Goal: Task Accomplishment & Management: Manage account settings

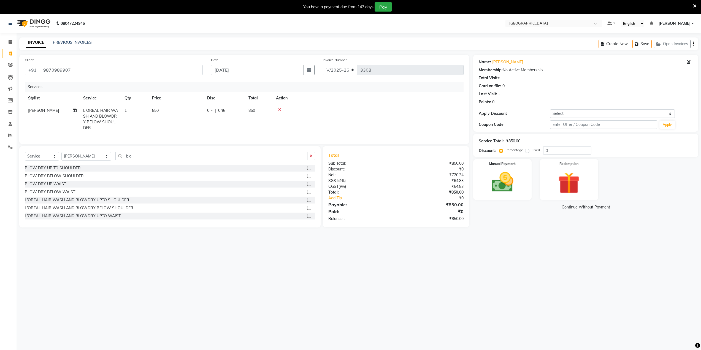
select select "8096"
select select "service"
select select "77222"
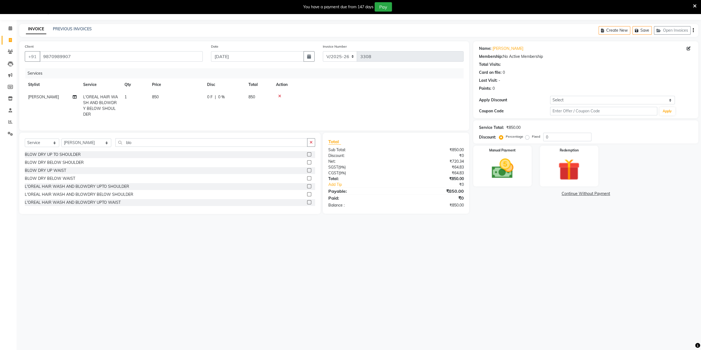
scroll to position [1, 0]
drag, startPoint x: 129, startPoint y: 147, endPoint x: 0, endPoint y: 142, distance: 129.3
click at [0, 143] on app-home "08047224946 Select Location × Salt Salon, Mira Road Default Panel My Panel Engl…" at bounding box center [350, 111] width 701 height 222
type input "p"
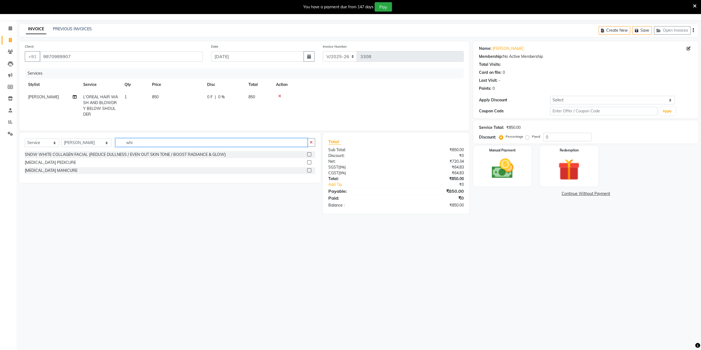
type input "whi"
click at [310, 164] on label at bounding box center [309, 162] width 4 height 4
click at [310, 164] on input "checkbox" at bounding box center [309, 163] width 4 height 4
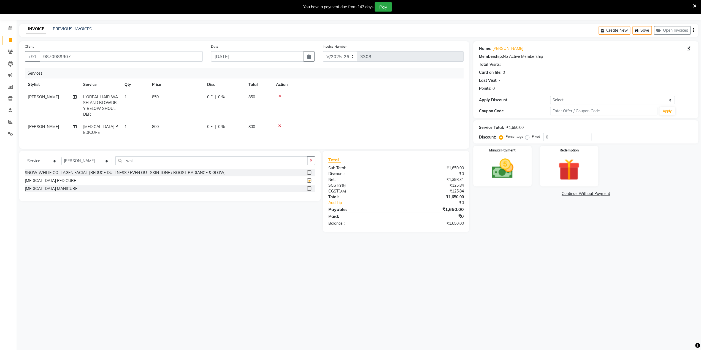
checkbox input "false"
click at [44, 123] on td "[PERSON_NAME]" at bounding box center [52, 130] width 55 height 18
select select "77222"
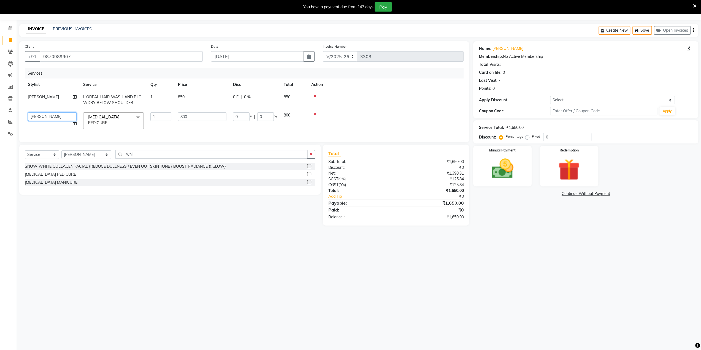
click at [41, 117] on select "AARTI SURI ABDUL KALAM ANITA JHADAV APEKSHA MORE DC DEEPIKA SHETTY DILSHAD ALI …" at bounding box center [52, 116] width 48 height 9
select select "80712"
click at [510, 170] on img at bounding box center [502, 169] width 37 height 26
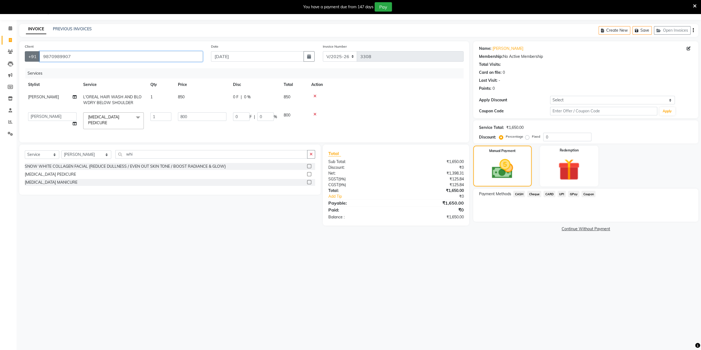
drag, startPoint x: 72, startPoint y: 52, endPoint x: 36, endPoint y: 52, distance: 36.4
click at [36, 52] on div "+91 9870989907" at bounding box center [114, 56] width 178 height 10
click at [549, 190] on div "Payment Methods CASH Cheque CARD UPI GPay Coupon" at bounding box center [585, 205] width 225 height 33
click at [548, 194] on span "CARD" at bounding box center [550, 194] width 12 height 6
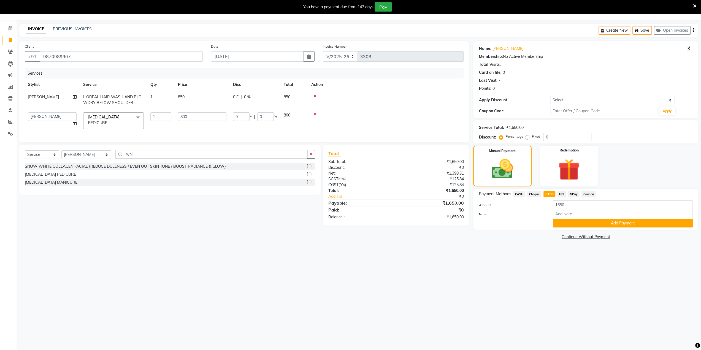
click at [572, 193] on span "GPay" at bounding box center [573, 194] width 11 height 6
click at [578, 225] on button "Add Payment" at bounding box center [623, 223] width 140 height 9
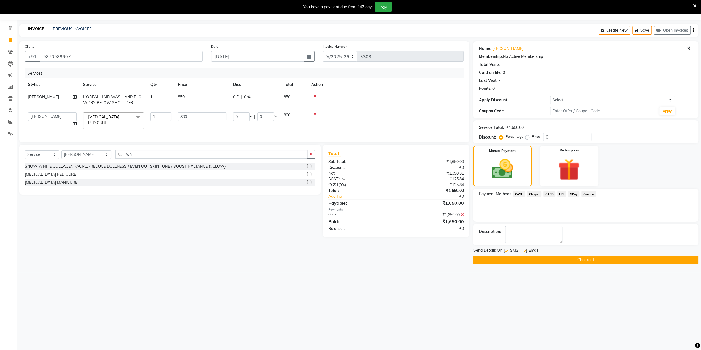
click at [544, 256] on button "Checkout" at bounding box center [585, 260] width 225 height 9
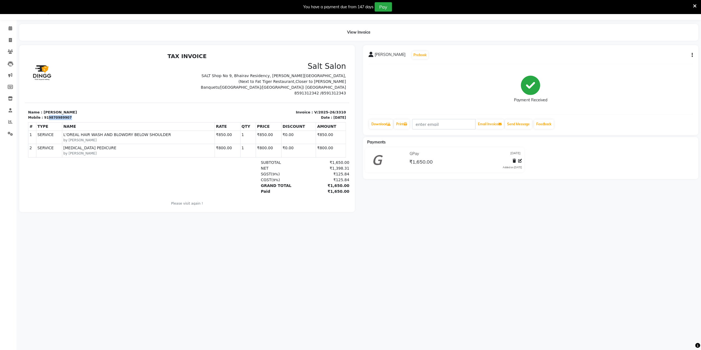
drag, startPoint x: 45, startPoint y: 113, endPoint x: 66, endPoint y: 114, distance: 21.0
click at [66, 114] on div "TAX INVOICE Salt Salon SALT Shop No 9, Bhairav Residency, Beverly Park Road, (N…" at bounding box center [187, 133] width 325 height 160
copy div "9870989907"
click at [13, 26] on span at bounding box center [11, 28] width 10 height 6
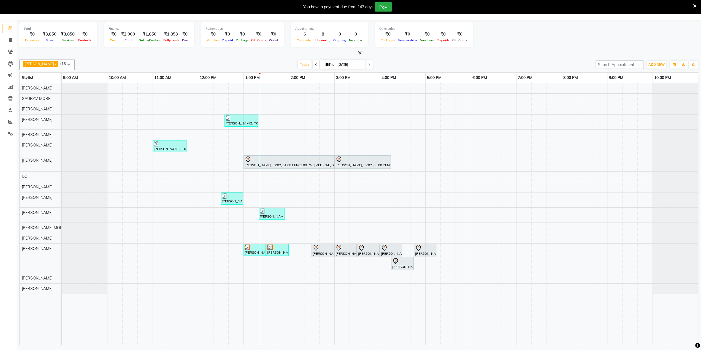
click at [336, 64] on input "[DATE]" at bounding box center [350, 65] width 28 height 8
select select "9"
select select "2025"
click at [351, 97] on span "6" at bounding box center [351, 99] width 9 height 9
type input "06-09-2025"
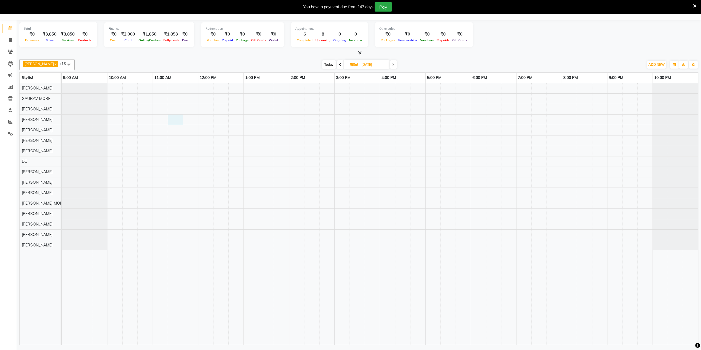
click at [176, 115] on div at bounding box center [380, 214] width 636 height 262
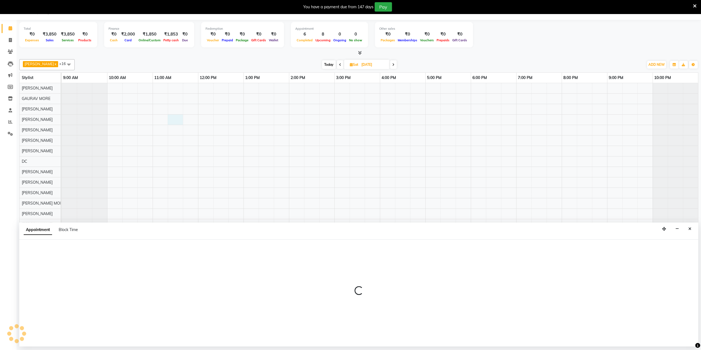
select select "77222"
select select "tentative"
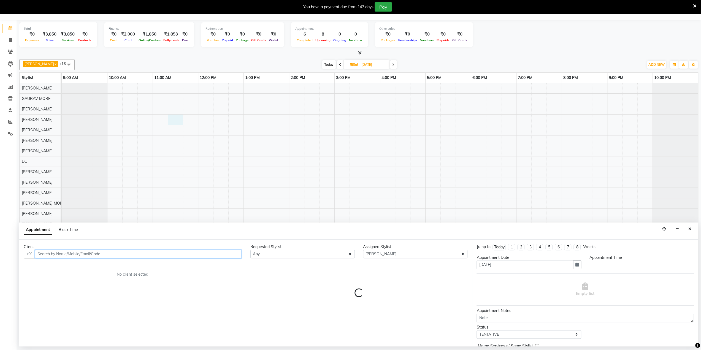
select select "675"
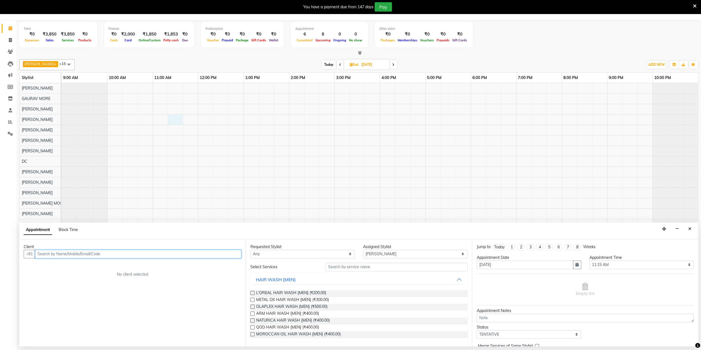
paste input "9870989907"
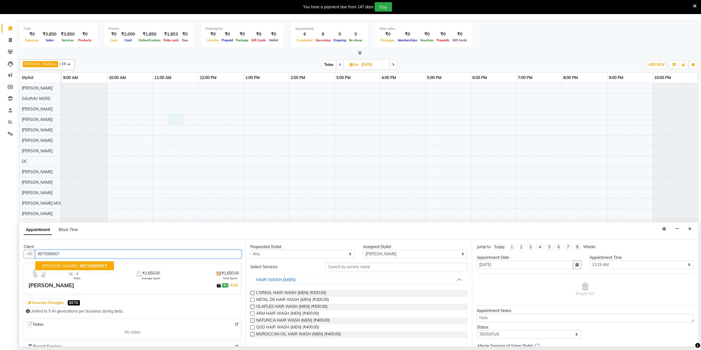
click at [98, 266] on span "9870989907" at bounding box center [94, 266] width 28 height 6
type input "9870989907"
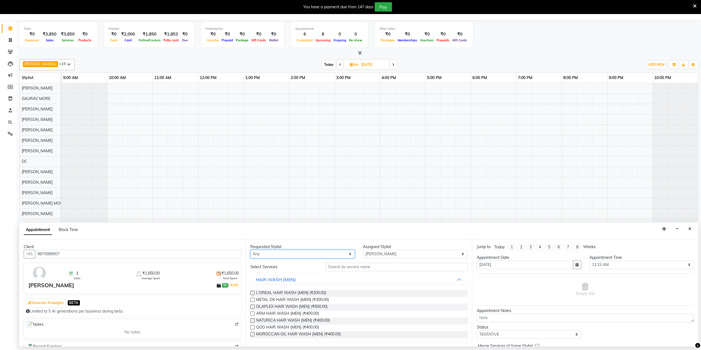
click at [270, 253] on select "Any AARTI SURI ABDUL KALAM ANITA JHADAV APEKSHA MORE DC DEEPIKA SHETTY DILSHAD …" at bounding box center [302, 254] width 104 height 9
select select "77222"
click at [250, 250] on select "Any AARTI SURI ABDUL KALAM ANITA JHADAV APEKSHA MORE DC DEEPIKA SHETTY DILSHAD …" at bounding box center [302, 254] width 104 height 9
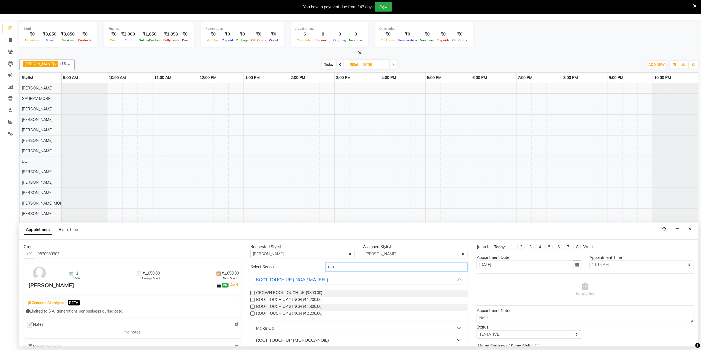
click at [328, 267] on input "roo" at bounding box center [397, 267] width 142 height 9
type input "roo"
click at [251, 300] on label at bounding box center [252, 300] width 4 height 4
click at [251, 300] on input "checkbox" at bounding box center [252, 301] width 4 height 4
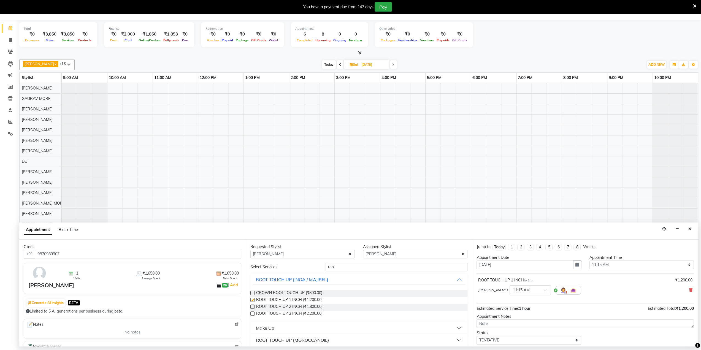
checkbox input "false"
click at [604, 264] on select "Select 10:00 AM 10:15 AM 10:30 AM 10:45 AM 11:00 AM 11:15 AM 11:30 AM 11:45 AM …" at bounding box center [642, 265] width 104 height 9
select select "630"
click at [590, 261] on select "Select 10:00 AM 10:15 AM 10:30 AM 10:45 AM 11:00 AM 11:15 AM 11:30 AM 11:45 AM …" at bounding box center [642, 265] width 104 height 9
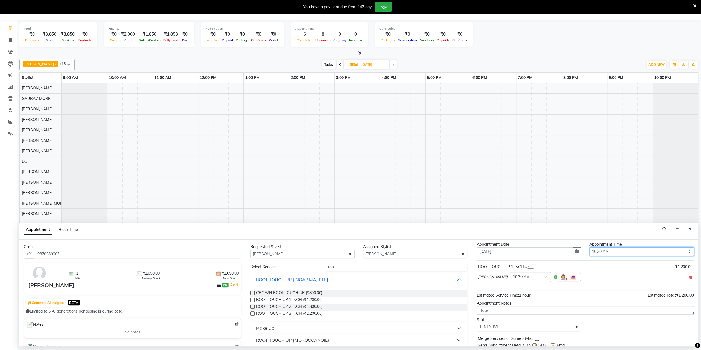
scroll to position [32, 0]
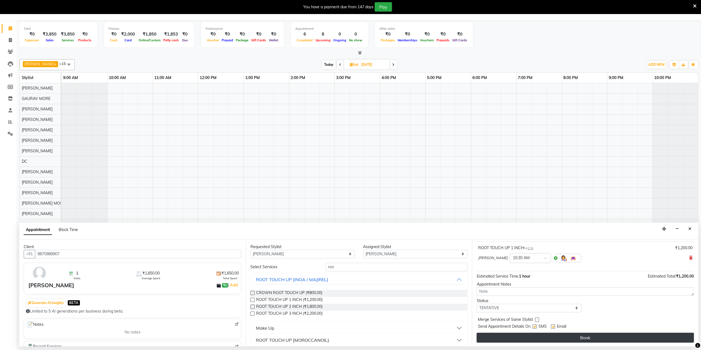
click at [610, 339] on button "Book" at bounding box center [585, 338] width 217 height 10
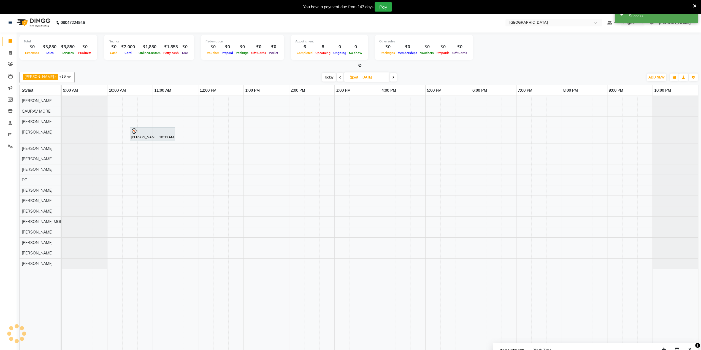
scroll to position [0, 0]
click at [326, 78] on span "Today" at bounding box center [329, 78] width 14 height 9
type input "[DATE]"
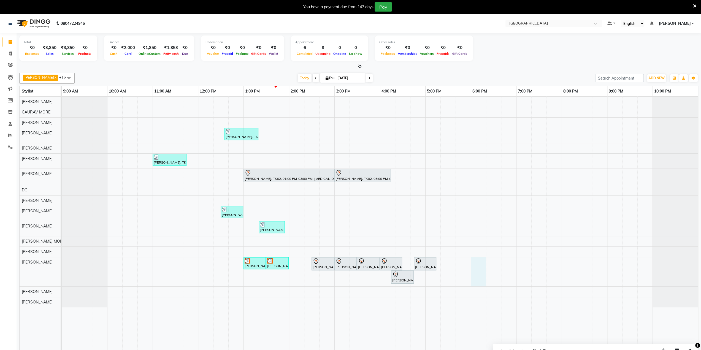
click at [475, 261] on div "Reena Agastine, TK07, 12:35 PM-01:20 PM, L'OREAL HAIR WASH AND BLOWDRY BELOW SH…" at bounding box center [380, 228] width 636 height 262
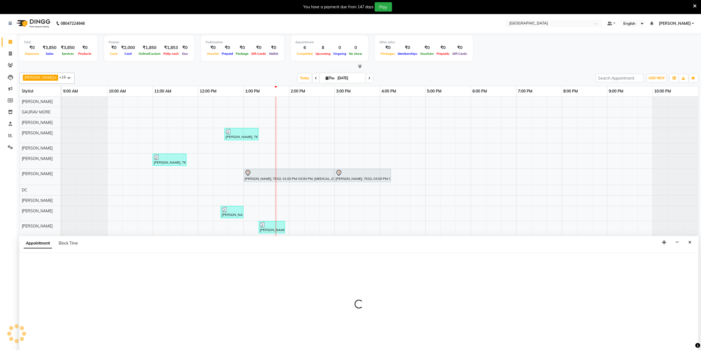
scroll to position [14, 0]
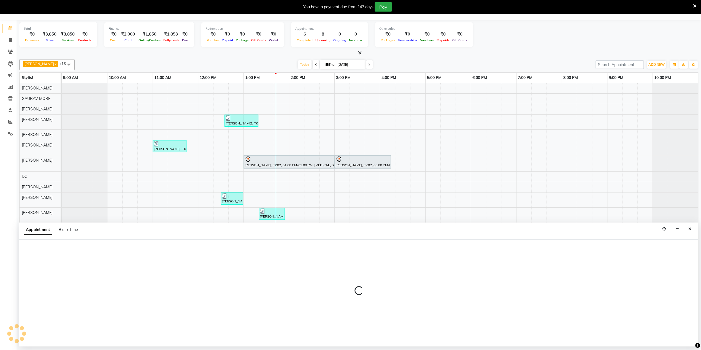
select select "85941"
select select "tentative"
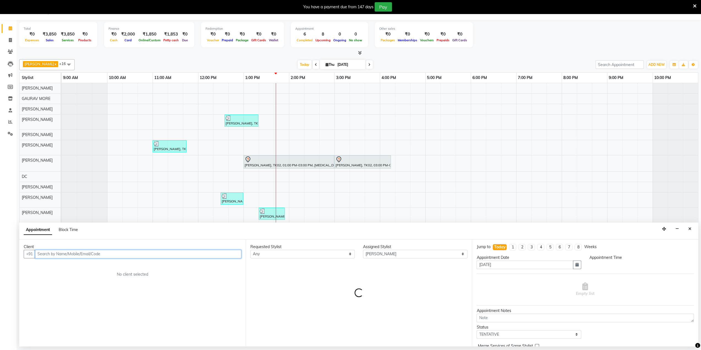
select select "1080"
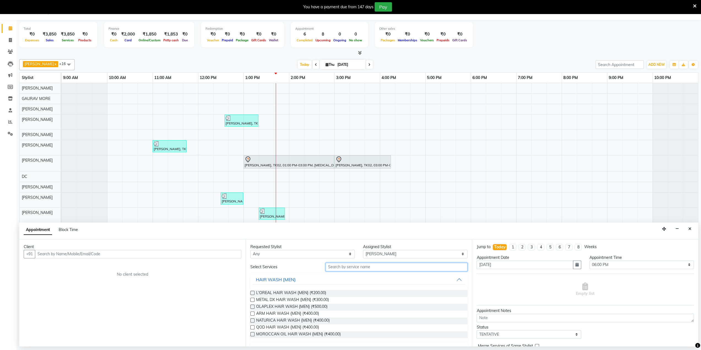
click at [349, 267] on input "text" at bounding box center [397, 267] width 142 height 9
type input "cut"
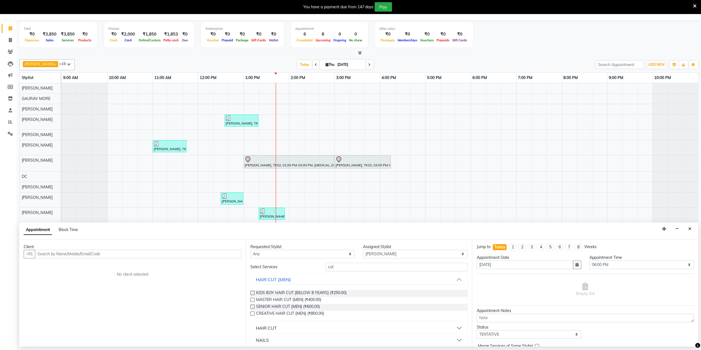
click at [251, 299] on label at bounding box center [252, 300] width 4 height 4
click at [251, 299] on input "checkbox" at bounding box center [252, 301] width 4 height 4
checkbox input "false"
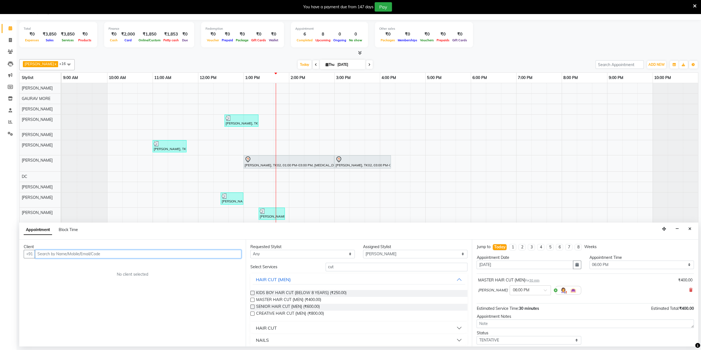
click at [159, 254] on input "text" at bounding box center [138, 254] width 206 height 9
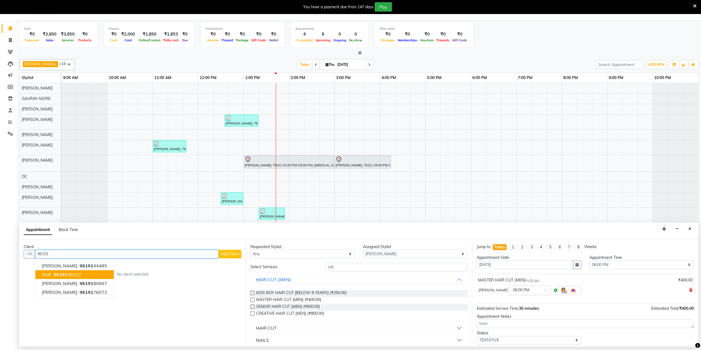
click at [77, 272] on ngb-highlight "96191 46312" at bounding box center [67, 275] width 29 height 6
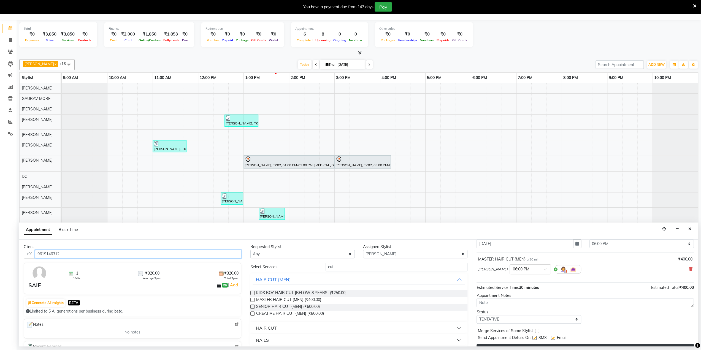
scroll to position [32, 0]
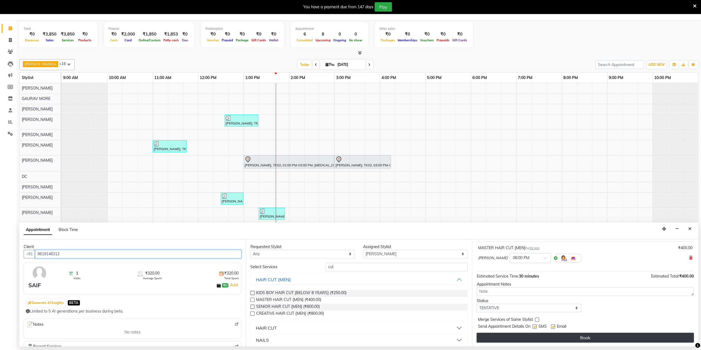
type input "9619146312"
click at [566, 335] on button "Book" at bounding box center [585, 338] width 217 height 10
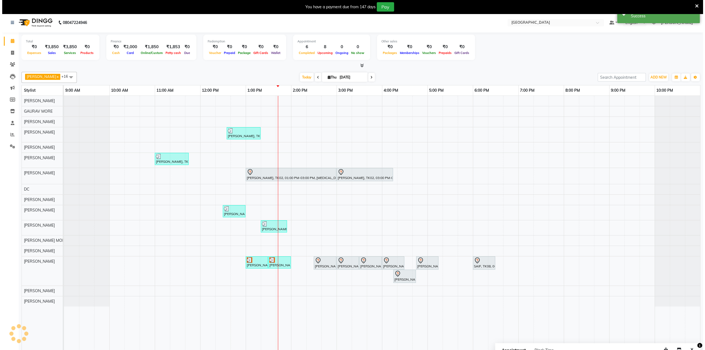
scroll to position [0, 0]
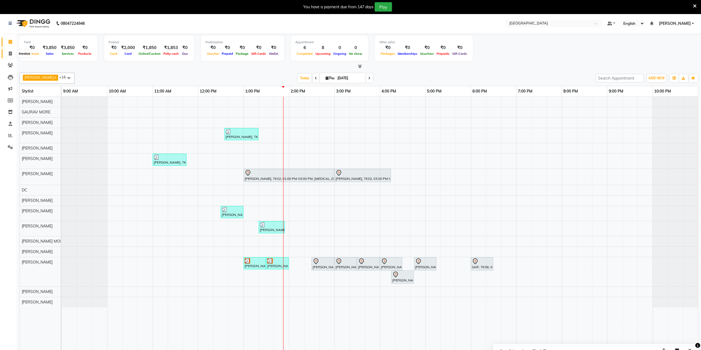
drag, startPoint x: 12, startPoint y: 53, endPoint x: 20, endPoint y: 56, distance: 8.7
click at [12, 53] on span at bounding box center [11, 54] width 10 height 6
select select "8096"
select select "service"
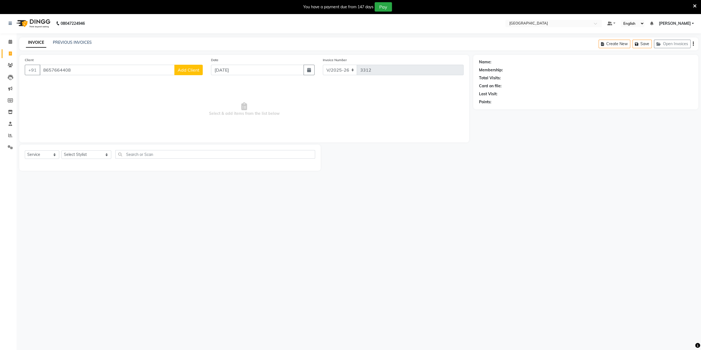
type input "8657664408"
click at [194, 70] on span "Add Client" at bounding box center [189, 70] width 22 height 6
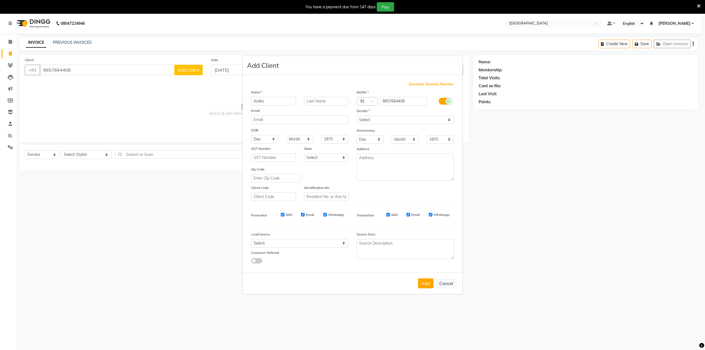
type input "Anika"
click at [368, 120] on select "Select Male Female Other Prefer Not To Say" at bounding box center [405, 120] width 97 height 9
select select "female"
click at [357, 116] on select "Select Male Female Other Prefer Not To Say" at bounding box center [405, 120] width 97 height 9
click at [429, 284] on button "Add" at bounding box center [425, 284] width 15 height 10
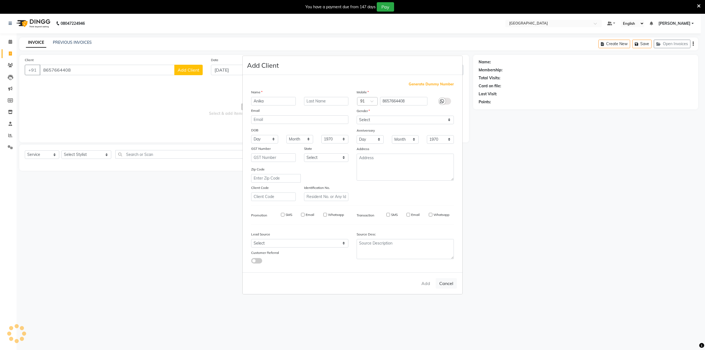
select select
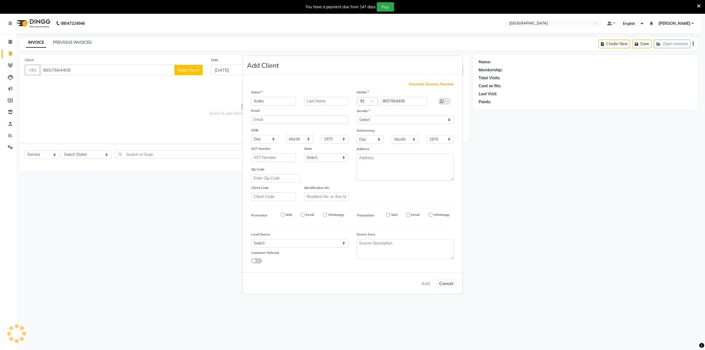
select select
checkbox input "false"
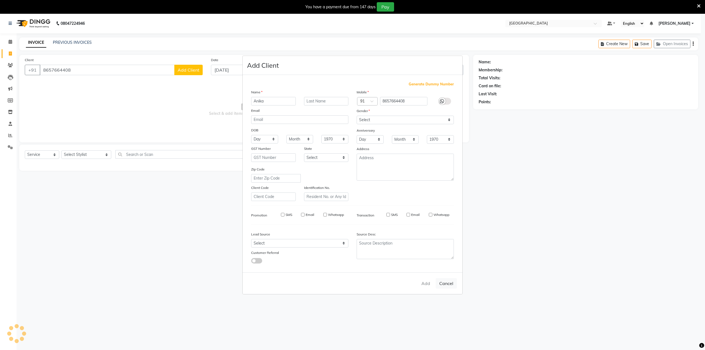
checkbox input "false"
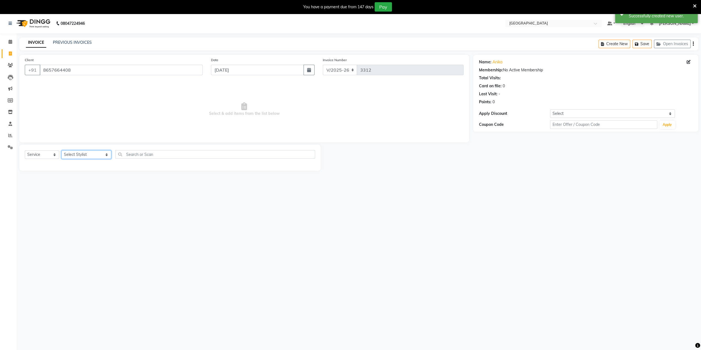
click at [80, 155] on select "Select Stylist [PERSON_NAME] [PERSON_NAME] [PERSON_NAME] [PERSON_NAME] MORE DC …" at bounding box center [86, 154] width 50 height 9
select select "77227"
click at [61, 150] on select "Select Stylist [PERSON_NAME] [PERSON_NAME] [PERSON_NAME] [PERSON_NAME] MORE DC …" at bounding box center [86, 154] width 50 height 9
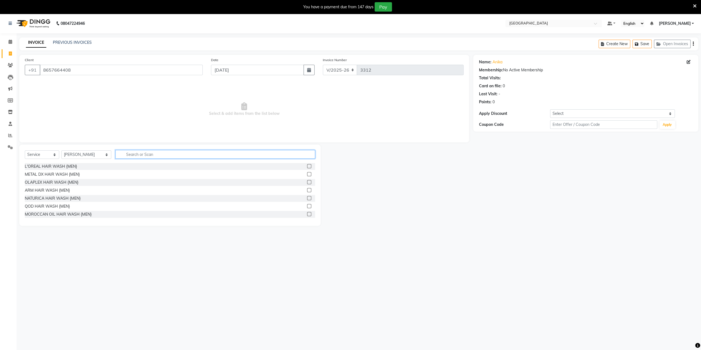
click at [129, 153] on input "text" at bounding box center [215, 154] width 200 height 9
type input "blo"
click at [307, 172] on label at bounding box center [309, 174] width 4 height 4
click at [307, 173] on input "checkbox" at bounding box center [309, 175] width 4 height 4
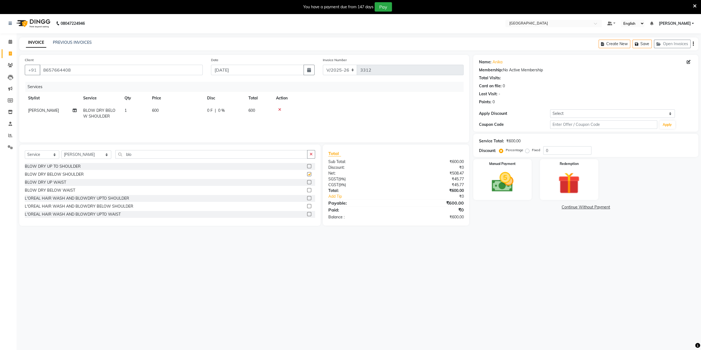
checkbox input "false"
click at [66, 153] on select "Select Stylist [PERSON_NAME] [PERSON_NAME] [PERSON_NAME] [PERSON_NAME] MORE DC …" at bounding box center [86, 154] width 50 height 9
select select "77224"
click at [61, 150] on select "Select Stylist [PERSON_NAME] [PERSON_NAME] [PERSON_NAME] [PERSON_NAME] MORE DC …" at bounding box center [86, 154] width 50 height 9
click at [138, 153] on input "blo" at bounding box center [211, 154] width 192 height 9
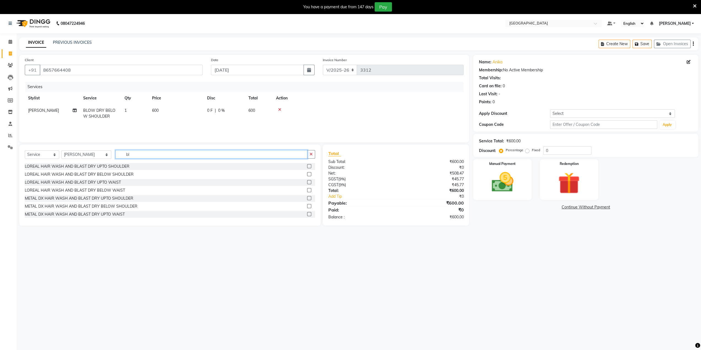
type input "b"
type input "c"
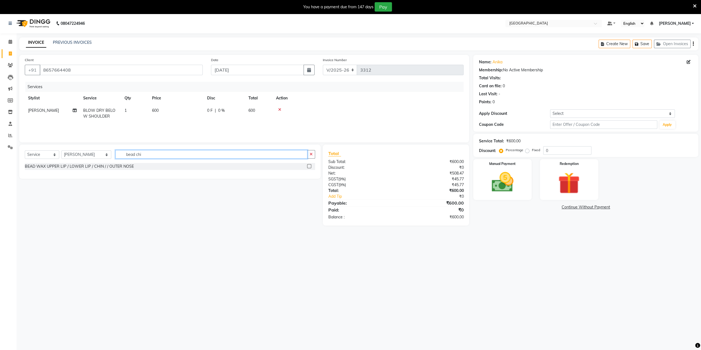
type input "bead chi"
click at [308, 166] on label at bounding box center [309, 166] width 4 height 4
click at [308, 166] on input "checkbox" at bounding box center [309, 167] width 4 height 4
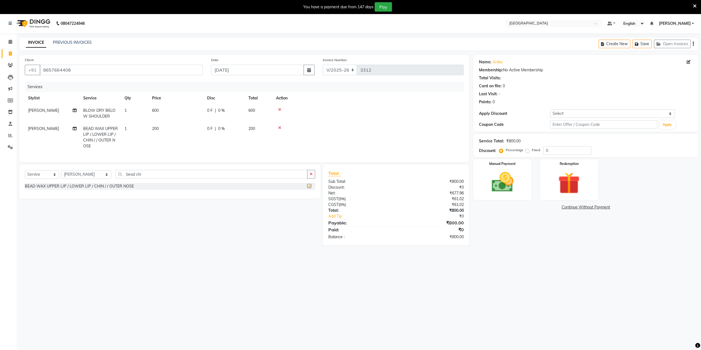
checkbox input "false"
click at [694, 5] on icon at bounding box center [695, 6] width 4 height 5
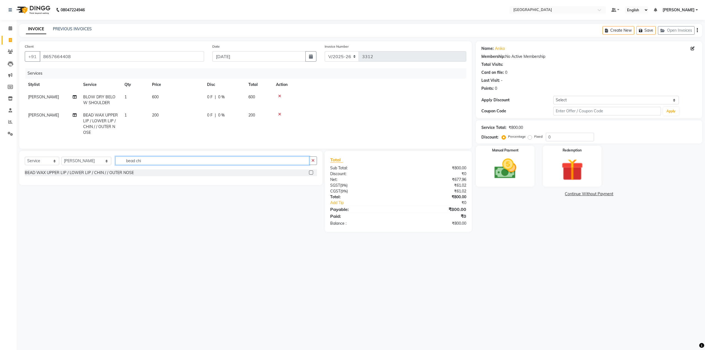
click at [141, 164] on input "bead chi" at bounding box center [212, 160] width 194 height 9
type input "bead ne"
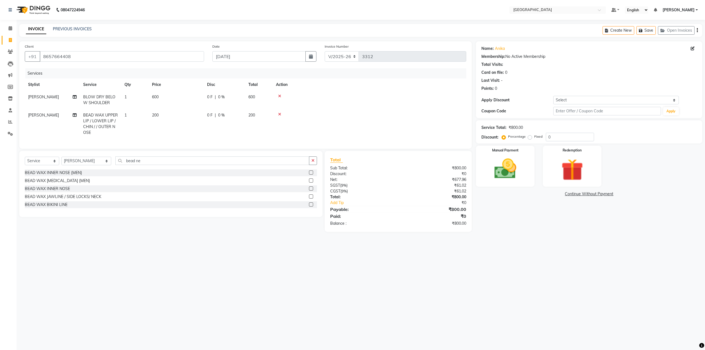
click at [310, 199] on label at bounding box center [311, 197] width 4 height 4
click at [310, 199] on input "checkbox" at bounding box center [311, 197] width 4 height 4
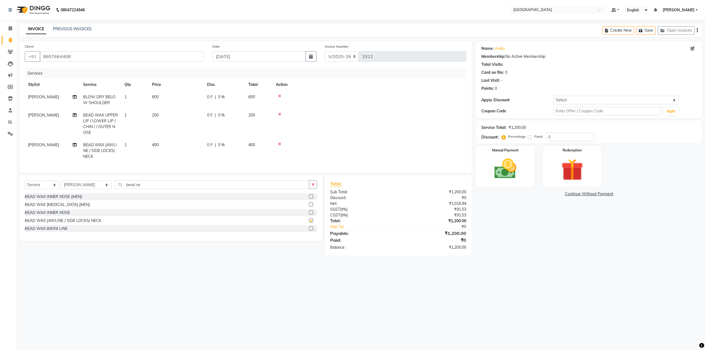
checkbox input "false"
click at [279, 115] on icon at bounding box center [279, 114] width 3 height 4
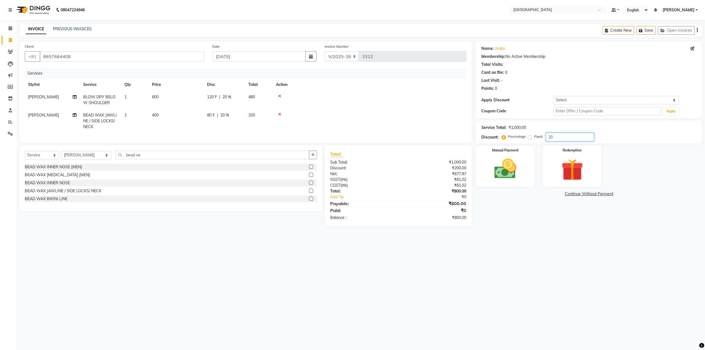
click at [546, 139] on input "20" at bounding box center [570, 137] width 48 height 9
type input "20"
click at [500, 181] on img at bounding box center [505, 169] width 37 height 26
click at [522, 194] on span "CASH" at bounding box center [522, 194] width 12 height 6
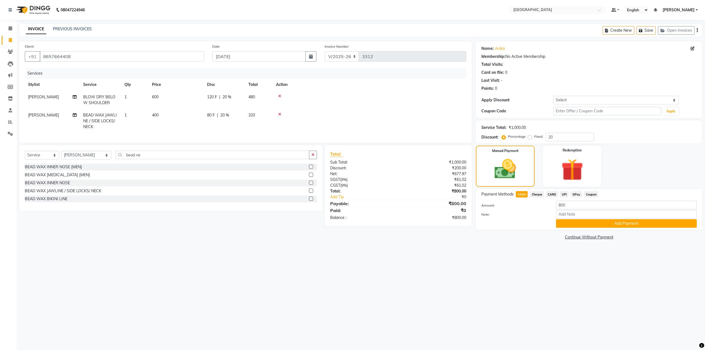
click at [575, 222] on button "Add Payment" at bounding box center [626, 223] width 141 height 9
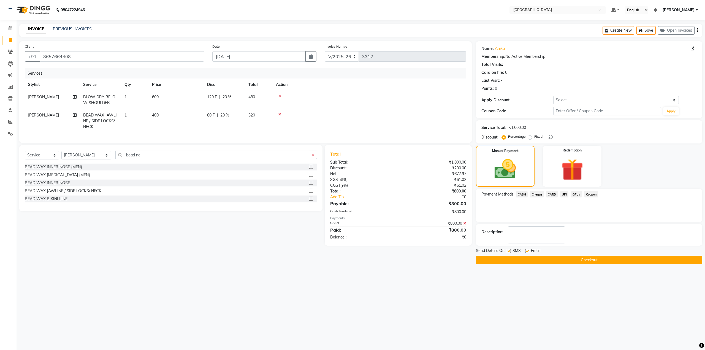
click at [538, 260] on button "Checkout" at bounding box center [589, 260] width 226 height 9
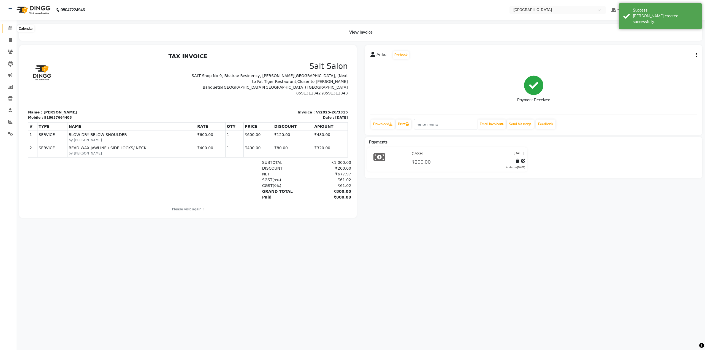
click at [10, 27] on icon at bounding box center [11, 28] width 4 height 4
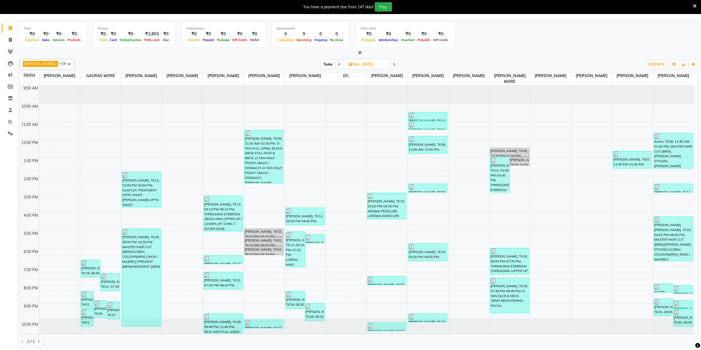
scroll to position [1, 0]
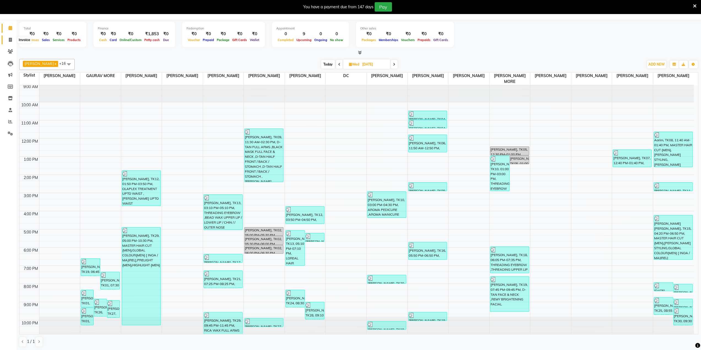
click at [12, 38] on icon at bounding box center [10, 40] width 3 height 4
select select "8096"
select select "service"
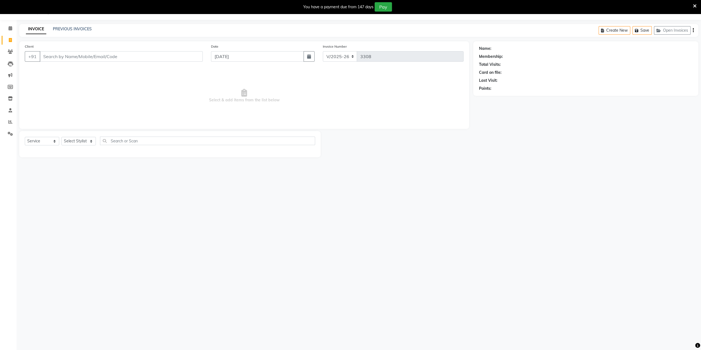
click at [84, 146] on div "Select Service Product Membership Package Voucher Prepaid Gift Card Select Styl…" at bounding box center [170, 143] width 290 height 13
click at [83, 142] on select "Select Stylist [PERSON_NAME] [PERSON_NAME] [PERSON_NAME] [PERSON_NAME] MORE DC …" at bounding box center [86, 141] width 50 height 9
select select "78951"
click at [61, 137] on select "Select Stylist [PERSON_NAME] [PERSON_NAME] [PERSON_NAME] [PERSON_NAME] MORE DC …" at bounding box center [86, 141] width 50 height 9
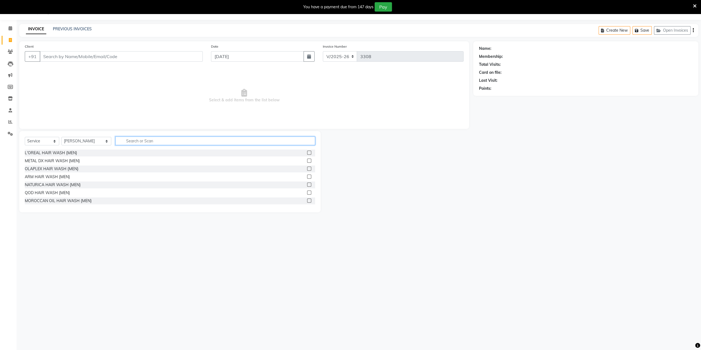
click at [135, 138] on input "text" at bounding box center [215, 141] width 200 height 9
type input "kid"
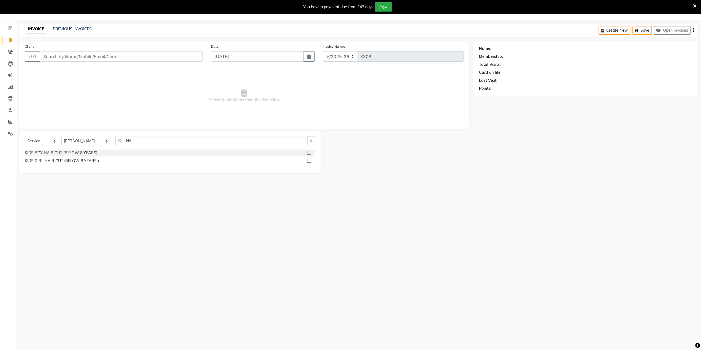
click at [309, 151] on label at bounding box center [309, 153] width 4 height 4
click at [309, 151] on input "checkbox" at bounding box center [309, 153] width 4 height 4
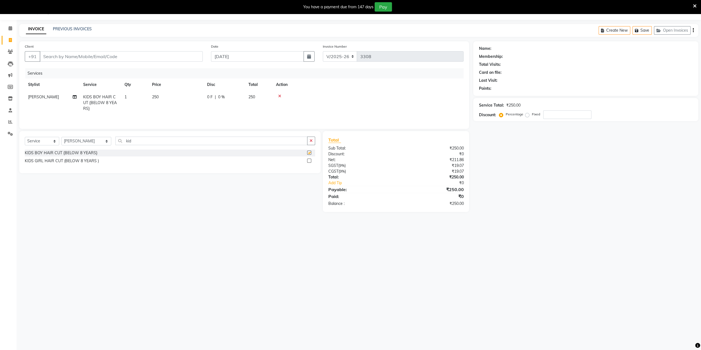
checkbox input "false"
click at [192, 349] on div "08047224946 Select Location × Salt Salon, Mira Road Default Panel My Panel Engl…" at bounding box center [350, 175] width 701 height 350
click at [51, 53] on input "Client" at bounding box center [121, 56] width 163 height 10
type input "7"
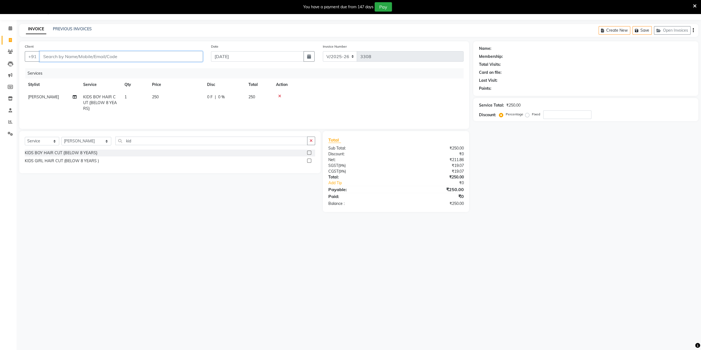
type input "0"
type input "7678088777"
click at [193, 56] on span "Add Client" at bounding box center [189, 57] width 22 height 6
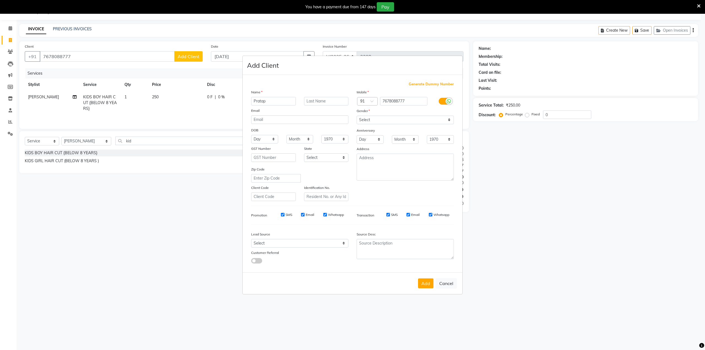
type input "Pratap"
click at [316, 101] on input "text" at bounding box center [326, 101] width 45 height 9
type input "[PERSON_NAME]"
click at [368, 120] on select "Select Male Female Other Prefer Not To Say" at bounding box center [405, 120] width 97 height 9
select select "male"
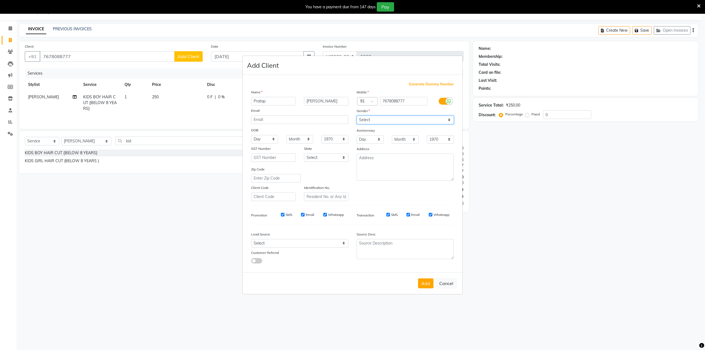
click at [357, 116] on select "Select Male Female Other Prefer Not To Say" at bounding box center [405, 120] width 97 height 9
drag, startPoint x: 425, startPoint y: 287, endPoint x: 425, endPoint y: 284, distance: 3.9
click at [425, 287] on button "Add" at bounding box center [425, 284] width 15 height 10
select select
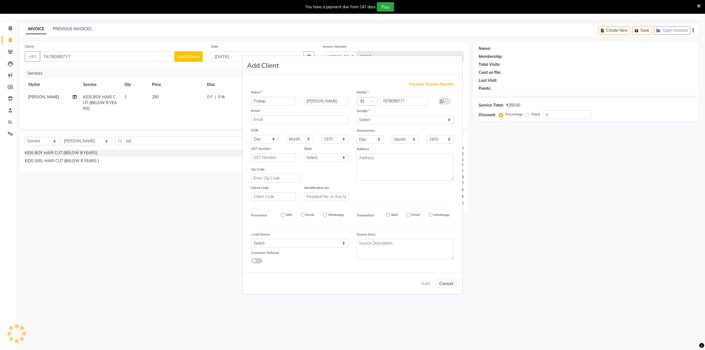
select select
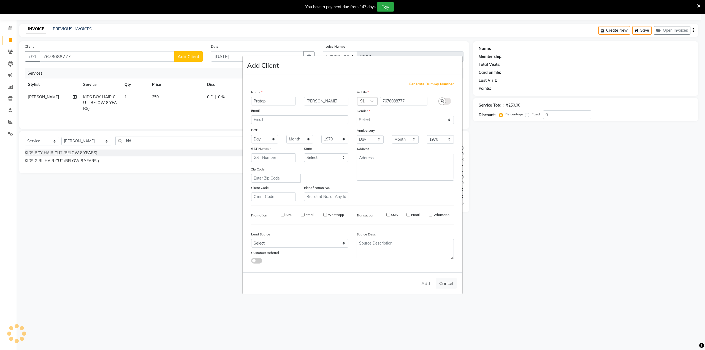
checkbox input "false"
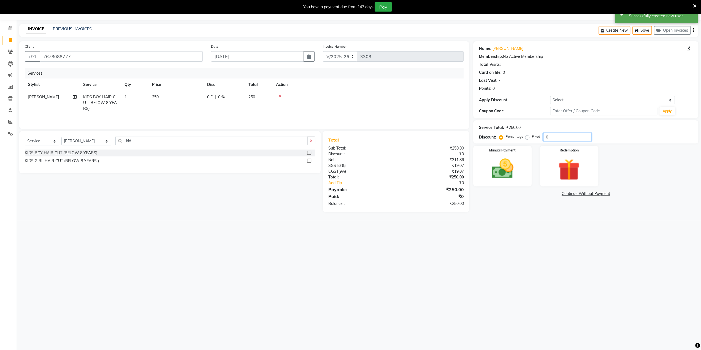
click at [545, 136] on input "0" at bounding box center [567, 137] width 48 height 9
type input "20"
click at [515, 174] on img at bounding box center [502, 169] width 37 height 26
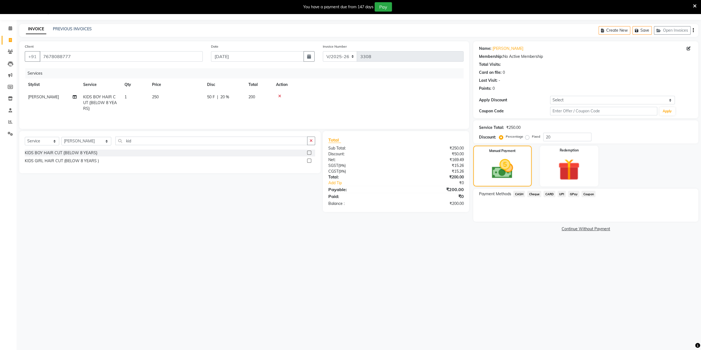
click at [573, 193] on span "GPay" at bounding box center [573, 194] width 11 height 6
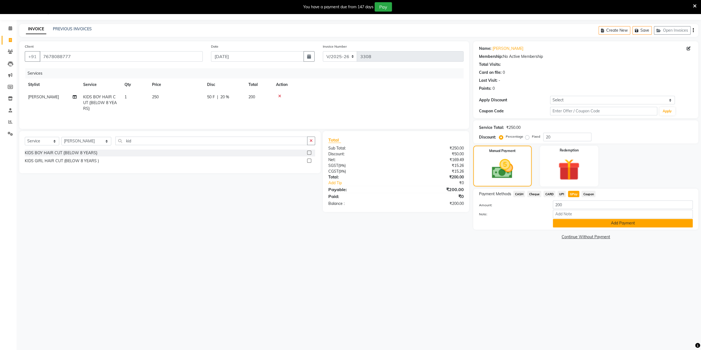
click at [564, 226] on button "Add Payment" at bounding box center [623, 223] width 140 height 9
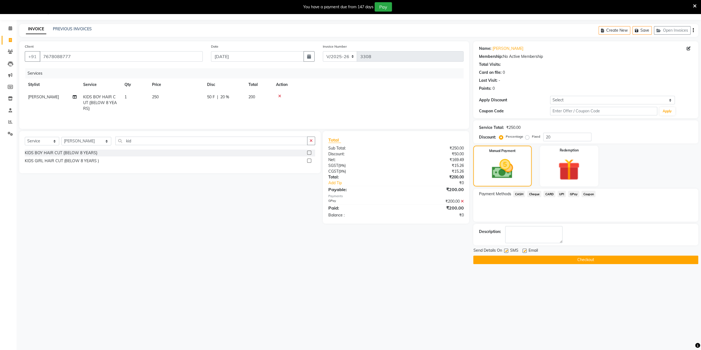
click at [542, 260] on button "Checkout" at bounding box center [585, 260] width 225 height 9
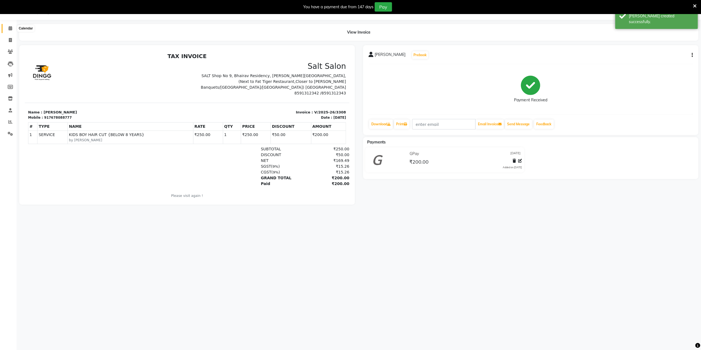
click at [12, 29] on icon at bounding box center [11, 28] width 4 height 4
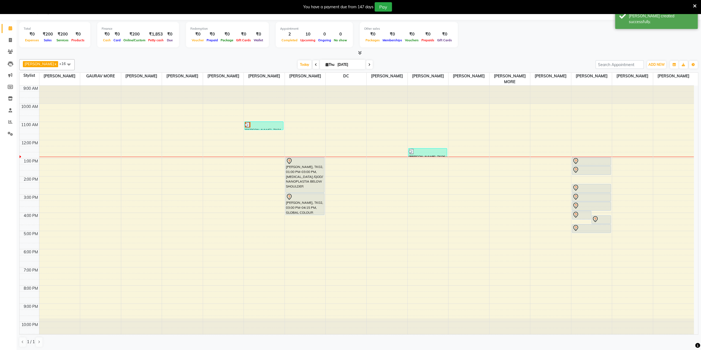
click at [696, 4] on icon at bounding box center [695, 6] width 4 height 5
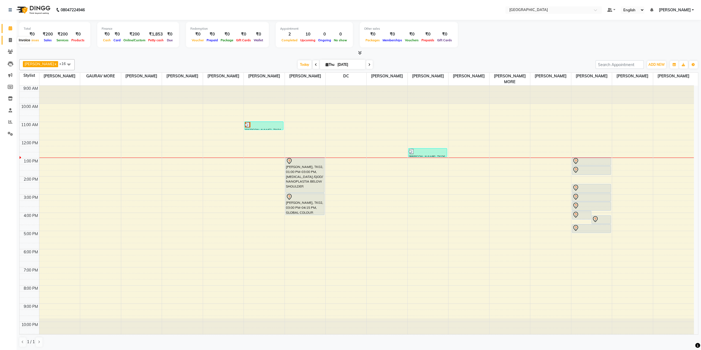
click at [11, 41] on icon at bounding box center [10, 40] width 3 height 4
select select "8096"
select select "service"
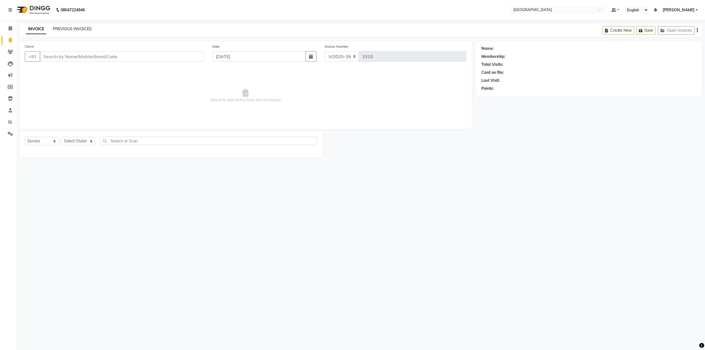
click at [66, 31] on link "PREVIOUS INVOICES" at bounding box center [72, 28] width 39 height 5
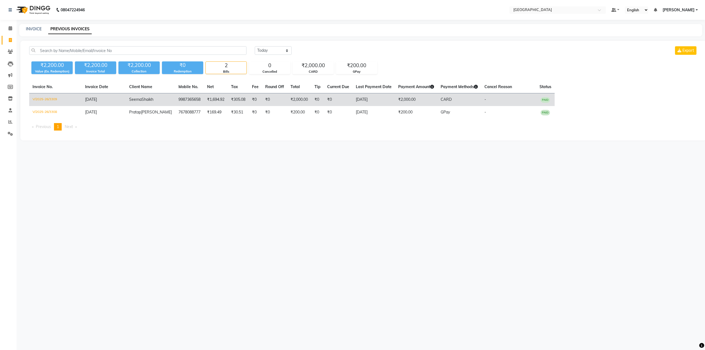
click at [131, 98] on span "Seema" at bounding box center [135, 99] width 12 height 5
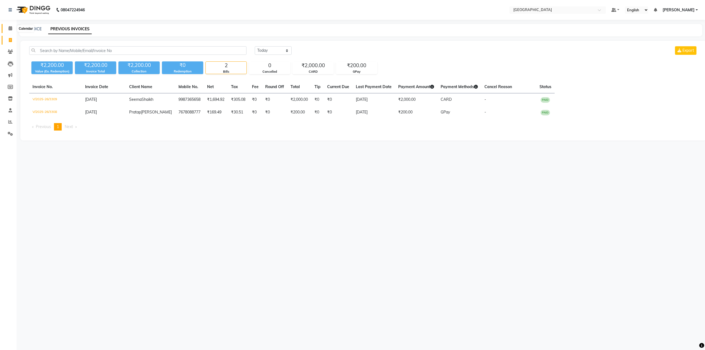
click at [9, 26] on icon at bounding box center [11, 28] width 4 height 4
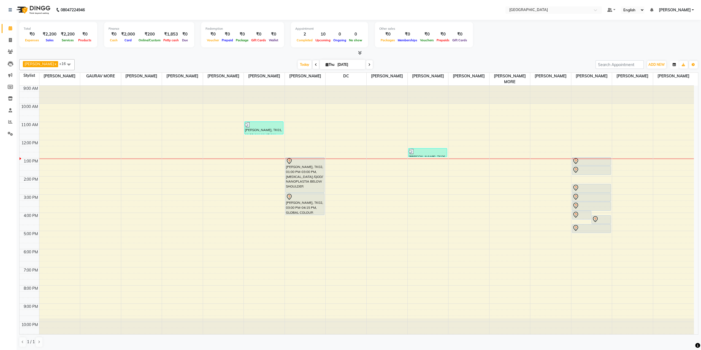
click at [675, 64] on icon "button" at bounding box center [674, 64] width 3 height 3
click at [646, 128] on div "Horizontal" at bounding box center [653, 126] width 49 height 7
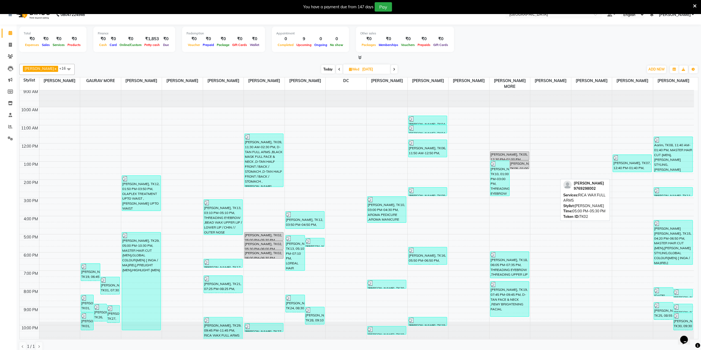
scroll to position [14, 0]
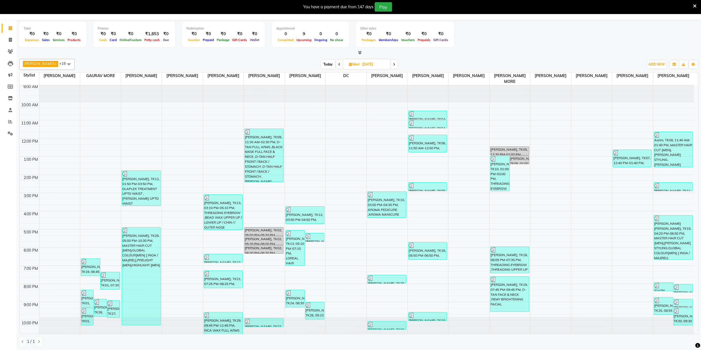
click at [321, 64] on span "Today" at bounding box center [328, 64] width 14 height 9
type input "[DATE]"
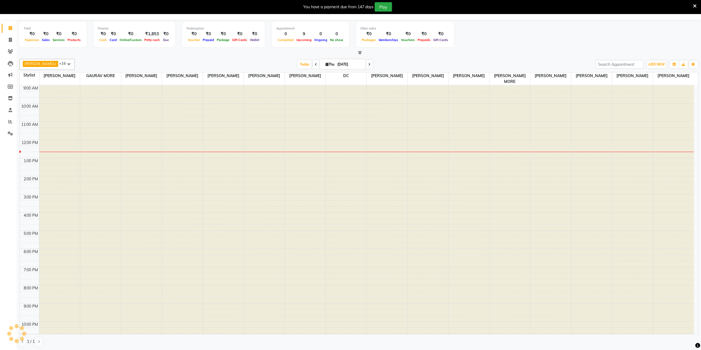
scroll to position [1, 0]
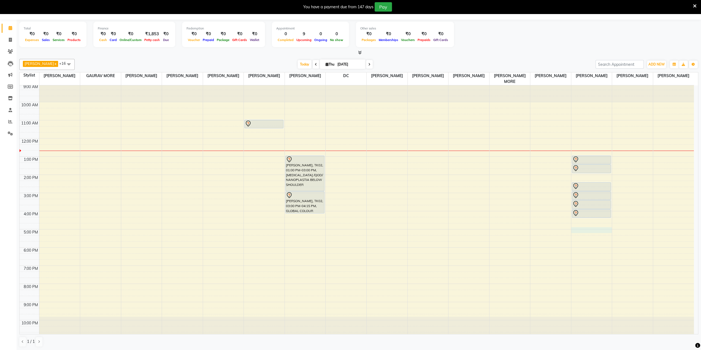
click at [580, 230] on div "9:00 AM 10:00 AM 11:00 AM 12:00 PM 1:00 PM 2:00 PM 3:00 PM 4:00 PM 5:00 PM 6:00…" at bounding box center [357, 211] width 674 height 254
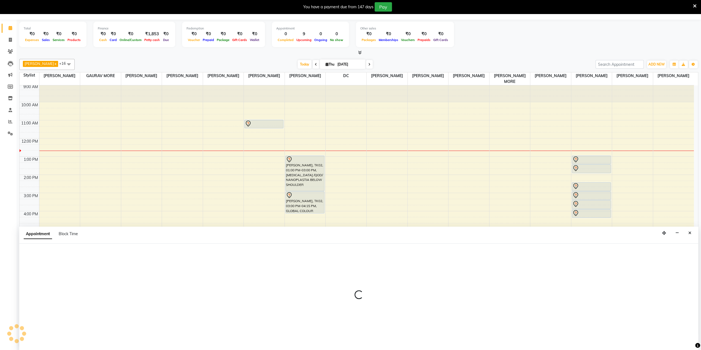
select select "85941"
select select "1020"
select select "tentative"
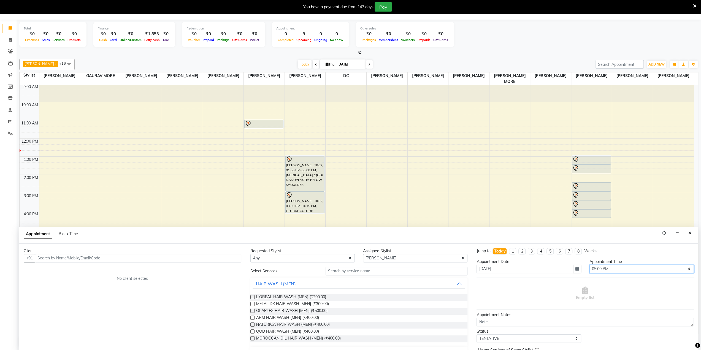
click at [615, 269] on select "Select 10:00 AM 10:15 AM 10:30 AM 10:45 AM 11:00 AM 11:15 AM 11:30 AM 11:45 AM …" at bounding box center [642, 269] width 104 height 9
select select "960"
click at [590, 265] on select "Select 10:00 AM 10:15 AM 10:30 AM 10:45 AM 11:00 AM 11:15 AM 11:30 AM 11:45 AM …" at bounding box center [642, 269] width 104 height 9
click at [688, 231] on button "Close" at bounding box center [690, 233] width 8 height 9
click at [688, 231] on div "9:00 AM 10:00 AM 11:00 AM 12:00 PM 1:00 PM 2:00 PM 3:00 PM 4:00 PM 5:00 PM 6:00…" at bounding box center [357, 211] width 674 height 254
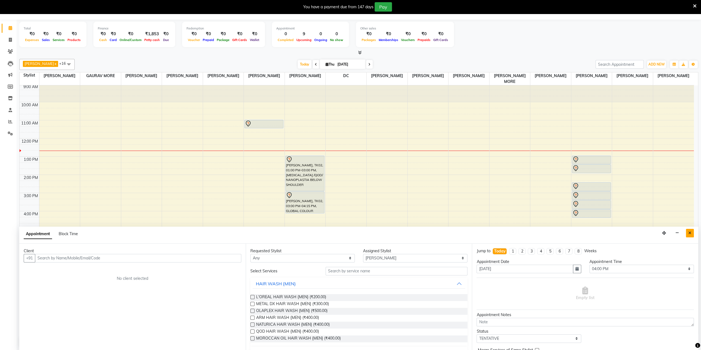
select select "88148"
select select "tentative"
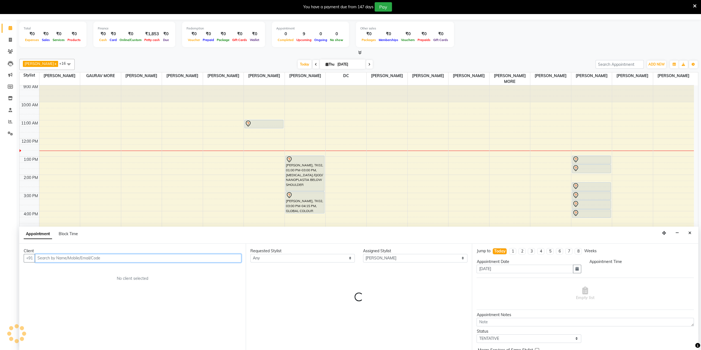
select select "1020"
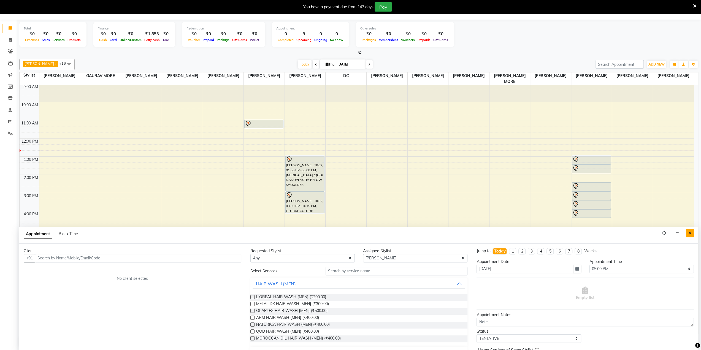
click at [691, 231] on icon "Close" at bounding box center [690, 233] width 3 height 4
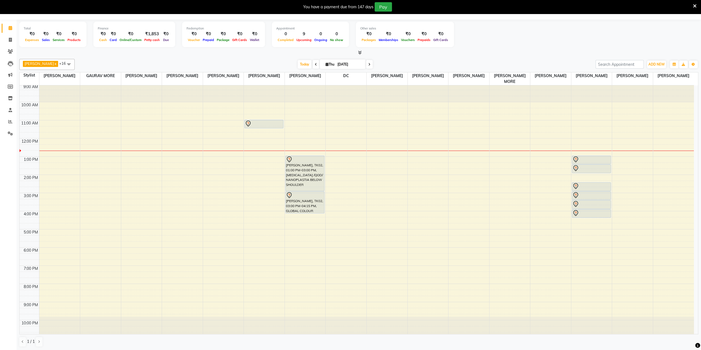
click at [601, 223] on td at bounding box center [366, 226] width 655 height 6
select select "85941"
select select "tentative"
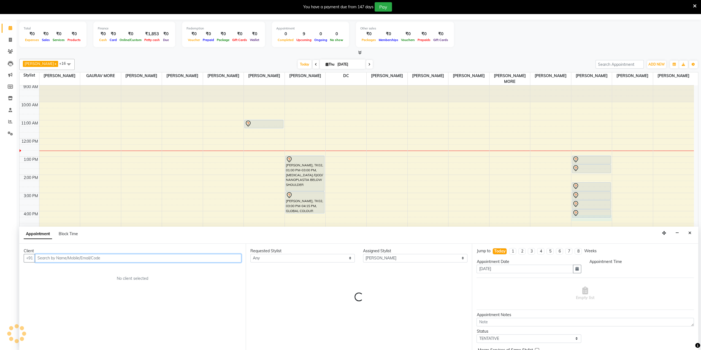
select select "975"
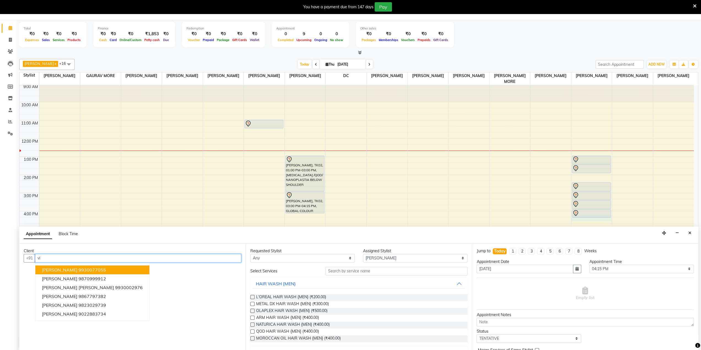
type input "v"
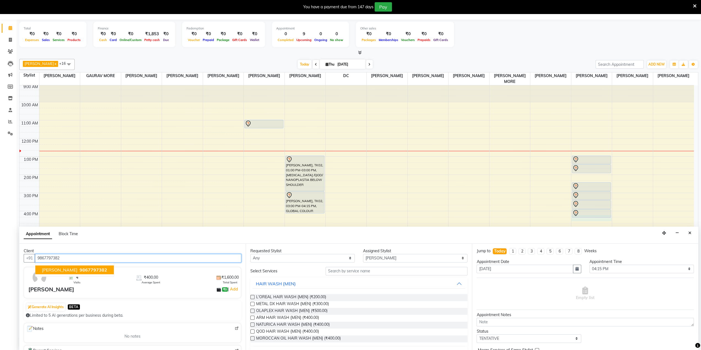
click at [81, 269] on span "9867797382" at bounding box center [94, 270] width 28 height 6
type input "9867797382"
click at [278, 264] on div "Requested Stylist Any AARTI SURI ABDUL KALAM ANITA JHADAV APEKSHA MORE DC DEEPI…" at bounding box center [359, 297] width 226 height 107
click at [280, 256] on select "Any AARTI SURI ABDUL KALAM ANITA JHADAV APEKSHA MORE DC DEEPIKA SHETTY DILSHAD …" at bounding box center [302, 258] width 104 height 9
select select "85941"
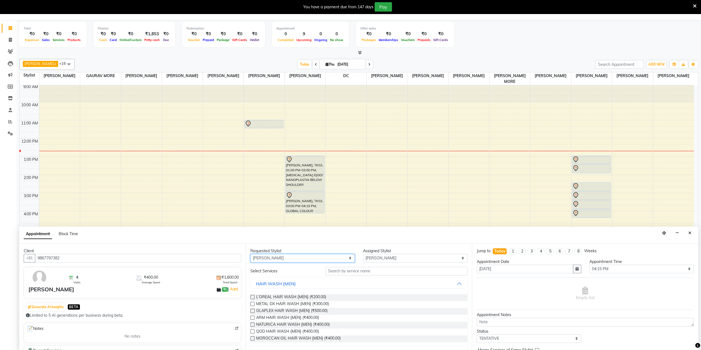
click at [250, 254] on select "Any AARTI SURI ABDUL KALAM ANITA JHADAV APEKSHA MORE DC DEEPIKA SHETTY DILSHAD …" at bounding box center [302, 258] width 104 height 9
click at [355, 269] on input "text" at bounding box center [397, 271] width 142 height 9
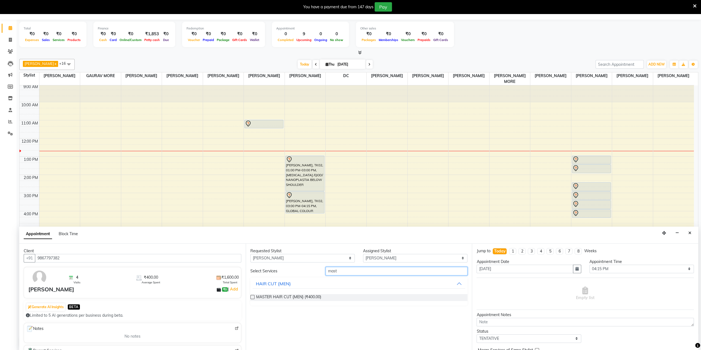
type input "mast"
click at [254, 297] on div "MASTER HAIR CUT {MEN} (₹400.00)" at bounding box center [358, 297] width 217 height 7
click at [252, 297] on label at bounding box center [252, 297] width 4 height 4
click at [252, 297] on input "checkbox" at bounding box center [252, 298] width 4 height 4
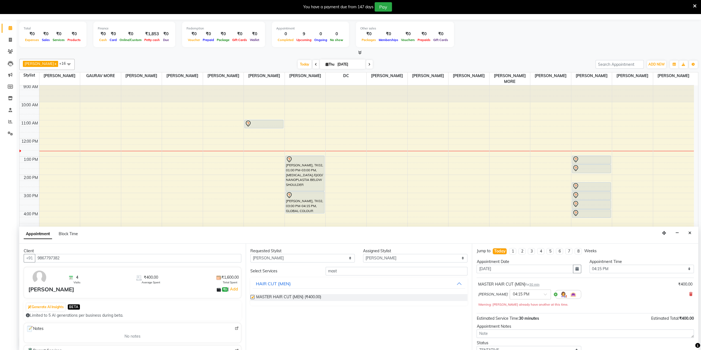
checkbox input "false"
drag, startPoint x: 363, startPoint y: 270, endPoint x: 290, endPoint y: 276, distance: 73.0
click at [290, 276] on div "Select Services mast HAIR CUT {MEN} MASTER HAIR CUT {MEN} (₹400.00)" at bounding box center [358, 286] width 217 height 39
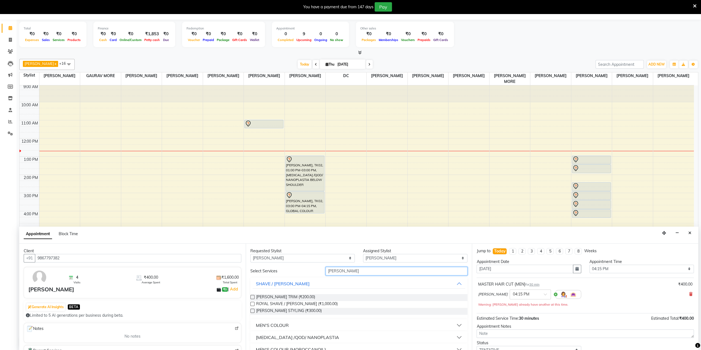
type input "beard"
click at [252, 310] on label at bounding box center [252, 311] width 4 height 4
click at [252, 310] on input "checkbox" at bounding box center [252, 312] width 4 height 4
checkbox input "false"
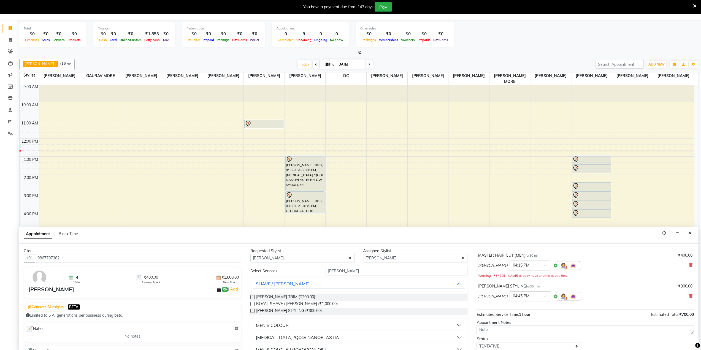
scroll to position [63, 0]
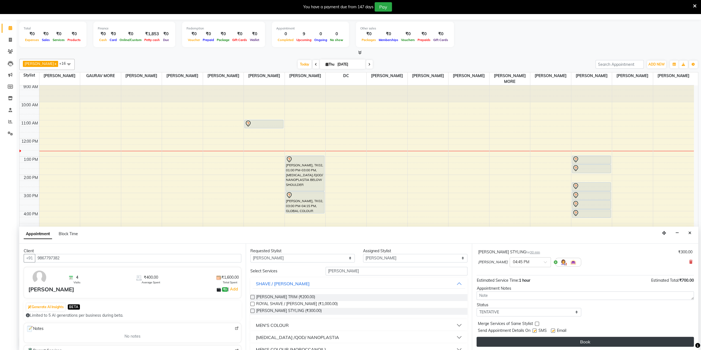
click at [587, 339] on button "Book" at bounding box center [585, 342] width 217 height 10
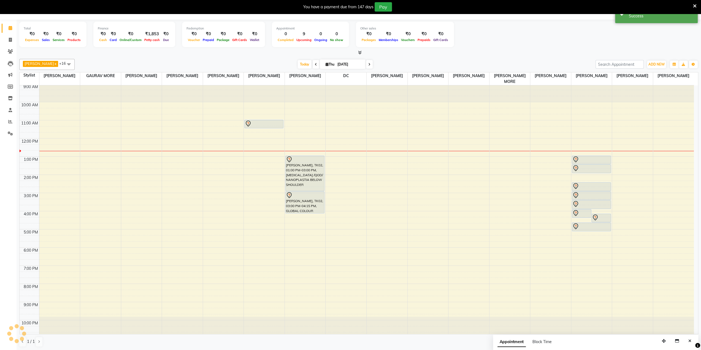
scroll to position [0, 0]
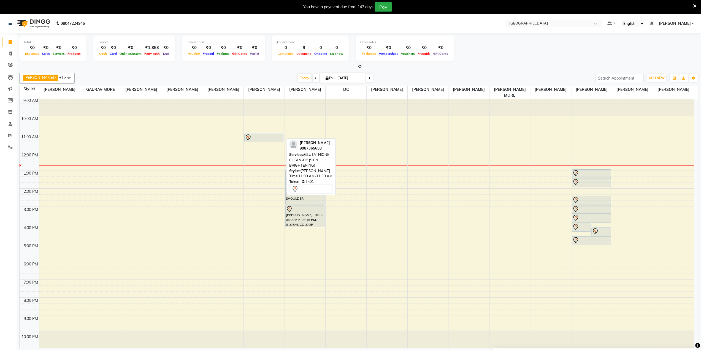
click at [280, 139] on div at bounding box center [264, 137] width 38 height 7
select select "7"
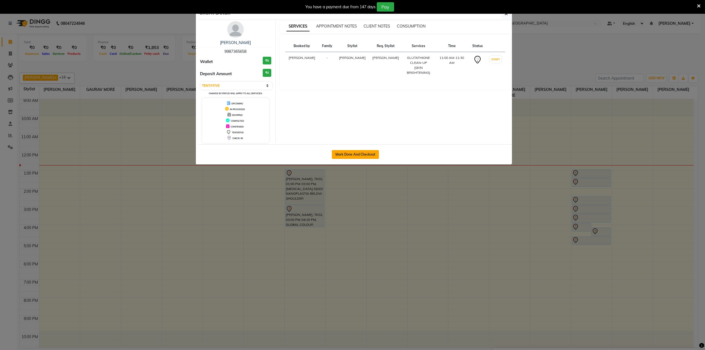
click at [338, 155] on button "Mark Done And Checkout" at bounding box center [355, 154] width 47 height 9
select select "service"
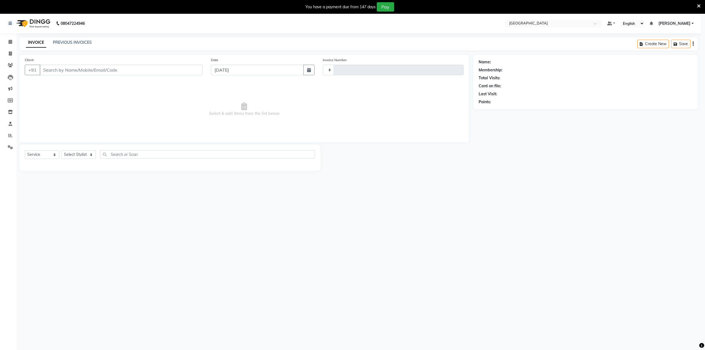
type input "3308"
select select "3"
select select "8096"
type input "9987365658"
select select "77225"
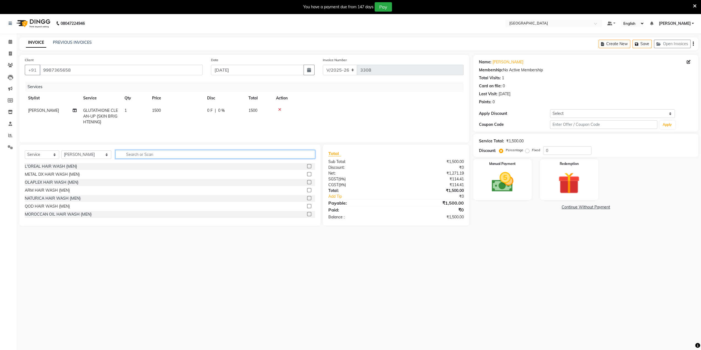
click at [119, 157] on input "text" at bounding box center [215, 154] width 200 height 9
type input "arti"
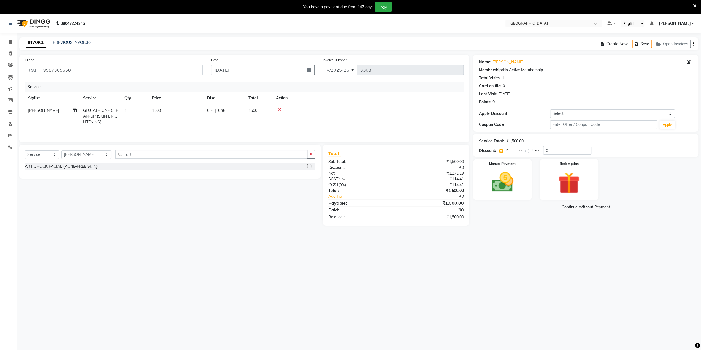
click at [310, 167] on label at bounding box center [309, 166] width 4 height 4
click at [310, 167] on input "checkbox" at bounding box center [309, 167] width 4 height 4
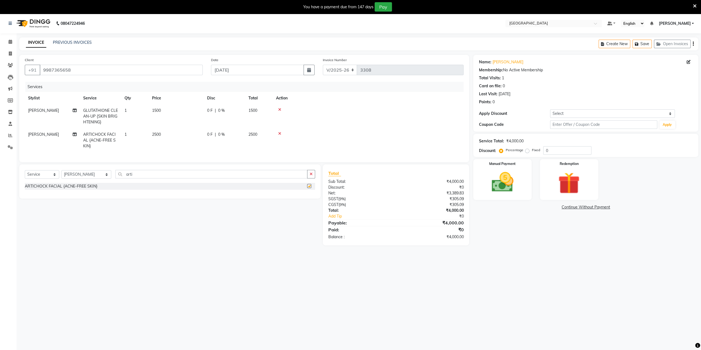
checkbox input "false"
click at [280, 110] on icon at bounding box center [279, 110] width 3 height 4
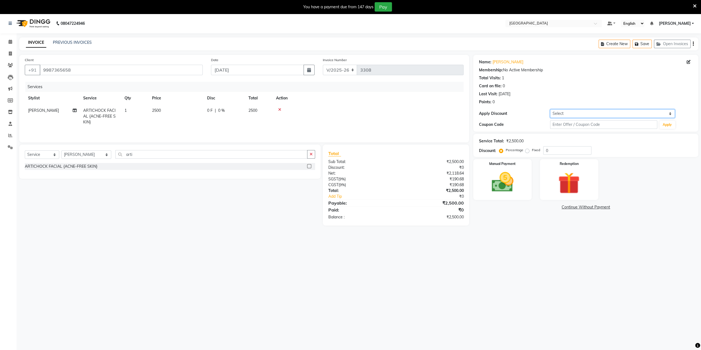
click at [578, 112] on select "Select Coupon → 500 Coupons Coupon → Kalpataru20 Coupon → Veda20 Coupon → Salt-…" at bounding box center [612, 113] width 125 height 9
select select "4: Object"
click at [550, 109] on select "Select Coupon → 500 Coupons Coupon → Kalpataru20 Coupon → Veda20 Coupon → Salt-…" at bounding box center [612, 113] width 125 height 9
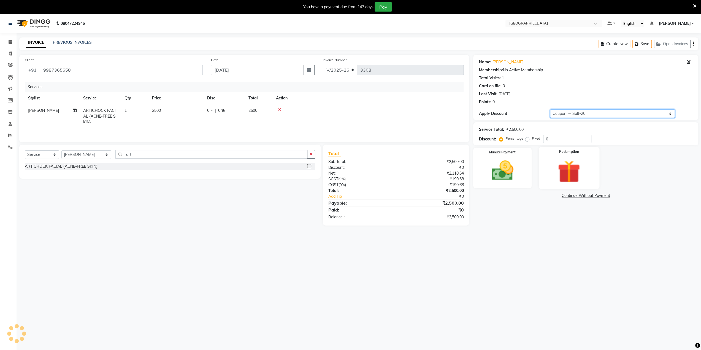
type input "20"
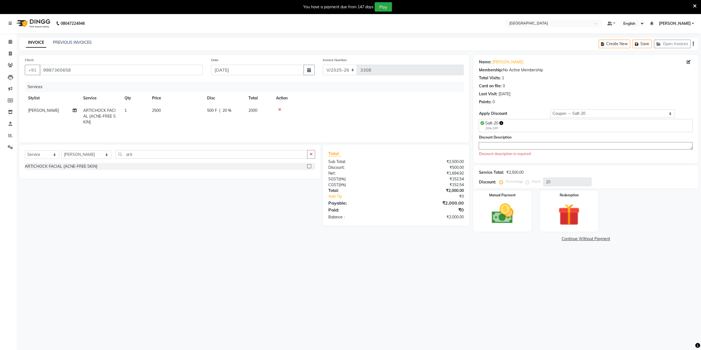
click at [513, 143] on textarea at bounding box center [586, 145] width 214 height 7
type textarea "20"
click at [646, 44] on button "Save" at bounding box center [642, 44] width 19 height 9
click at [489, 200] on img at bounding box center [502, 208] width 37 height 26
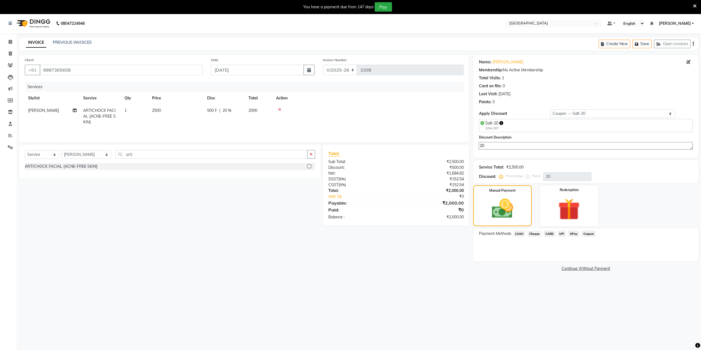
click at [551, 232] on span "CARD" at bounding box center [550, 234] width 12 height 6
click at [560, 264] on button "Add Payment" at bounding box center [623, 263] width 140 height 9
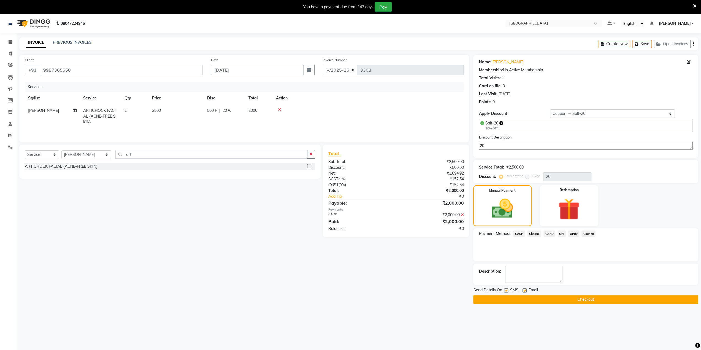
click at [510, 298] on button "Checkout" at bounding box center [585, 299] width 225 height 9
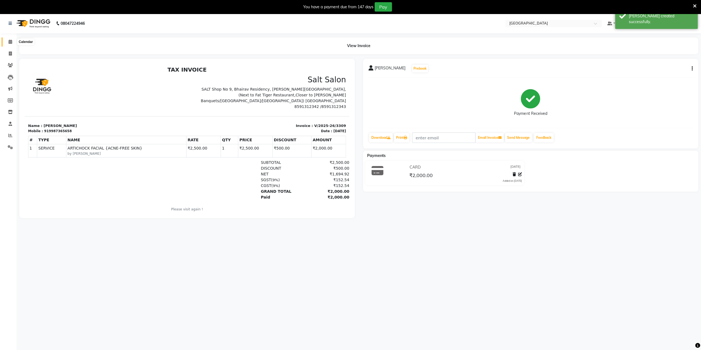
click at [9, 41] on icon at bounding box center [11, 42] width 4 height 4
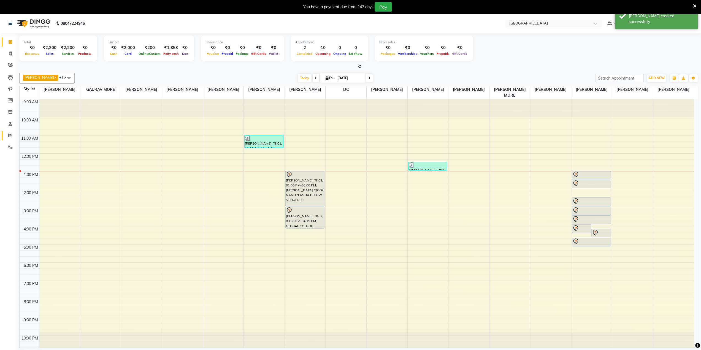
click at [10, 139] on link "Reports" at bounding box center [8, 135] width 13 height 9
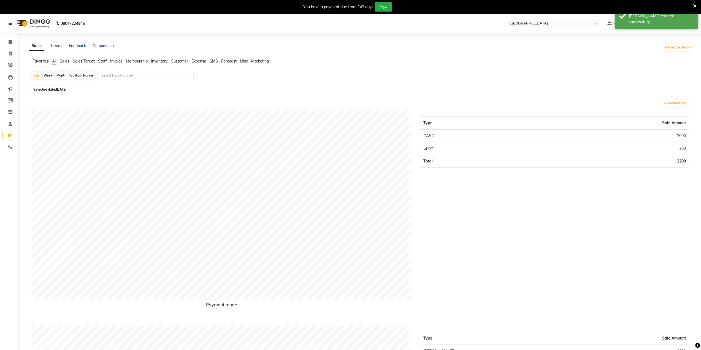
click at [63, 77] on div "Month" at bounding box center [61, 76] width 13 height 8
select select "9"
select select "2025"
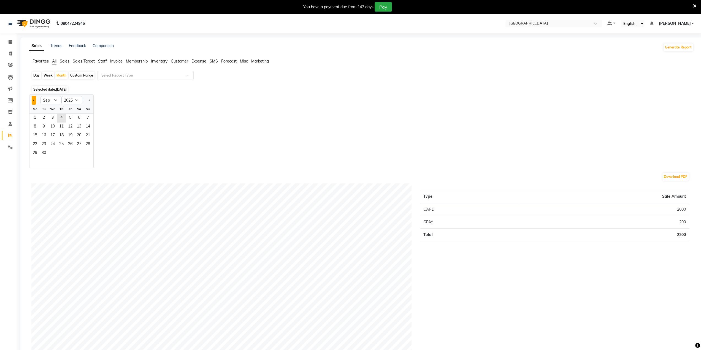
click at [34, 99] on span "Previous month" at bounding box center [34, 100] width 2 height 2
select select "8"
click at [87, 150] on span "31" at bounding box center [87, 153] width 9 height 9
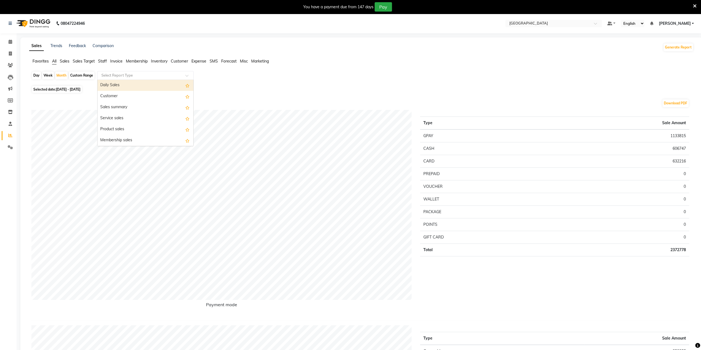
click at [124, 76] on input "text" at bounding box center [139, 76] width 79 height 6
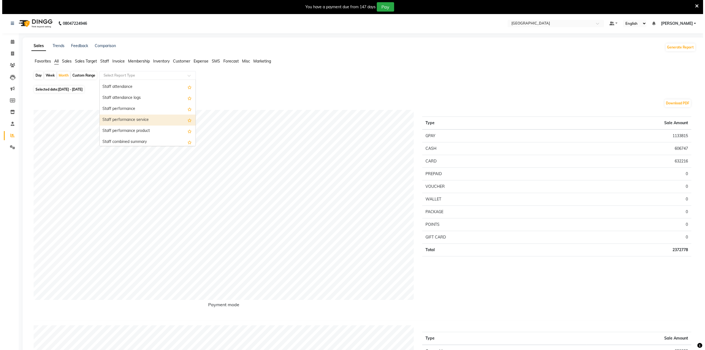
scroll to position [276, 0]
click at [147, 126] on div "Staff combined summary" at bounding box center [146, 129] width 96 height 11
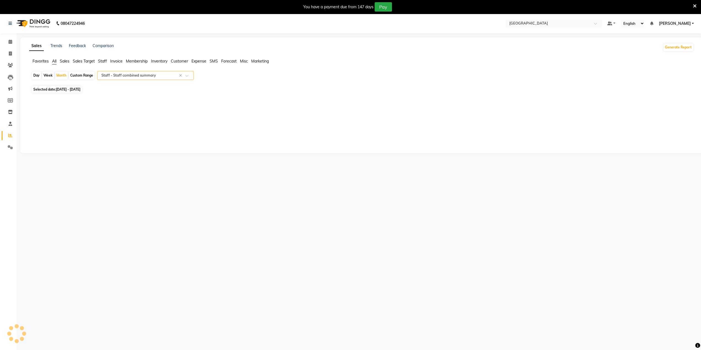
select select "full_report"
select select "csv"
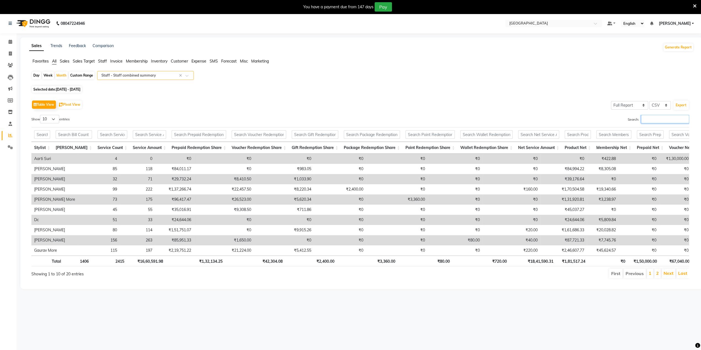
click at [643, 120] on input "Search:" at bounding box center [665, 119] width 48 height 9
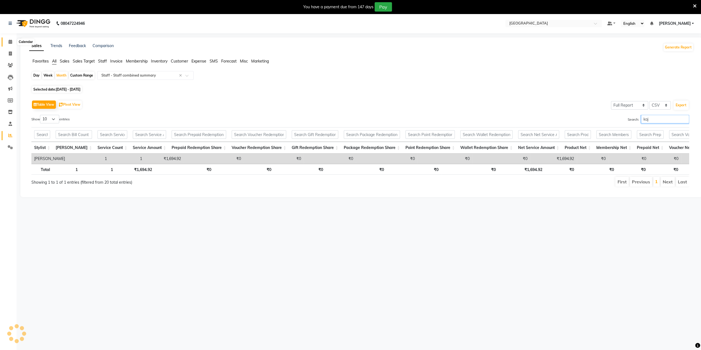
type input "kaj"
click at [10, 43] on icon at bounding box center [11, 42] width 4 height 4
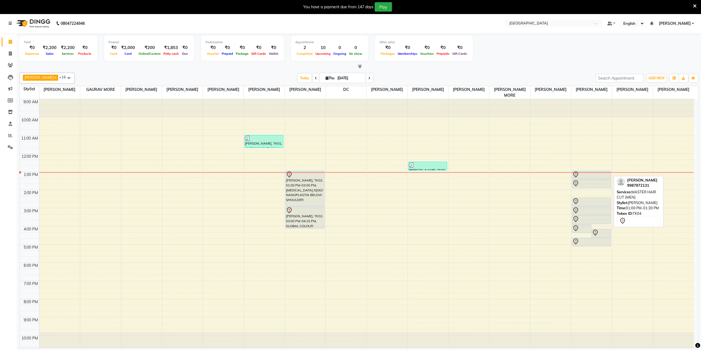
click at [579, 178] on div at bounding box center [591, 179] width 39 height 2
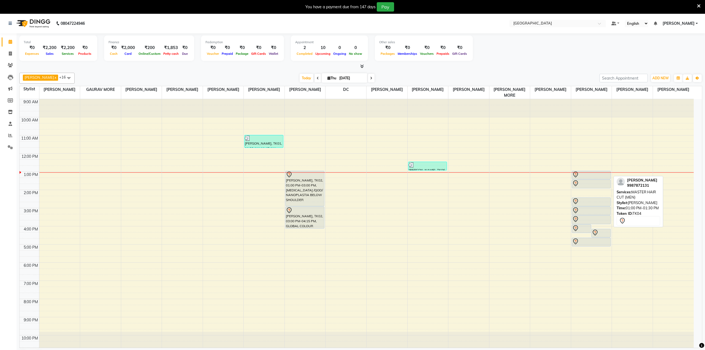
select select "7"
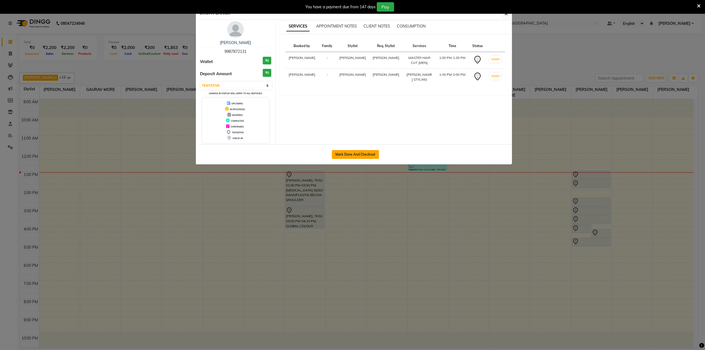
click at [336, 154] on button "Mark Done And Checkout" at bounding box center [355, 154] width 47 height 9
select select "service"
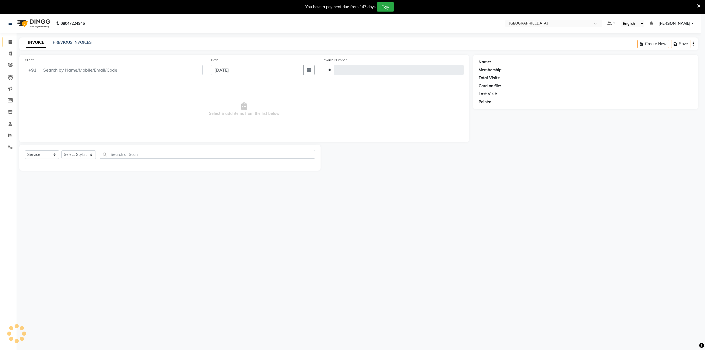
type input "3310"
select select "select"
select select "8096"
type input "9987872131"
select select "85941"
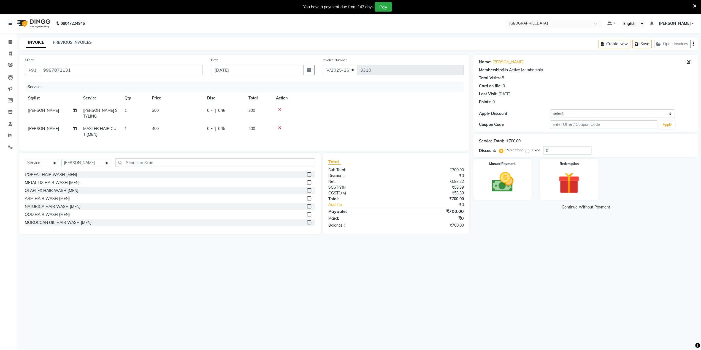
click at [270, 110] on td "300" at bounding box center [259, 113] width 28 height 18
select select "85941"
click at [270, 110] on input "0" at bounding box center [265, 112] width 17 height 9
click at [565, 99] on div "Points: 0" at bounding box center [586, 102] width 214 height 6
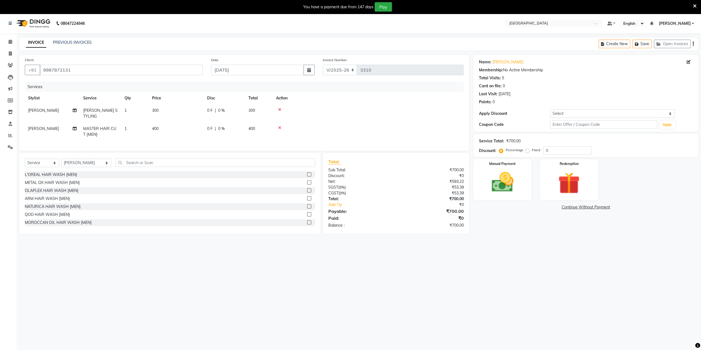
click at [565, 99] on div "Points: 0" at bounding box center [586, 102] width 214 height 6
click at [694, 5] on icon at bounding box center [695, 6] width 4 height 5
click at [694, 14] on nav "08047224946 Select Location × Salt Salon, Mira Road Default Panel My Panel Engl…" at bounding box center [350, 24] width 701 height 20
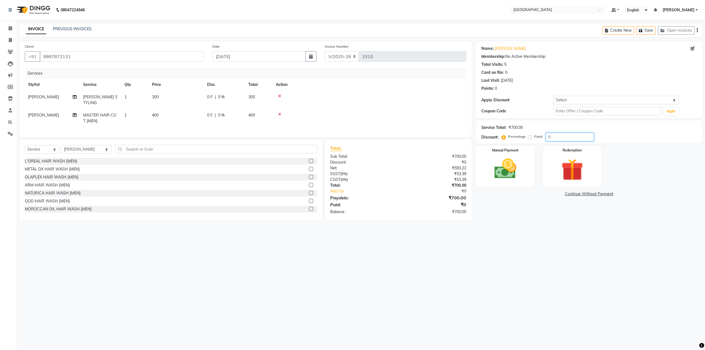
click at [546, 137] on input "0" at bounding box center [570, 137] width 48 height 9
type input "20"
click at [117, 148] on input "wash" at bounding box center [212, 149] width 194 height 9
type input "wash"
click at [309, 159] on label at bounding box center [311, 161] width 4 height 4
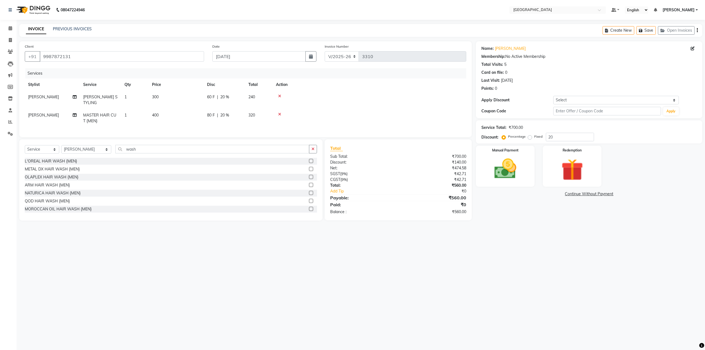
click at [309, 160] on input "checkbox" at bounding box center [311, 162] width 4 height 4
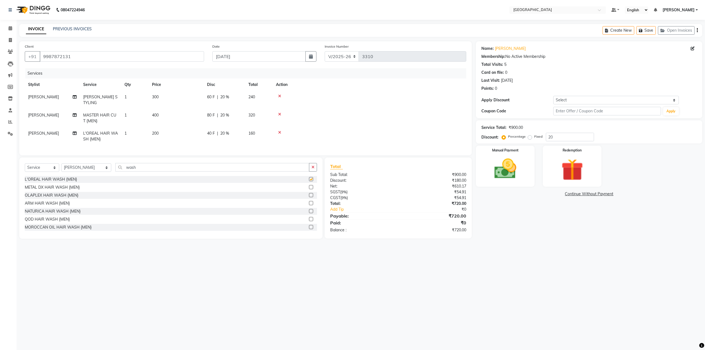
checkbox input "false"
click at [499, 162] on img at bounding box center [505, 169] width 37 height 26
click at [575, 193] on span "GPay" at bounding box center [576, 194] width 11 height 6
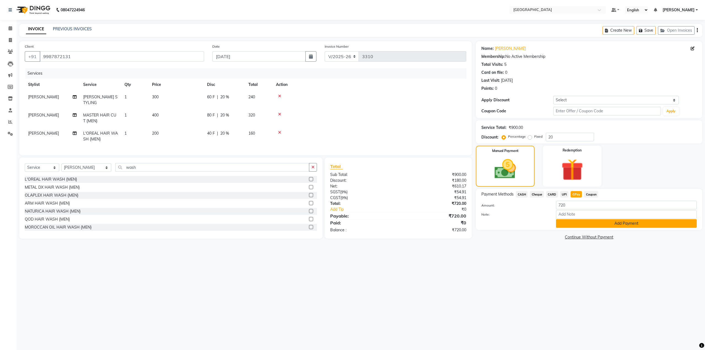
click at [574, 224] on button "Add Payment" at bounding box center [626, 223] width 141 height 9
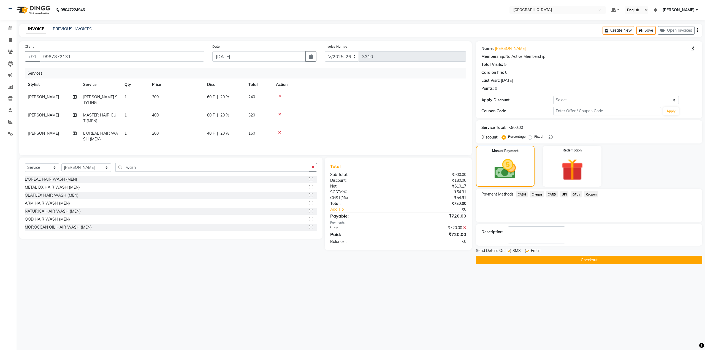
click at [565, 257] on button "Checkout" at bounding box center [589, 260] width 226 height 9
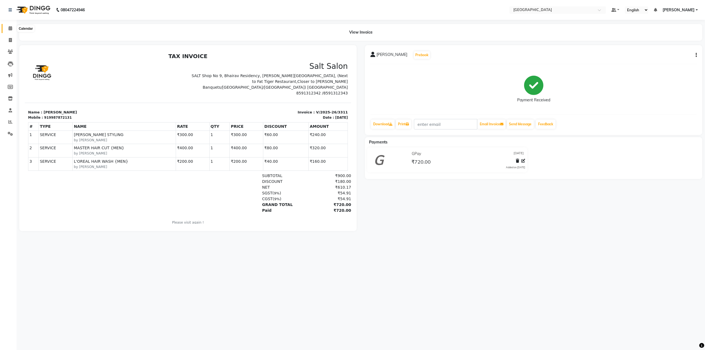
click at [10, 28] on icon at bounding box center [11, 28] width 4 height 4
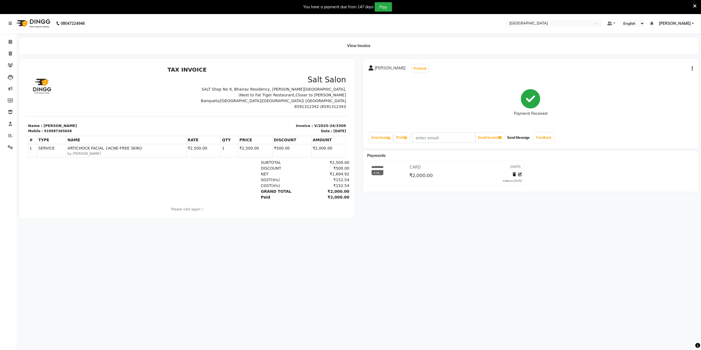
click at [525, 138] on button "Send Message" at bounding box center [518, 137] width 27 height 9
click at [494, 131] on div "Seema Shaikh Prebook Payment Received Download Print Email Invoice Send Message…" at bounding box center [531, 104] width 336 height 90
click at [452, 139] on input "text" at bounding box center [443, 138] width 63 height 10
click at [431, 140] on input "text" at bounding box center [443, 138] width 63 height 10
click at [437, 136] on input "text" at bounding box center [443, 138] width 63 height 10
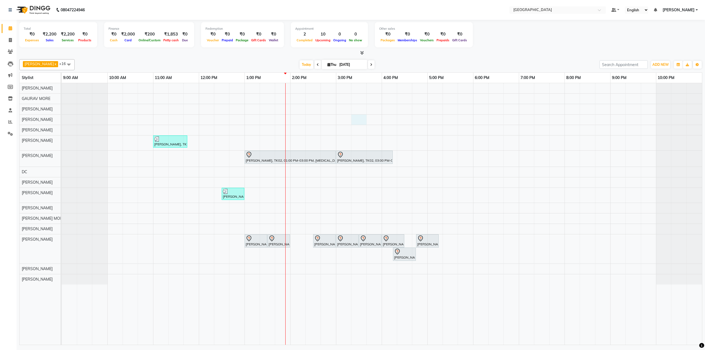
click at [355, 118] on div "[PERSON_NAME], TK01, 11:00 AM-11:45 AM, ARTICHOCK FACIAL {ACNE-FREE SKIN} [PERS…" at bounding box center [382, 214] width 641 height 262
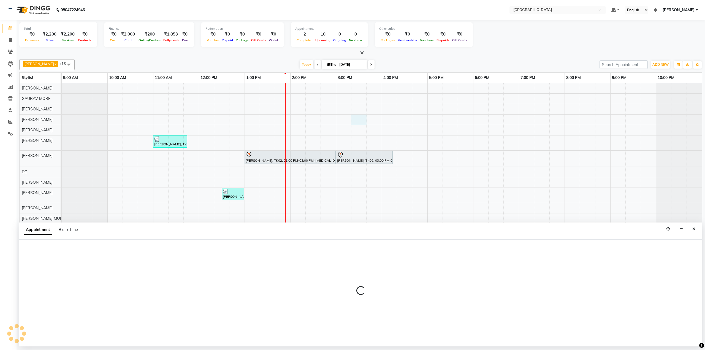
select select "77222"
select select "915"
select select "tentative"
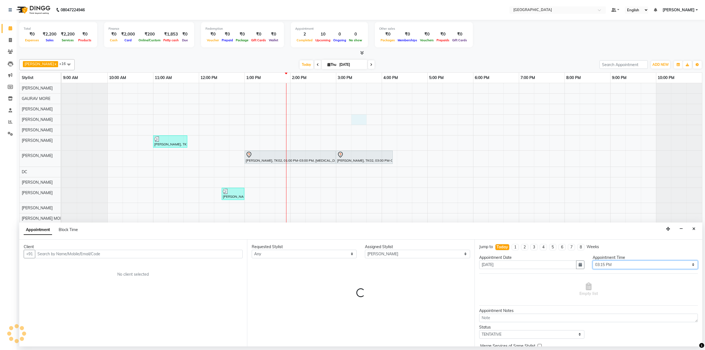
click at [603, 263] on select "Select 10:00 AM 10:15 AM 10:30 AM 10:45 AM 11:00 AM 11:15 AM 11:30 AM 11:45 AM …" at bounding box center [645, 265] width 105 height 9
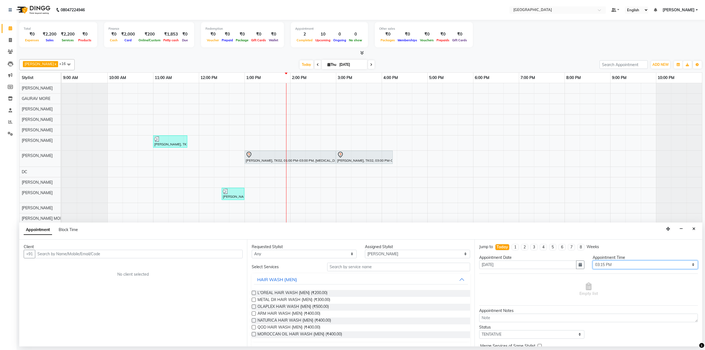
select select "930"
click at [593, 261] on select "Select 10:00 AM 10:15 AM 10:30 AM 10:45 AM 11:00 AM 11:15 AM 11:30 AM 11:45 AM …" at bounding box center [645, 265] width 105 height 9
click at [77, 253] on input "text" at bounding box center [139, 254] width 208 height 9
type input "sone"
click at [11, 27] on icon at bounding box center [11, 28] width 4 height 4
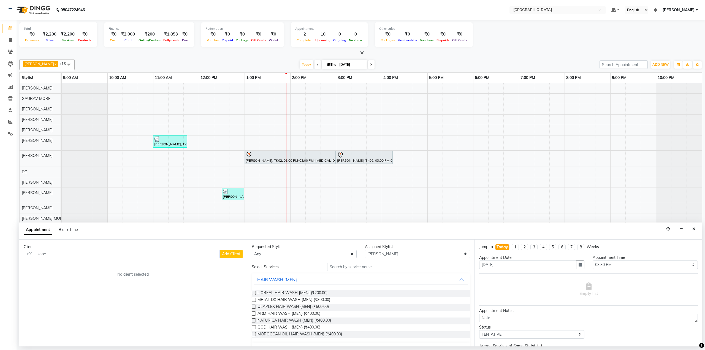
click at [692, 227] on button "Close" at bounding box center [694, 229] width 8 height 9
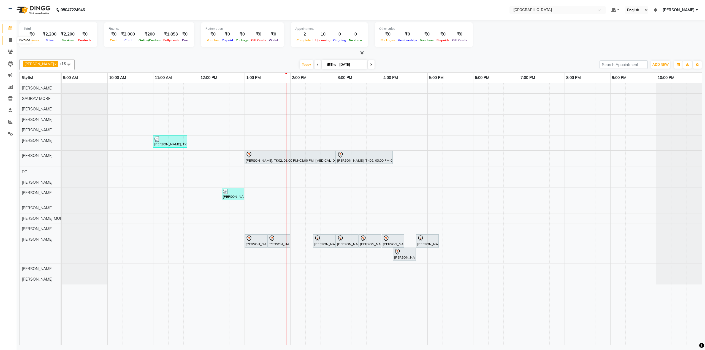
click at [10, 39] on icon at bounding box center [10, 40] width 3 height 4
select select "8096"
select select "service"
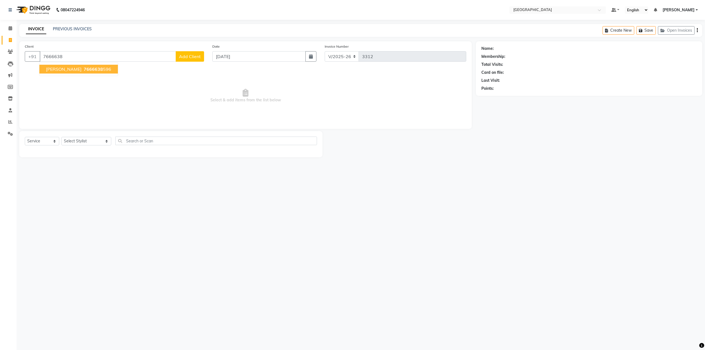
click at [61, 68] on span "[PERSON_NAME]" at bounding box center [64, 69] width 36 height 6
type input "7666638596"
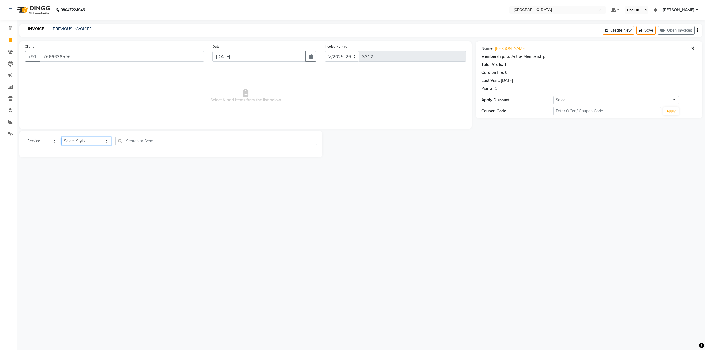
click at [82, 141] on select "Select Stylist [PERSON_NAME] [PERSON_NAME] [PERSON_NAME] [PERSON_NAME] MORE DC …" at bounding box center [86, 141] width 50 height 9
select select "78951"
click at [61, 137] on select "Select Stylist [PERSON_NAME] [PERSON_NAME] [PERSON_NAME] [PERSON_NAME] MORE DC …" at bounding box center [86, 141] width 50 height 9
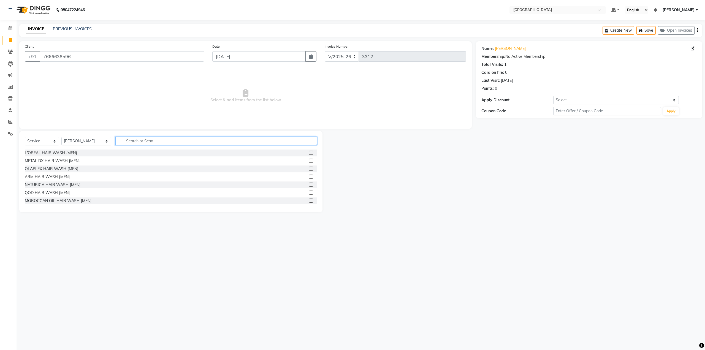
click at [117, 144] on input "text" at bounding box center [215, 141] width 201 height 9
type input "cut"
click at [309, 160] on label at bounding box center [311, 161] width 4 height 4
click at [309, 160] on input "checkbox" at bounding box center [311, 161] width 4 height 4
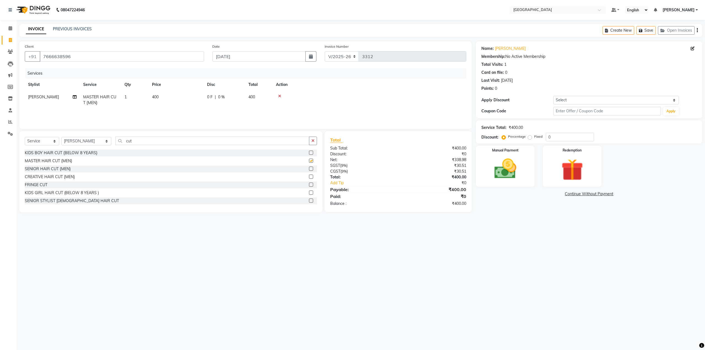
checkbox input "false"
click at [548, 137] on input "0" at bounding box center [570, 137] width 48 height 9
type input "20"
click at [520, 166] on img at bounding box center [505, 169] width 37 height 26
click at [578, 194] on span "GPay" at bounding box center [576, 194] width 11 height 6
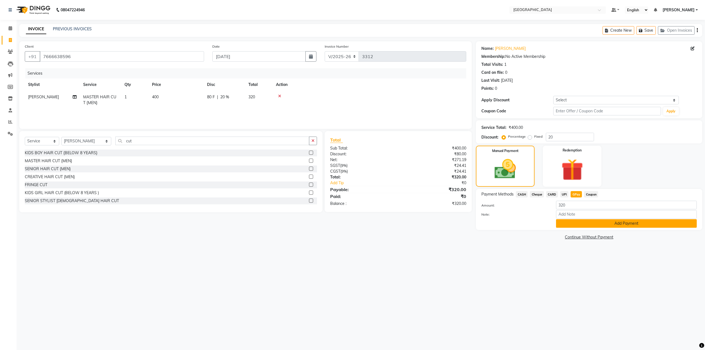
click at [584, 225] on button "Add Payment" at bounding box center [626, 223] width 141 height 9
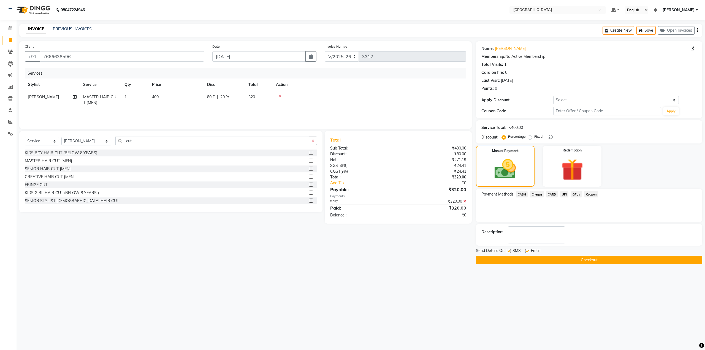
click at [580, 257] on button "Checkout" at bounding box center [589, 260] width 226 height 9
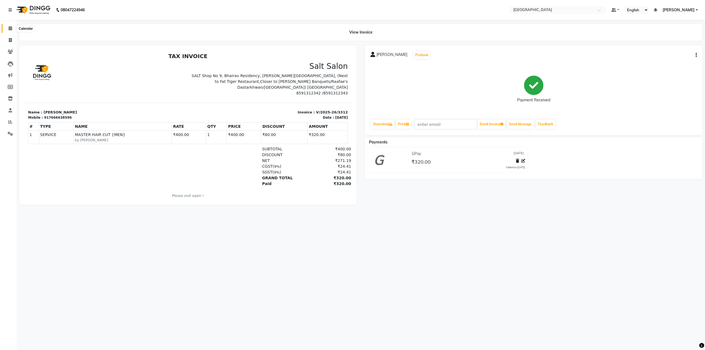
click at [12, 28] on span at bounding box center [11, 28] width 10 height 6
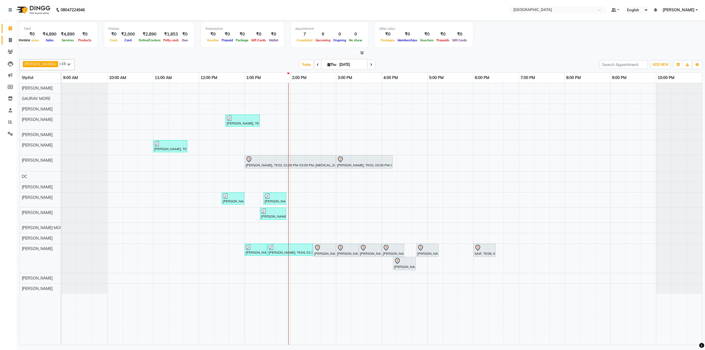
click at [11, 41] on icon at bounding box center [10, 40] width 3 height 4
select select "8096"
select select "service"
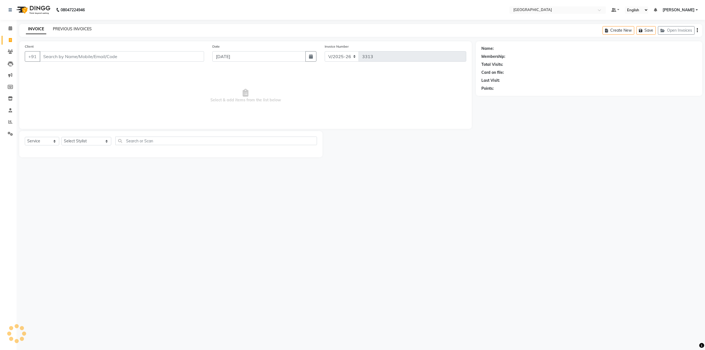
click at [54, 29] on link "PREVIOUS INVOICES" at bounding box center [72, 28] width 39 height 5
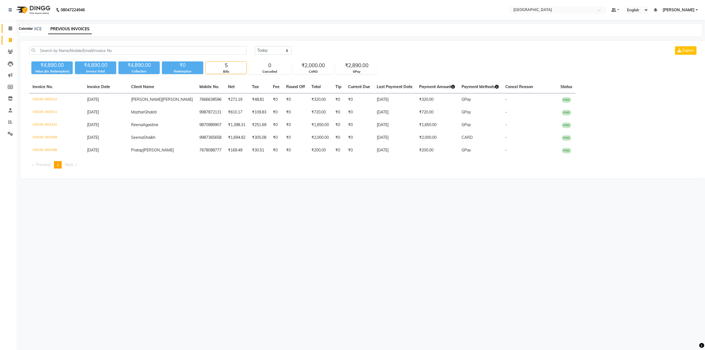
click at [12, 30] on icon at bounding box center [11, 28] width 4 height 4
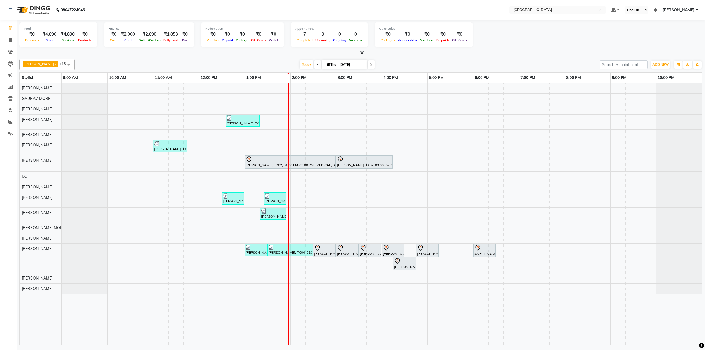
click at [356, 117] on div "[PERSON_NAME], TK07, 12:35 PM-01:20 PM, L'OREAL HAIR WASH AND BLOWDRY BELOW SHO…" at bounding box center [382, 214] width 641 height 262
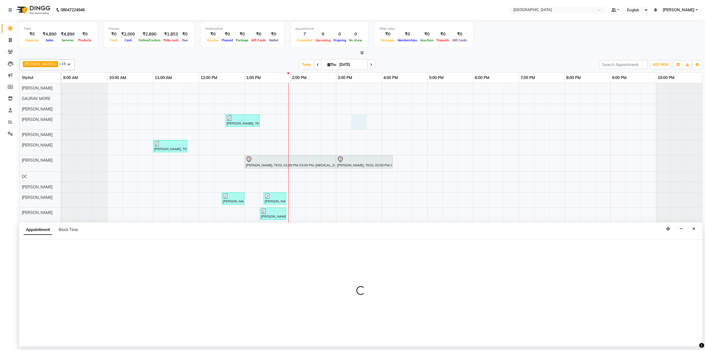
select select "77222"
select select "915"
select select "tentative"
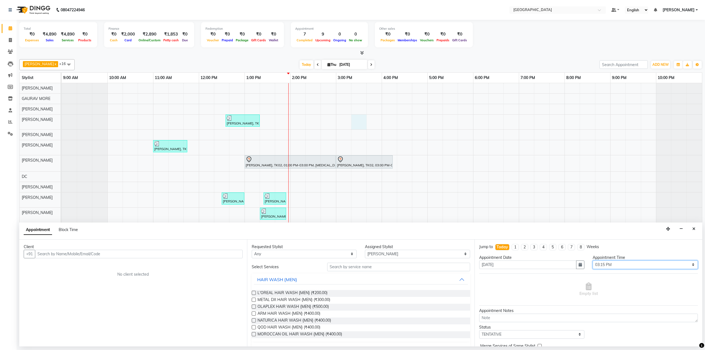
click at [624, 264] on select "Select 10:00 AM 10:15 AM 10:30 AM 10:45 AM 11:00 AM 11:15 AM 11:30 AM 11:45 AM …" at bounding box center [645, 265] width 105 height 9
select select "930"
click at [593, 261] on select "Select 10:00 AM 10:15 AM 10:30 AM 10:45 AM 11:00 AM 11:15 AM 11:30 AM 11:45 AM …" at bounding box center [645, 265] width 105 height 9
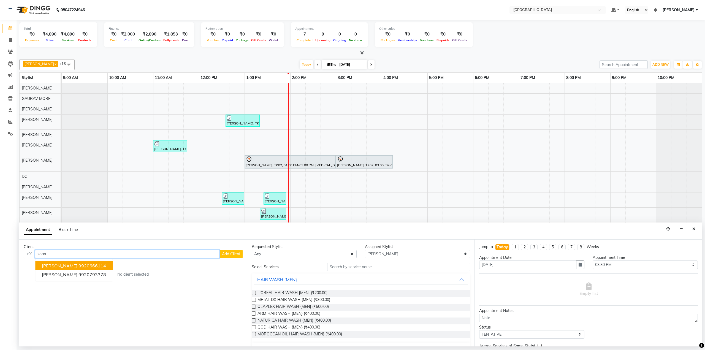
drag, startPoint x: 186, startPoint y: 255, endPoint x: 181, endPoint y: 254, distance: 4.5
click at [185, 255] on input "soan" at bounding box center [127, 254] width 185 height 9
click at [61, 275] on span "[PERSON_NAME]" at bounding box center [60, 275] width 36 height 6
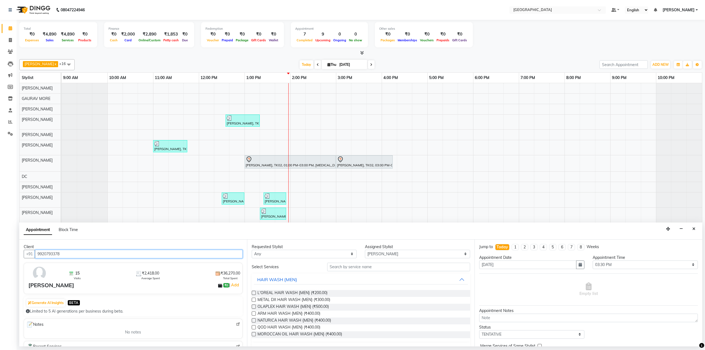
type input "9920793378"
click at [352, 265] on input "text" at bounding box center [398, 267] width 143 height 9
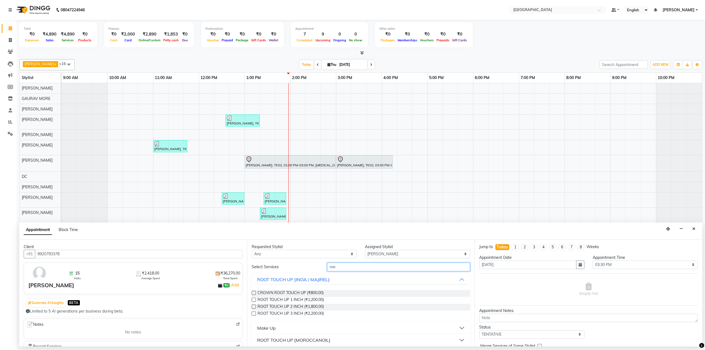
type input "roo"
click at [253, 301] on div at bounding box center [254, 301] width 4 height 6
click at [254, 300] on label at bounding box center [254, 300] width 4 height 4
click at [254, 300] on input "checkbox" at bounding box center [254, 301] width 4 height 4
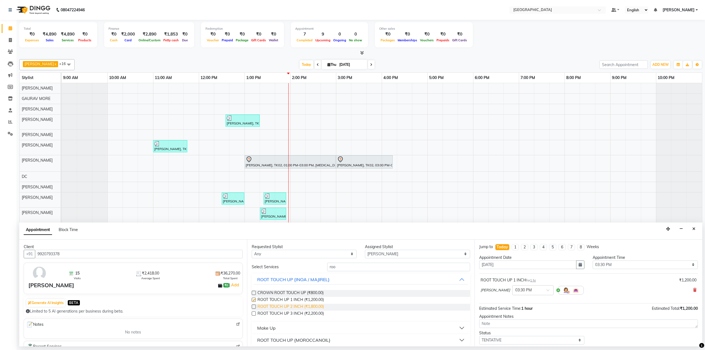
checkbox input "false"
click at [347, 266] on input "roo" at bounding box center [398, 267] width 143 height 9
type input "r"
type input "blo"
click at [255, 307] on label at bounding box center [254, 307] width 4 height 4
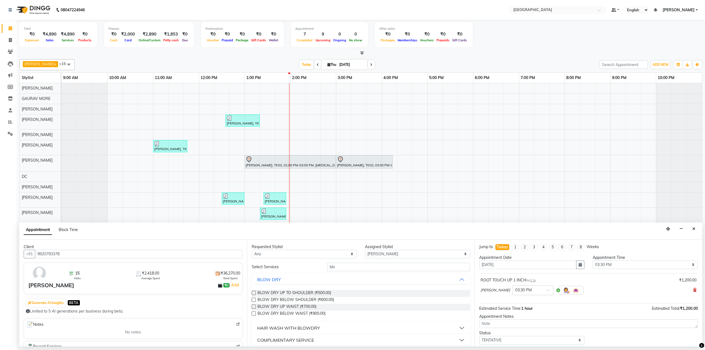
click at [255, 307] on input "checkbox" at bounding box center [254, 308] width 4 height 4
checkbox input "false"
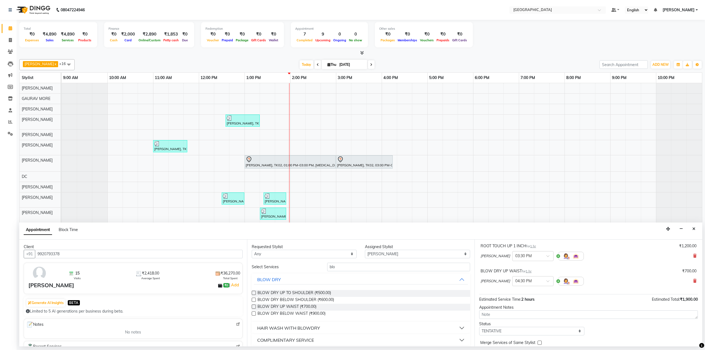
scroll to position [57, 0]
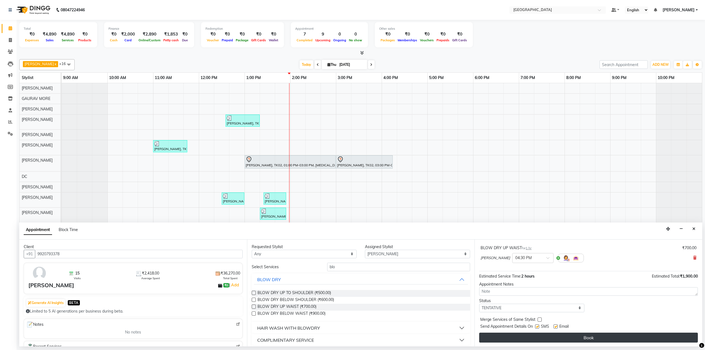
click at [600, 338] on button "Book" at bounding box center [588, 338] width 219 height 10
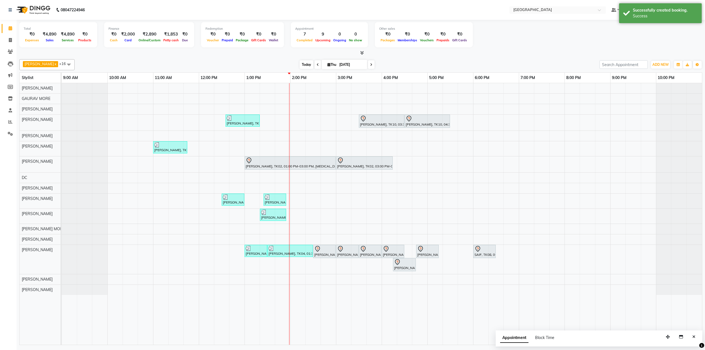
click at [301, 63] on span "Today" at bounding box center [307, 64] width 14 height 9
click at [342, 174] on div "[PERSON_NAME], TK07, 12:35 PM-01:20 PM, L'OREAL HAIR WASH AND BLOWDRY BELOW SHO…" at bounding box center [382, 214] width 641 height 262
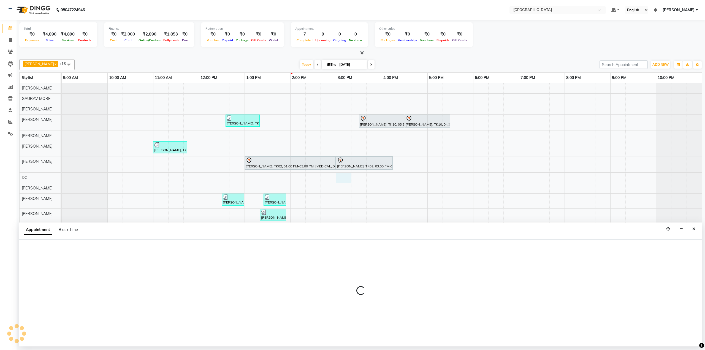
select select "77532"
select select "tentative"
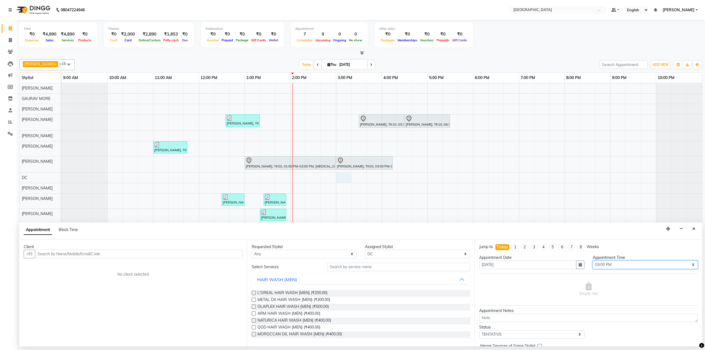
click at [597, 265] on select "Select 10:00 AM 10:15 AM 10:30 AM 10:45 AM 11:00 AM 11:15 AM 11:30 AM 11:45 AM …" at bounding box center [645, 265] width 105 height 9
select select "885"
click at [593, 261] on select "Select 10:00 AM 10:15 AM 10:30 AM 10:45 AM 11:00 AM 11:15 AM 11:30 AM 11:45 AM …" at bounding box center [645, 265] width 105 height 9
click at [347, 268] on input "text" at bounding box center [398, 267] width 143 height 9
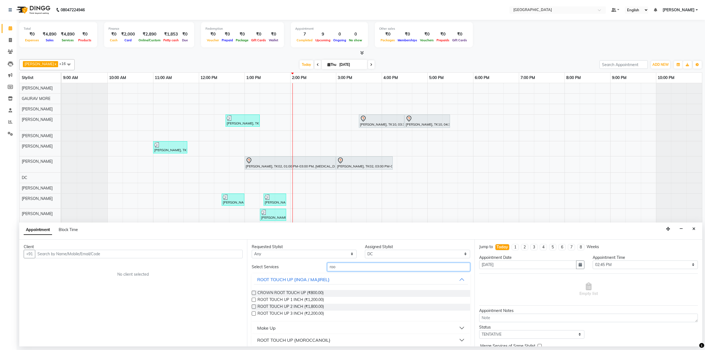
type input "roo"
click at [255, 299] on label at bounding box center [254, 300] width 4 height 4
click at [255, 299] on input "checkbox" at bounding box center [254, 301] width 4 height 4
checkbox input "false"
click at [339, 270] on input "roo" at bounding box center [398, 267] width 143 height 9
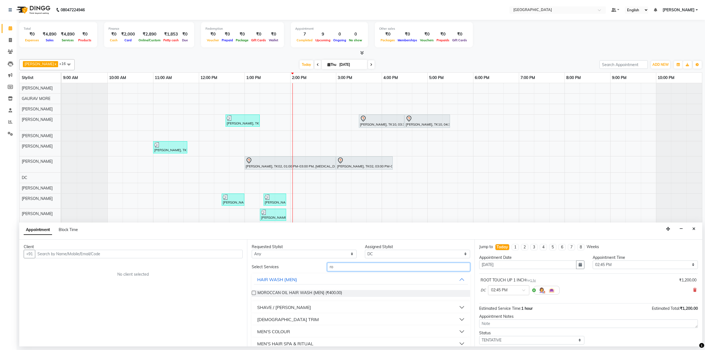
type input "r"
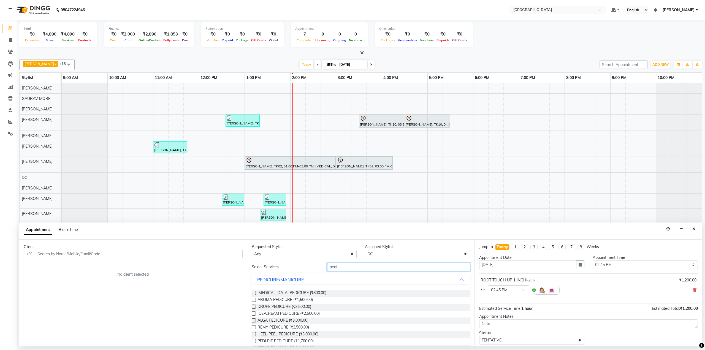
type input "pedi"
click at [252, 293] on label at bounding box center [254, 293] width 4 height 4
click at [252, 293] on input "checkbox" at bounding box center [254, 294] width 4 height 4
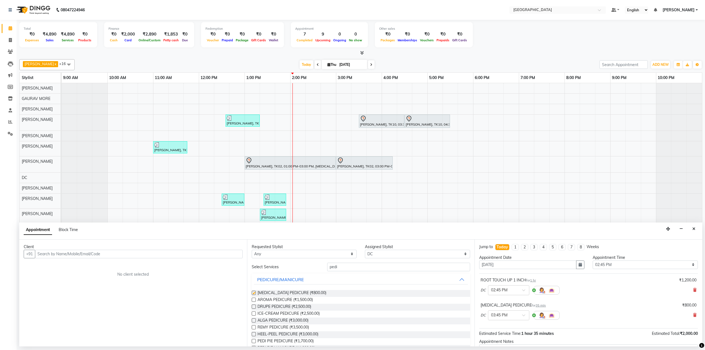
checkbox input "false"
drag, startPoint x: 179, startPoint y: 254, endPoint x: 29, endPoint y: 59, distance: 245.8
click at [179, 254] on input "text" at bounding box center [139, 254] width 208 height 9
click at [86, 269] on button "[PERSON_NAME] 9706283 905" at bounding box center [74, 265] width 79 height 9
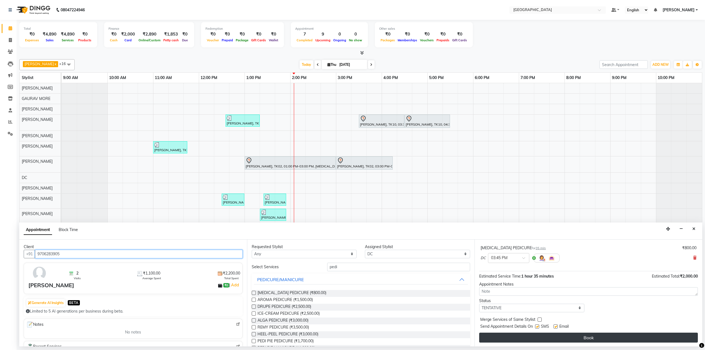
type input "9706283905"
click at [552, 337] on button "Book" at bounding box center [588, 338] width 219 height 10
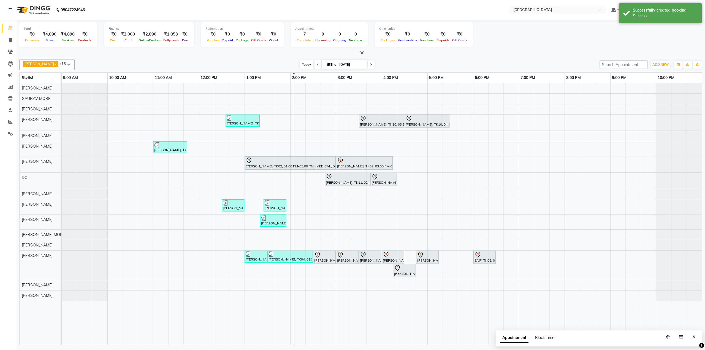
click at [302, 64] on span "Today" at bounding box center [307, 64] width 14 height 9
click at [9, 40] on icon at bounding box center [10, 40] width 3 height 4
select select "service"
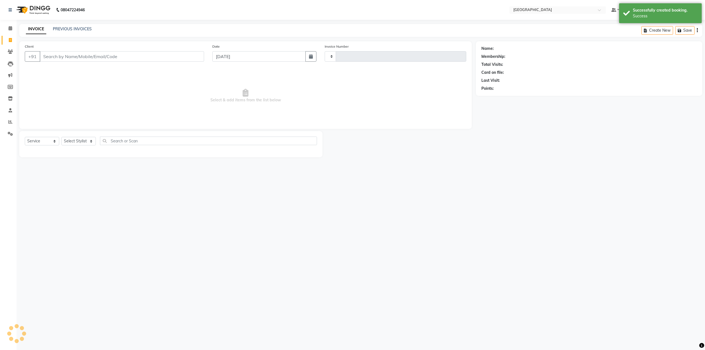
type input "3313"
select select "8096"
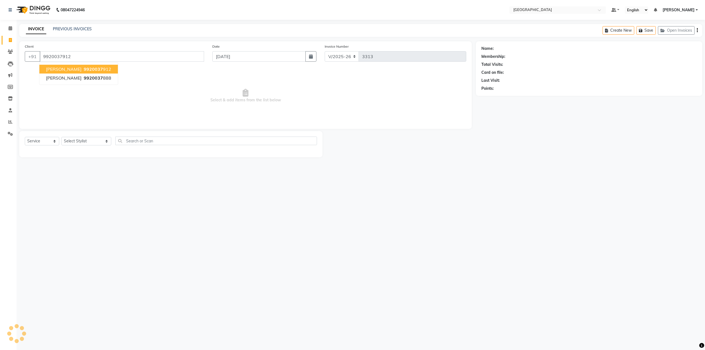
type input "9920037912"
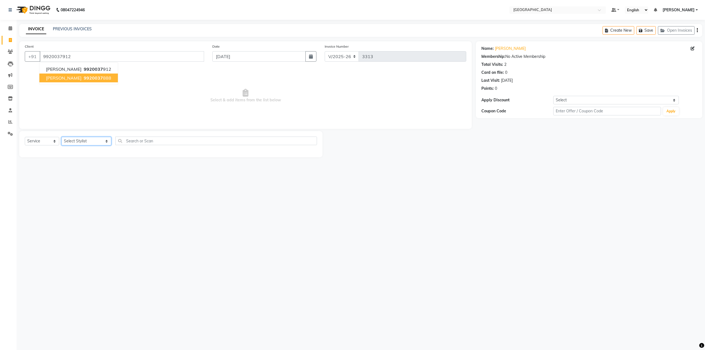
click at [87, 141] on select "Select Stylist [PERSON_NAME] [PERSON_NAME] [PERSON_NAME] [PERSON_NAME] MORE DC …" at bounding box center [86, 141] width 50 height 9
select select "77224"
click at [61, 137] on select "Select Stylist [PERSON_NAME] [PERSON_NAME] [PERSON_NAME] [PERSON_NAME] MORE DC …" at bounding box center [86, 141] width 50 height 9
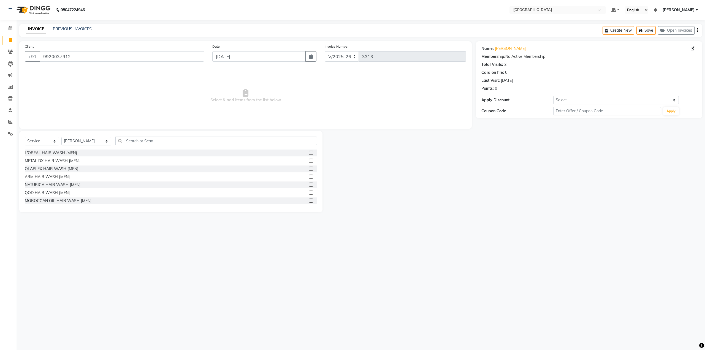
drag, startPoint x: 115, startPoint y: 146, endPoint x: 121, endPoint y: 142, distance: 6.7
click at [120, 142] on div "Select Service Product Membership Package Voucher Prepaid Gift Card Select Styl…" at bounding box center [171, 143] width 292 height 13
click at [121, 142] on input "text" at bounding box center [215, 141] width 201 height 9
type input "eyeb"
click at [309, 175] on label at bounding box center [311, 177] width 4 height 4
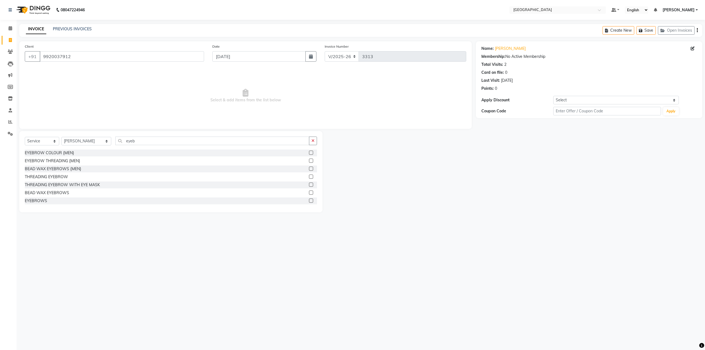
click at [309, 175] on input "checkbox" at bounding box center [311, 177] width 4 height 4
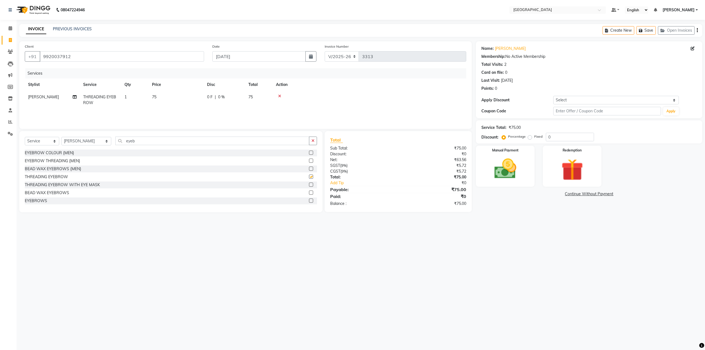
checkbox input "false"
click at [134, 142] on input "eyeb" at bounding box center [212, 141] width 194 height 9
type input "e"
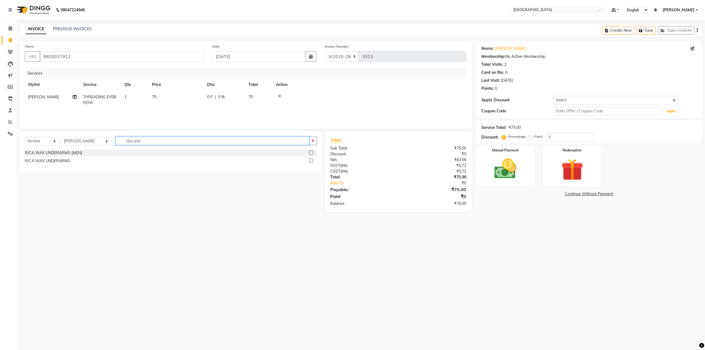
type input "rica und"
click at [312, 161] on label at bounding box center [311, 161] width 4 height 4
click at [312, 161] on input "checkbox" at bounding box center [311, 161] width 4 height 4
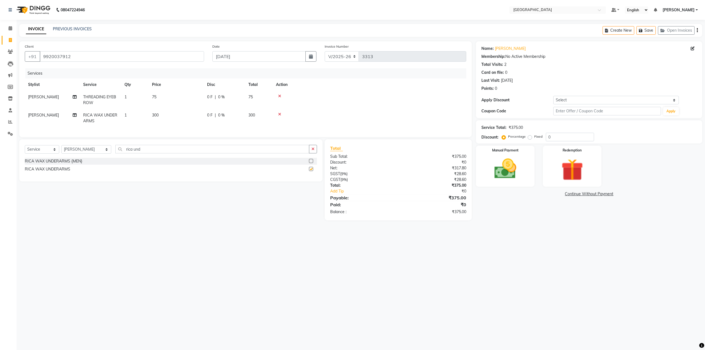
checkbox input "false"
click at [158, 151] on input "rica und" at bounding box center [212, 149] width 194 height 9
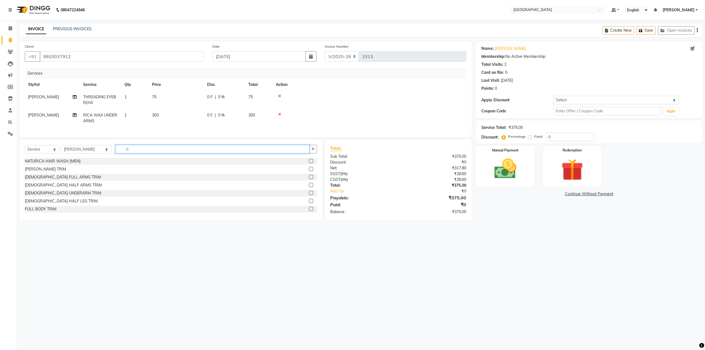
type input "r"
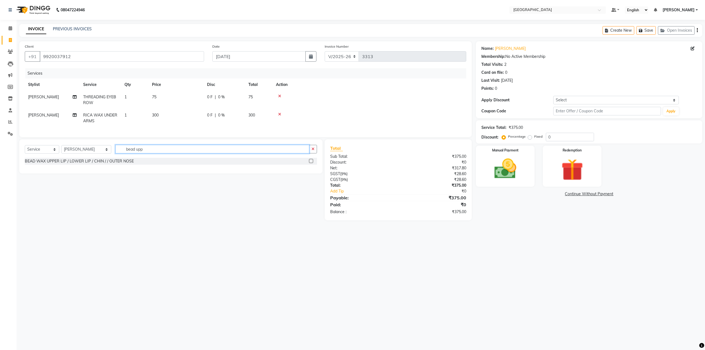
type input "bead upp"
click at [311, 163] on label at bounding box center [311, 161] width 4 height 4
click at [311, 163] on input "checkbox" at bounding box center [311, 162] width 4 height 4
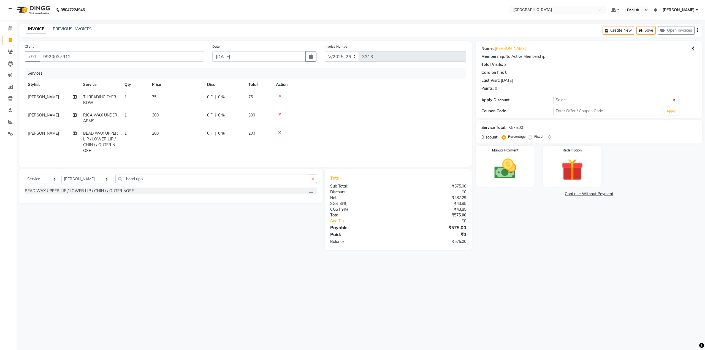
click at [310, 193] on label at bounding box center [311, 191] width 4 height 4
click at [310, 193] on input "checkbox" at bounding box center [311, 191] width 4 height 4
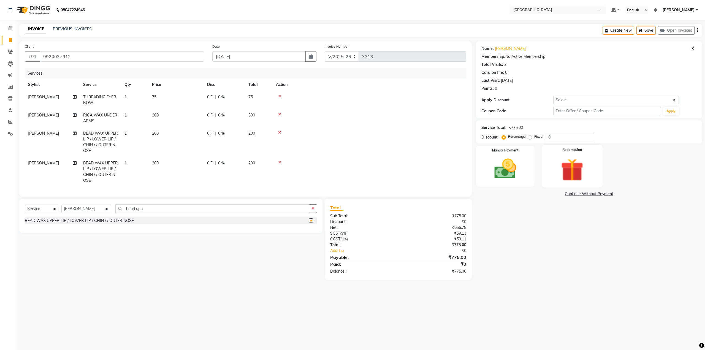
checkbox input "false"
click at [546, 136] on input "0" at bounding box center [570, 137] width 48 height 9
type input "20"
click at [518, 169] on img at bounding box center [505, 169] width 37 height 26
click at [577, 194] on span "GPay" at bounding box center [576, 194] width 11 height 6
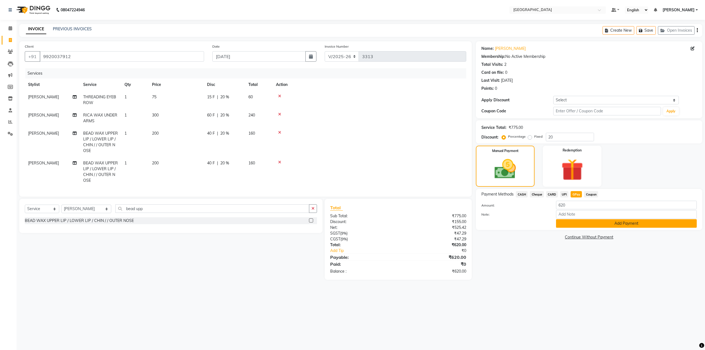
click at [585, 226] on button "Add Payment" at bounding box center [626, 223] width 141 height 9
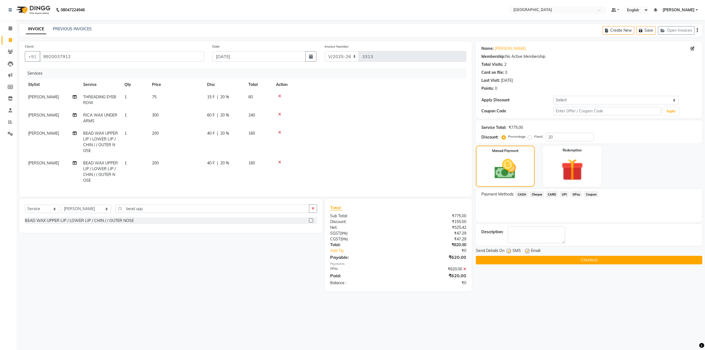
click at [565, 260] on button "Checkout" at bounding box center [589, 260] width 226 height 9
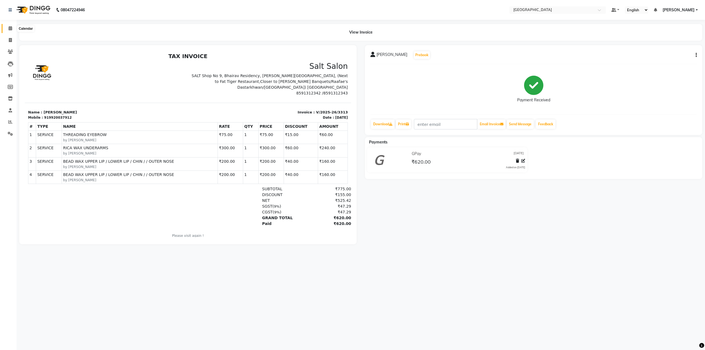
click at [11, 27] on icon at bounding box center [11, 28] width 4 height 4
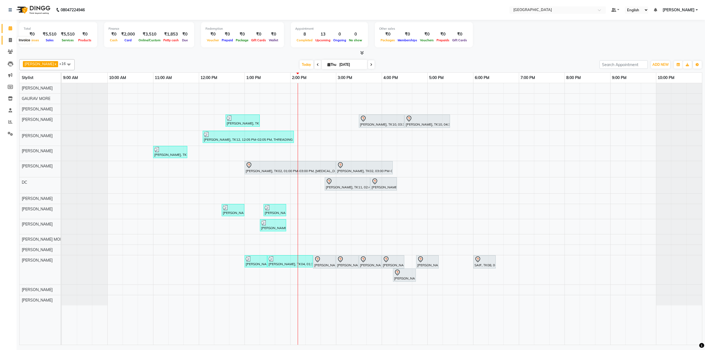
click at [10, 40] on icon at bounding box center [10, 40] width 3 height 4
select select "service"
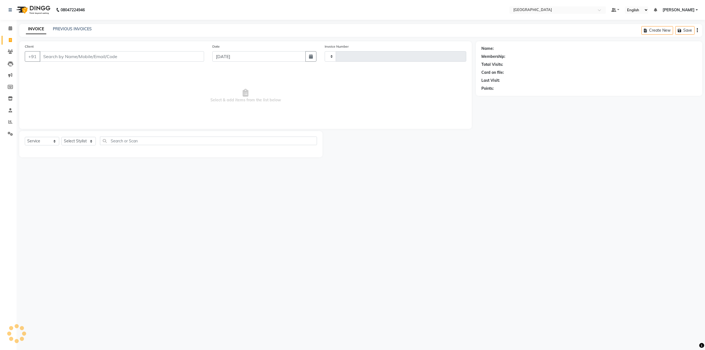
type input "3314"
select select "8096"
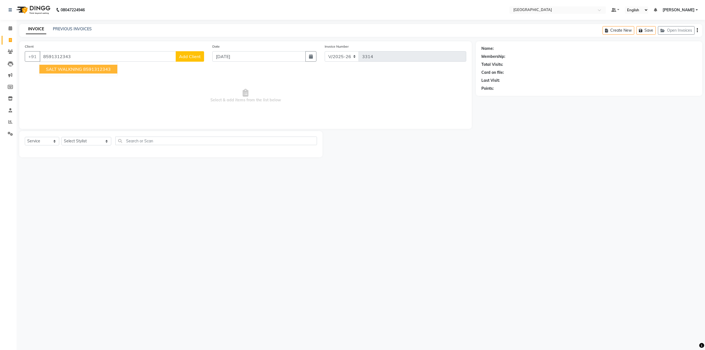
type input "8591312343"
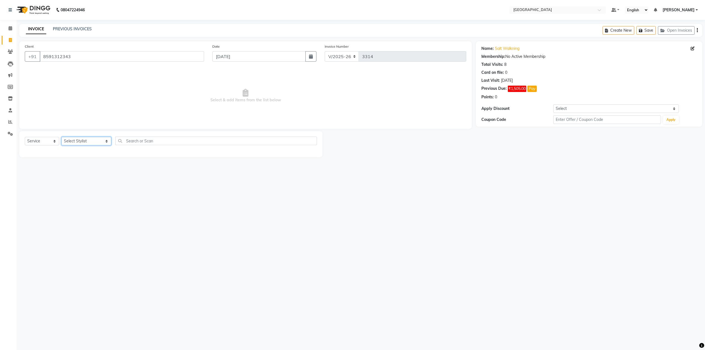
click at [73, 141] on select "Select Stylist AARTI SURI ABDUL KALAM ANITA JHADAV APEKSHA MORE DC DEEPIKA SHET…" at bounding box center [86, 141] width 50 height 9
select select "85941"
click at [61, 137] on select "Select Stylist AARTI SURI ABDUL KALAM ANITA JHADAV APEKSHA MORE DC DEEPIKA SHET…" at bounding box center [86, 141] width 50 height 9
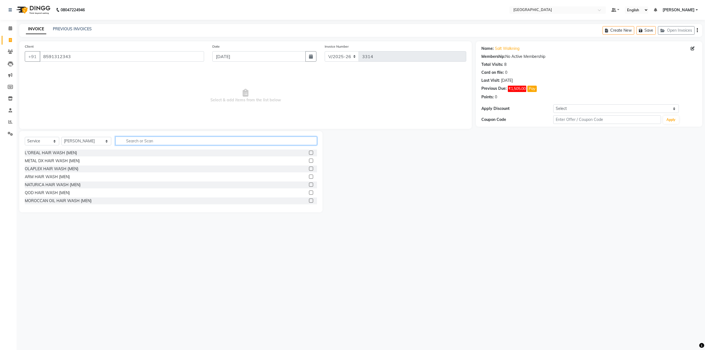
click at [128, 142] on input "text" at bounding box center [215, 141] width 201 height 9
type input "bear"
click at [309, 169] on div at bounding box center [313, 169] width 8 height 7
click at [309, 168] on label at bounding box center [311, 169] width 4 height 4
click at [309, 168] on input "checkbox" at bounding box center [311, 169] width 4 height 4
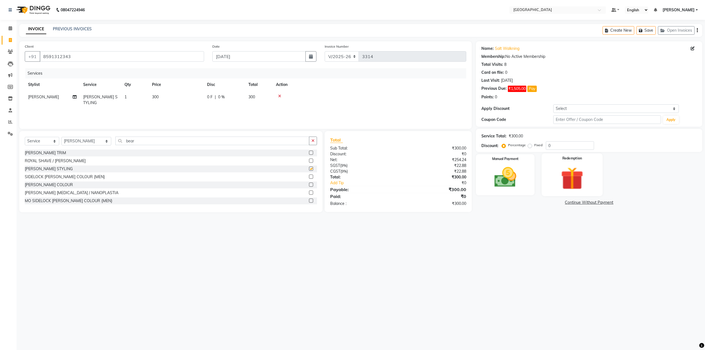
checkbox input "false"
click at [548, 144] on input "0" at bounding box center [570, 145] width 48 height 9
type input "20"
click at [515, 177] on img at bounding box center [505, 177] width 37 height 26
click at [523, 201] on span "CASH" at bounding box center [522, 203] width 12 height 6
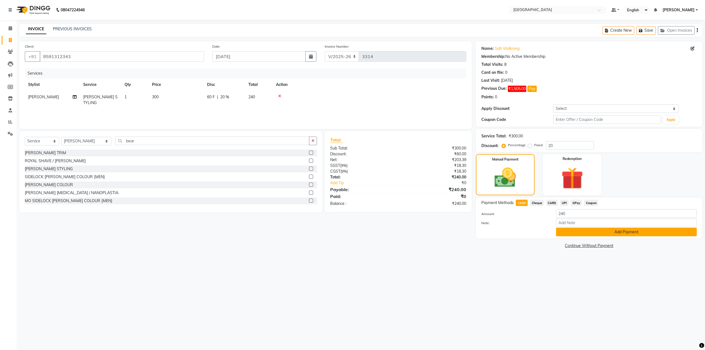
click at [569, 235] on button "Add Payment" at bounding box center [626, 232] width 141 height 9
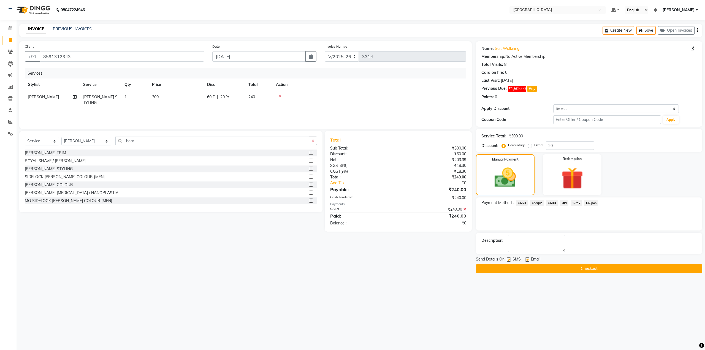
click at [548, 270] on button "Checkout" at bounding box center [589, 269] width 226 height 9
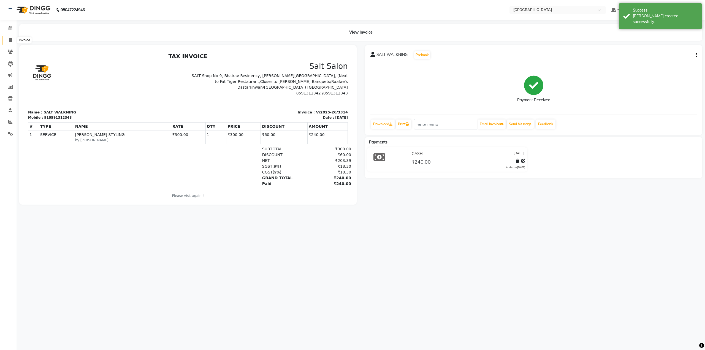
click at [12, 38] on span at bounding box center [11, 40] width 10 height 6
select select "8096"
select select "service"
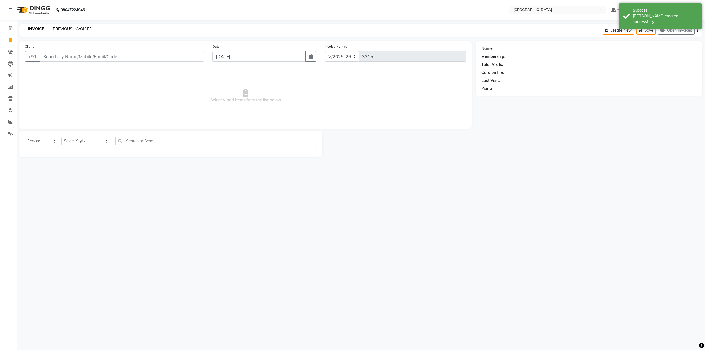
click at [59, 30] on link "PREVIOUS INVOICES" at bounding box center [72, 28] width 39 height 5
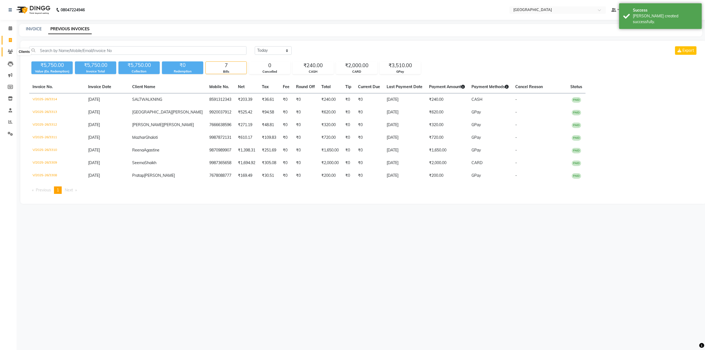
click at [9, 52] on icon at bounding box center [10, 52] width 5 height 4
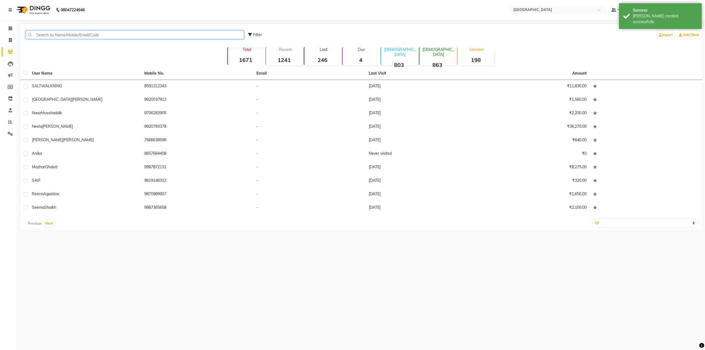
click at [47, 33] on input "text" at bounding box center [135, 35] width 218 height 9
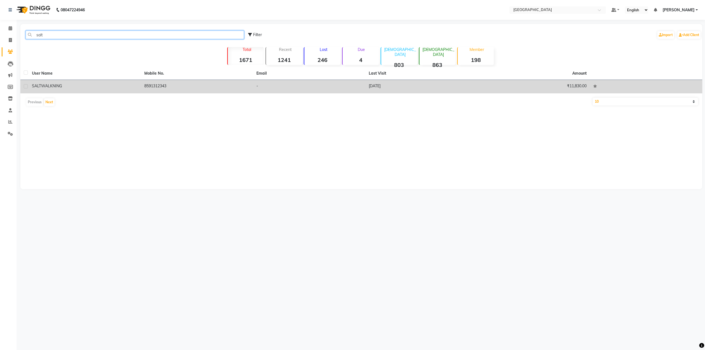
type input "salt"
click at [53, 86] on span "WALKNING" at bounding box center [51, 85] width 21 height 5
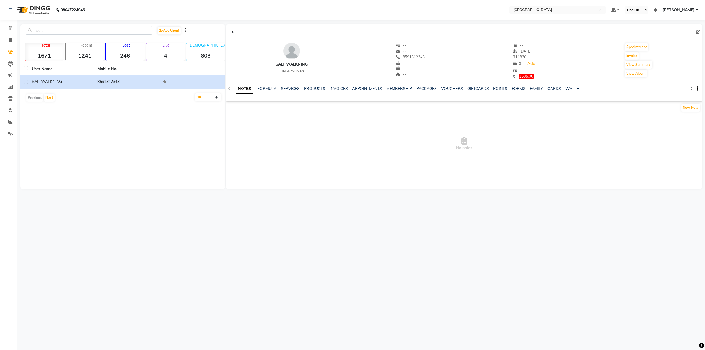
click at [293, 91] on div "NOTES FORMULA SERVICES PRODUCTS INVOICES APPOINTMENTS MEMBERSHIP PACKAGES VOUCH…" at bounding box center [458, 91] width 444 height 10
click at [293, 89] on link "SERVICES" at bounding box center [290, 88] width 19 height 5
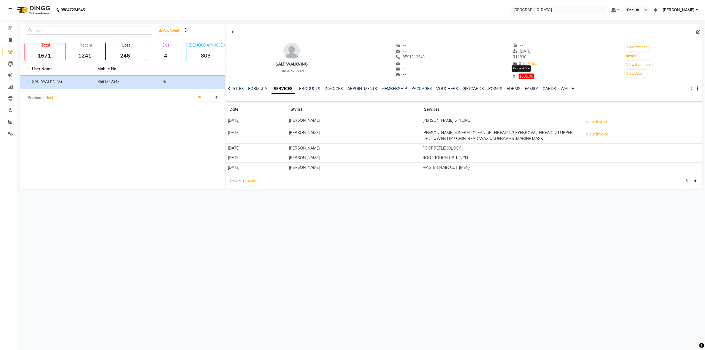
click at [525, 78] on span "1505.00" at bounding box center [526, 77] width 15 height 6
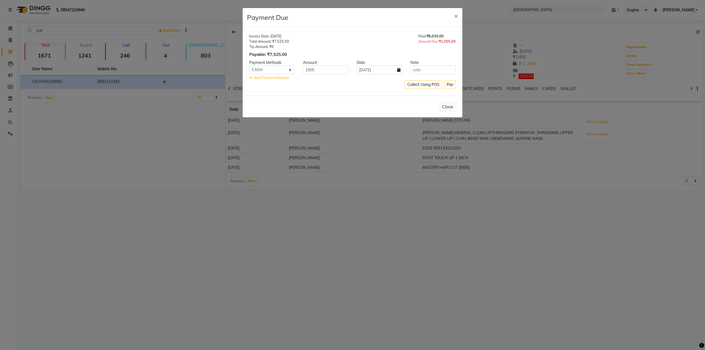
click at [399, 71] on icon at bounding box center [398, 70] width 3 height 4
select select "9"
select select "2025"
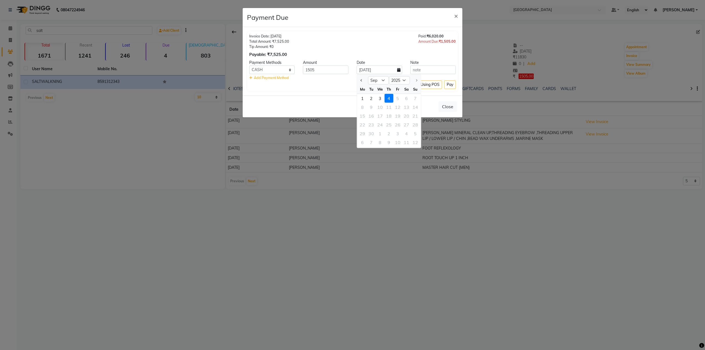
click at [394, 48] on div "Invoice Date: 31-08-2025 Total Amount: ₹7,525.00 Tip Amount: ₹0 Payable: ₹7,525…" at bounding box center [352, 46] width 207 height 24
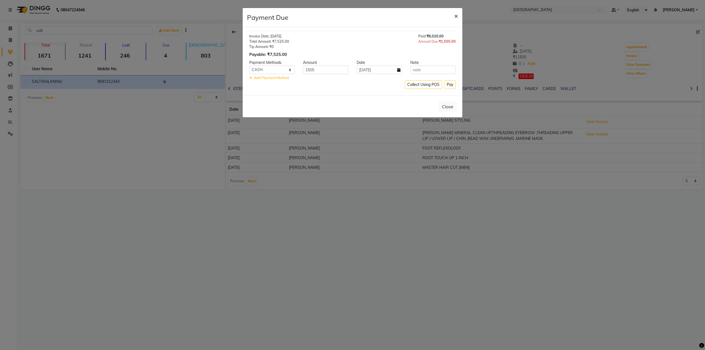
click at [456, 17] on span "×" at bounding box center [456, 16] width 4 height 8
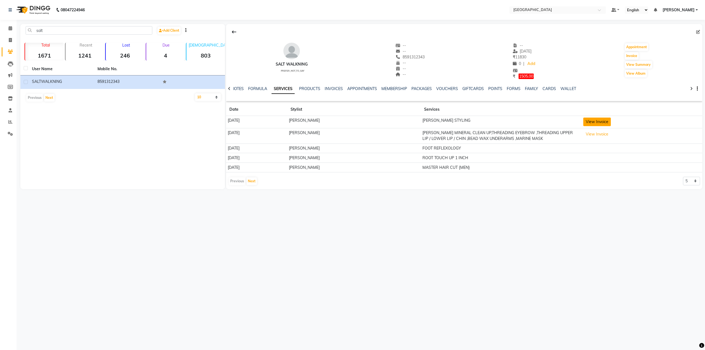
click at [611, 123] on button "View Invoice" at bounding box center [598, 122] width 28 height 9
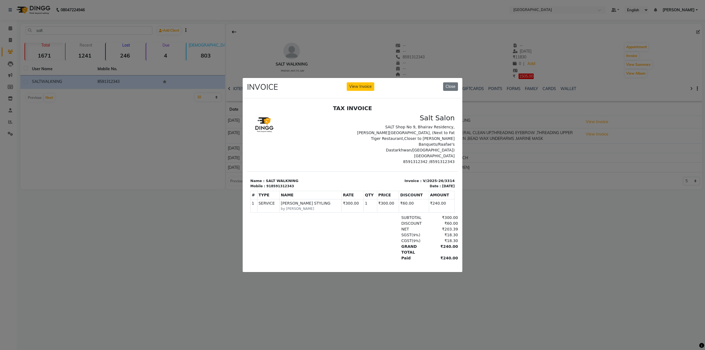
click at [452, 79] on div "INVOICE View Invoice Close" at bounding box center [353, 88] width 220 height 21
click at [452, 82] on button "Close" at bounding box center [450, 86] width 15 height 9
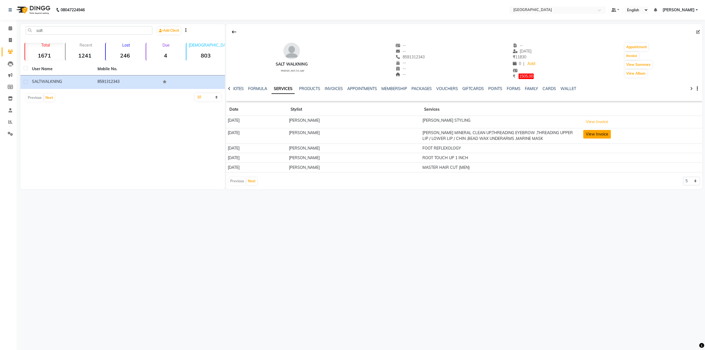
click at [611, 137] on button "View Invoice" at bounding box center [598, 134] width 28 height 9
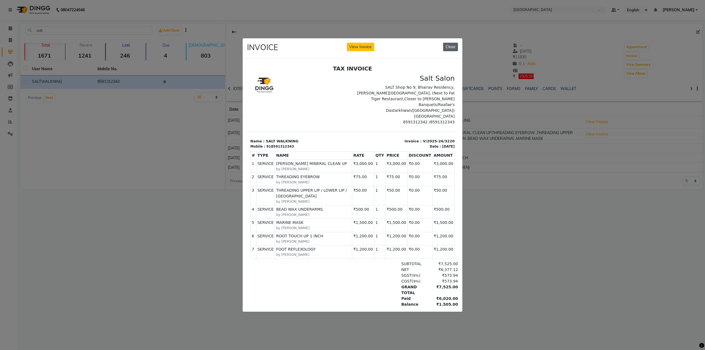
click at [455, 43] on button "Close" at bounding box center [450, 47] width 15 height 9
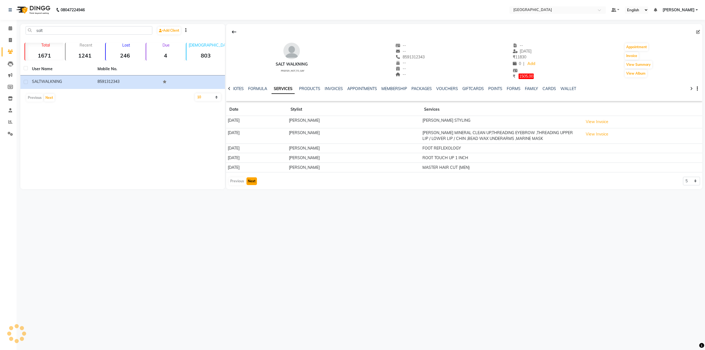
click at [252, 183] on button "Next" at bounding box center [252, 181] width 10 height 8
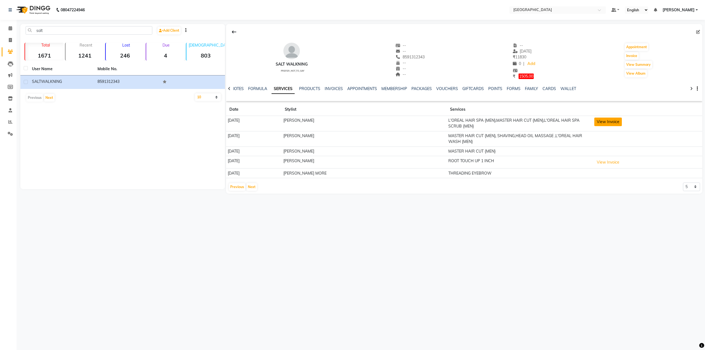
click at [615, 122] on button "View Invoice" at bounding box center [609, 122] width 28 height 9
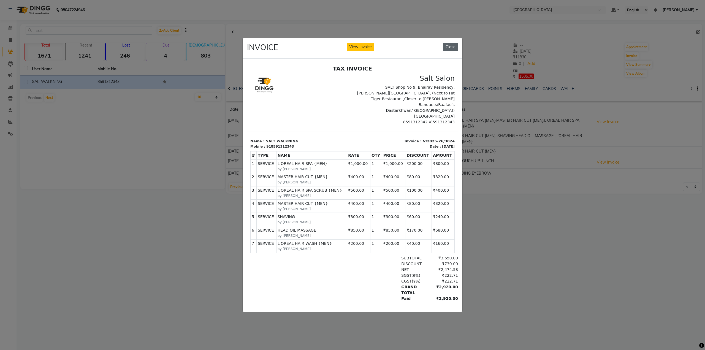
click at [450, 49] on button "Close" at bounding box center [450, 47] width 15 height 9
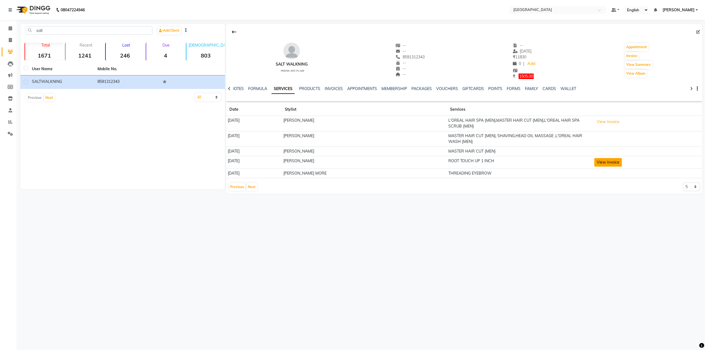
click at [595, 161] on button "View Invoice" at bounding box center [609, 162] width 28 height 9
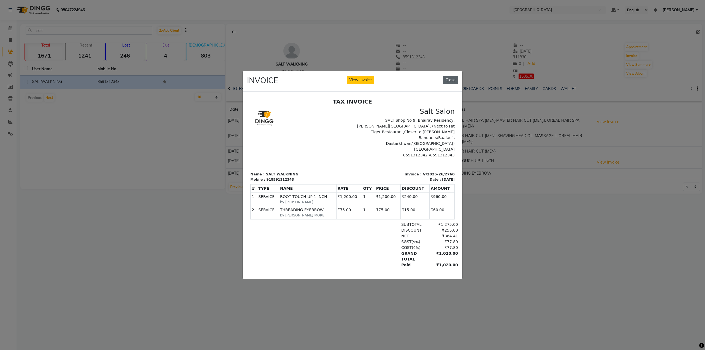
click at [451, 78] on button "Close" at bounding box center [450, 80] width 15 height 9
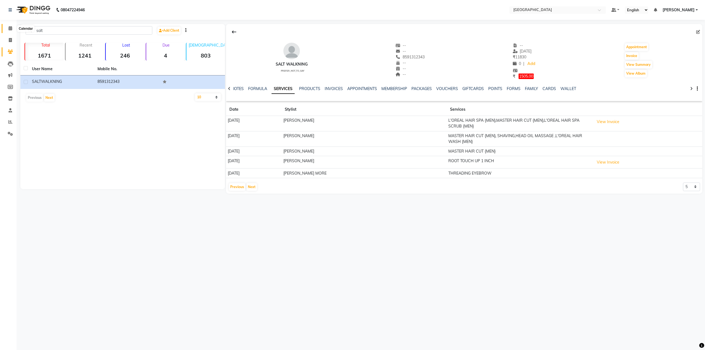
click at [12, 31] on span at bounding box center [11, 28] width 10 height 6
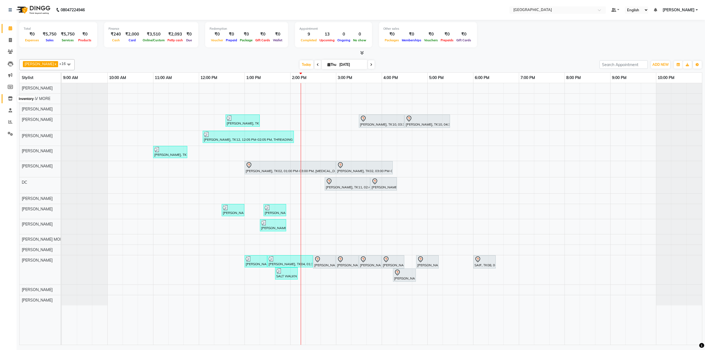
click at [9, 98] on icon at bounding box center [10, 98] width 5 height 4
select select
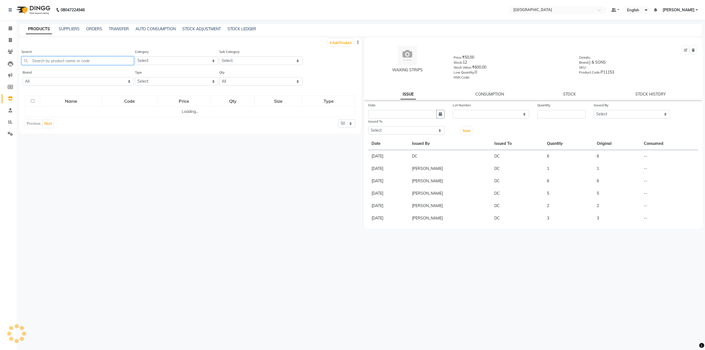
click at [47, 60] on input "text" at bounding box center [77, 60] width 112 height 9
type input "well"
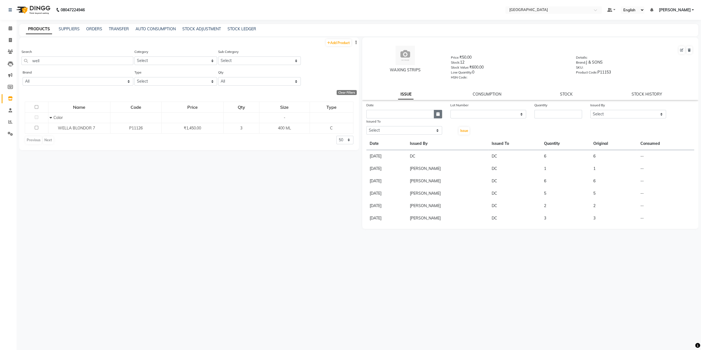
click at [435, 113] on button "button" at bounding box center [438, 114] width 8 height 9
select select "9"
select select "2025"
click at [396, 144] on div "4" at bounding box center [398, 142] width 9 height 9
type input "[DATE]"
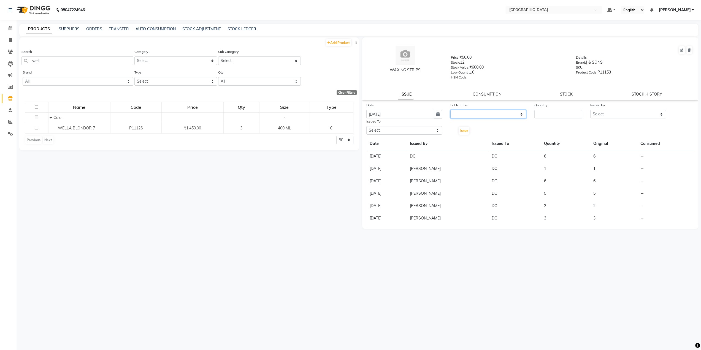
click at [474, 112] on select "None" at bounding box center [488, 114] width 76 height 9
select select "0: null"
click at [450, 110] on select "None" at bounding box center [488, 114] width 76 height 9
click at [548, 115] on input "number" at bounding box center [559, 114] width 48 height 9
type input "1"
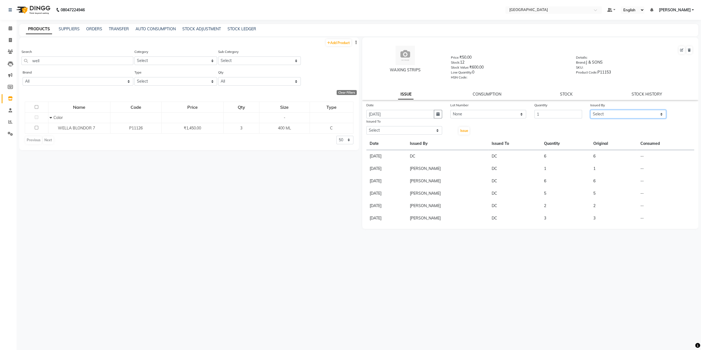
click at [592, 114] on select "Select AARTI SURI ABDUL KALAM ANITA JHADAV APEKSHA MORE DC DEEPIKA SHETTY DILSH…" at bounding box center [628, 114] width 76 height 9
select select "78946"
click at [590, 110] on select "Select AARTI SURI ABDUL KALAM ANITA JHADAV APEKSHA MORE DC DEEPIKA SHETTY DILSH…" at bounding box center [628, 114] width 76 height 9
click at [376, 127] on select "Select AARTI SURI ABDUL KALAM ANITA JHADAV APEKSHA MORE DC DEEPIKA SHETTY DILSH…" at bounding box center [404, 130] width 76 height 9
select select "77532"
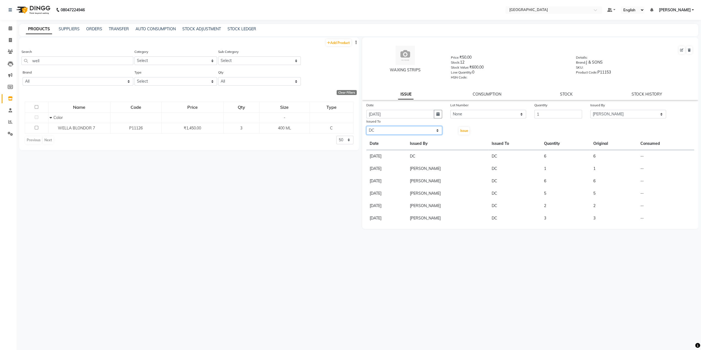
click at [366, 126] on select "Select AARTI SURI ABDUL KALAM ANITA JHADAV APEKSHA MORE DC DEEPIKA SHETTY DILSH…" at bounding box center [404, 130] width 76 height 9
click at [463, 131] on span "Issue" at bounding box center [464, 131] width 8 height 4
select select
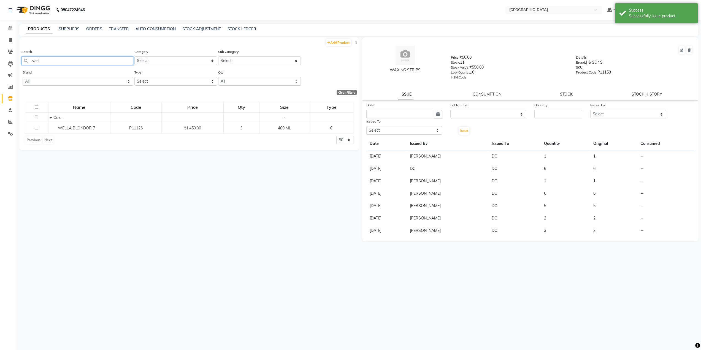
click at [53, 58] on input "well" at bounding box center [77, 60] width 112 height 9
type input "w"
type input "o"
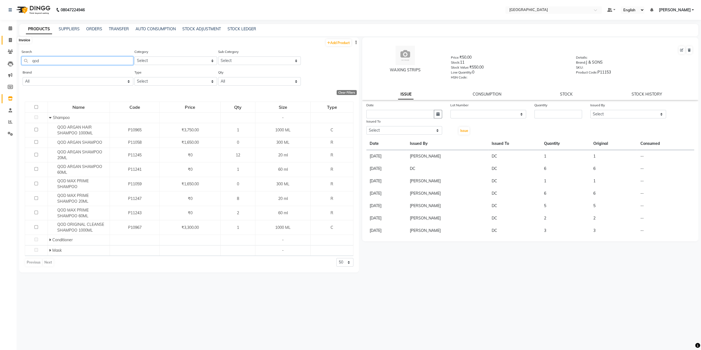
type input "qod"
click at [7, 39] on span at bounding box center [11, 40] width 10 height 6
select select "8096"
select select "service"
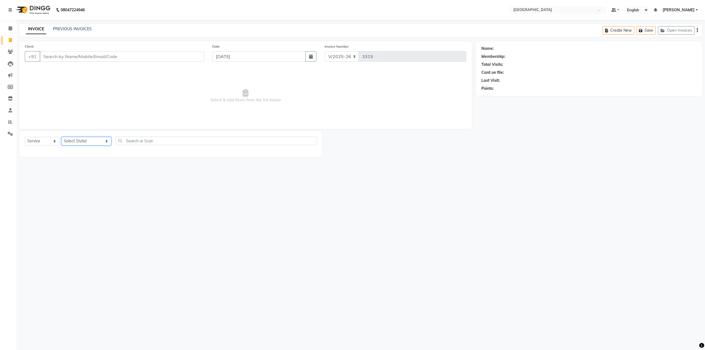
drag, startPoint x: 83, startPoint y: 141, endPoint x: 39, endPoint y: 135, distance: 44.3
click at [83, 141] on select "Select Stylist [PERSON_NAME] [PERSON_NAME] [PERSON_NAME] [PERSON_NAME] MORE DC …" at bounding box center [86, 141] width 50 height 9
select select "77194"
click at [61, 137] on select "Select Stylist [PERSON_NAME] [PERSON_NAME] [PERSON_NAME] [PERSON_NAME] MORE DC …" at bounding box center [86, 141] width 50 height 9
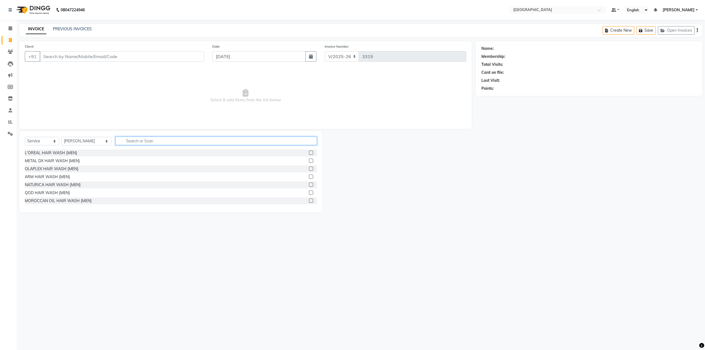
click at [133, 141] on input "text" at bounding box center [215, 141] width 201 height 9
type input "shim"
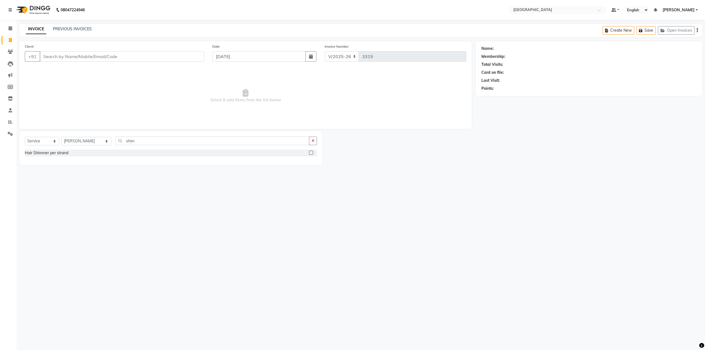
click at [310, 152] on label at bounding box center [311, 153] width 4 height 4
click at [310, 152] on input "checkbox" at bounding box center [311, 153] width 4 height 4
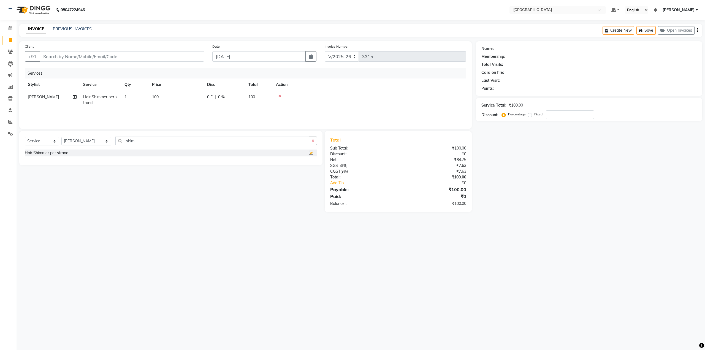
checkbox input "false"
click at [9, 27] on icon at bounding box center [11, 28] width 4 height 4
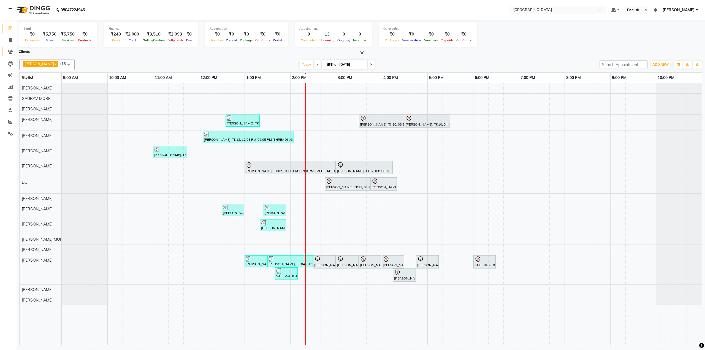
click at [9, 50] on icon at bounding box center [10, 52] width 5 height 4
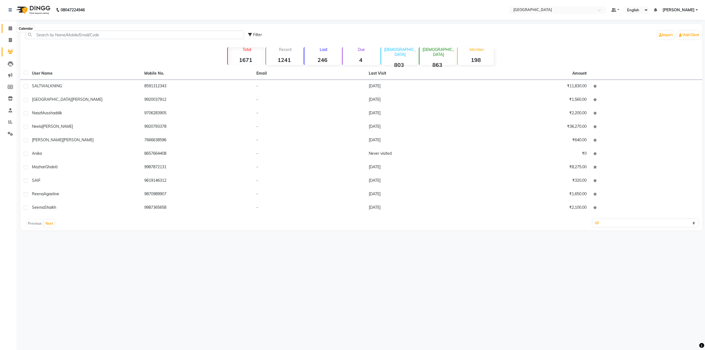
click at [10, 29] on icon at bounding box center [11, 28] width 4 height 4
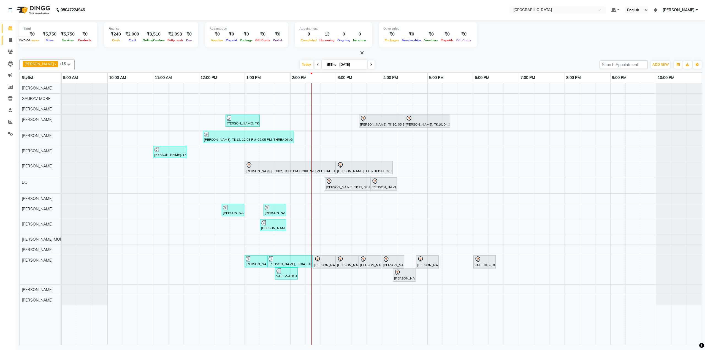
click at [9, 41] on icon at bounding box center [10, 40] width 3 height 4
select select "8096"
select select "service"
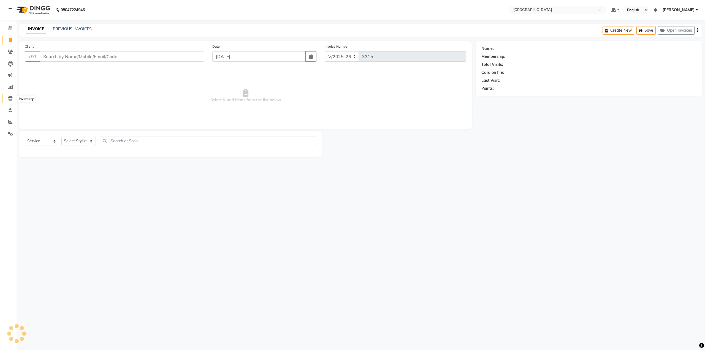
click at [12, 97] on icon at bounding box center [10, 98] width 5 height 4
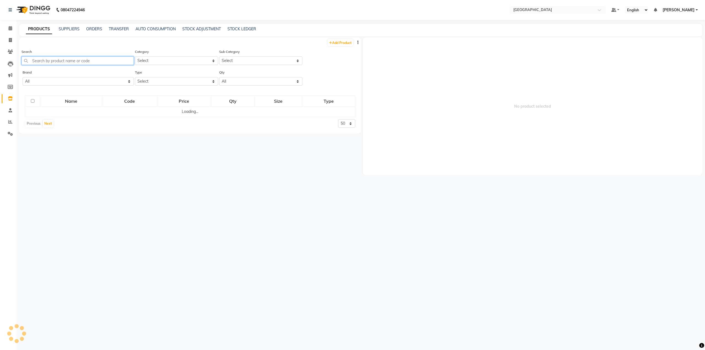
click at [55, 58] on input "text" at bounding box center [77, 60] width 112 height 9
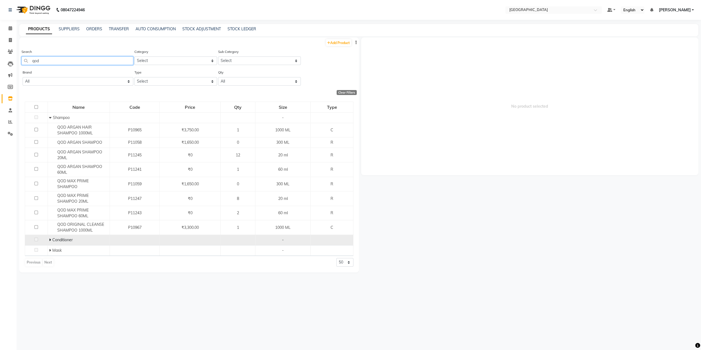
type input "qod"
click at [50, 237] on div "Conditioner" at bounding box center [78, 240] width 59 height 6
click at [51, 238] on span at bounding box center [50, 240] width 3 height 5
click at [9, 27] on icon at bounding box center [11, 28] width 4 height 4
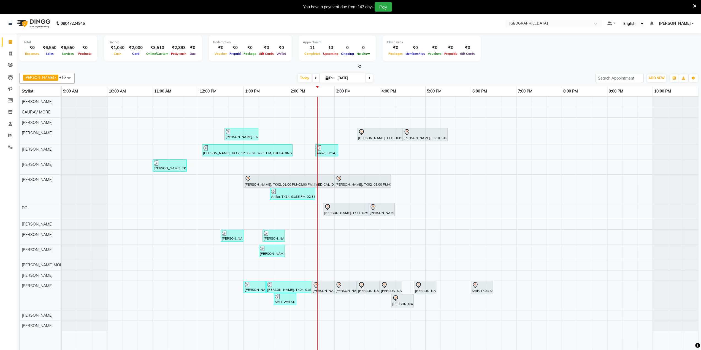
click at [695, 6] on icon at bounding box center [695, 6] width 4 height 5
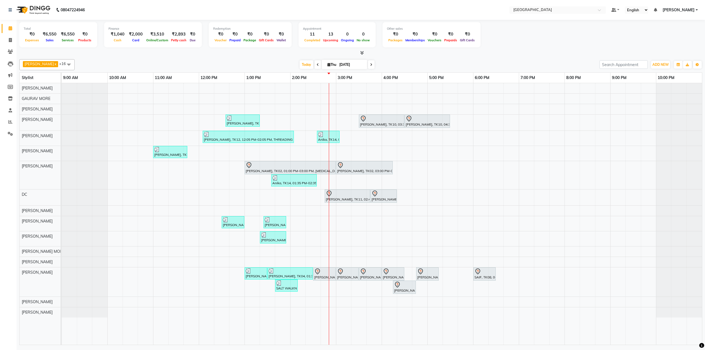
click at [375, 90] on div "Reena Agastine, TK07, 12:35 PM-01:20 PM, L'OREAL HAIR WASH AND BLOWDRY BELOW SH…" at bounding box center [382, 214] width 641 height 262
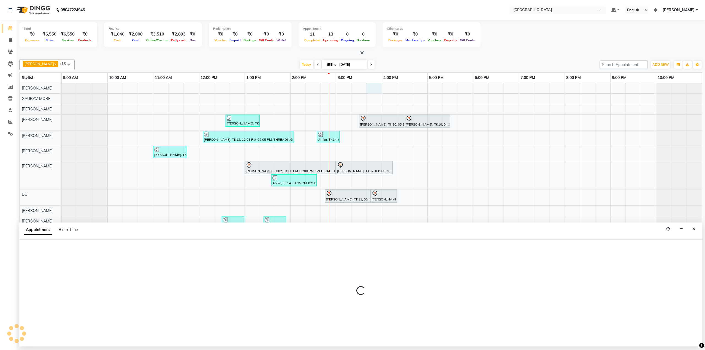
select select "77194"
select select "tentative"
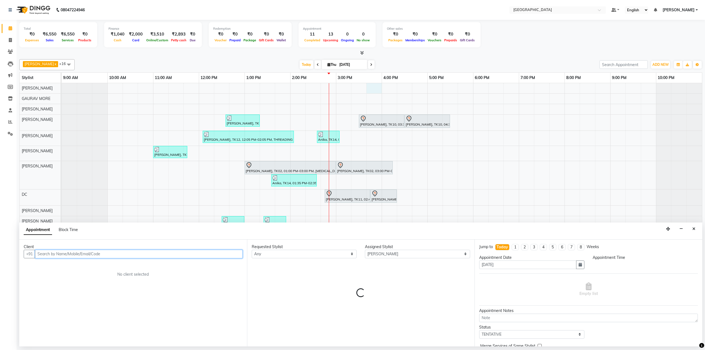
select select "945"
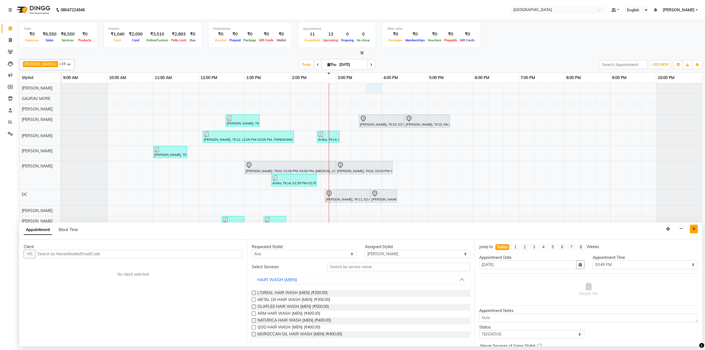
click at [695, 228] on icon "Close" at bounding box center [694, 229] width 3 height 4
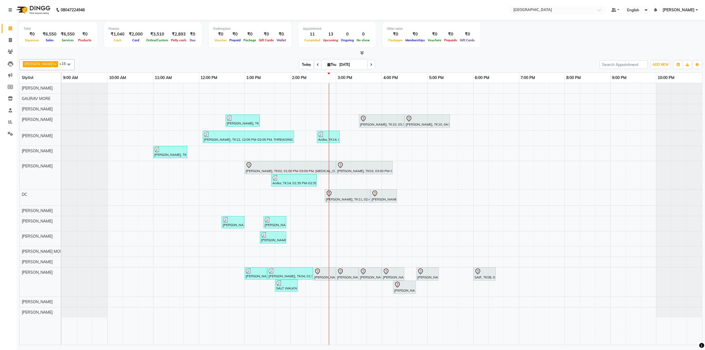
click at [301, 64] on span "Today" at bounding box center [307, 64] width 14 height 9
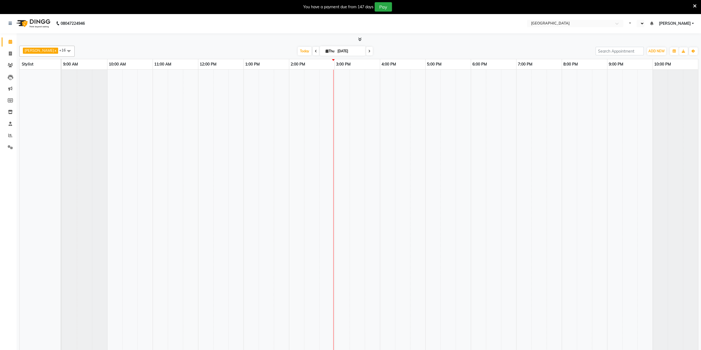
select select "en"
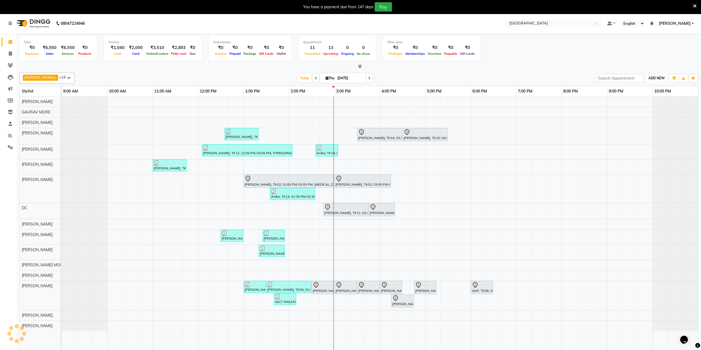
click at [660, 79] on span "ADD NEW" at bounding box center [657, 78] width 16 height 4
click at [642, 101] on link "Add Expense" at bounding box center [644, 102] width 44 height 7
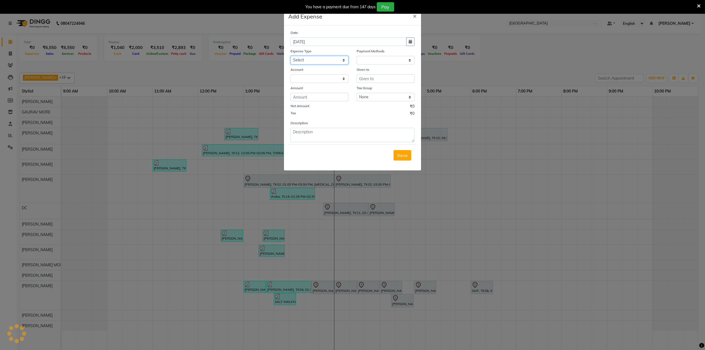
click at [321, 59] on select "Select Advance Salary Bank charges Cash transfer to bank Cash transfer to hub C…" at bounding box center [320, 60] width 58 height 9
select select "21804"
click at [291, 56] on select "Select Advance Salary Bank charges Cash transfer to bank Cash transfer to hub C…" at bounding box center [320, 60] width 58 height 9
select select "1"
select select "7224"
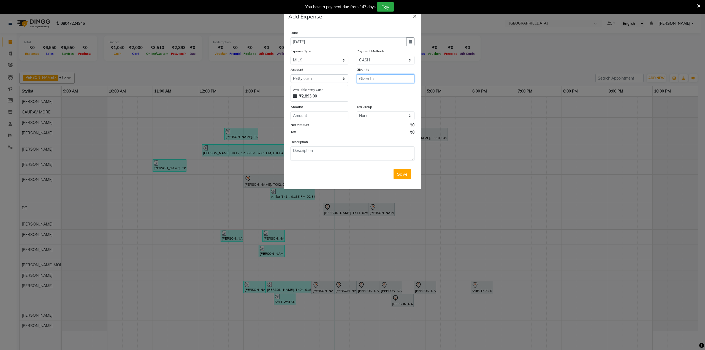
click at [369, 78] on input "text" at bounding box center [386, 78] width 58 height 9
type input "DC"
click at [303, 117] on input "number" at bounding box center [320, 116] width 58 height 9
type input "116"
click at [295, 157] on textarea at bounding box center [353, 154] width 124 height 14
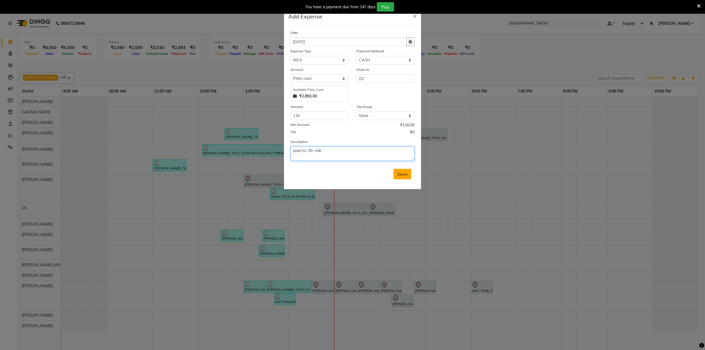
type textarea "paid for 2ltr milk"
click at [396, 173] on button "Save" at bounding box center [403, 174] width 18 height 10
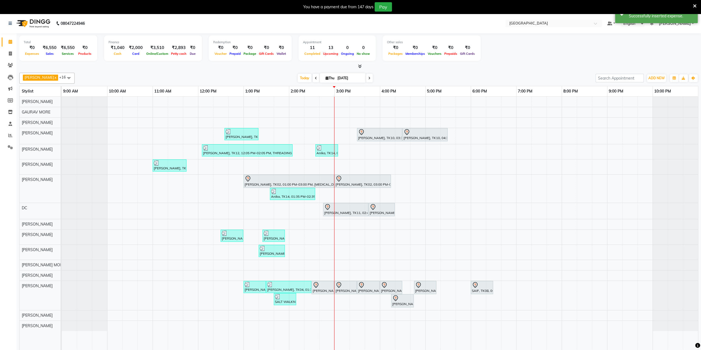
click at [696, 4] on icon at bounding box center [695, 6] width 4 height 5
click at [655, 76] on span "ADD NEW" at bounding box center [657, 78] width 16 height 4
click at [638, 103] on link "Add Expense" at bounding box center [644, 102] width 44 height 7
select select "1"
select select "7224"
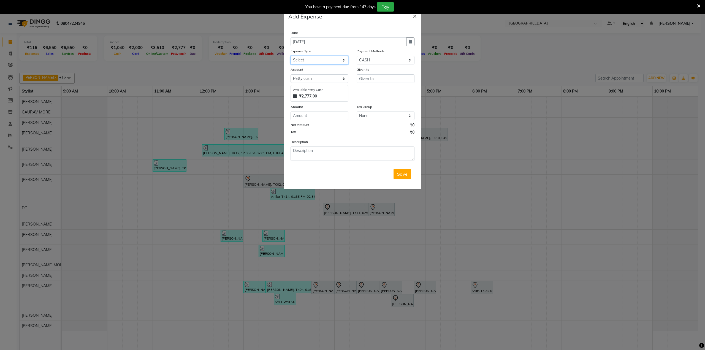
click at [306, 60] on select "Select Advance Salary Bank charges Cash transfer to bank Cash transfer to hub C…" at bounding box center [320, 60] width 58 height 9
select select "21783"
click at [291, 56] on select "Select Advance Salary Bank charges Cash transfer to bank Cash transfer to hub C…" at bounding box center [320, 60] width 58 height 9
click at [373, 76] on input "text" at bounding box center [386, 78] width 58 height 9
click at [365, 91] on span "DC" at bounding box center [367, 91] width 6 height 6
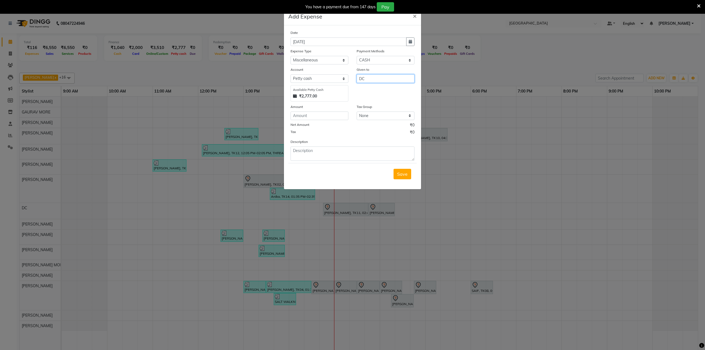
type input "DC"
click at [299, 116] on input "number" at bounding box center [320, 116] width 58 height 9
type input "68"
click at [216, 28] on ngb-modal-window "Add Expense × Date [DATE] Expense Type Select Advance Salary Bank charges Cash …" at bounding box center [352, 175] width 705 height 350
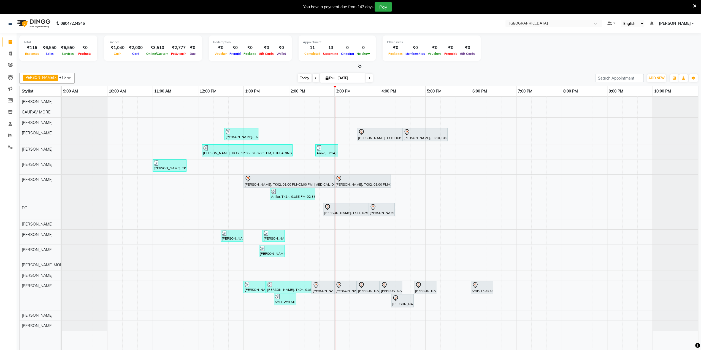
click at [298, 77] on span "Today" at bounding box center [305, 78] width 14 height 9
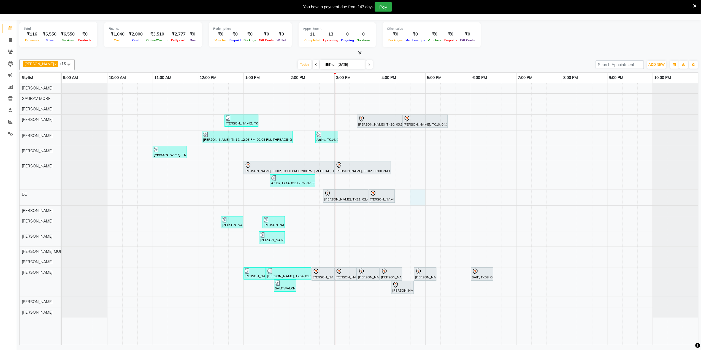
click at [416, 190] on div "Reena Agastine, TK07, 12:35 PM-01:20 PM, L'OREAL HAIR WASH AND BLOWDRY BELOW SH…" at bounding box center [380, 214] width 636 height 262
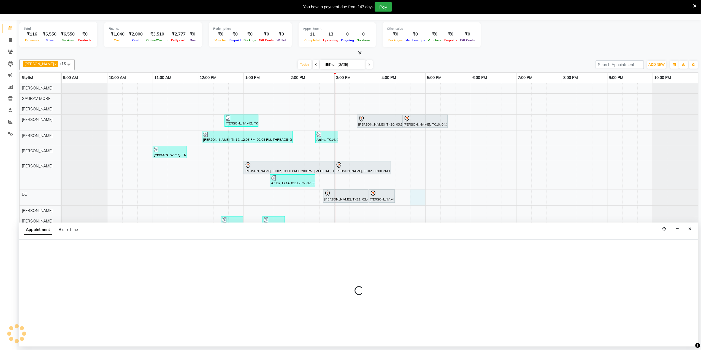
select select "77532"
select select "tentative"
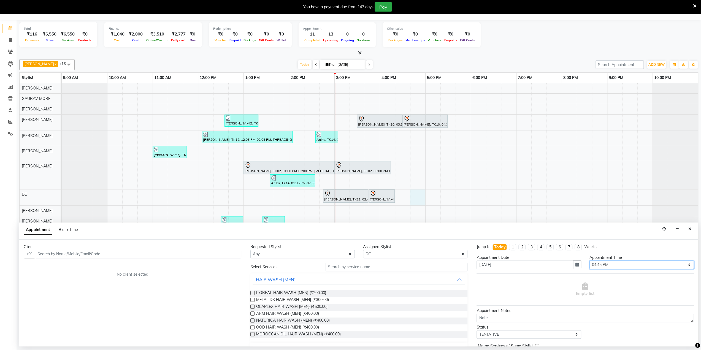
click at [590, 265] on select "Select 10:00 AM 10:15 AM 10:30 AM 10:45 AM 11:00 AM 11:15 AM 11:30 AM 11:45 AM …" at bounding box center [642, 265] width 104 height 9
select select "990"
click at [590, 261] on select "Select 10:00 AM 10:15 AM 10:30 AM 10:45 AM 11:00 AM 11:15 AM 11:30 AM 11:45 AM …" at bounding box center [642, 265] width 104 height 9
drag, startPoint x: 209, startPoint y: 252, endPoint x: 256, endPoint y: 262, distance: 47.7
click at [211, 253] on input "text" at bounding box center [138, 254] width 206 height 9
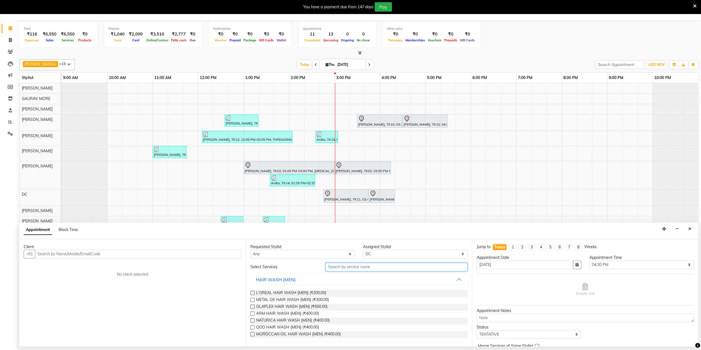
click at [337, 265] on input "text" at bounding box center [397, 267] width 142 height 9
type input "cut"
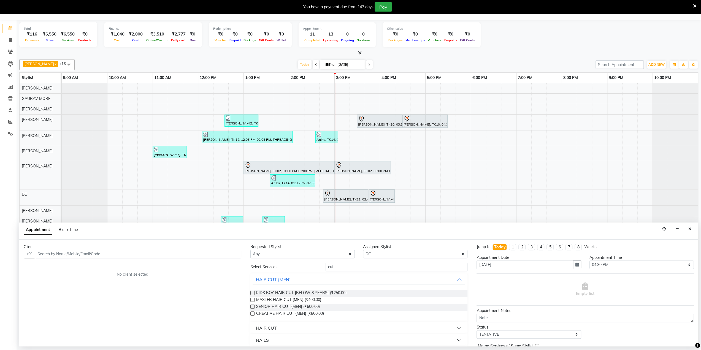
click at [255, 299] on div "MASTER HAIR CUT {MEN} (₹400.00)" at bounding box center [358, 300] width 217 height 7
click at [252, 298] on label at bounding box center [252, 300] width 4 height 4
click at [252, 299] on input "checkbox" at bounding box center [252, 301] width 4 height 4
checkbox input "false"
click at [337, 267] on input "cut" at bounding box center [397, 267] width 142 height 9
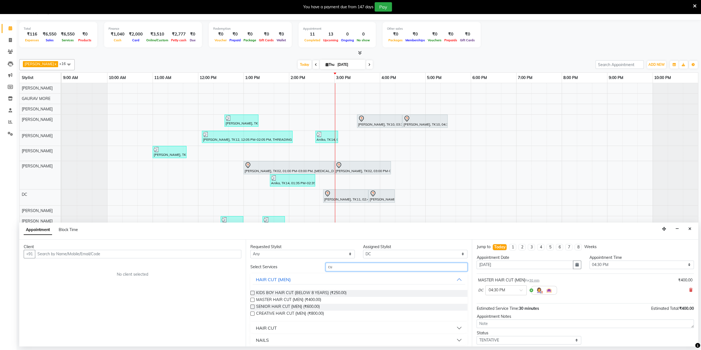
type input "c"
type input "wash"
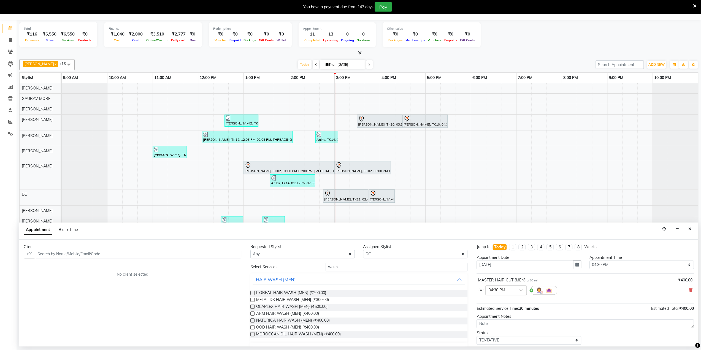
click at [252, 291] on label at bounding box center [252, 293] width 4 height 4
click at [252, 292] on input "checkbox" at bounding box center [252, 294] width 4 height 4
checkbox input "false"
click at [342, 266] on input "wash" at bounding box center [397, 267] width 142 height 9
type input "w"
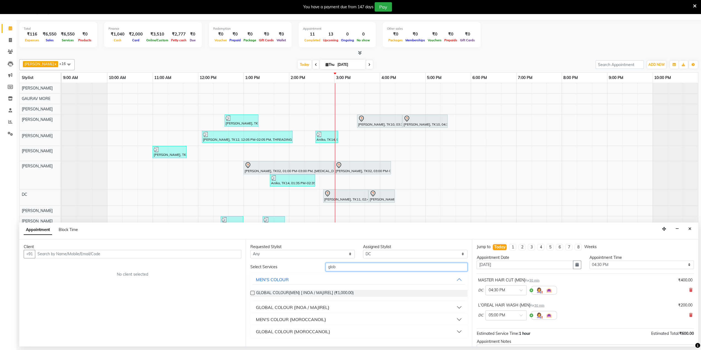
type input "glob"
click at [252, 292] on label at bounding box center [252, 293] width 4 height 4
click at [252, 292] on input "checkbox" at bounding box center [252, 294] width 4 height 4
checkbox input "false"
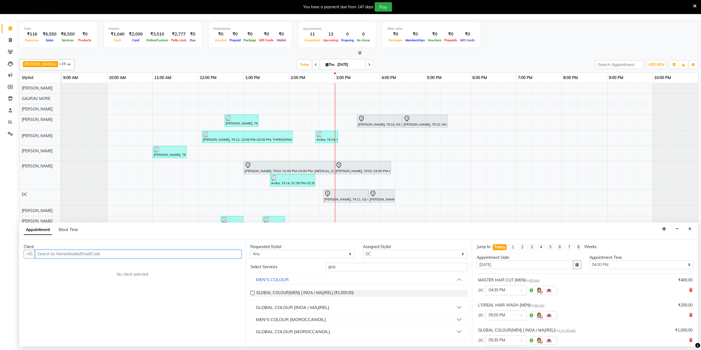
click at [177, 250] on input "text" at bounding box center [138, 254] width 206 height 9
type input "9820377975"
click at [230, 254] on span "Add Client" at bounding box center [230, 254] width 18 height 5
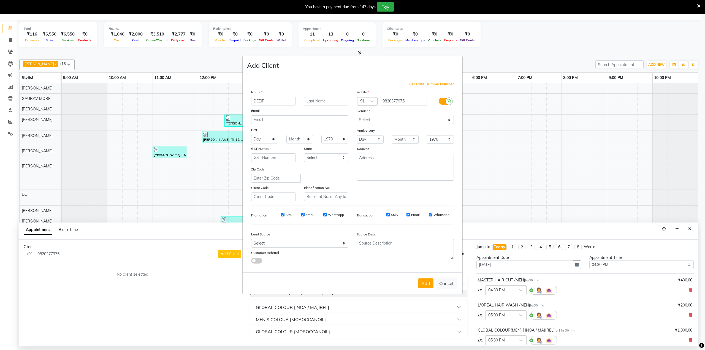
type input "DEEIP"
click at [320, 101] on input "text" at bounding box center [326, 101] width 45 height 9
type input "a"
type input "Arora"
click at [265, 99] on input "DEEIP" at bounding box center [273, 101] width 45 height 9
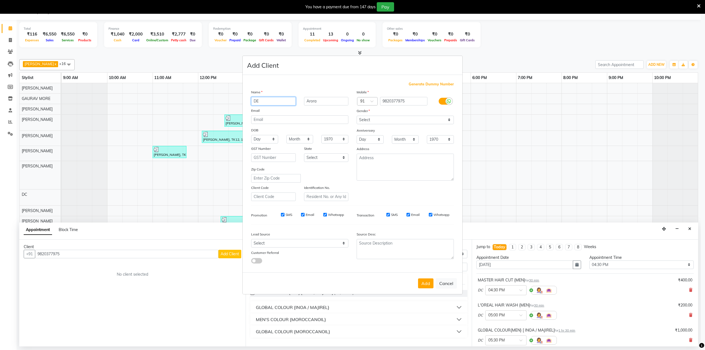
type input "D"
type input "Deeip"
click at [382, 122] on select "Select [DEMOGRAPHIC_DATA] [DEMOGRAPHIC_DATA] Other Prefer Not To Say" at bounding box center [405, 120] width 97 height 9
select select "male"
click at [357, 116] on select "Select [DEMOGRAPHIC_DATA] [DEMOGRAPHIC_DATA] Other Prefer Not To Say" at bounding box center [405, 120] width 97 height 9
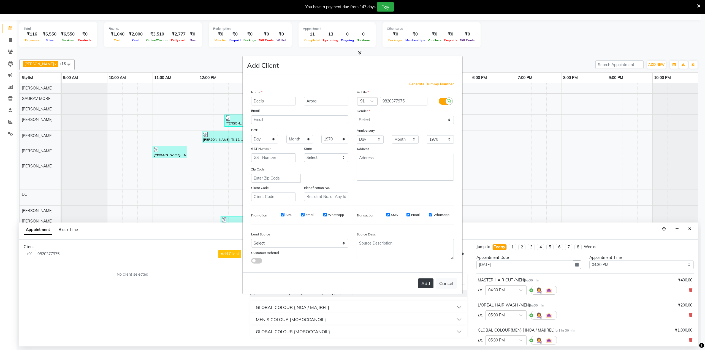
click at [423, 282] on button "Add" at bounding box center [425, 284] width 15 height 10
select select
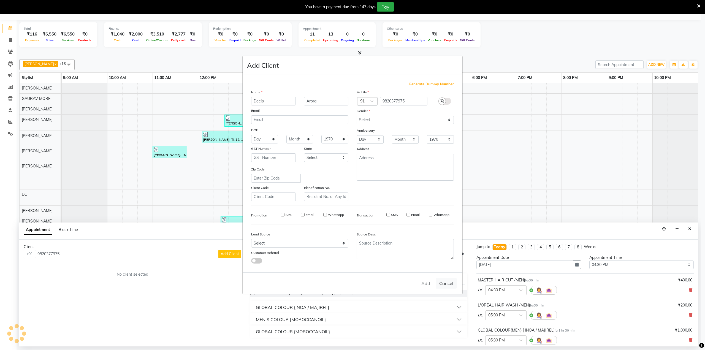
select select
checkbox input "false"
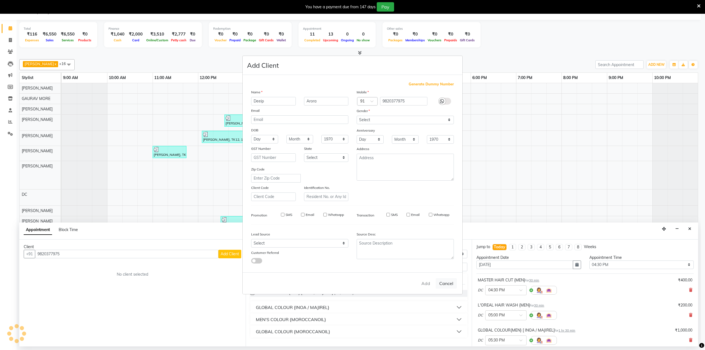
checkbox input "false"
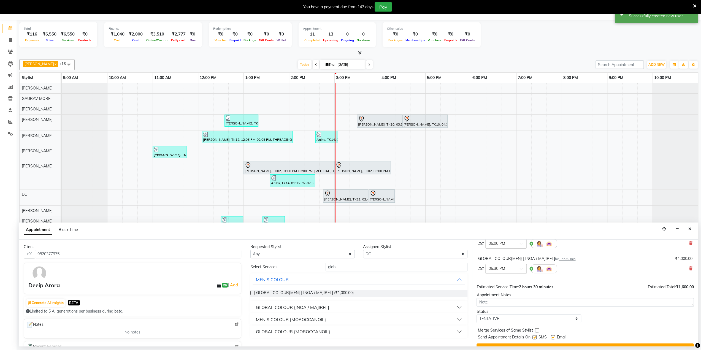
scroll to position [82, 0]
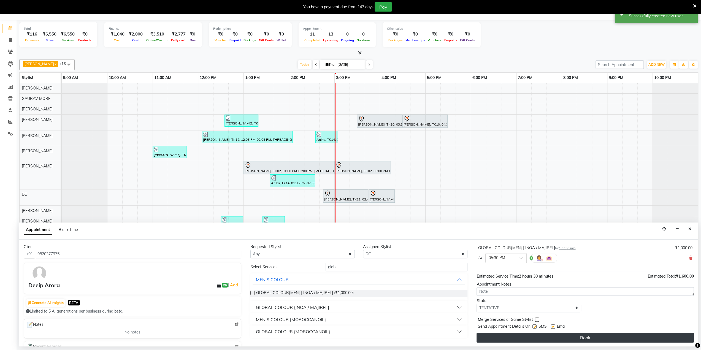
click at [557, 335] on button "Book" at bounding box center [585, 338] width 217 height 10
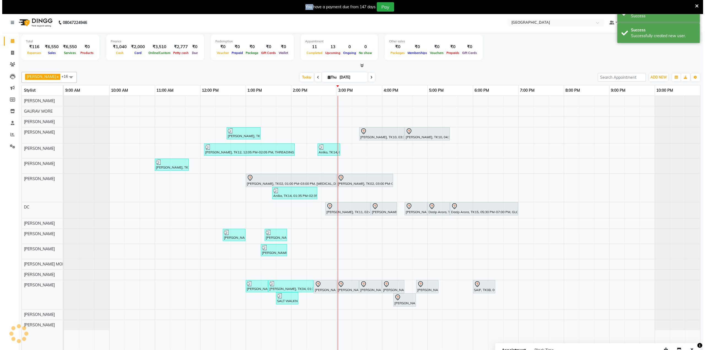
scroll to position [0, 0]
drag, startPoint x: 557, startPoint y: 335, endPoint x: 552, endPoint y: 334, distance: 4.8
click at [696, 6] on icon at bounding box center [695, 6] width 4 height 5
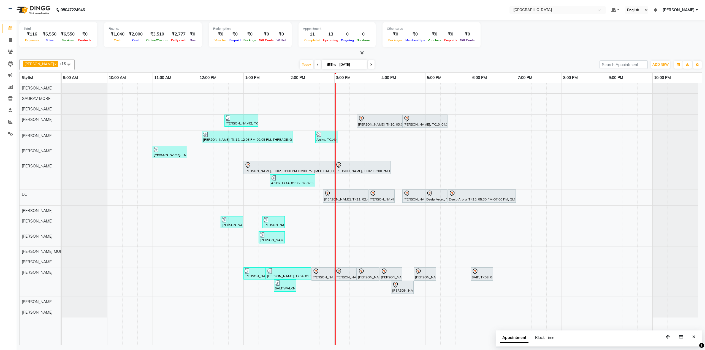
click at [459, 64] on div "Today Thu 04-09-2025" at bounding box center [337, 65] width 520 height 8
click at [301, 61] on span "Today" at bounding box center [307, 64] width 14 height 9
click at [693, 335] on icon "Close" at bounding box center [694, 337] width 3 height 4
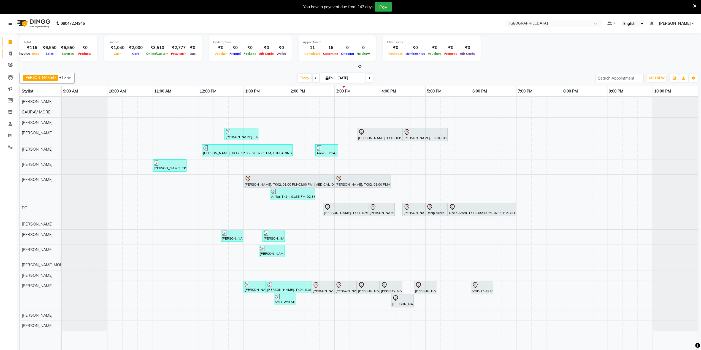
click at [8, 52] on span at bounding box center [11, 54] width 10 height 6
select select "service"
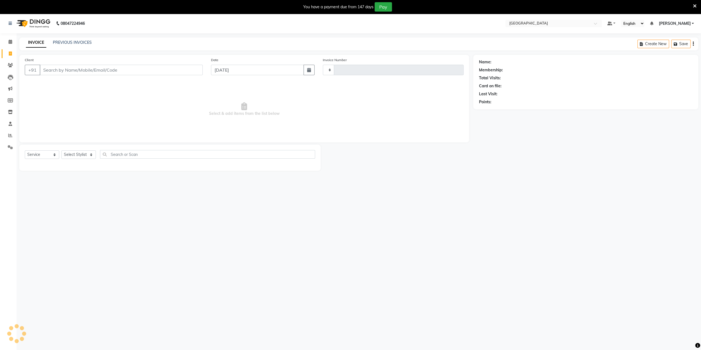
type input "3316"
select select "8096"
click at [41, 69] on input "976639041" at bounding box center [107, 70] width 135 height 10
click at [79, 71] on input "8976639041" at bounding box center [107, 70] width 135 height 10
type input "8"
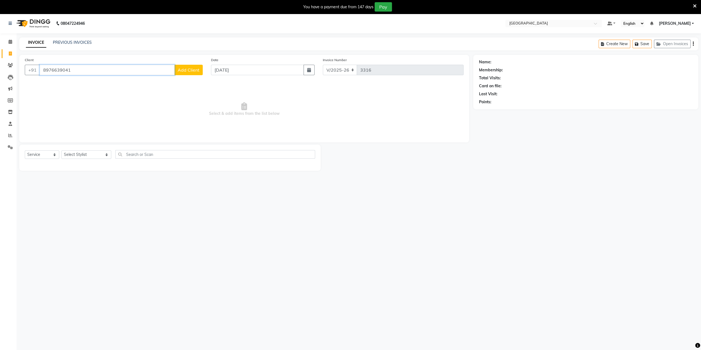
type input "8976639041"
click at [192, 69] on span "Add Client" at bounding box center [189, 70] width 22 height 6
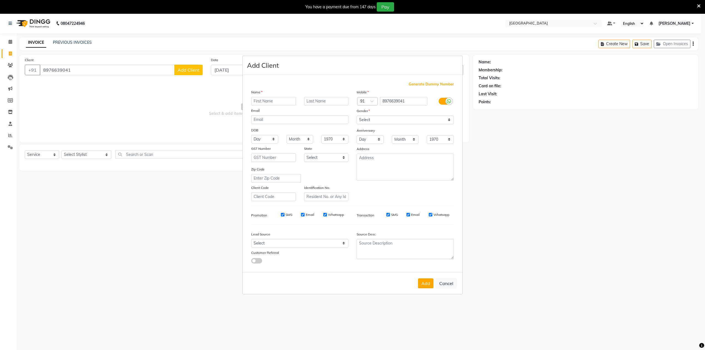
type input "n"
type input "Neha"
click at [384, 116] on select "Select [DEMOGRAPHIC_DATA] [DEMOGRAPHIC_DATA] Other Prefer Not To Say" at bounding box center [405, 120] width 97 height 9
select select "[DEMOGRAPHIC_DATA]"
click at [357, 116] on select "Select [DEMOGRAPHIC_DATA] [DEMOGRAPHIC_DATA] Other Prefer Not To Say" at bounding box center [405, 120] width 97 height 9
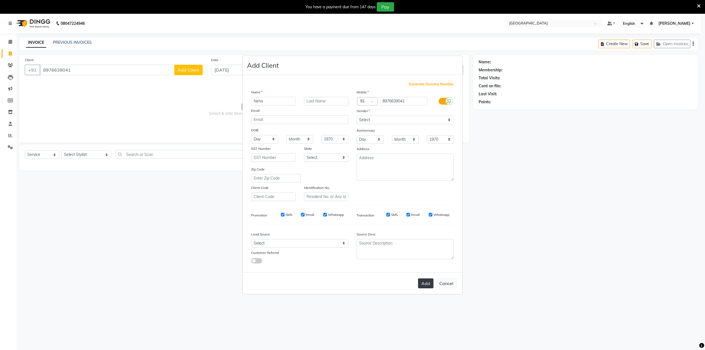
click at [419, 282] on button "Add" at bounding box center [425, 284] width 15 height 10
select select
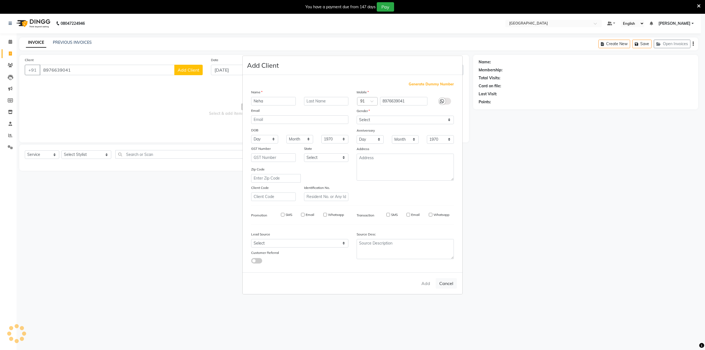
select select
checkbox input "false"
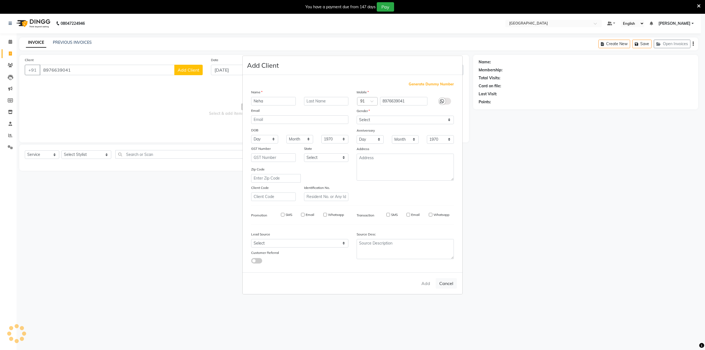
checkbox input "false"
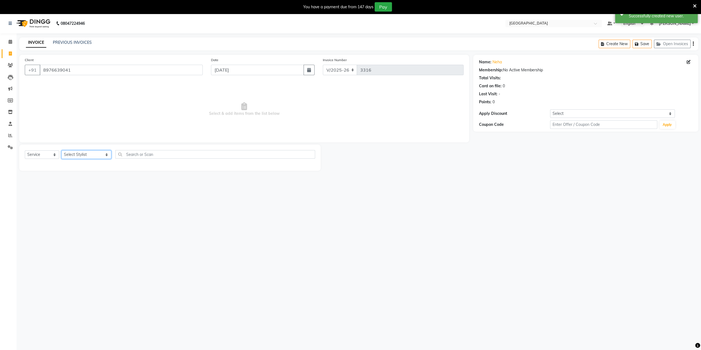
click at [84, 152] on select "Select Stylist [PERSON_NAME] [PERSON_NAME] [PERSON_NAME] [PERSON_NAME] MORE DC …" at bounding box center [86, 154] width 50 height 9
select select "77214"
click at [61, 150] on select "Select Stylist AARTI SURI ABDUL KALAM ANITA JHADAV APEKSHA MORE DC DEEPIKA SHET…" at bounding box center [86, 154] width 50 height 9
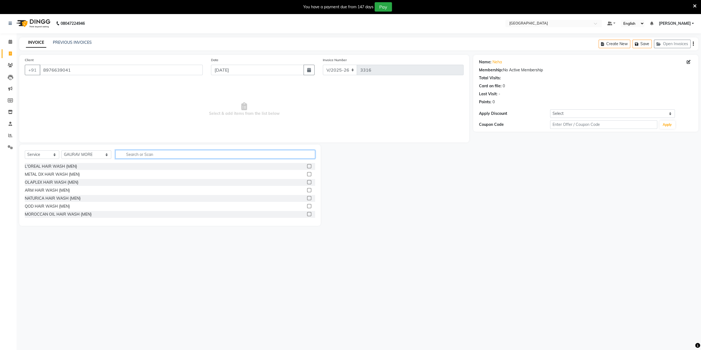
click at [123, 156] on input "text" at bounding box center [215, 154] width 200 height 9
type input "wash"
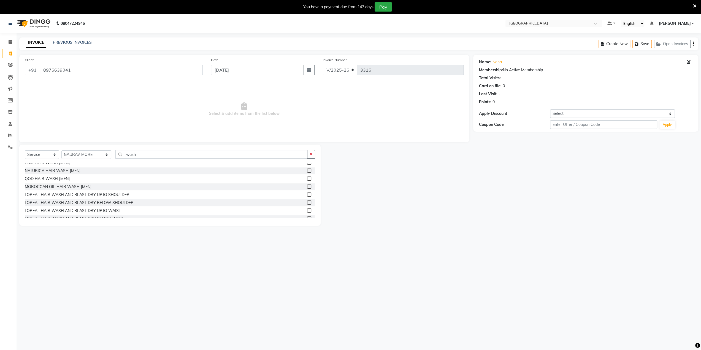
click at [307, 203] on label at bounding box center [309, 203] width 4 height 4
click at [307, 203] on input "checkbox" at bounding box center [309, 203] width 4 height 4
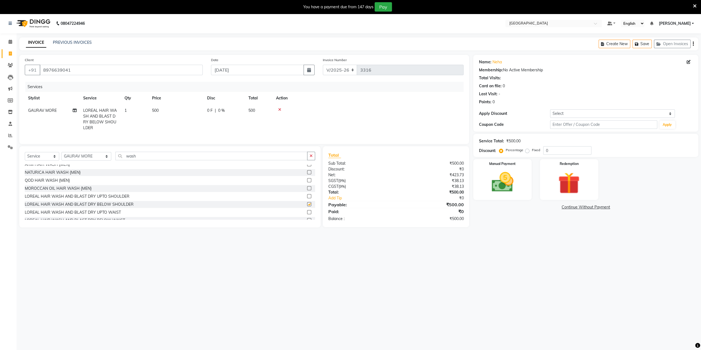
checkbox input "false"
click at [307, 185] on label at bounding box center [309, 183] width 4 height 4
click at [307, 185] on input "checkbox" at bounding box center [309, 183] width 4 height 4
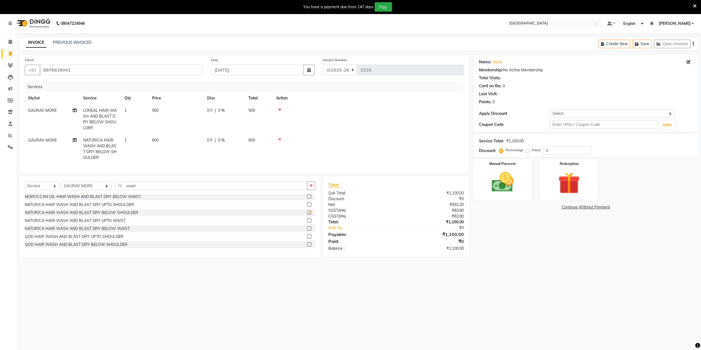
checkbox input "false"
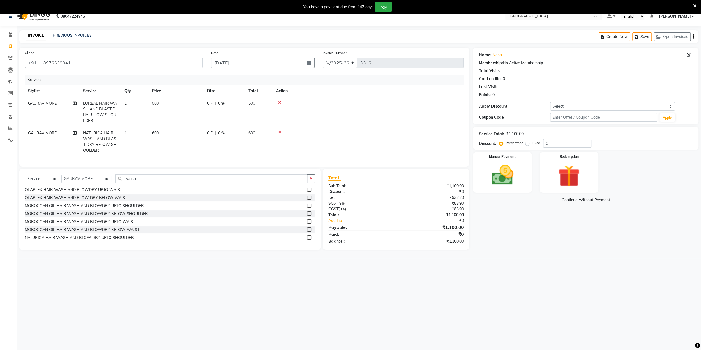
scroll to position [14, 0]
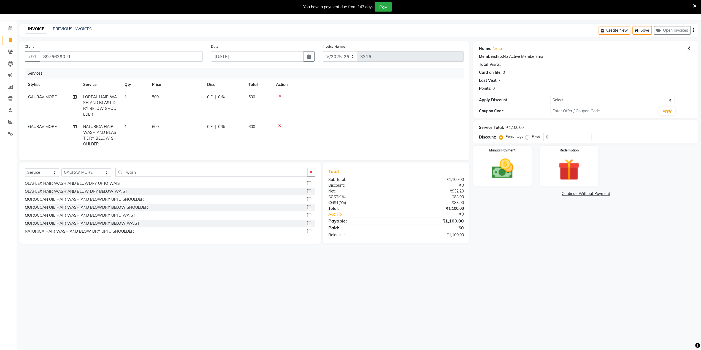
click at [307, 233] on label at bounding box center [309, 231] width 4 height 4
click at [307, 233] on input "checkbox" at bounding box center [309, 232] width 4 height 4
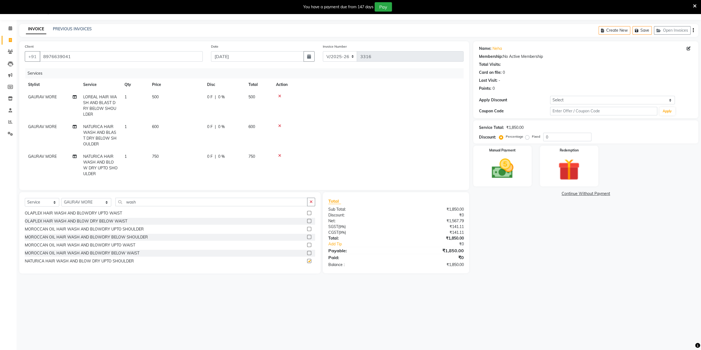
checkbox input "false"
drag, startPoint x: 280, startPoint y: 125, endPoint x: 291, endPoint y: 103, distance: 24.5
click at [280, 124] on icon at bounding box center [279, 126] width 3 height 4
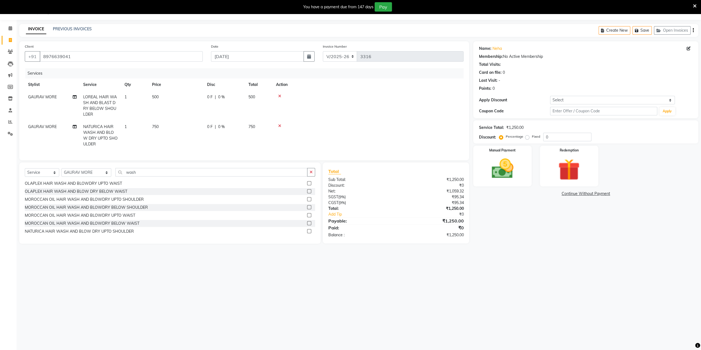
click at [280, 96] on icon at bounding box center [279, 96] width 3 height 4
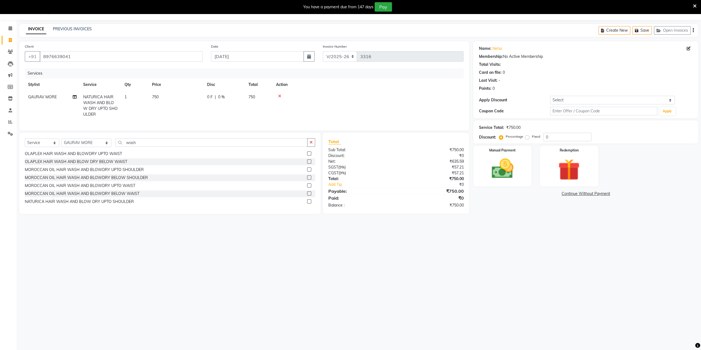
click at [696, 6] on icon at bounding box center [695, 6] width 4 height 5
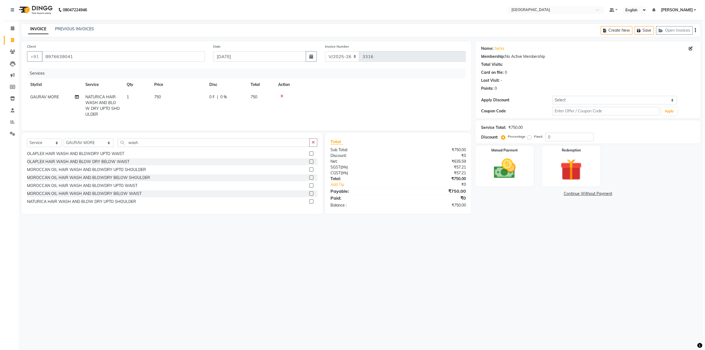
scroll to position [0, 0]
click at [88, 147] on select "Select Stylist AARTI SURI ABDUL KALAM ANITA JHADAV APEKSHA MORE DC DEEPIKA SHET…" at bounding box center [86, 143] width 50 height 9
select select "82508"
click at [61, 143] on select "Select Stylist AARTI SURI ABDUL KALAM ANITA JHADAV APEKSHA MORE DC DEEPIKA SHET…" at bounding box center [86, 143] width 50 height 9
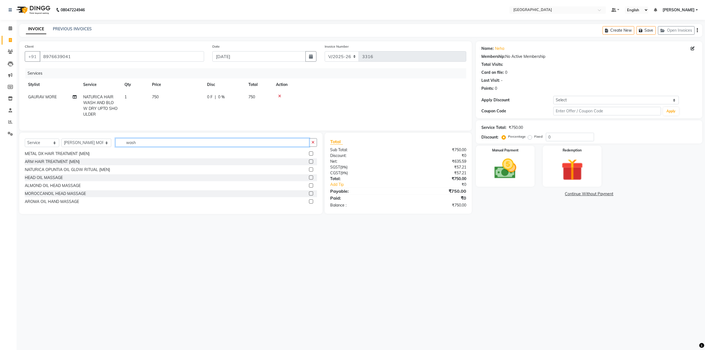
click at [132, 147] on input "wash" at bounding box center [212, 142] width 194 height 9
type input "w"
type input "eyeb"
click at [309, 156] on label at bounding box center [311, 154] width 4 height 4
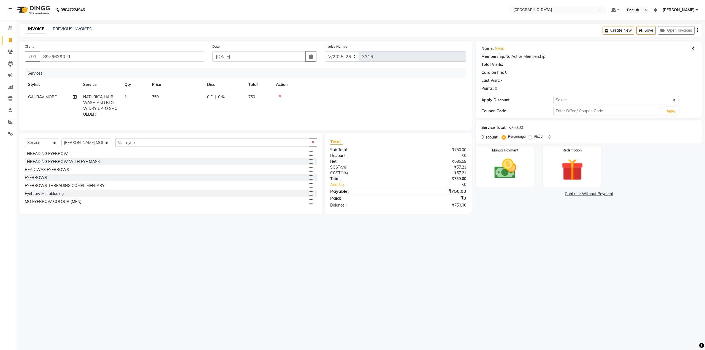
click at [309, 156] on input "checkbox" at bounding box center [311, 154] width 4 height 4
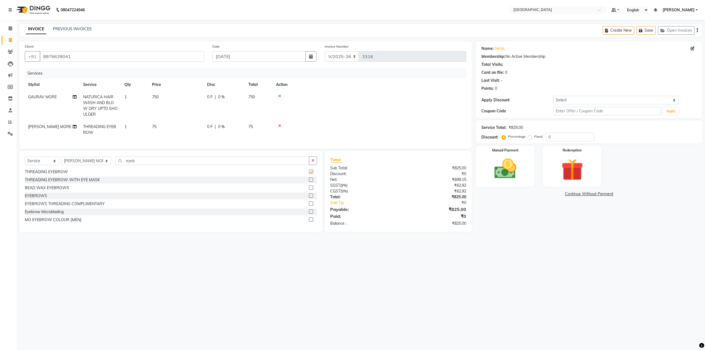
checkbox input "false"
click at [547, 136] on input "0" at bounding box center [570, 137] width 48 height 9
type input "20"
click at [280, 125] on icon at bounding box center [279, 126] width 3 height 4
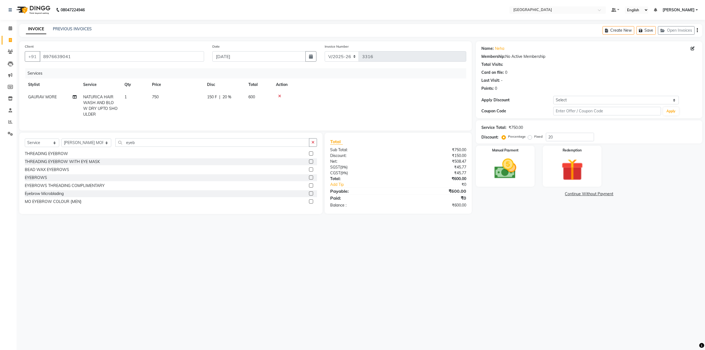
scroll to position [0, 4]
click at [520, 180] on img at bounding box center [505, 169] width 37 height 26
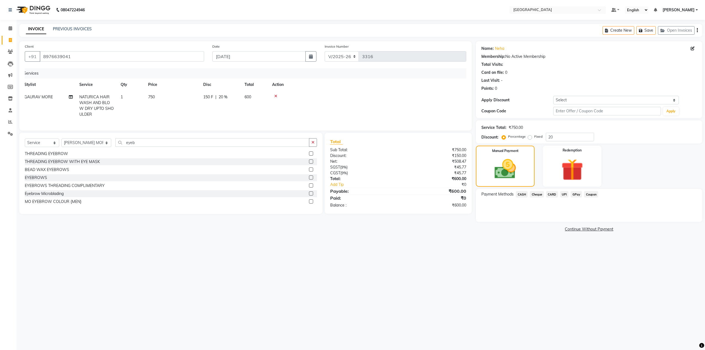
click at [573, 193] on span "GPay" at bounding box center [576, 194] width 11 height 6
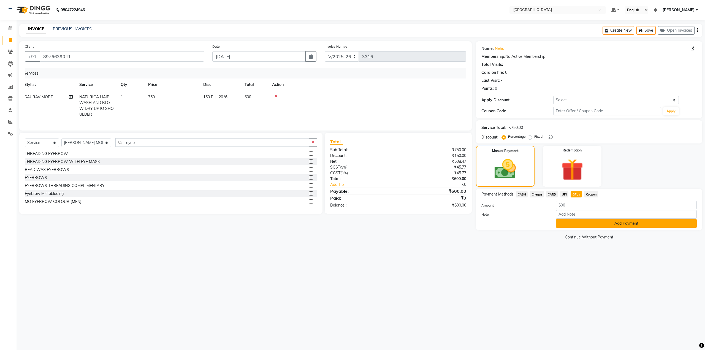
click at [569, 225] on button "Add Payment" at bounding box center [626, 223] width 141 height 9
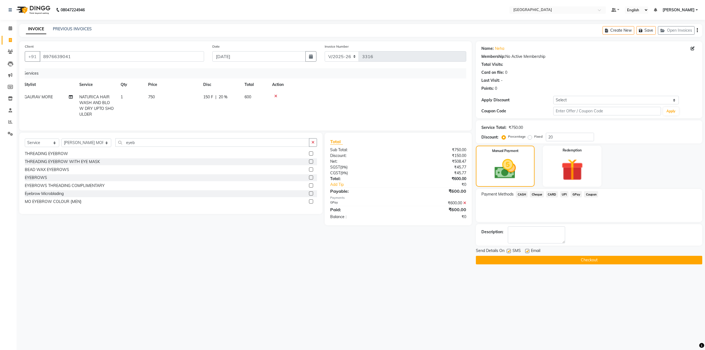
click at [544, 261] on button "Checkout" at bounding box center [589, 260] width 226 height 9
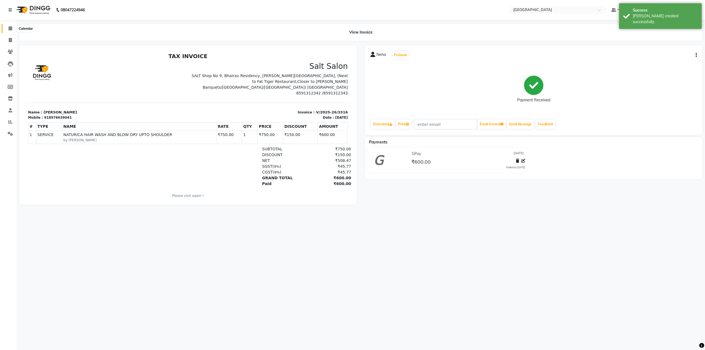
click at [9, 28] on icon at bounding box center [11, 28] width 4 height 4
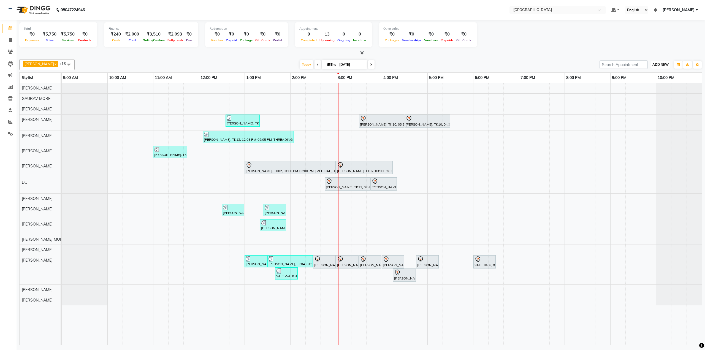
click at [665, 63] on span "ADD NEW" at bounding box center [661, 65] width 16 height 4
click at [638, 90] on link "Add Expense" at bounding box center [649, 89] width 44 height 7
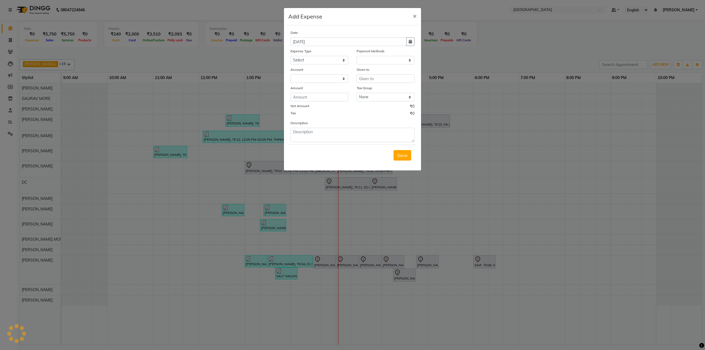
select select "1"
select select "7224"
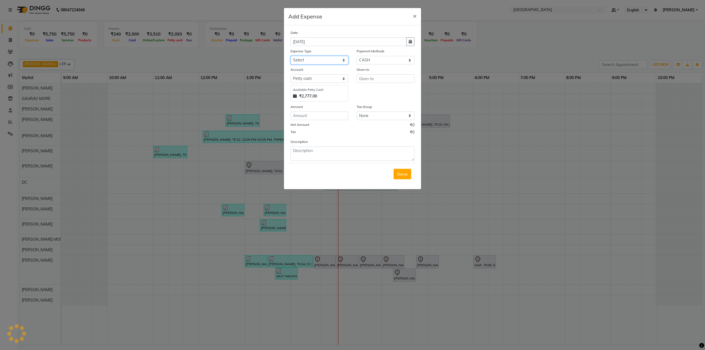
click at [309, 59] on select "Select Advance Salary Bank charges Cash transfer to bank Cash transfer to hub C…" at bounding box center [320, 60] width 58 height 9
select select "21783"
click at [291, 56] on select "Select Advance Salary Bank charges Cash transfer to bank Cash transfer to hub C…" at bounding box center [320, 60] width 58 height 9
click at [361, 78] on input "dc" at bounding box center [386, 78] width 58 height 9
click at [365, 86] on button "DC" at bounding box center [379, 90] width 44 height 9
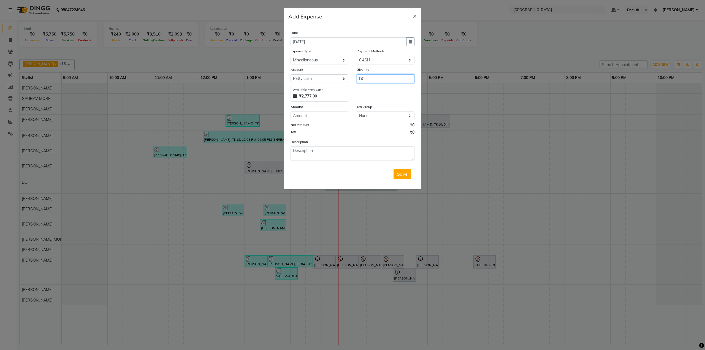
type input "DC"
click at [323, 114] on input "number" at bounding box center [320, 116] width 58 height 9
type input "68"
click at [320, 156] on textarea at bounding box center [353, 154] width 124 height 14
type textarea "paid for 48rs sugar / 20rs ginger"
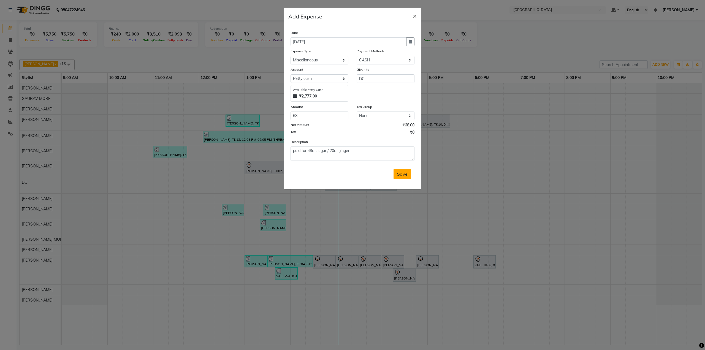
click at [397, 169] on button "Save" at bounding box center [403, 174] width 18 height 10
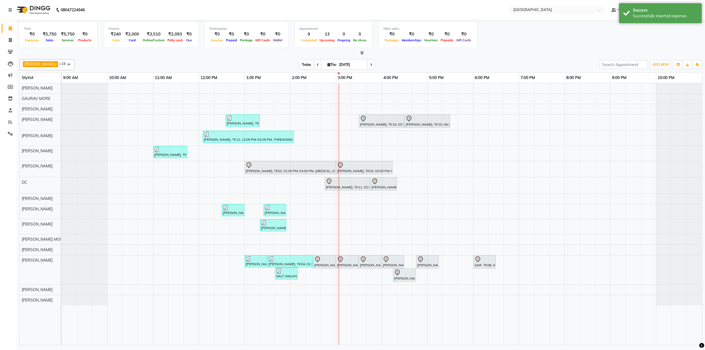
click at [300, 62] on span "Today" at bounding box center [307, 64] width 14 height 9
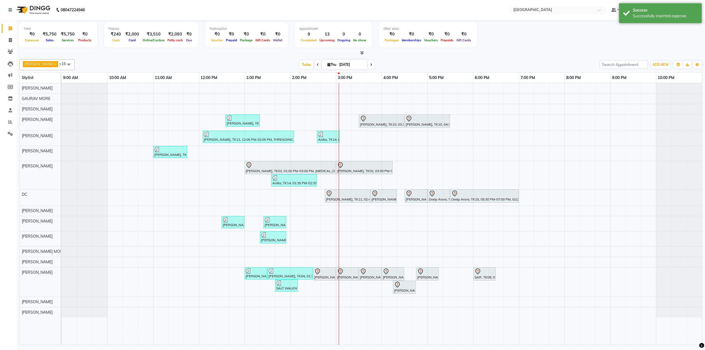
click at [492, 42] on div "Total ₹0 Expenses ₹5,750 Sales ₹5,750 Services ₹0 Products Finance ₹240 Cash ₹2…" at bounding box center [360, 35] width 683 height 27
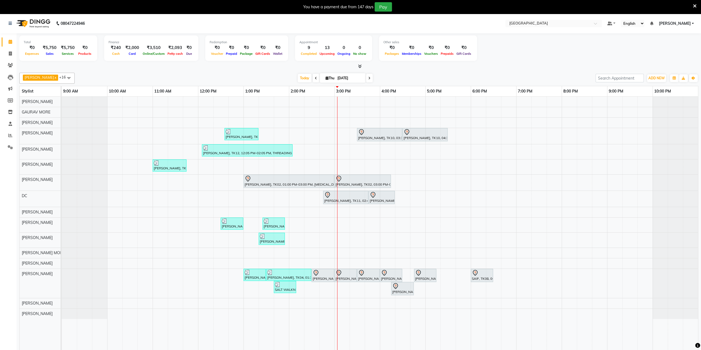
click at [694, 4] on icon at bounding box center [695, 6] width 4 height 5
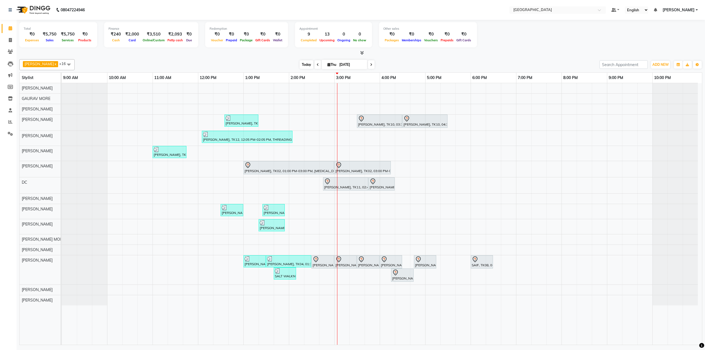
click at [301, 68] on span "Today" at bounding box center [307, 64] width 14 height 9
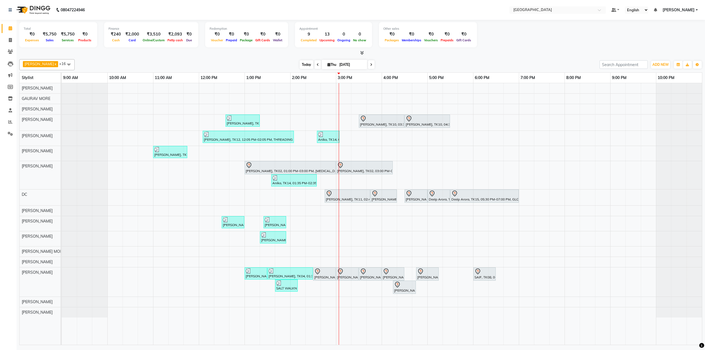
click at [302, 65] on span "Today" at bounding box center [307, 64] width 14 height 9
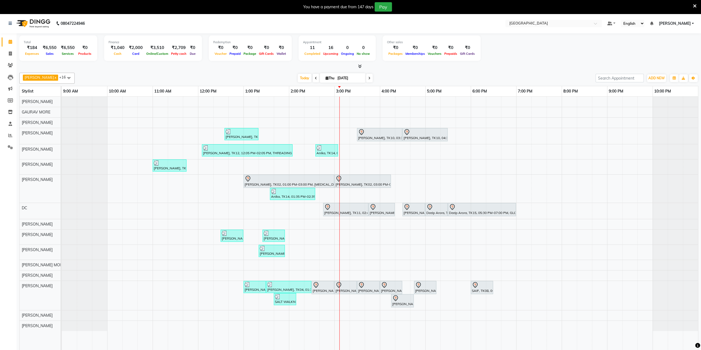
click at [698, 6] on div "You have a payment due from 147 days Pay" at bounding box center [350, 7] width 701 height 14
click at [694, 6] on icon at bounding box center [695, 6] width 4 height 5
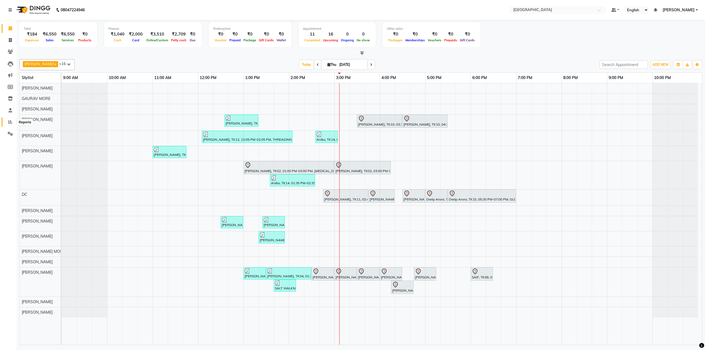
click at [12, 120] on span at bounding box center [11, 122] width 10 height 6
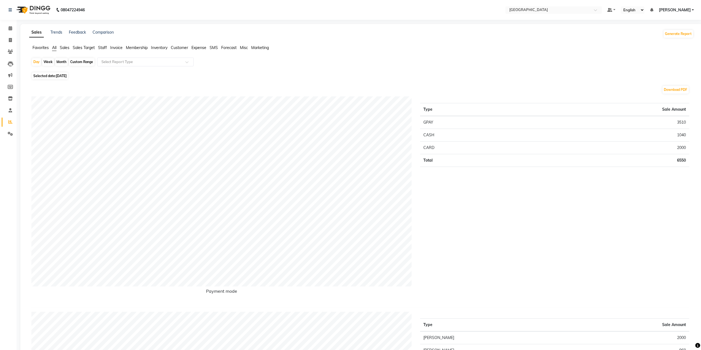
click at [56, 60] on div "Month" at bounding box center [61, 62] width 13 height 8
select select "9"
select select "2025"
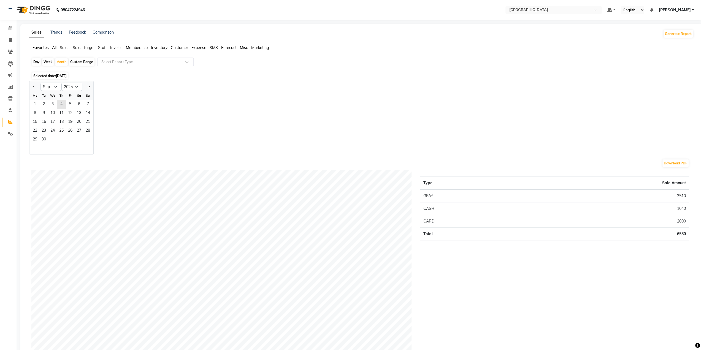
click at [33, 85] on button "Previous month" at bounding box center [34, 86] width 4 height 9
select select "8"
click at [73, 102] on span "1" at bounding box center [70, 104] width 9 height 9
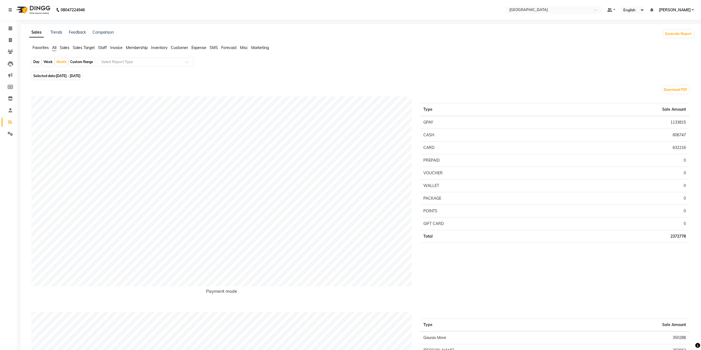
click at [90, 48] on span "Sales Target" at bounding box center [84, 47] width 22 height 5
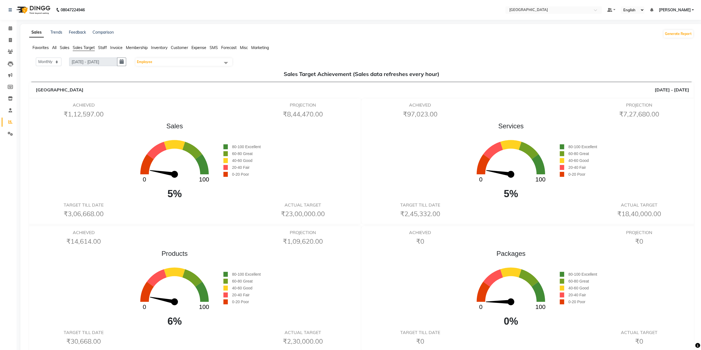
click at [78, 49] on span "Sales Target" at bounding box center [84, 47] width 22 height 5
click at [54, 62] on select "Monthly Weekly" at bounding box center [49, 62] width 26 height 9
click at [124, 62] on icon "button" at bounding box center [122, 62] width 4 height 0
select select "9"
select select "2025"
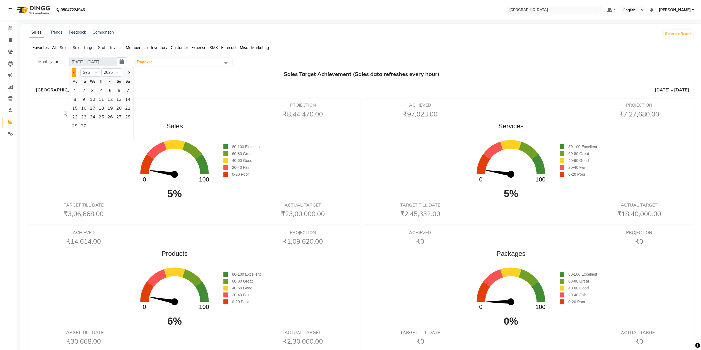
click at [75, 70] on button "Previous month" at bounding box center [74, 72] width 5 height 9
select select "8"
click at [109, 90] on div "1" at bounding box center [110, 90] width 9 height 9
type input "01-08-2025 - 31-08-2025"
click at [47, 77] on h5 "Sales Target Achievement (Sales data refreshes every hour)" at bounding box center [362, 74] width 656 height 7
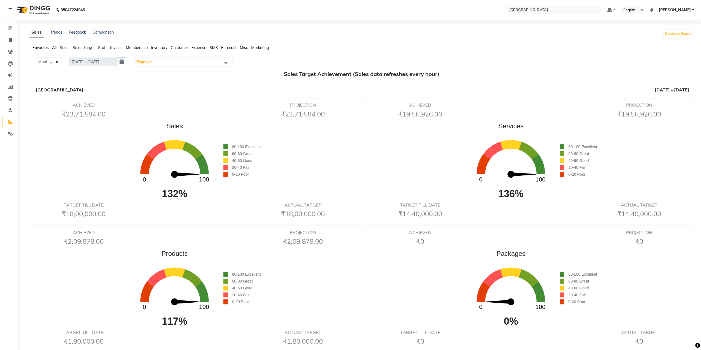
click at [99, 48] on span "Staff" at bounding box center [102, 47] width 9 height 5
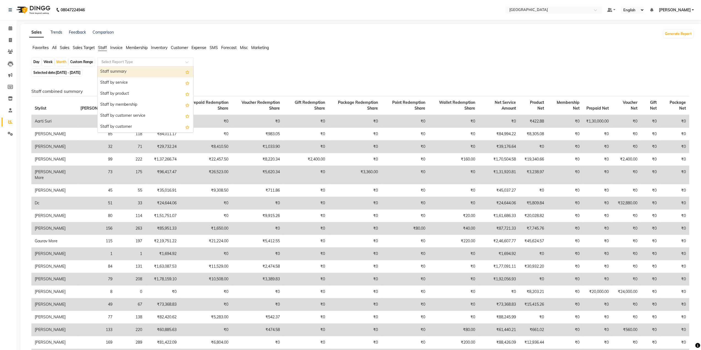
click at [138, 63] on input "text" at bounding box center [139, 62] width 79 height 6
click at [134, 93] on div "Staff by product" at bounding box center [146, 93] width 96 height 11
select select "full_report"
select select "csv"
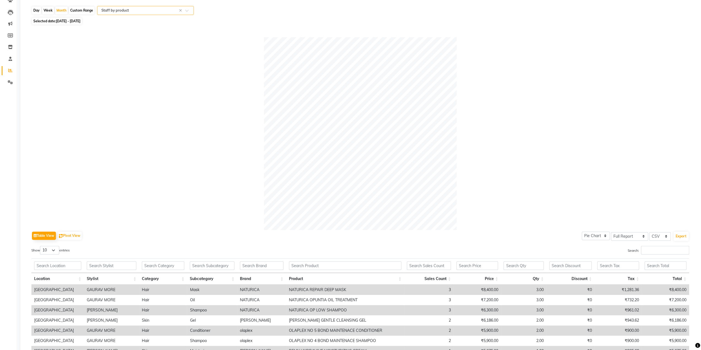
scroll to position [110, 0]
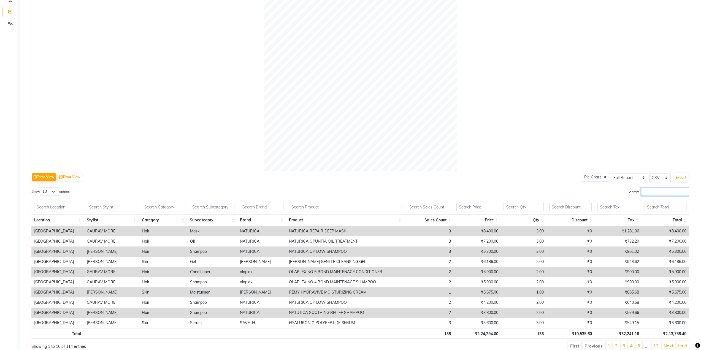
click at [660, 190] on input "Search:" at bounding box center [665, 191] width 48 height 9
type input "pra"
click at [47, 191] on select "10 25 50 100" at bounding box center [49, 191] width 19 height 9
select select "100"
click at [41, 187] on select "10 25 50 100" at bounding box center [49, 191] width 19 height 9
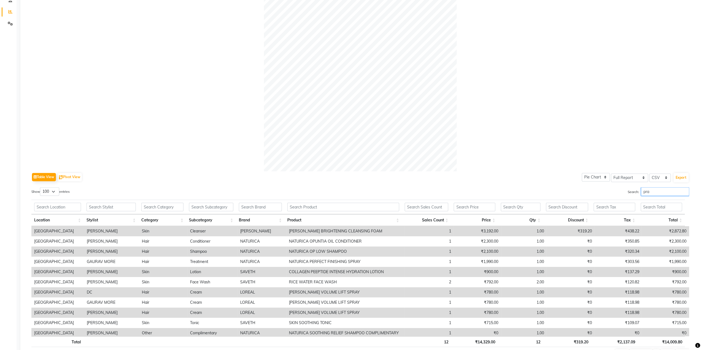
click at [656, 191] on input "pra" at bounding box center [665, 191] width 48 height 9
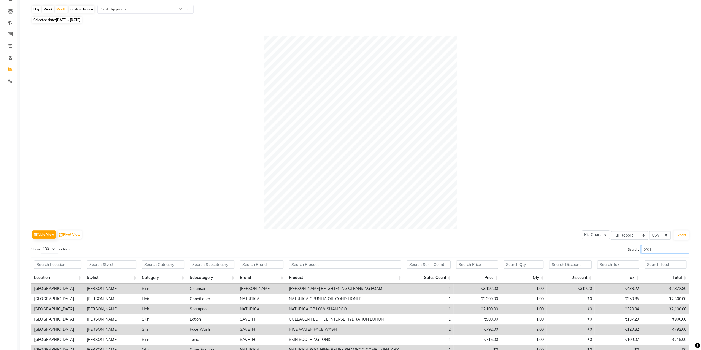
scroll to position [20, 0]
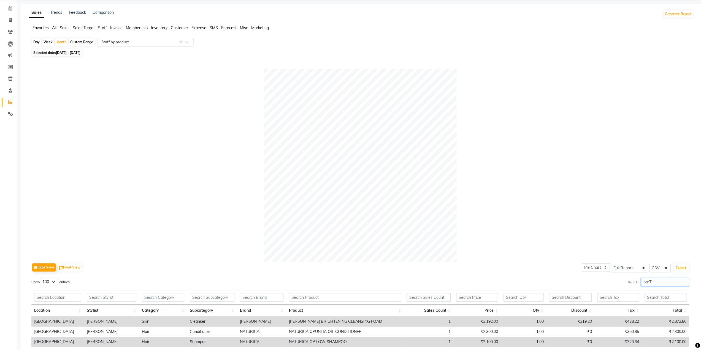
type input "praTI"
click at [54, 26] on span "All" at bounding box center [54, 27] width 4 height 5
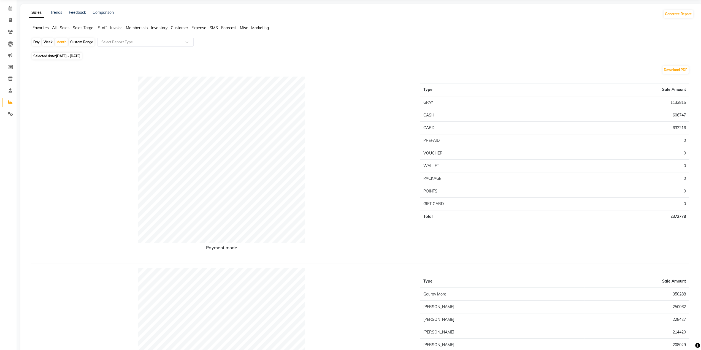
click at [101, 27] on span "Staff" at bounding box center [102, 27] width 9 height 5
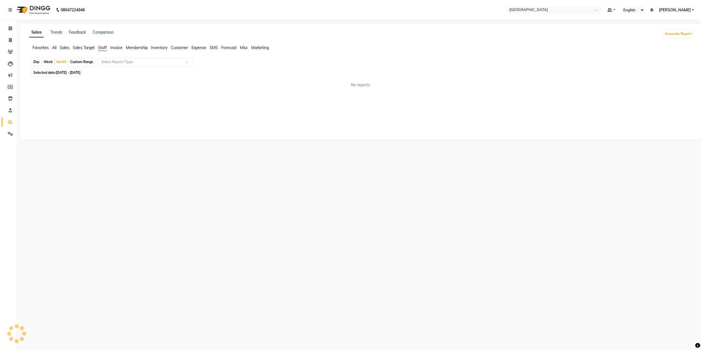
scroll to position [0, 0]
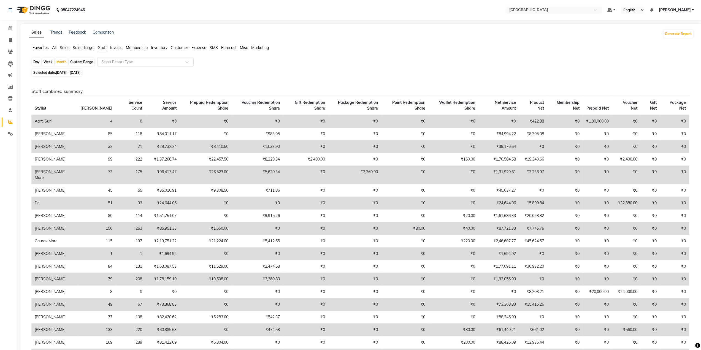
click at [114, 61] on input "text" at bounding box center [139, 62] width 79 height 6
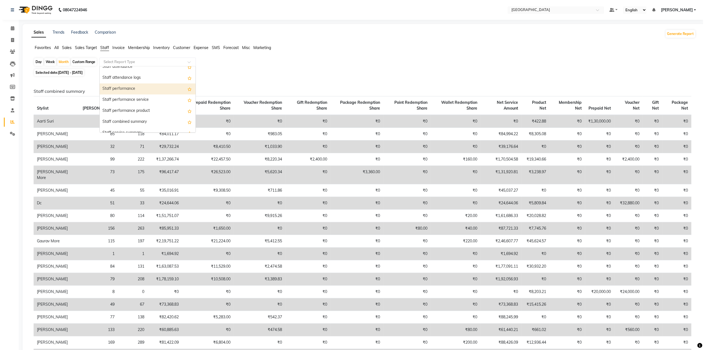
scroll to position [83, 0]
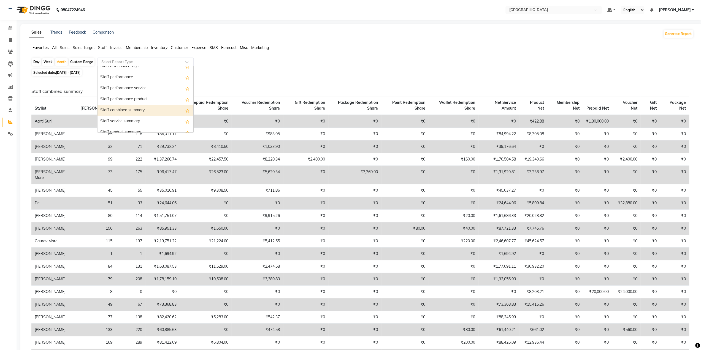
click at [125, 110] on div "Staff combined summary" at bounding box center [146, 110] width 96 height 11
select select "full_report"
select select "csv"
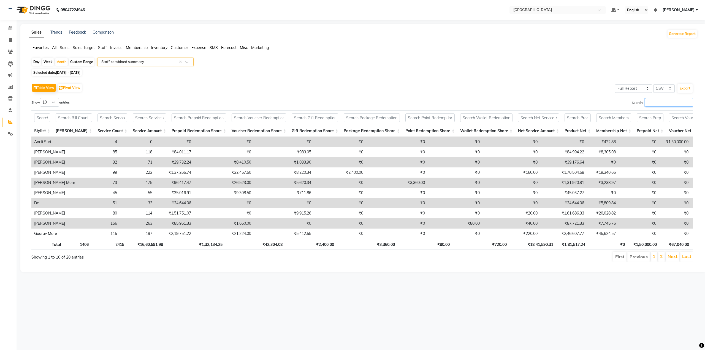
click at [662, 100] on input "Search:" at bounding box center [669, 102] width 48 height 9
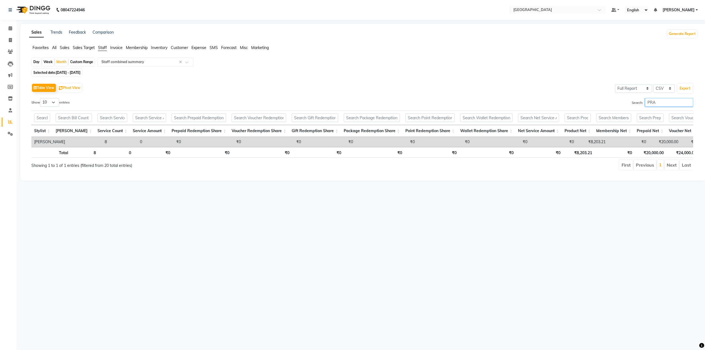
type input "PRA"
click at [47, 101] on select "10 25 50 100" at bounding box center [49, 102] width 19 height 9
select select "100"
click at [41, 98] on select "10 25 50 100" at bounding box center [49, 102] width 19 height 9
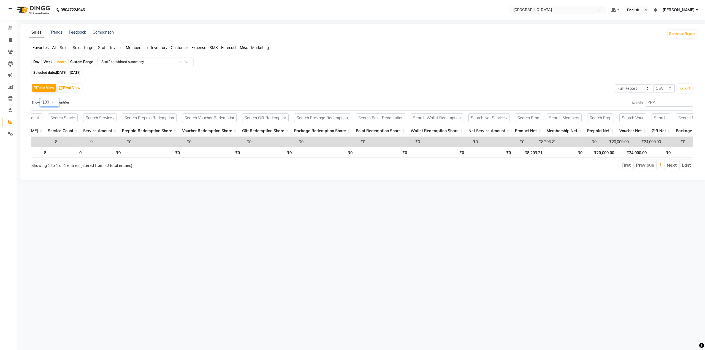
scroll to position [0, 63]
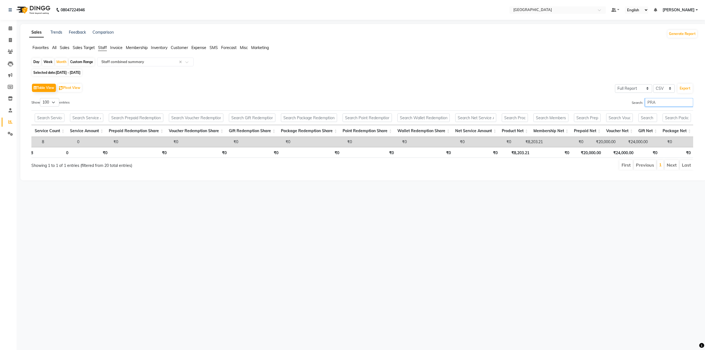
click at [665, 103] on input "PRA" at bounding box center [669, 102] width 48 height 9
type input "P"
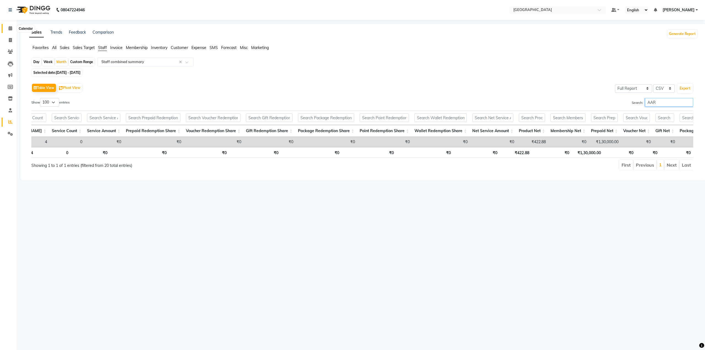
type input "AAR"
click at [7, 29] on span at bounding box center [11, 28] width 10 height 6
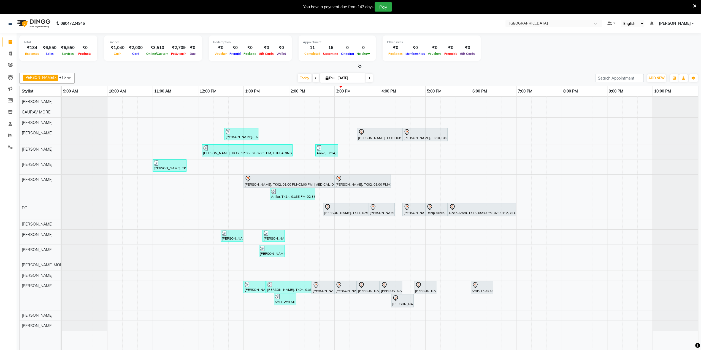
click at [697, 6] on div "You have a payment due from 147 days Pay" at bounding box center [350, 7] width 701 height 14
click at [693, 6] on icon at bounding box center [695, 6] width 4 height 5
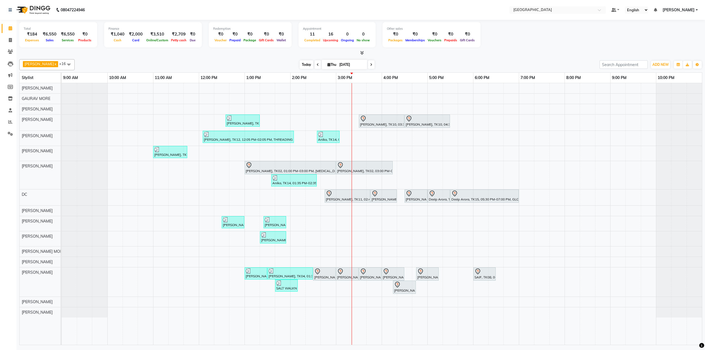
click at [301, 65] on span "Today" at bounding box center [307, 64] width 14 height 9
click at [370, 64] on icon at bounding box center [371, 64] width 2 height 3
type input "[DATE]"
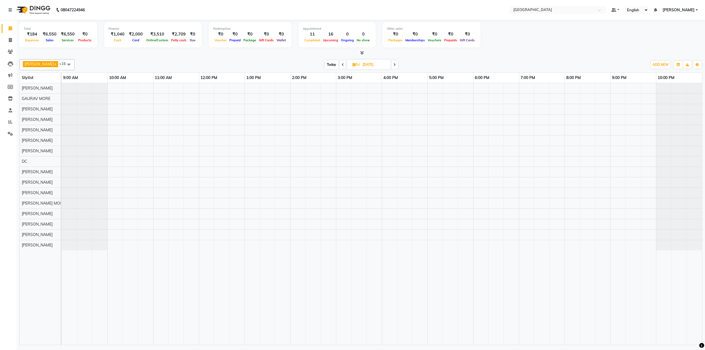
click at [293, 170] on div at bounding box center [382, 214] width 641 height 262
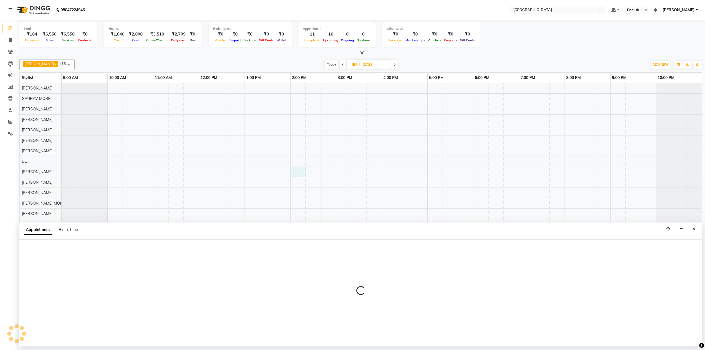
select select "78497"
select select "840"
select select "tentative"
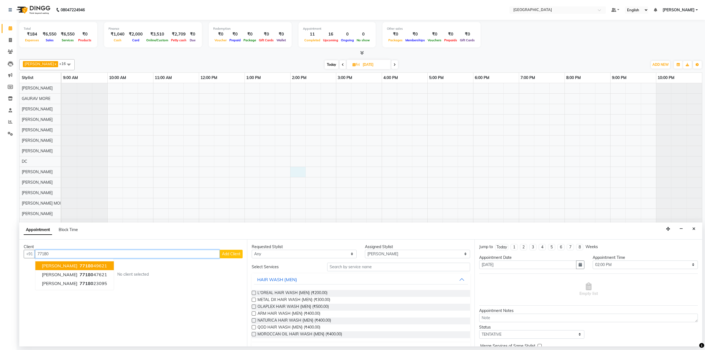
click at [85, 268] on button "Anushka Srivastav 77180 49621" at bounding box center [74, 265] width 79 height 9
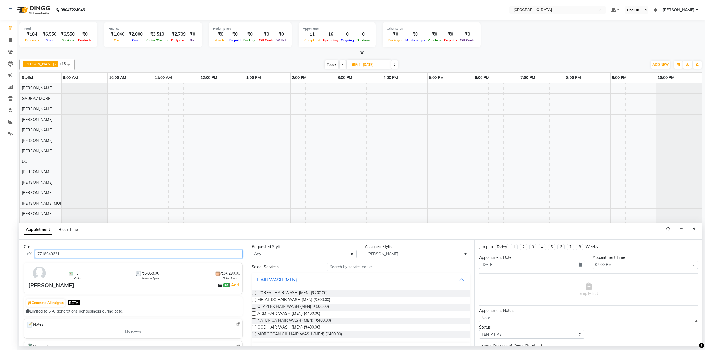
type input "7718049621"
click at [333, 266] on input "text" at bounding box center [398, 267] width 143 height 9
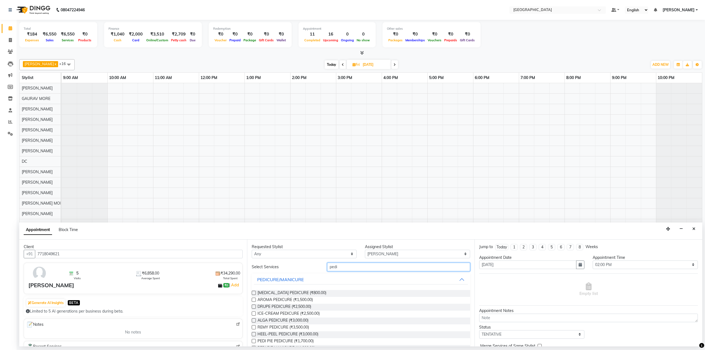
type input "pedi"
click at [253, 291] on label at bounding box center [254, 293] width 4 height 4
click at [253, 292] on input "checkbox" at bounding box center [254, 294] width 4 height 4
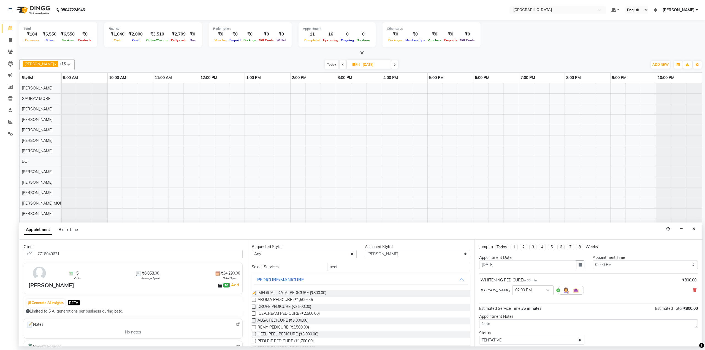
checkbox input "false"
click at [603, 264] on select "Select 10:00 AM 10:15 AM 10:30 AM 10:45 AM 11:00 AM 11:15 AM 11:30 AM 11:45 AM …" at bounding box center [645, 265] width 105 height 9
select select "870"
click at [593, 261] on select "Select 10:00 AM 10:15 AM 10:30 AM 10:45 AM 11:00 AM 11:15 AM 11:30 AM 11:45 AM …" at bounding box center [645, 265] width 105 height 9
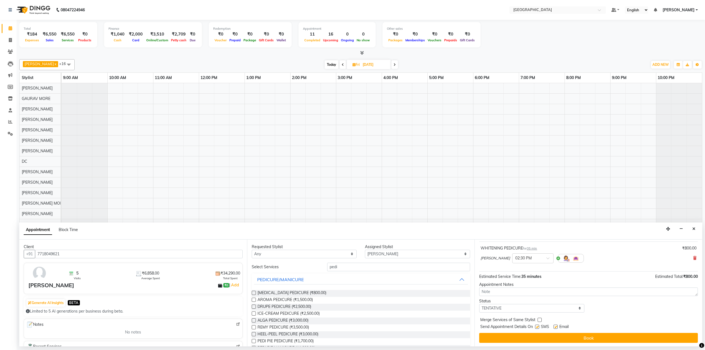
scroll to position [32, 0]
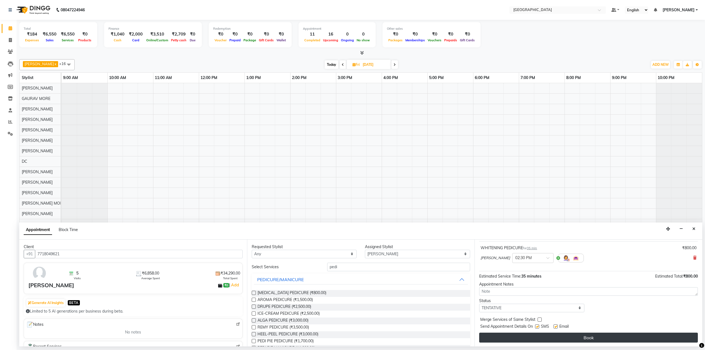
click at [573, 335] on button "Book" at bounding box center [588, 338] width 219 height 10
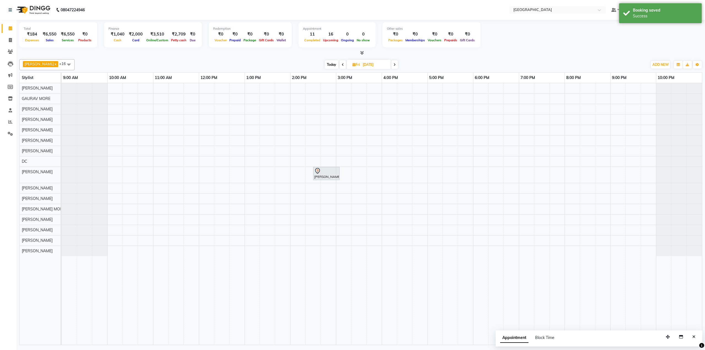
click at [325, 64] on span "Today" at bounding box center [332, 64] width 14 height 9
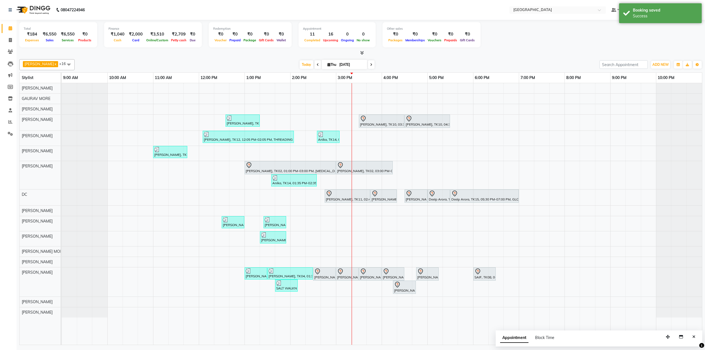
click at [368, 64] on span at bounding box center [371, 64] width 7 height 9
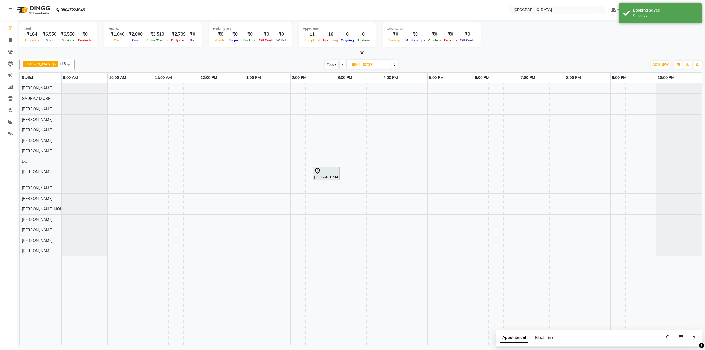
click at [326, 65] on span "Today" at bounding box center [332, 64] width 14 height 9
type input "[DATE]"
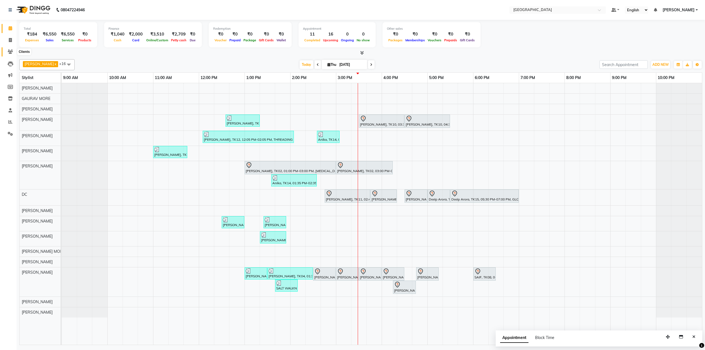
click at [13, 52] on icon at bounding box center [10, 52] width 5 height 4
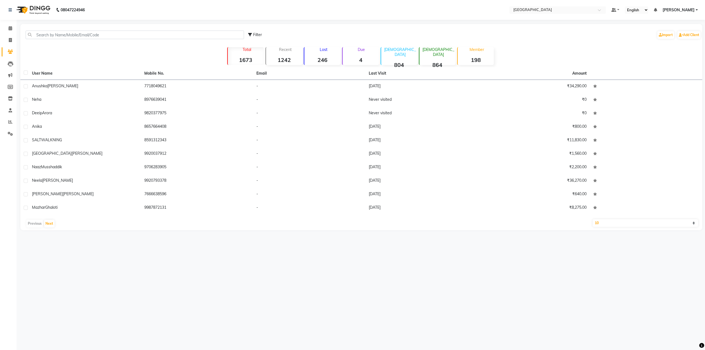
click at [55, 30] on div "Filter Import Add Client" at bounding box center [361, 34] width 680 height 17
click at [56, 33] on input "text" at bounding box center [135, 35] width 218 height 9
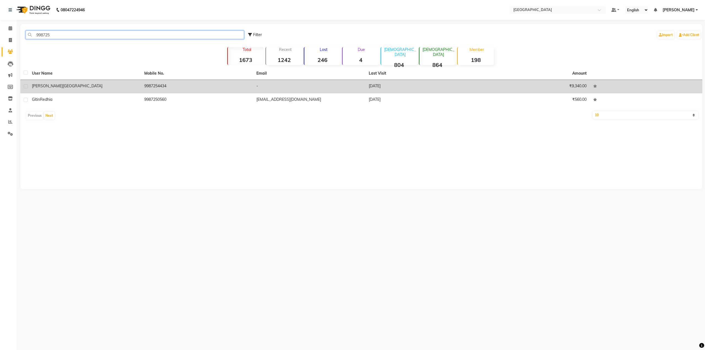
type input "998725"
click at [63, 84] on span "Randhawa" at bounding box center [83, 85] width 40 height 5
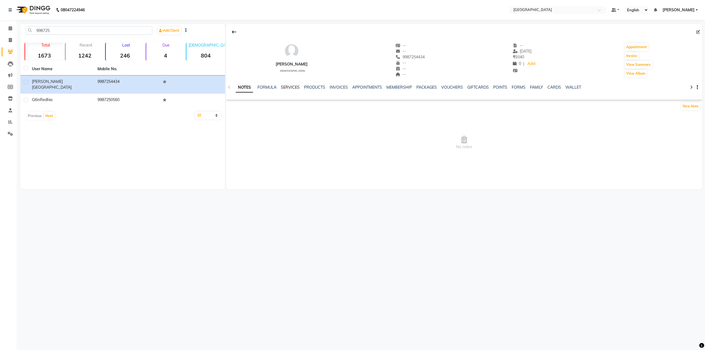
click at [289, 87] on link "SERVICES" at bounding box center [290, 87] width 19 height 5
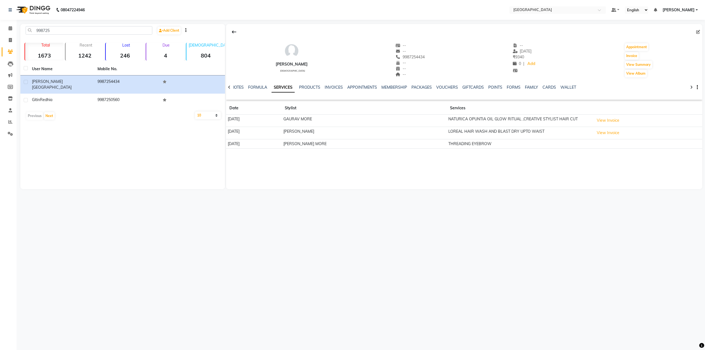
drag, startPoint x: 404, startPoint y: 57, endPoint x: 439, endPoint y: 57, distance: 34.7
click at [439, 57] on div "Janvi Randhawa female -- -- 9987254434 -- -- -- -- 25-07-2025 ₹ 9340 0 | Add Ap…" at bounding box center [464, 57] width 476 height 41
copy span "9987254434"
click at [12, 28] on icon at bounding box center [11, 28] width 4 height 4
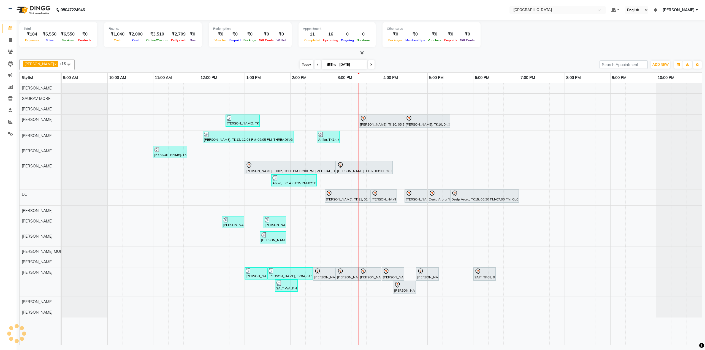
click at [300, 64] on span "Today" at bounding box center [307, 64] width 14 height 9
click at [390, 97] on div "Reena Agastine, TK07, 12:35 PM-01:20 PM, L'OREAL HAIR WASH AND BLOWDRY BELOW SH…" at bounding box center [382, 214] width 641 height 262
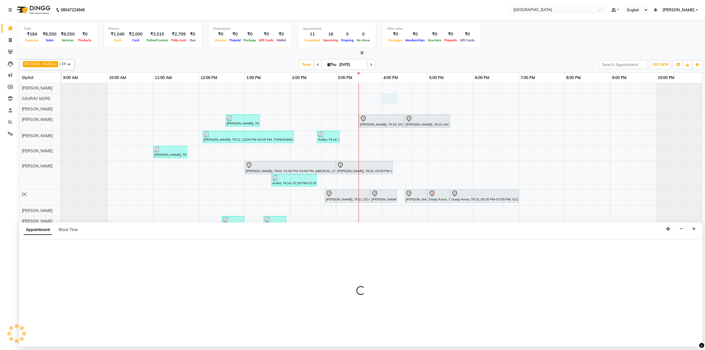
select select "77214"
select select "tentative"
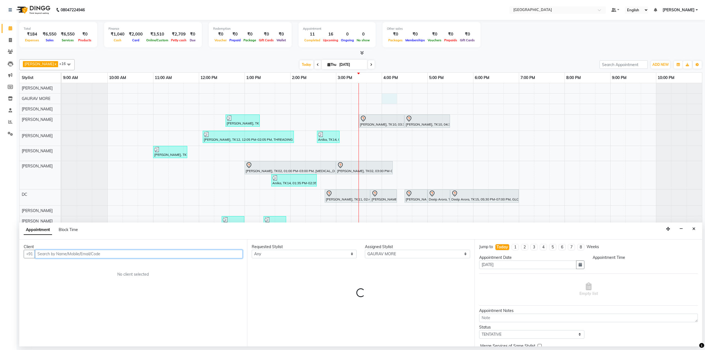
select select "960"
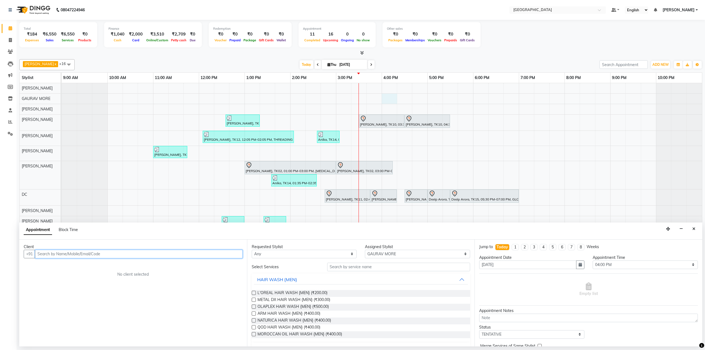
paste input "9987254434"
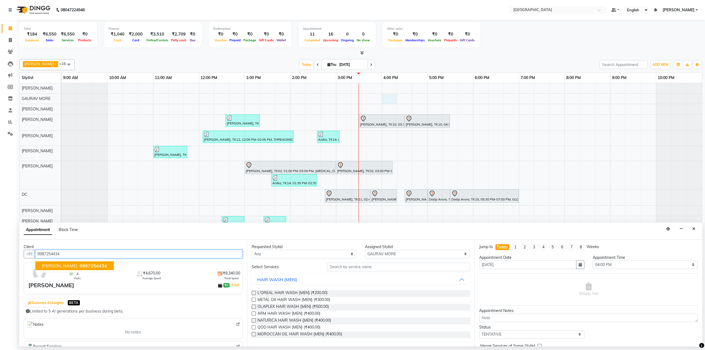
click at [46, 263] on span "[PERSON_NAME]" at bounding box center [60, 266] width 36 height 6
type input "9987254434"
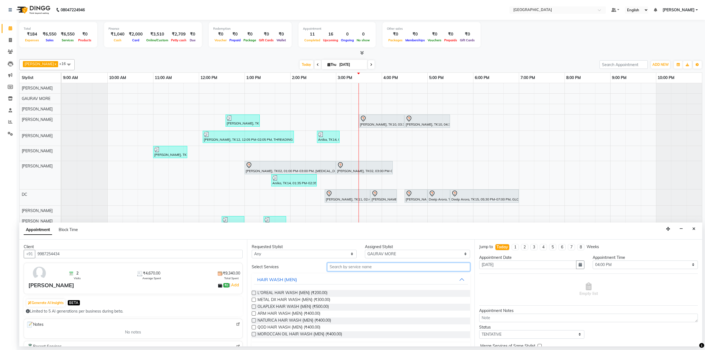
click at [334, 267] on input "text" at bounding box center [398, 267] width 143 height 9
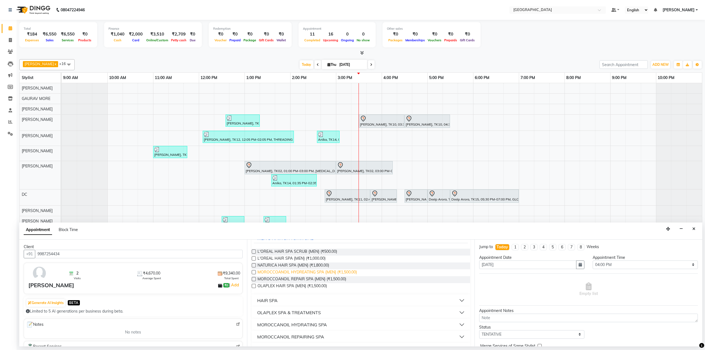
scroll to position [54, 0]
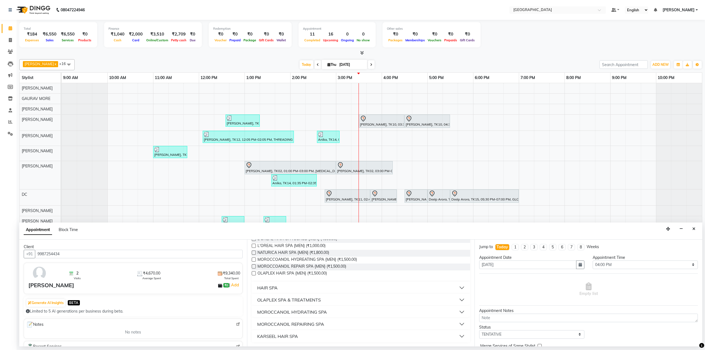
type input "spa"
click at [460, 286] on button "HAIR SPA" at bounding box center [361, 288] width 214 height 10
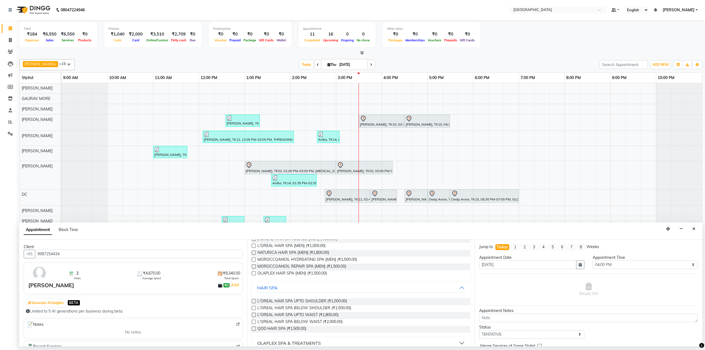
click at [252, 308] on label at bounding box center [254, 308] width 4 height 4
click at [252, 308] on input "checkbox" at bounding box center [254, 309] width 4 height 4
checkbox input "false"
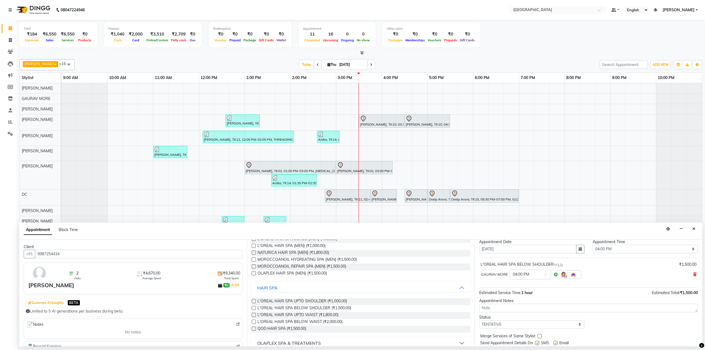
scroll to position [32, 0]
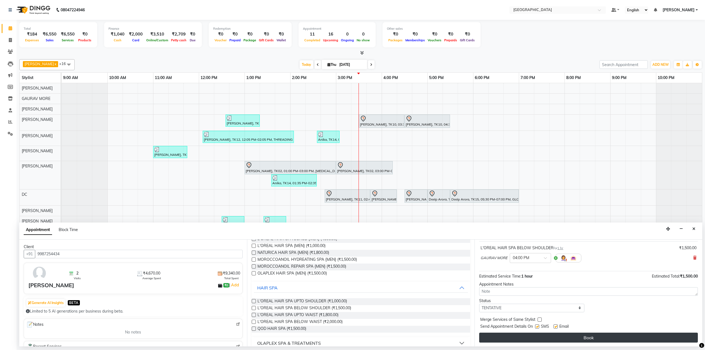
click at [546, 338] on button "Book" at bounding box center [588, 338] width 219 height 10
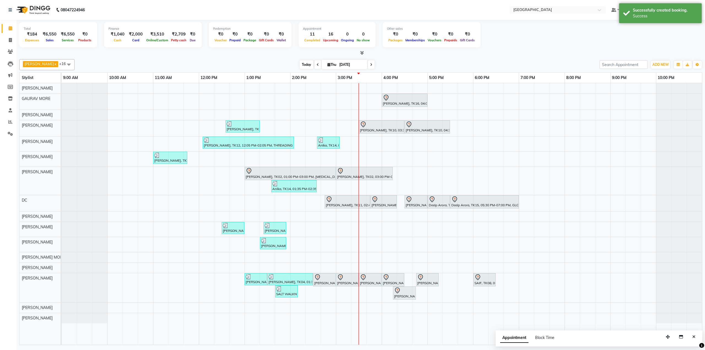
click at [301, 64] on span "Today" at bounding box center [307, 64] width 14 height 9
click at [14, 37] on link "Invoice" at bounding box center [8, 40] width 13 height 9
select select "8096"
select select "service"
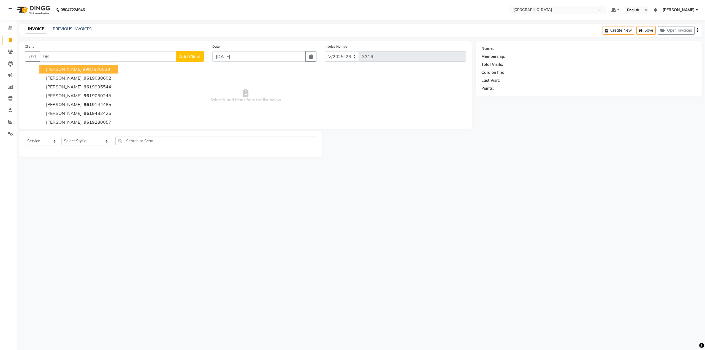
type input "9"
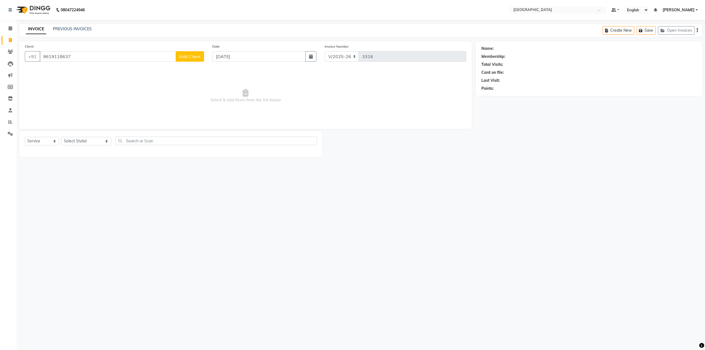
type input "9619118637"
click at [183, 58] on span "Add Client" at bounding box center [190, 57] width 22 height 6
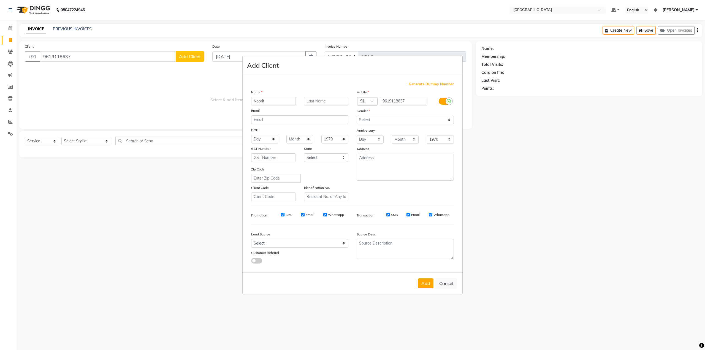
type input "Noorit"
click at [307, 98] on input "text" at bounding box center [326, 101] width 45 height 9
type input "Khan"
click at [373, 120] on select "Select [DEMOGRAPHIC_DATA] [DEMOGRAPHIC_DATA] Other Prefer Not To Say" at bounding box center [405, 120] width 97 height 9
select select "[DEMOGRAPHIC_DATA]"
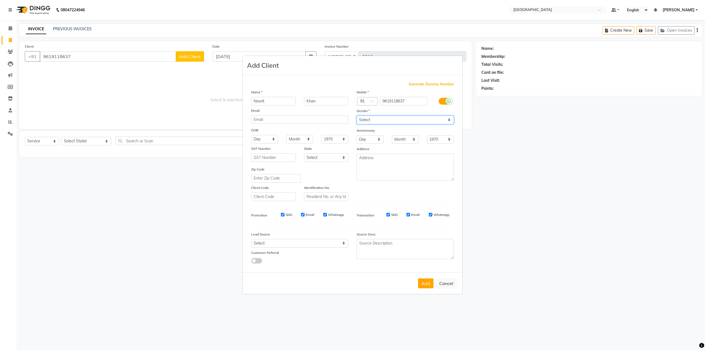
click at [357, 116] on select "Select [DEMOGRAPHIC_DATA] [DEMOGRAPHIC_DATA] Other Prefer Not To Say" at bounding box center [405, 120] width 97 height 9
click at [426, 284] on button "Add" at bounding box center [425, 284] width 15 height 10
select select
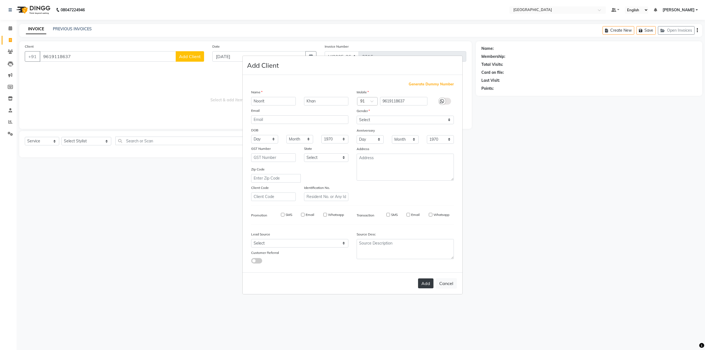
select select
checkbox input "false"
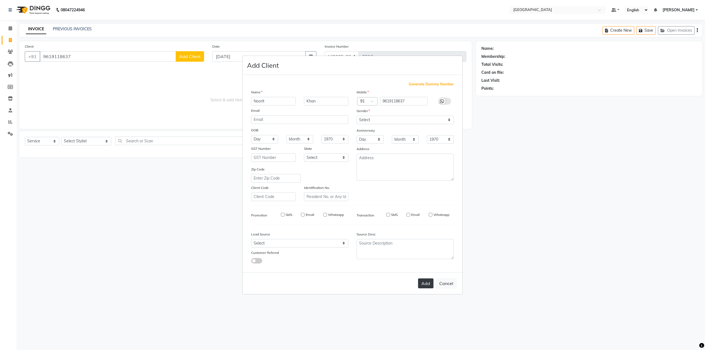
checkbox input "false"
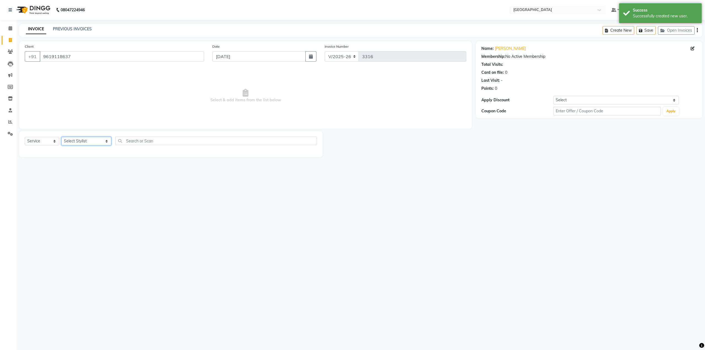
click at [69, 142] on select "Select Stylist AARTI SURI ABDUL KALAM ANITA JHADAV APEKSHA MORE DC DEEPIKA SHET…" at bounding box center [86, 141] width 50 height 9
click at [61, 137] on select "Select Stylist AARTI SURI ABDUL KALAM ANITA JHADAV APEKSHA MORE DC DEEPIKA SHET…" at bounding box center [86, 141] width 50 height 9
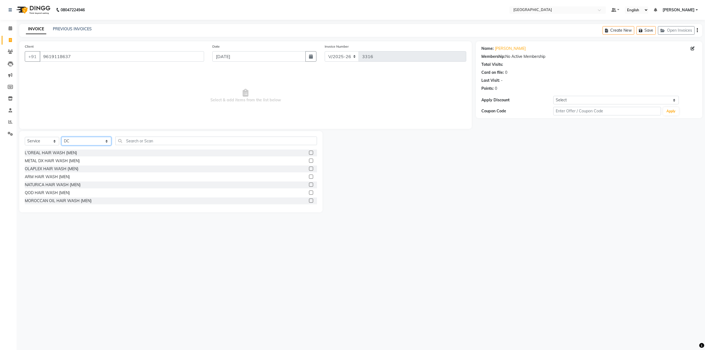
click at [71, 137] on select "Select Stylist AARTI SURI ABDUL KALAM ANITA JHADAV APEKSHA MORE DC DEEPIKA SHET…" at bounding box center [86, 141] width 50 height 9
select select "77222"
click at [61, 137] on select "Select Stylist AARTI SURI ABDUL KALAM ANITA JHADAV APEKSHA MORE DC DEEPIKA SHET…" at bounding box center [86, 141] width 50 height 9
click at [120, 140] on input "text" at bounding box center [215, 141] width 201 height 9
type input "roo"
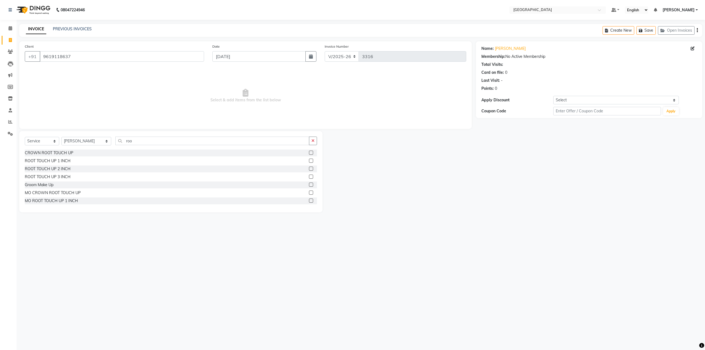
click at [309, 161] on label at bounding box center [311, 161] width 4 height 4
click at [309, 161] on input "checkbox" at bounding box center [311, 161] width 4 height 4
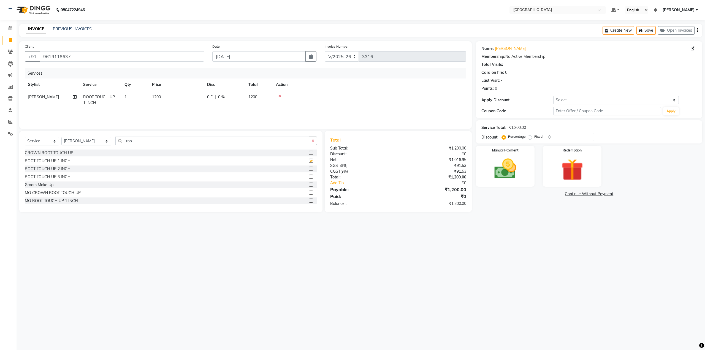
checkbox input "false"
click at [80, 142] on select "Select Stylist AARTI SURI ABDUL KALAM ANITA JHADAV APEKSHA MORE DC DEEPIKA SHET…" at bounding box center [86, 141] width 50 height 9
click at [79, 140] on select "Select Stylist AARTI SURI ABDUL KALAM ANITA JHADAV APEKSHA MORE DC DEEPIKA SHET…" at bounding box center [86, 141] width 50 height 9
select select "77224"
click at [61, 137] on select "Select Stylist AARTI SURI ABDUL KALAM ANITA JHADAV APEKSHA MORE DC DEEPIKA SHET…" at bounding box center [86, 141] width 50 height 9
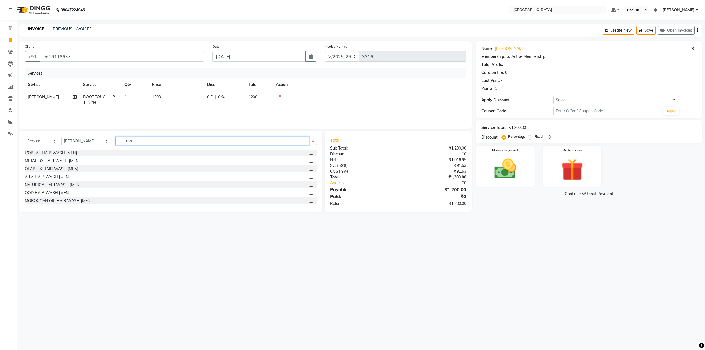
click at [126, 139] on input "roo" at bounding box center [212, 141] width 194 height 9
type input "r"
type input "cle"
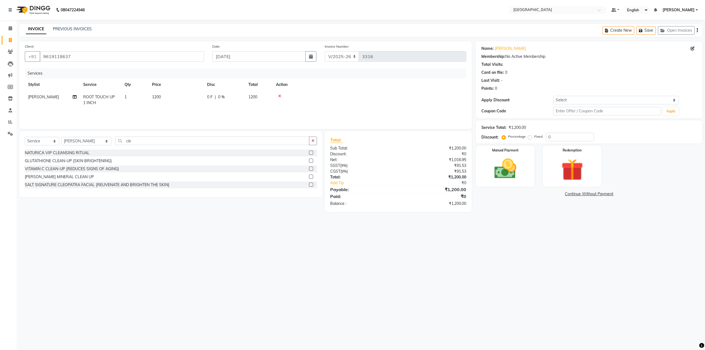
click at [311, 176] on label at bounding box center [311, 177] width 4 height 4
click at [311, 176] on input "checkbox" at bounding box center [311, 177] width 4 height 4
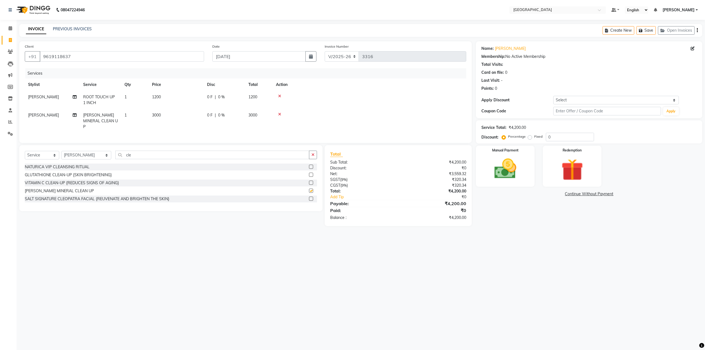
checkbox input "false"
click at [156, 156] on input "cle" at bounding box center [212, 155] width 194 height 9
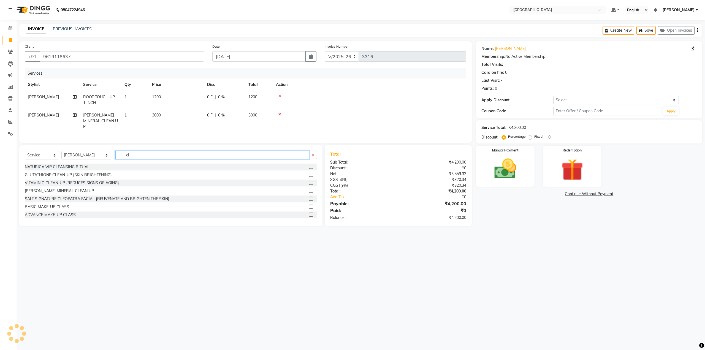
type input "c"
type input "d tan"
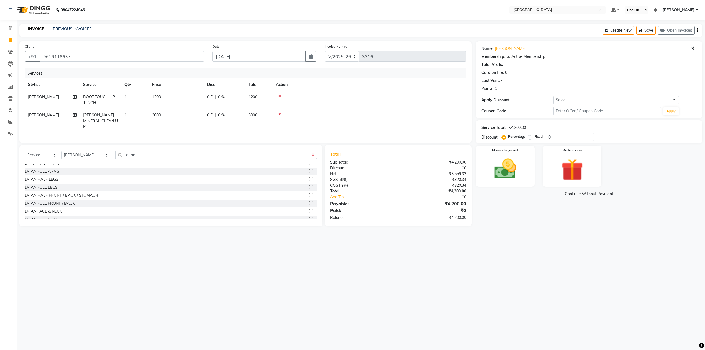
click at [309, 209] on label at bounding box center [311, 211] width 4 height 4
click at [309, 210] on input "checkbox" at bounding box center [311, 212] width 4 height 4
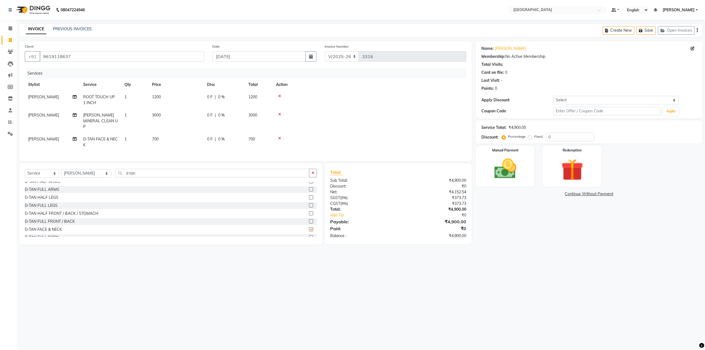
checkbox input "false"
click at [74, 171] on select "Select Stylist [PERSON_NAME] [PERSON_NAME] [PERSON_NAME] [PERSON_NAME] MORE DC …" at bounding box center [86, 173] width 50 height 9
select select "80712"
click at [61, 169] on select "Select Stylist [PERSON_NAME] [PERSON_NAME] [PERSON_NAME] [PERSON_NAME] MORE DC …" at bounding box center [86, 173] width 50 height 9
click at [130, 173] on input "d tan" at bounding box center [212, 173] width 194 height 9
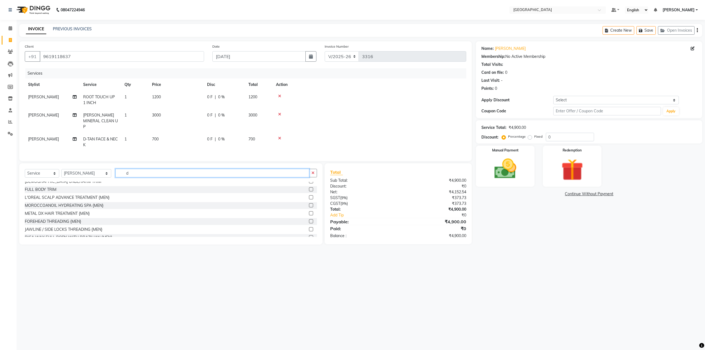
type input "d"
type input "m"
type input "pedi"
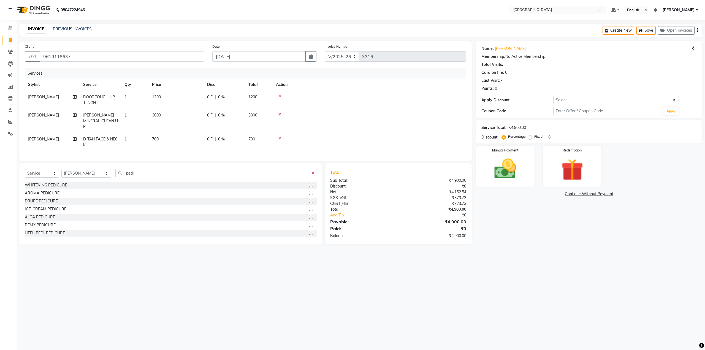
click at [310, 183] on div at bounding box center [313, 185] width 8 height 7
click at [309, 183] on label at bounding box center [311, 185] width 4 height 4
click at [309, 183] on input "checkbox" at bounding box center [311, 185] width 4 height 4
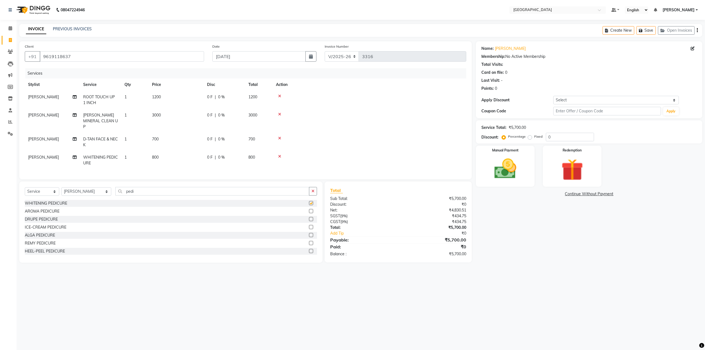
checkbox input "false"
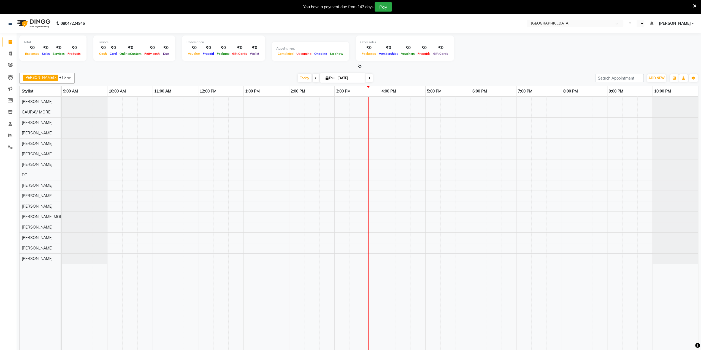
select select "en"
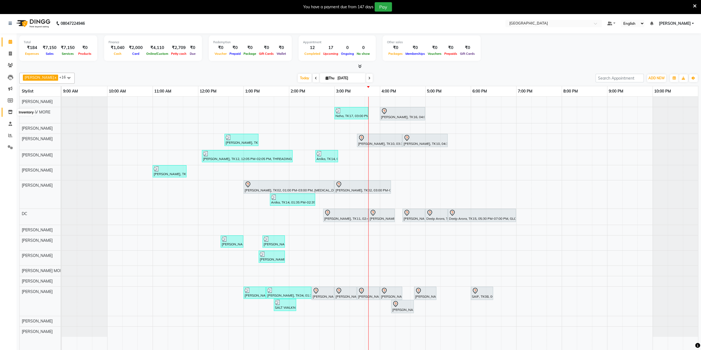
click at [11, 109] on span at bounding box center [11, 112] width 10 height 6
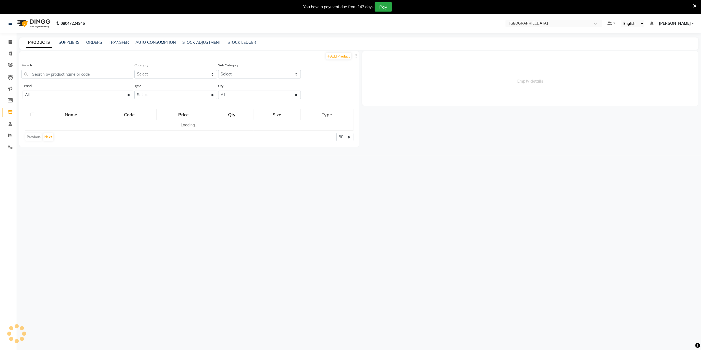
select select
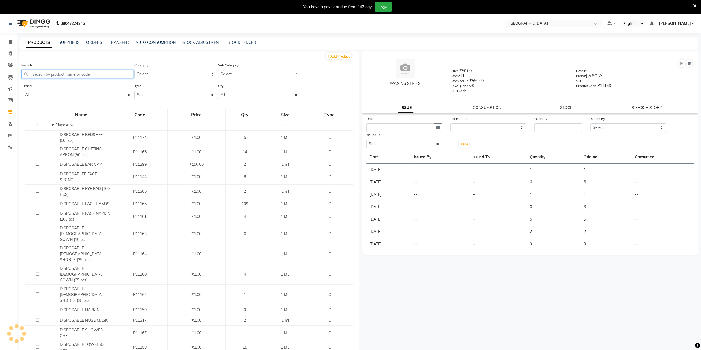
click at [36, 74] on input "text" at bounding box center [77, 74] width 112 height 9
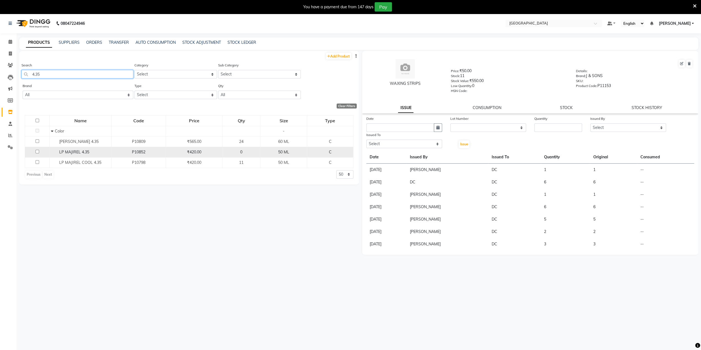
type input "4.35"
click at [61, 152] on span "LP MAJIREL 4.35" at bounding box center [74, 152] width 30 height 5
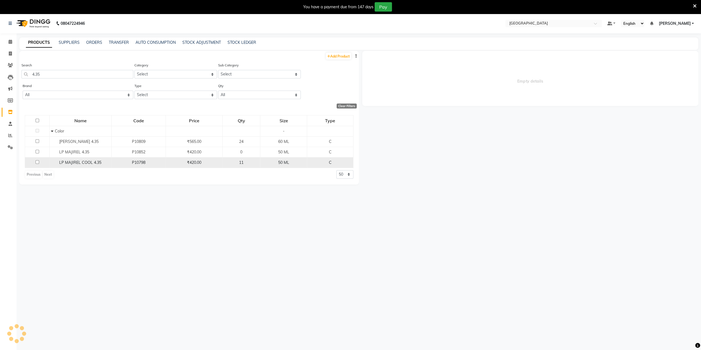
select select
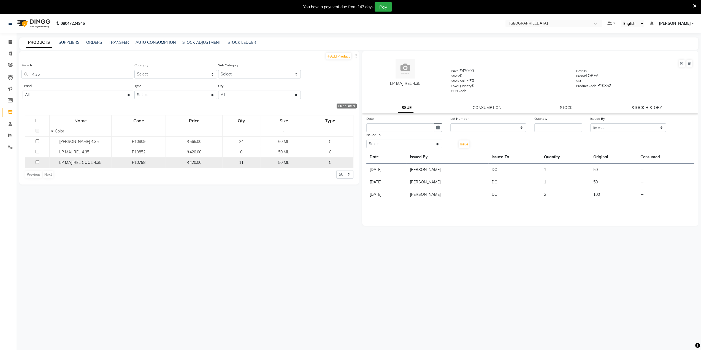
click at [63, 160] on span "LP MAJIREL COOL 4.35" at bounding box center [80, 162] width 42 height 5
select select
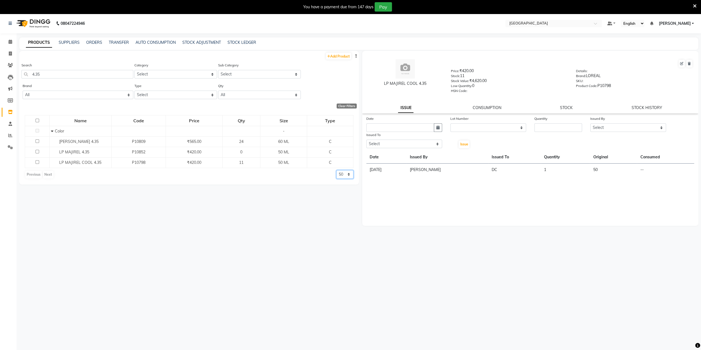
click at [342, 177] on select "50 100 500" at bounding box center [344, 174] width 17 height 9
select select "500"
click at [336, 170] on select "50 100 500" at bounding box center [344, 174] width 17 height 9
click at [96, 166] on td "LP MAJIREL COOL 4.35" at bounding box center [81, 162] width 62 height 10
click at [97, 163] on span "LP MAJIREL COOL 4.35" at bounding box center [80, 162] width 42 height 5
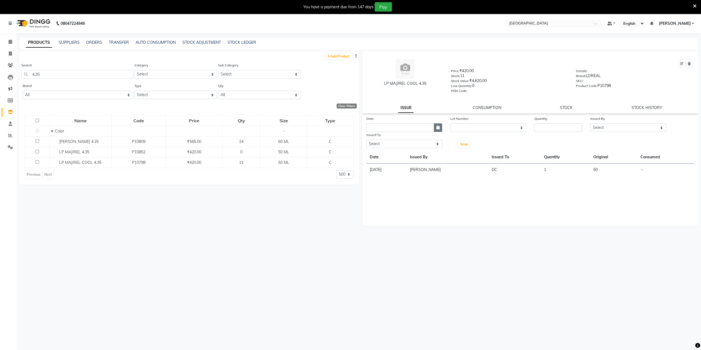
click at [437, 128] on icon "button" at bounding box center [437, 128] width 3 height 4
select select "9"
select select "2025"
click at [397, 156] on div "4" at bounding box center [398, 156] width 9 height 9
type input "[DATE]"
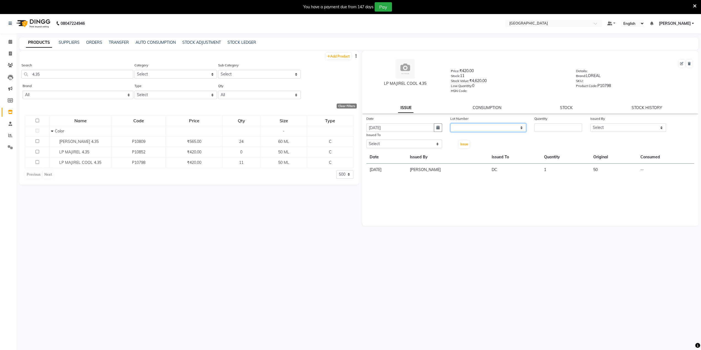
click at [478, 124] on select "None" at bounding box center [488, 127] width 76 height 9
select select "0: null"
click at [450, 123] on select "None" at bounding box center [488, 127] width 76 height 9
click at [552, 120] on div "Quantity" at bounding box center [559, 120] width 48 height 8
click at [551, 126] on input "number" at bounding box center [559, 127] width 48 height 9
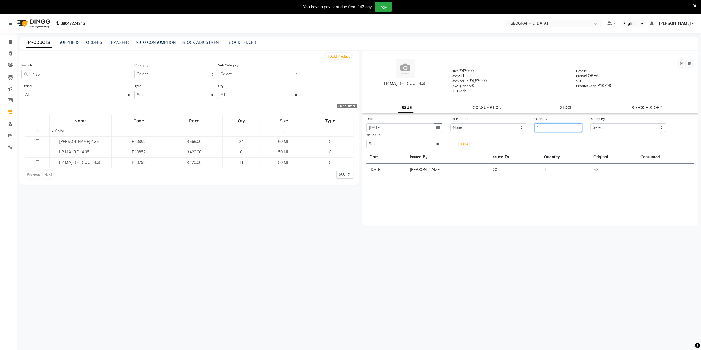
type input "1"
click at [613, 129] on select "Select AARTI SURI [PERSON_NAME] [PERSON_NAME] [PERSON_NAME] MORE DC [PERSON_NAM…" at bounding box center [628, 127] width 76 height 9
select select "78946"
click at [590, 123] on select "Select AARTI SURI [PERSON_NAME] [PERSON_NAME] [PERSON_NAME] MORE DC [PERSON_NAM…" at bounding box center [628, 127] width 76 height 9
click at [407, 145] on select "Select AARTI SURI [PERSON_NAME] [PERSON_NAME] [PERSON_NAME] MORE DC [PERSON_NAM…" at bounding box center [404, 144] width 76 height 9
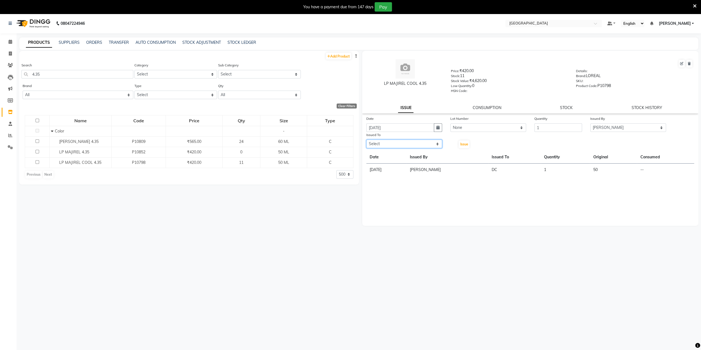
select select "77532"
click at [366, 140] on select "Select AARTI SURI [PERSON_NAME] [PERSON_NAME] [PERSON_NAME] MORE DC [PERSON_NAM…" at bounding box center [404, 144] width 76 height 9
click at [463, 145] on span "Issue" at bounding box center [464, 144] width 8 height 4
select select
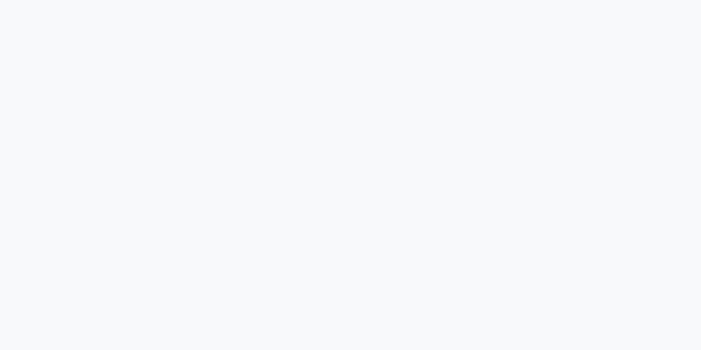
select select
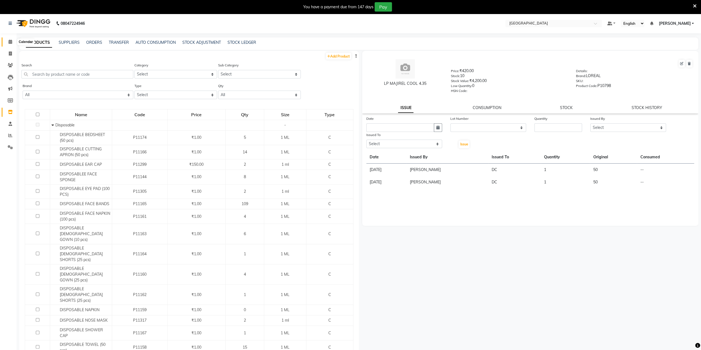
click at [12, 40] on icon at bounding box center [11, 42] width 4 height 4
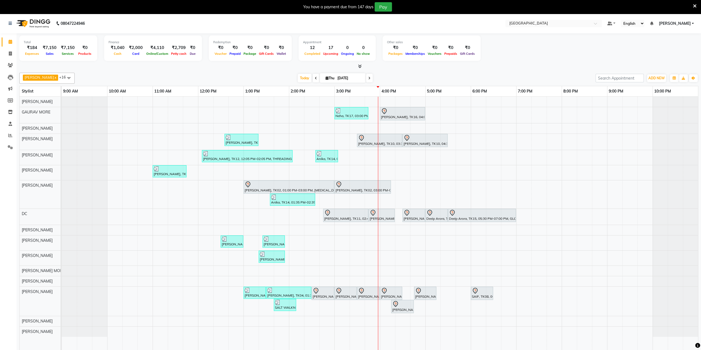
click at [2, 37] on link "Calendar" at bounding box center [8, 41] width 13 height 9
click at [693, 6] on icon at bounding box center [695, 6] width 4 height 5
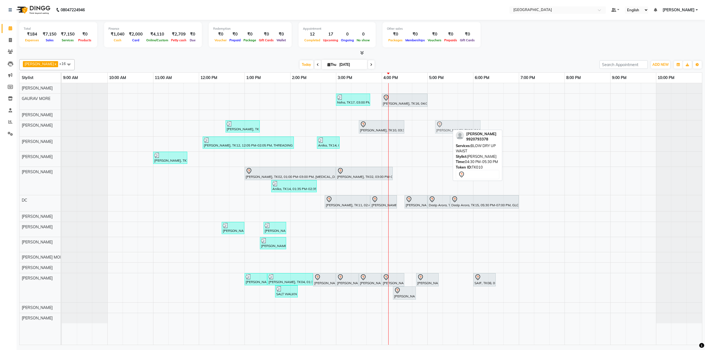
drag, startPoint x: 416, startPoint y: 130, endPoint x: 441, endPoint y: 133, distance: 25.2
click at [62, 133] on div "[PERSON_NAME], TK07, 12:35 PM-01:20 PM, L'OREAL HAIR WASH AND BLOWDRY BELOW SHO…" at bounding box center [62, 128] width 0 height 16
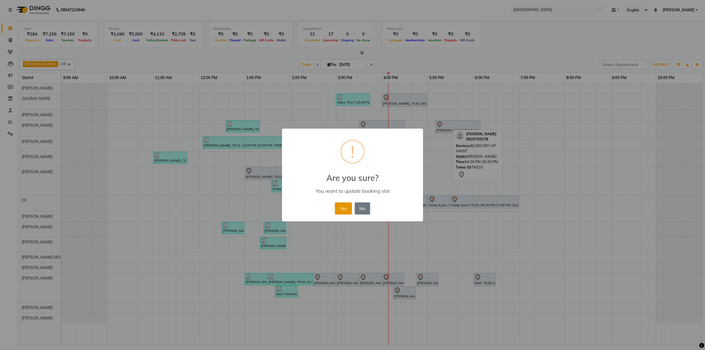
click at [343, 211] on button "Yes" at bounding box center [343, 209] width 17 height 12
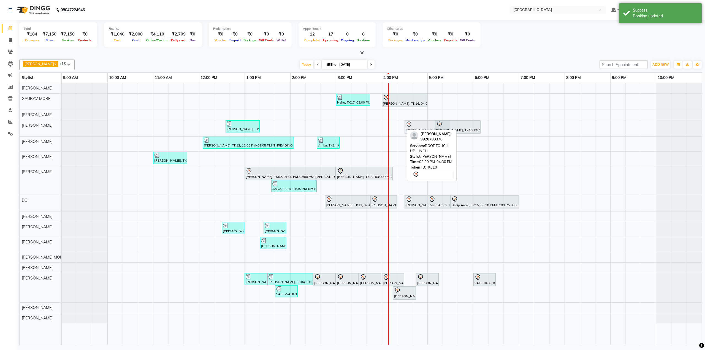
drag, startPoint x: 385, startPoint y: 128, endPoint x: 426, endPoint y: 126, distance: 40.6
click at [62, 126] on div "[PERSON_NAME], TK07, 12:35 PM-01:20 PM, L'OREAL HAIR WASH AND BLOWDRY BELOW SHO…" at bounding box center [62, 128] width 0 height 16
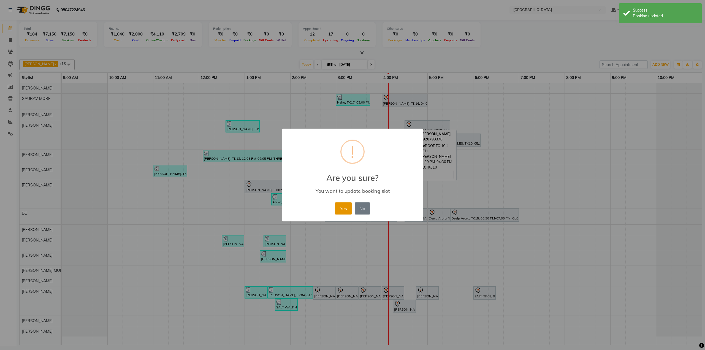
click at [346, 207] on button "Yes" at bounding box center [343, 209] width 17 height 12
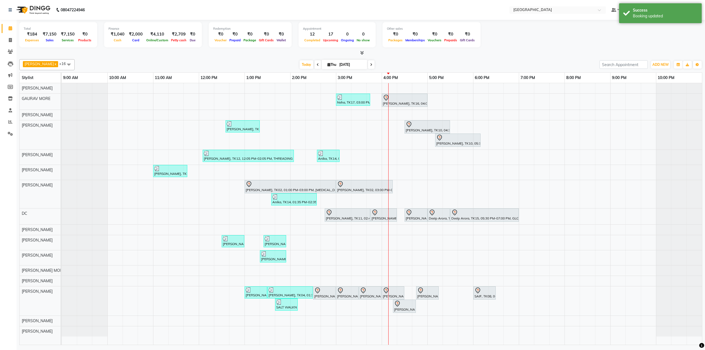
click at [483, 123] on div "Neha, TK17, 03:00 PM-03:45 PM, NATURICA HAIR WASH AND BLOW DRY UPTO SHOULDER Ja…" at bounding box center [382, 214] width 641 height 262
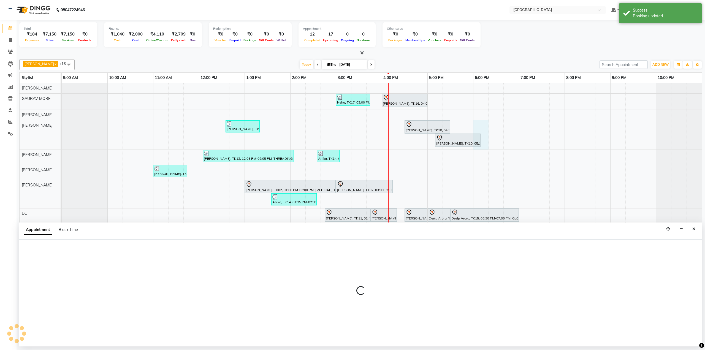
select select "77222"
select select "1080"
select select "tentative"
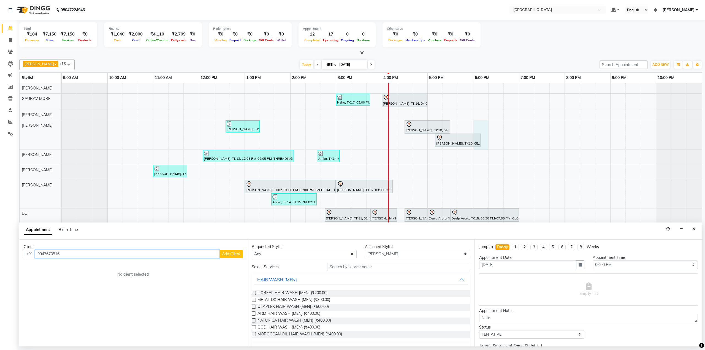
type input "9947670516"
click at [235, 252] on span "Add Client" at bounding box center [231, 254] width 18 height 5
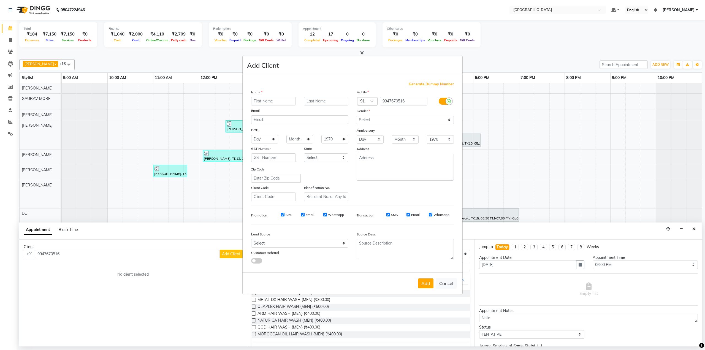
click at [63, 250] on ngb-modal-window "Add Client Generate Dummy Number Name Email DOB Day 01 02 03 04 05 06 07 08 09 …" at bounding box center [352, 175] width 705 height 350
click at [64, 252] on ngb-modal-window "Add Client Generate Dummy Number Name Email DOB Day 01 02 03 04 05 06 07 08 09 …" at bounding box center [352, 175] width 705 height 350
click at [445, 282] on button "Cancel" at bounding box center [446, 283] width 21 height 10
select select
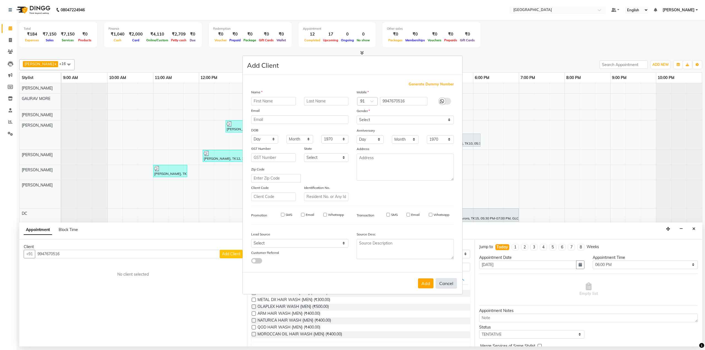
select select
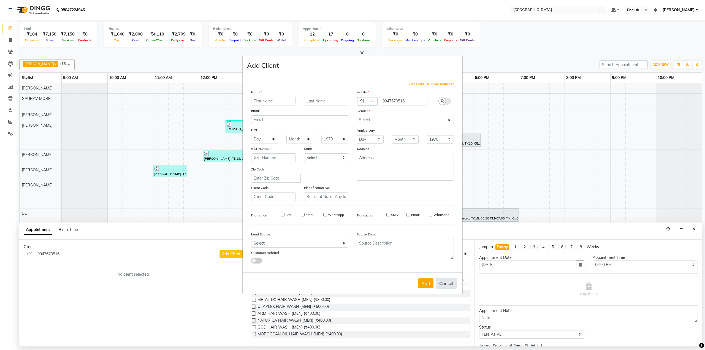
checkbox input "false"
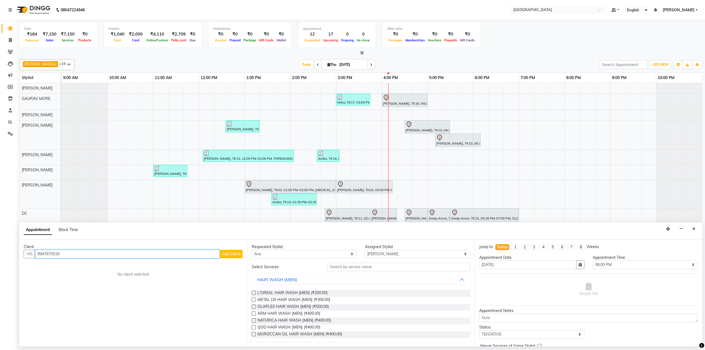
click at [69, 250] on input "9947670516" at bounding box center [127, 254] width 185 height 9
click at [80, 266] on span "99878605" at bounding box center [91, 266] width 22 height 6
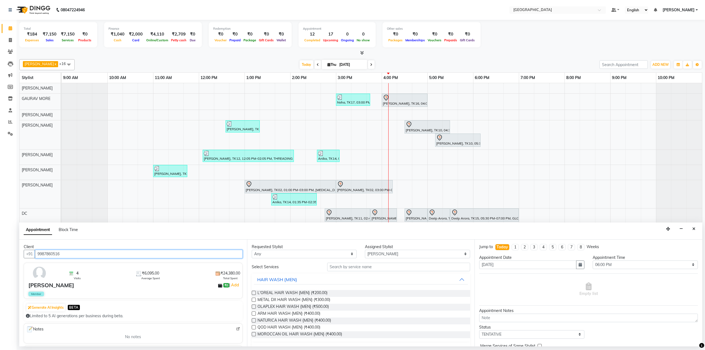
type input "9987860516"
click at [348, 263] on input "text" at bounding box center [398, 267] width 143 height 9
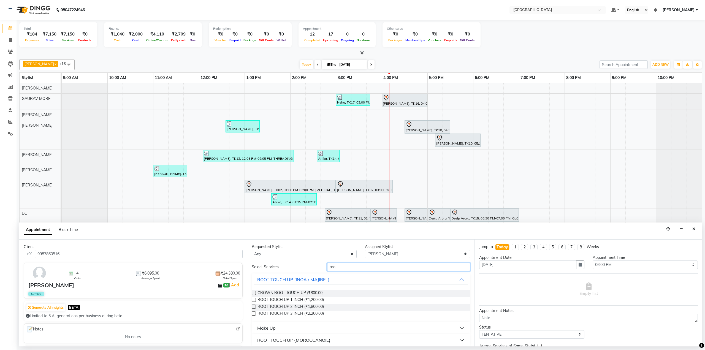
type input "roo"
click at [255, 298] on label at bounding box center [254, 300] width 4 height 4
click at [255, 299] on input "checkbox" at bounding box center [254, 301] width 4 height 4
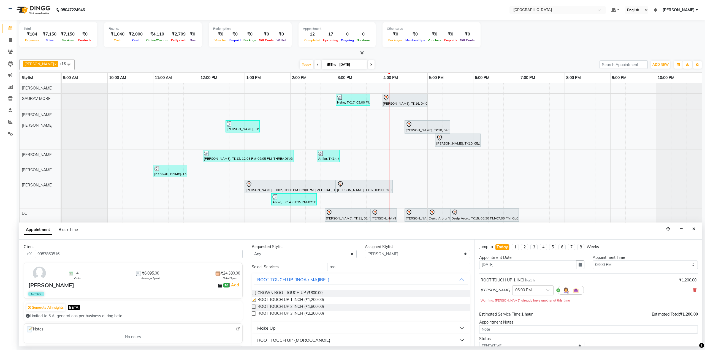
checkbox input "false"
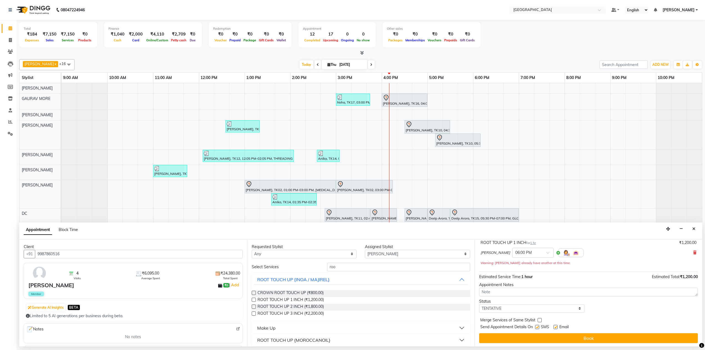
scroll to position [38, 0]
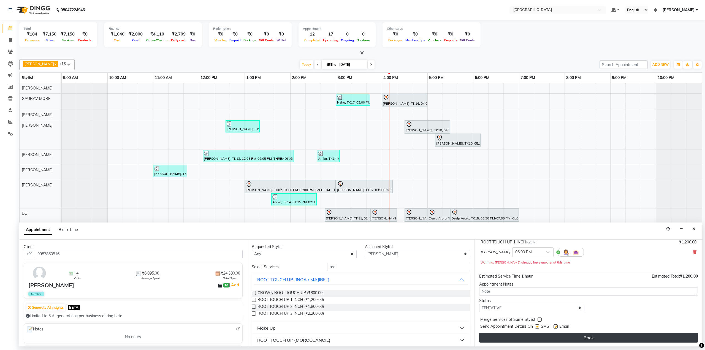
click at [533, 340] on button "Book" at bounding box center [588, 338] width 219 height 10
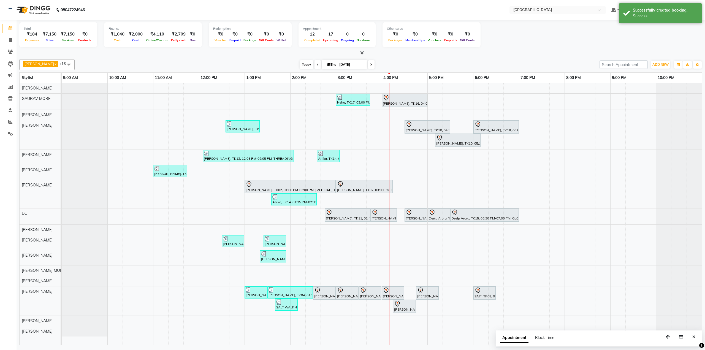
click at [307, 64] on span "Today" at bounding box center [307, 64] width 14 height 9
click at [9, 39] on icon at bounding box center [10, 40] width 3 height 4
select select "service"
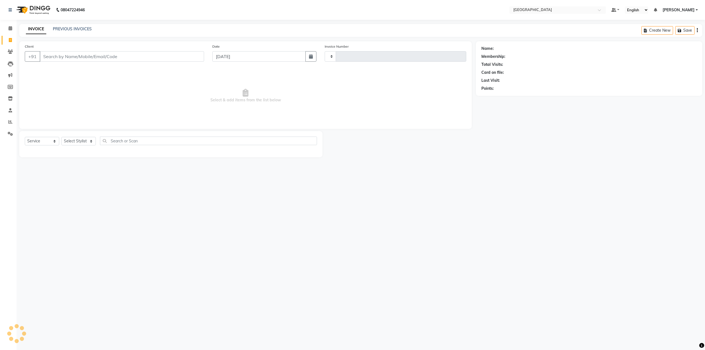
type input "3317"
select select "8096"
click at [79, 133] on div "Select Service Product Membership Package Voucher Prepaid Gift Card Select Styl…" at bounding box center [170, 144] width 303 height 26
drag, startPoint x: 74, startPoint y: 139, endPoint x: 74, endPoint y: 144, distance: 4.1
click at [74, 141] on select "Select Stylist AARTI SURI ABDUL KALAM ANITA JHADAV APEKSHA MORE DC DEEPIKA SHET…" at bounding box center [86, 141] width 50 height 9
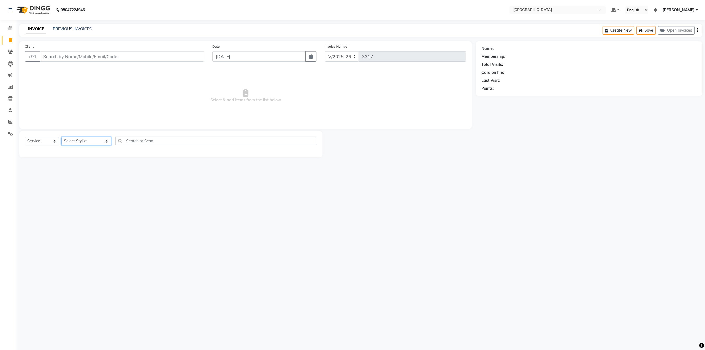
select select "77224"
click at [61, 137] on select "Select Stylist AARTI SURI ABDUL KALAM ANITA JHADAV APEKSHA MORE DC DEEPIKA SHET…" at bounding box center [86, 141] width 50 height 9
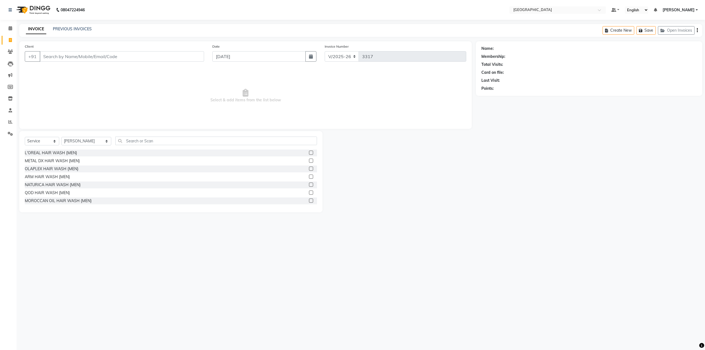
click at [139, 134] on div "Select Service Product Membership Package Voucher Prepaid Gift Card Select Styl…" at bounding box center [170, 171] width 303 height 81
click at [132, 130] on div "Client +91 Date 04-09-2025 Invoice Number V/2025 V/2025-26 3317 Select & add it…" at bounding box center [245, 126] width 461 height 171
click at [132, 147] on div "Select Service Product Membership Package Voucher Prepaid Gift Card Select Styl…" at bounding box center [171, 143] width 292 height 13
click at [130, 140] on input "car" at bounding box center [212, 141] width 194 height 9
type input "car"
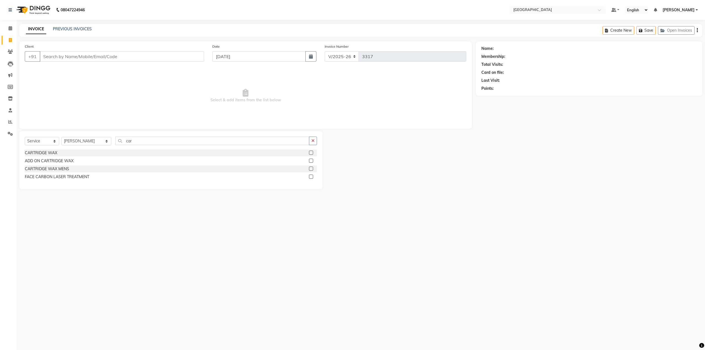
click at [311, 178] on label at bounding box center [311, 177] width 4 height 4
click at [311, 178] on input "checkbox" at bounding box center [311, 177] width 4 height 4
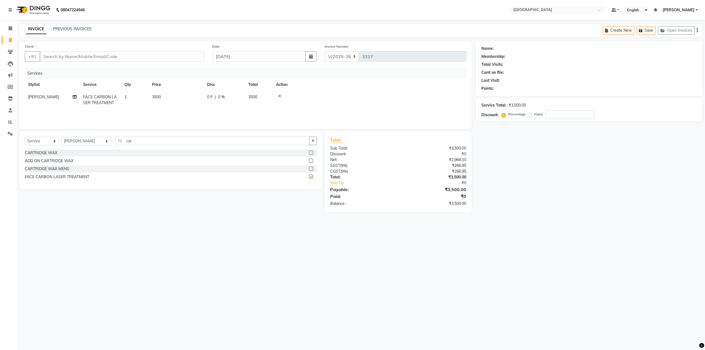
checkbox input "false"
click at [279, 95] on icon at bounding box center [279, 96] width 3 height 4
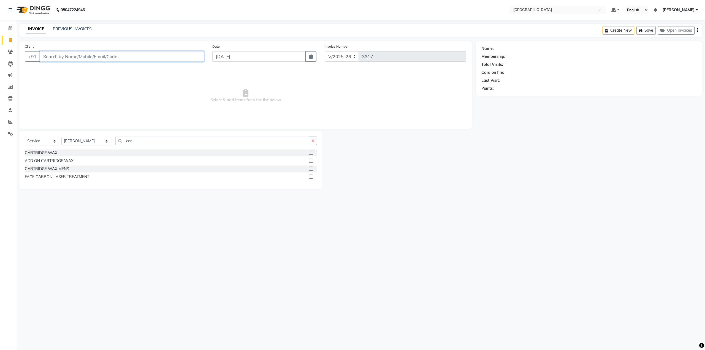
click at [66, 56] on input "Client" at bounding box center [122, 56] width 164 height 10
click at [58, 79] on span "Lalit Sharma" at bounding box center [64, 78] width 36 height 6
type input "7304789003"
click at [86, 140] on select "Select Stylist AARTI SURI ABDUL KALAM ANITA JHADAV APEKSHA MORE DC DEEPIKA SHET…" at bounding box center [86, 141] width 50 height 9
select select "80712"
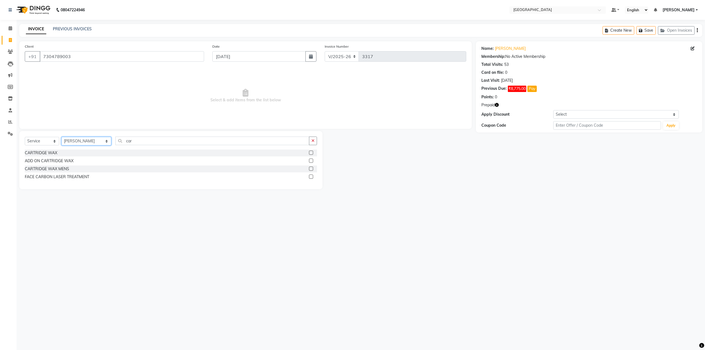
click at [61, 137] on select "Select Stylist AARTI SURI ABDUL KALAM ANITA JHADAV APEKSHA MORE DC DEEPIKA SHET…" at bounding box center [86, 141] width 50 height 9
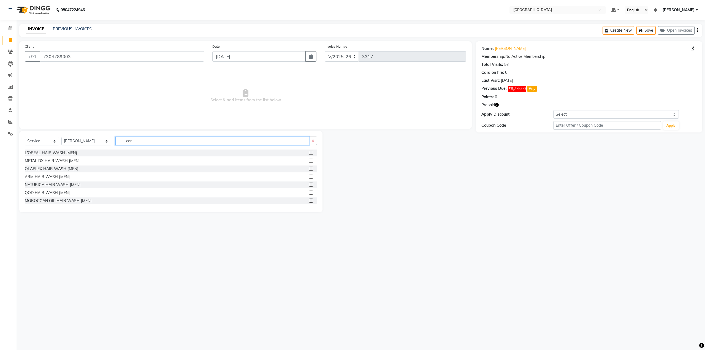
click at [134, 137] on input "car" at bounding box center [212, 141] width 194 height 9
type input "c"
type input "remy m"
click at [309, 200] on label at bounding box center [311, 201] width 4 height 4
click at [309, 200] on input "checkbox" at bounding box center [311, 201] width 4 height 4
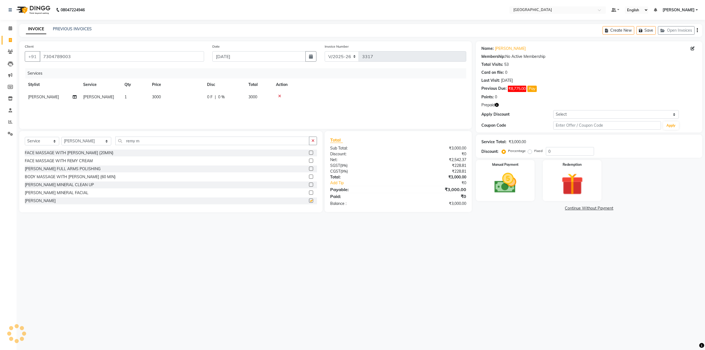
checkbox input "false"
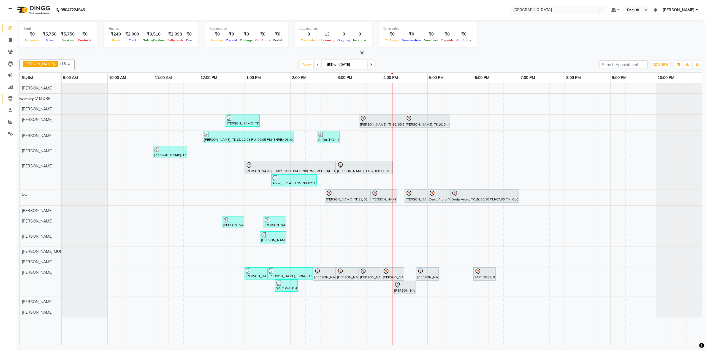
click at [9, 98] on icon at bounding box center [10, 98] width 5 height 4
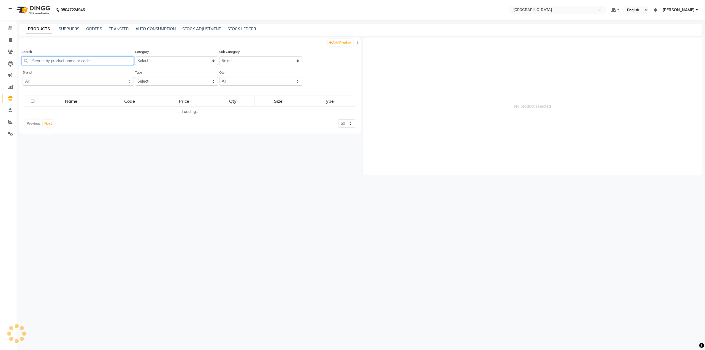
click at [44, 63] on input "text" at bounding box center [77, 60] width 112 height 9
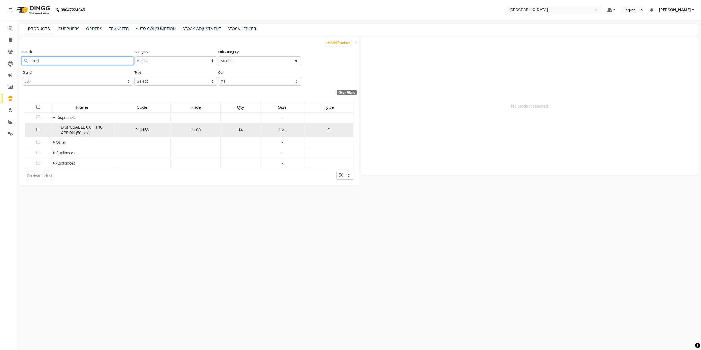
type input "cutt"
click at [101, 131] on div "DISPOSABLE CUTTING APRON (50 pcs)" at bounding box center [82, 131] width 59 height 12
select select
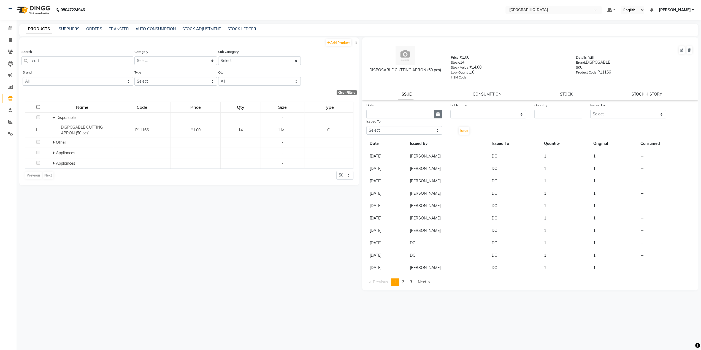
click at [436, 113] on icon "button" at bounding box center [437, 114] width 3 height 4
select select "9"
select select "2025"
click at [399, 143] on div "4" at bounding box center [398, 142] width 9 height 9
type input "[DATE]"
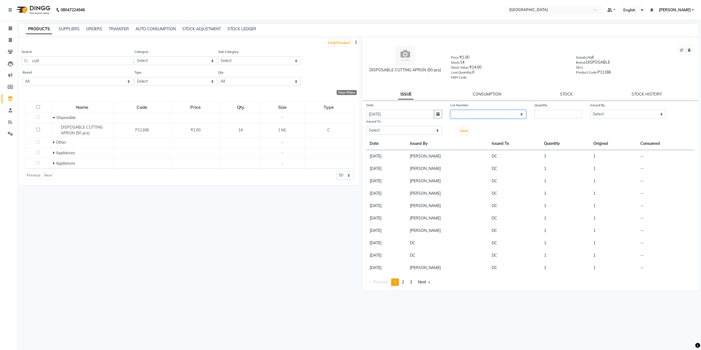
click at [477, 115] on select "None" at bounding box center [488, 114] width 76 height 9
select select "0: null"
click at [450, 110] on select "None" at bounding box center [488, 114] width 76 height 9
click at [543, 111] on input "number" at bounding box center [559, 114] width 48 height 9
type input "2"
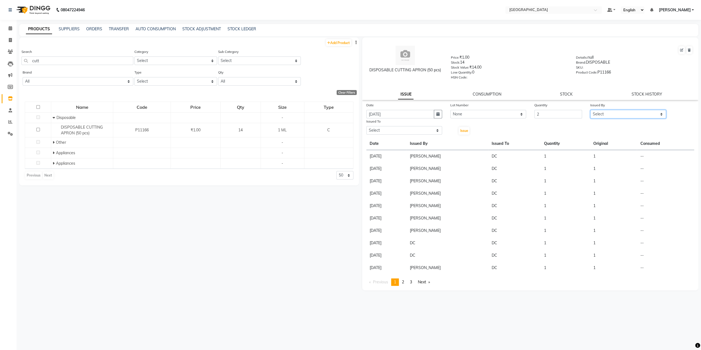
click at [598, 118] on select "Select AARTI SURI [PERSON_NAME] [PERSON_NAME] [PERSON_NAME] MORE DC [PERSON_NAM…" at bounding box center [628, 114] width 76 height 9
select select "77194"
click at [590, 110] on select "Select AARTI SURI [PERSON_NAME] [PERSON_NAME] [PERSON_NAME] MORE DC [PERSON_NAM…" at bounding box center [628, 114] width 76 height 9
click at [399, 129] on select "Select AARTI SURI [PERSON_NAME] [PERSON_NAME] [PERSON_NAME] MORE DC [PERSON_NAM…" at bounding box center [404, 130] width 76 height 9
select select "77532"
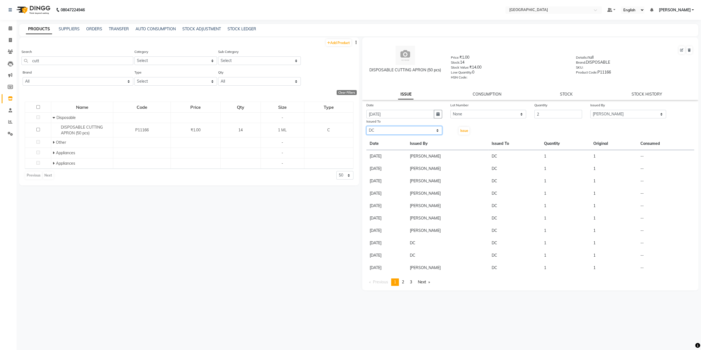
click at [366, 126] on select "Select AARTI SURI [PERSON_NAME] [PERSON_NAME] [PERSON_NAME] MORE DC [PERSON_NAM…" at bounding box center [404, 130] width 76 height 9
click at [469, 131] on button "Issue" at bounding box center [464, 131] width 11 height 8
select select
drag, startPoint x: 46, startPoint y: 63, endPoint x: 12, endPoint y: 68, distance: 34.2
click at [14, 67] on app-home "08047224946 Select Location × Salt Salon, Mira Road Default Panel My Panel Engl…" at bounding box center [350, 177] width 701 height 354
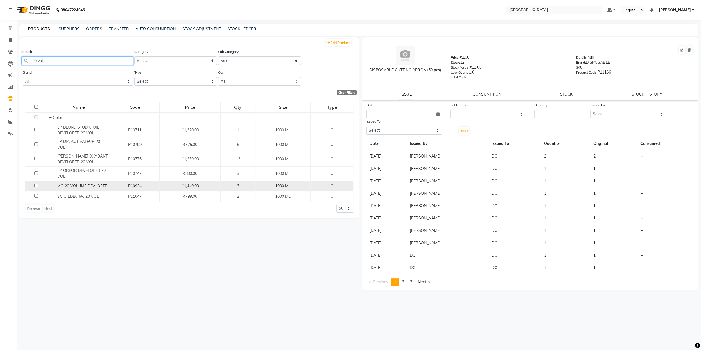
type input "20 vol"
click at [73, 186] on span "MO 20 VOLUME DEVLOPER" at bounding box center [82, 185] width 50 height 5
select select
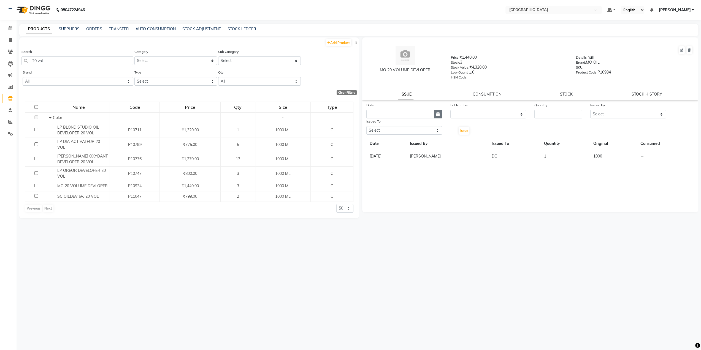
click at [438, 112] on button "button" at bounding box center [438, 114] width 8 height 9
select select "9"
select select "2025"
click at [396, 140] on div "4" at bounding box center [398, 142] width 9 height 9
type input "[DATE]"
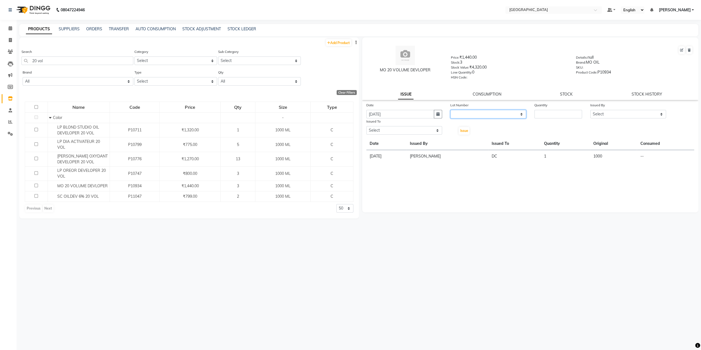
click at [456, 114] on select "None" at bounding box center [488, 114] width 76 height 9
select select "0: null"
click at [450, 110] on select "None" at bounding box center [488, 114] width 76 height 9
click at [560, 115] on input "number" at bounding box center [559, 114] width 48 height 9
type input "1"
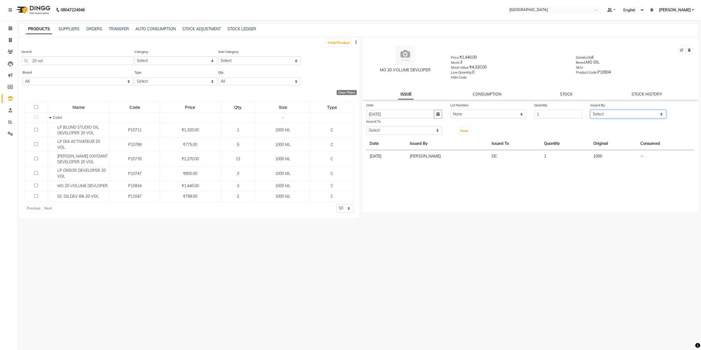
click at [601, 117] on select "Select AARTI SURI ABDUL KALAM ANITA JHADAV APEKSHA MORE DC DEEPIKA SHETTY DILSH…" at bounding box center [628, 114] width 76 height 9
select select "77194"
click at [590, 110] on select "Select AARTI SURI [PERSON_NAME] [PERSON_NAME] [PERSON_NAME] MORE DC [PERSON_NAM…" at bounding box center [628, 114] width 76 height 9
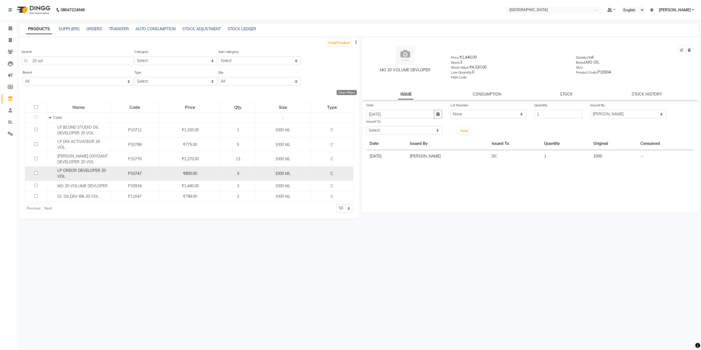
click at [98, 171] on span "LP OREOR DEVELOPER 20 VOL" at bounding box center [81, 173] width 48 height 11
select select
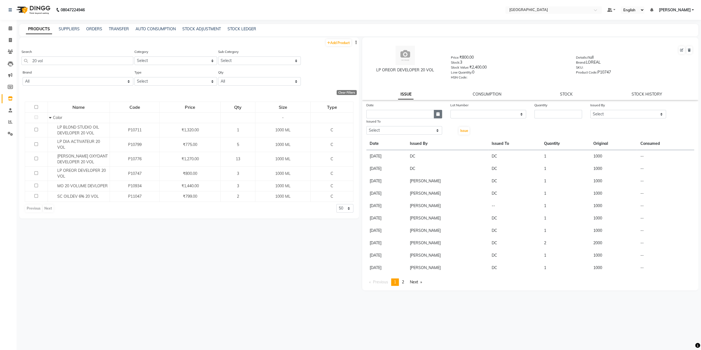
click at [441, 113] on button "button" at bounding box center [438, 114] width 8 height 9
select select "9"
select select "2025"
click at [397, 143] on div "4" at bounding box center [398, 142] width 9 height 9
type input "[DATE]"
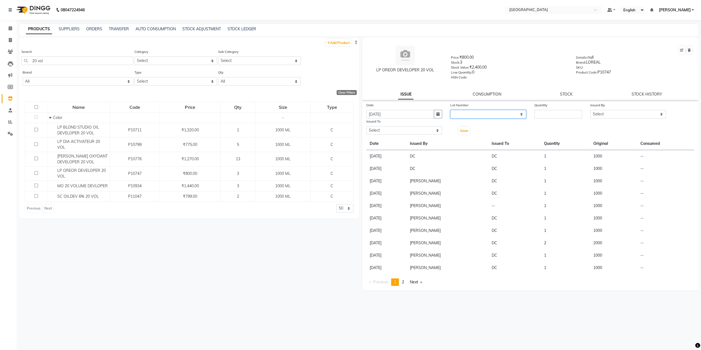
click at [465, 116] on select "None" at bounding box center [488, 114] width 76 height 9
select select "0: null"
click at [450, 110] on select "None" at bounding box center [488, 114] width 76 height 9
click at [552, 117] on input "number" at bounding box center [559, 114] width 48 height 9
type input "1"
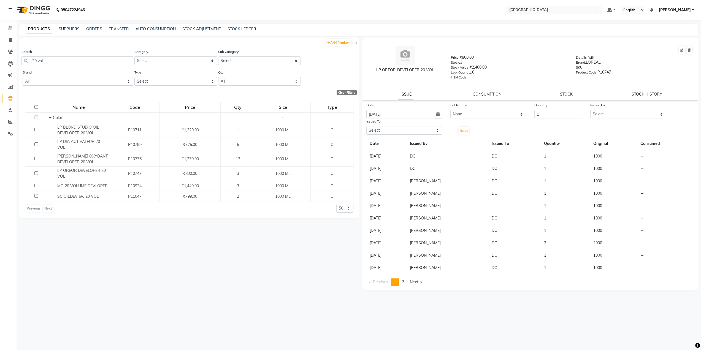
click at [589, 117] on div "Issued By Select AARTI SURI ABDUL KALAM ANITA JHADAV APEKSHA MORE DC DEEPIKA SH…" at bounding box center [628, 110] width 84 height 16
click at [601, 109] on div "Issued By" at bounding box center [628, 106] width 76 height 8
click at [602, 114] on select "Select AARTI SURI [PERSON_NAME] [PERSON_NAME] [PERSON_NAME] MORE DC [PERSON_NAM…" at bounding box center [628, 114] width 76 height 9
select select "77194"
click at [590, 110] on select "Select AARTI SURI [PERSON_NAME] [PERSON_NAME] [PERSON_NAME] MORE DC [PERSON_NAM…" at bounding box center [628, 114] width 76 height 9
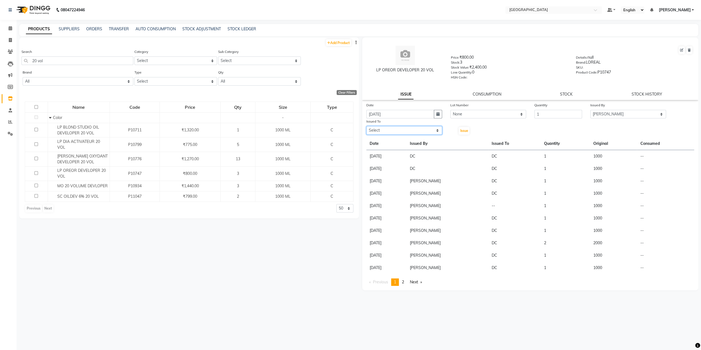
click at [403, 128] on select "Select AARTI SURI [PERSON_NAME] [PERSON_NAME] [PERSON_NAME] MORE DC [PERSON_NAM…" at bounding box center [404, 130] width 76 height 9
select select "77532"
click at [366, 126] on select "Select AARTI SURI [PERSON_NAME] [PERSON_NAME] [PERSON_NAME] MORE DC [PERSON_NAM…" at bounding box center [404, 130] width 76 height 9
click at [458, 134] on div "Issue" at bounding box center [460, 126] width 28 height 17
click at [466, 130] on span "Issue" at bounding box center [464, 131] width 8 height 4
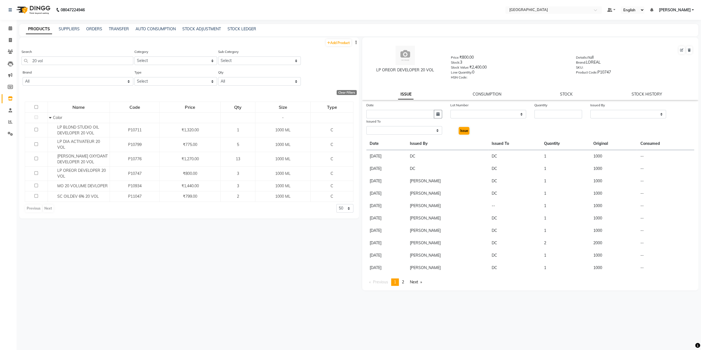
select select
click at [9, 26] on span at bounding box center [11, 28] width 10 height 6
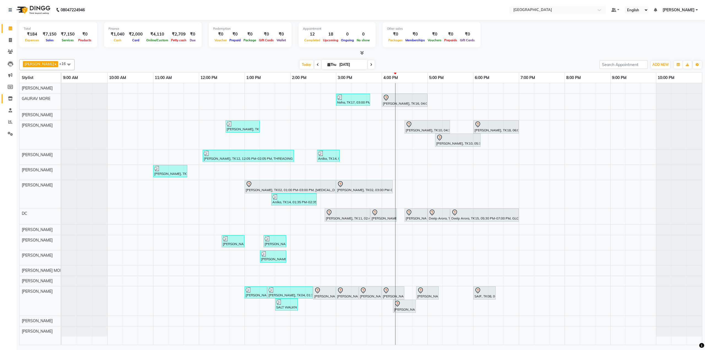
click at [14, 95] on link "Inventory" at bounding box center [8, 98] width 13 height 9
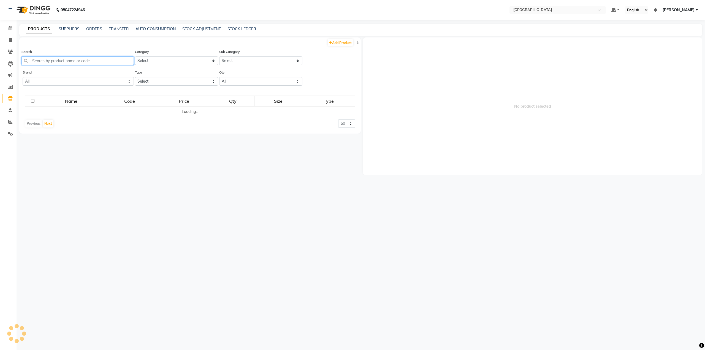
click at [50, 64] on input "text" at bounding box center [77, 60] width 112 height 9
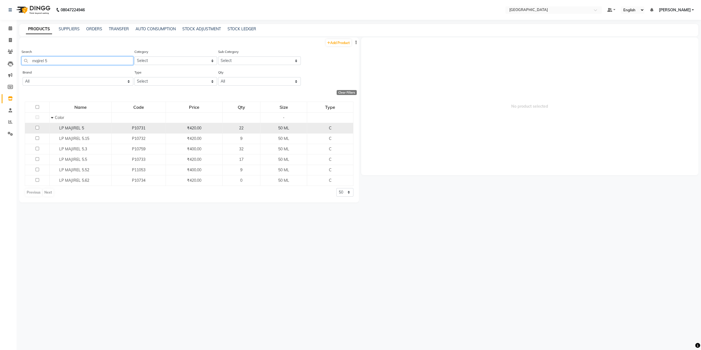
type input "majirel 5"
click at [71, 126] on span "LP MAJIREL 5" at bounding box center [71, 128] width 25 height 5
select select
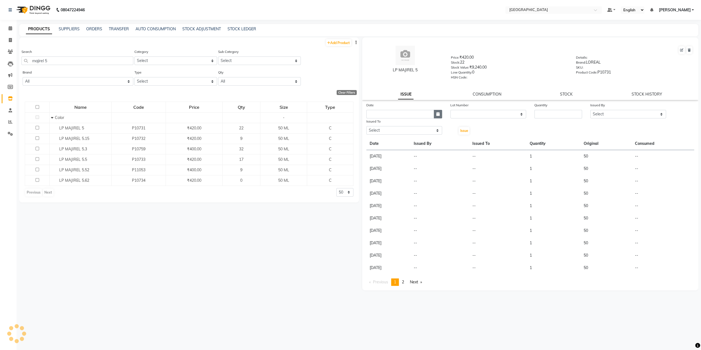
click at [436, 115] on button "button" at bounding box center [438, 114] width 8 height 9
select select "9"
select select "2025"
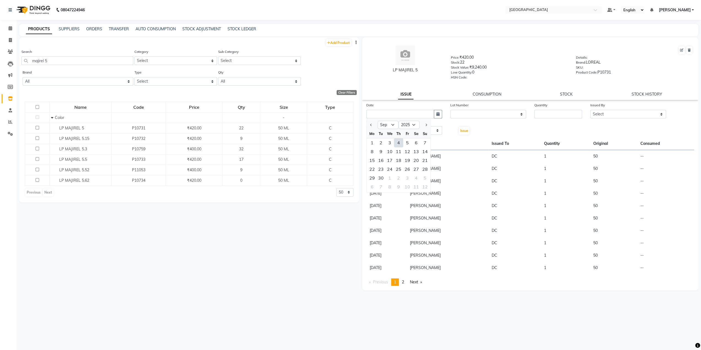
click at [395, 143] on div "4" at bounding box center [398, 142] width 9 height 9
type input "[DATE]"
click at [465, 111] on select "None" at bounding box center [488, 114] width 76 height 9
select select "0: null"
click at [450, 110] on select "None" at bounding box center [488, 114] width 76 height 9
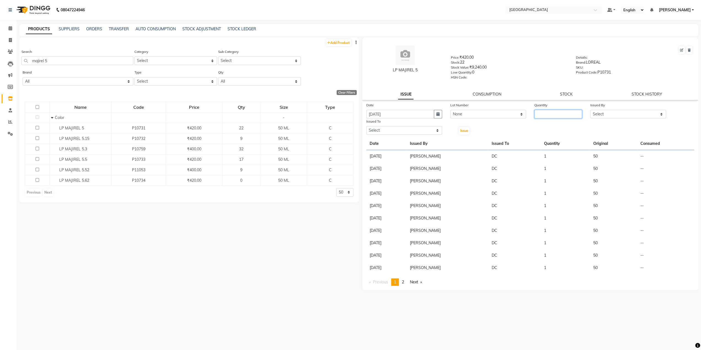
click at [543, 114] on input "number" at bounding box center [559, 114] width 48 height 9
type input "2"
click at [600, 115] on select "Select AARTI SURI ABDUL KALAM ANITA JHADAV APEKSHA MORE DC DEEPIKA SHETTY DILSH…" at bounding box center [628, 114] width 76 height 9
select select "78946"
click at [590, 110] on select "Select AARTI SURI ABDUL KALAM ANITA JHADAV APEKSHA MORE DC DEEPIKA SHETTY DILSH…" at bounding box center [628, 114] width 76 height 9
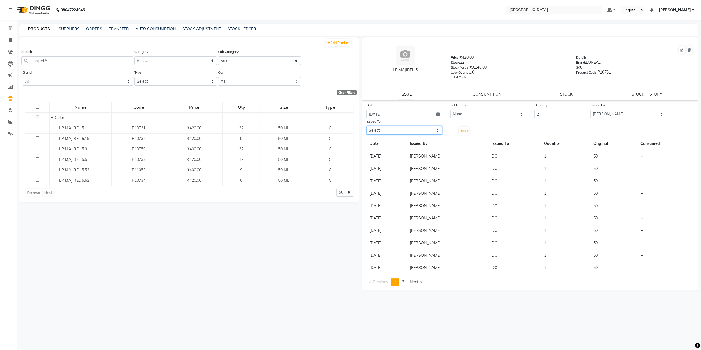
click at [398, 129] on select "Select AARTI SURI ABDUL KALAM ANITA JHADAV APEKSHA MORE DC DEEPIKA SHETTY DILSH…" at bounding box center [404, 130] width 76 height 9
select select "77532"
click at [366, 126] on select "Select AARTI SURI ABDUL KALAM ANITA JHADAV APEKSHA MORE DC DEEPIKA SHETTY DILSH…" at bounding box center [404, 130] width 76 height 9
click at [462, 130] on span "Issue" at bounding box center [464, 131] width 8 height 4
select select
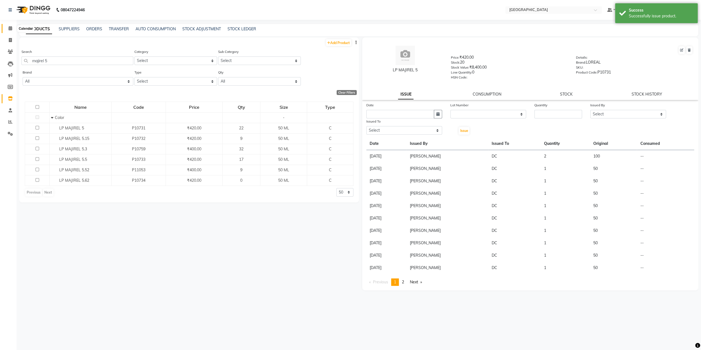
click at [9, 27] on icon at bounding box center [11, 28] width 4 height 4
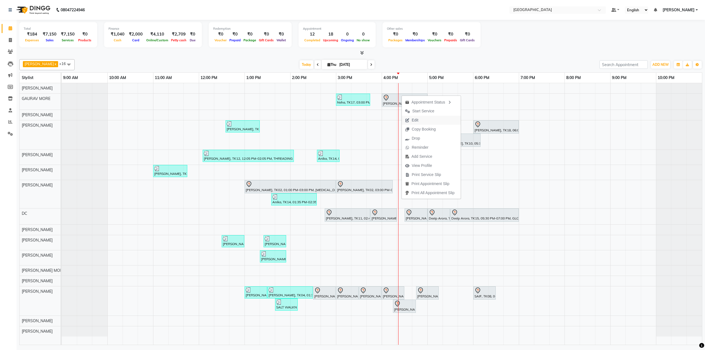
click at [415, 117] on span "Edit" at bounding box center [412, 120] width 20 height 9
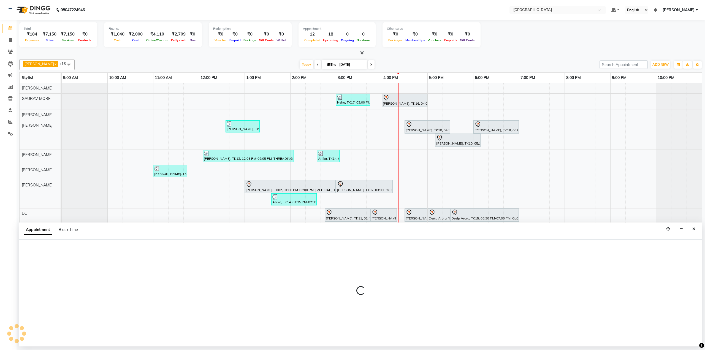
select select "tentative"
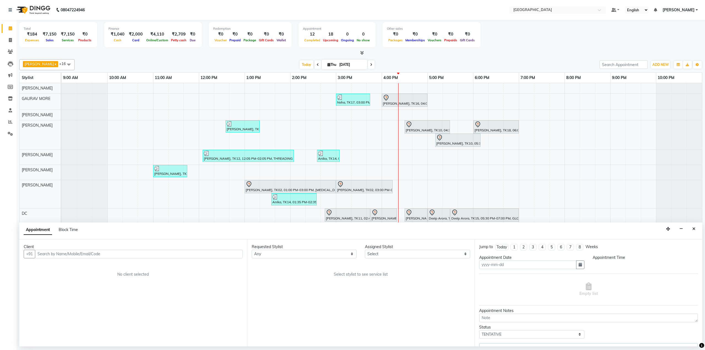
type input "[DATE]"
select select "77214"
select select "960"
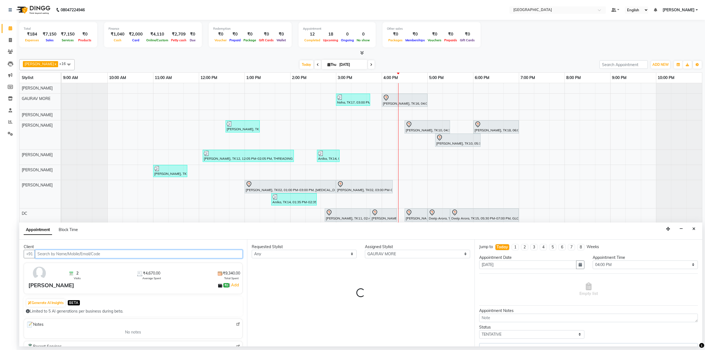
select select "4070"
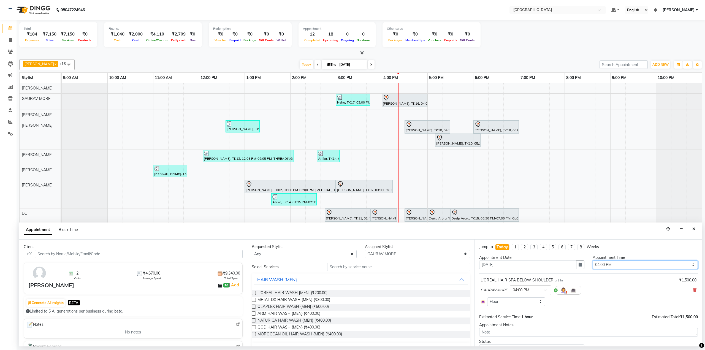
click at [598, 265] on select "Select 10:00 AM 10:15 AM 10:30 AM 10:45 AM 11:00 AM 11:15 AM 11:30 AM 11:45 AM …" at bounding box center [645, 265] width 105 height 9
select select "930"
click at [593, 261] on select "Select 10:00 AM 10:15 AM 10:30 AM 10:45 AM 11:00 AM 11:15 AM 11:30 AM 11:45 AM …" at bounding box center [645, 265] width 105 height 9
click at [576, 264] on button "button" at bounding box center [580, 265] width 8 height 9
click at [522, 294] on div "5" at bounding box center [520, 293] width 9 height 9
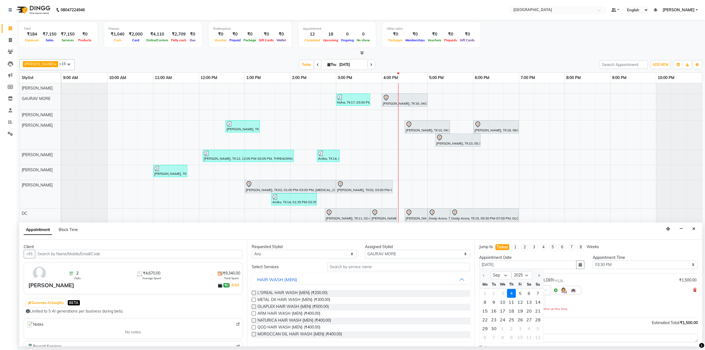
type input "05-09-2025"
select select "930"
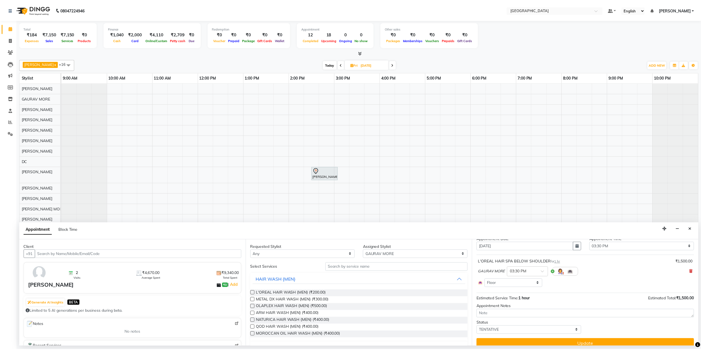
scroll to position [25, 0]
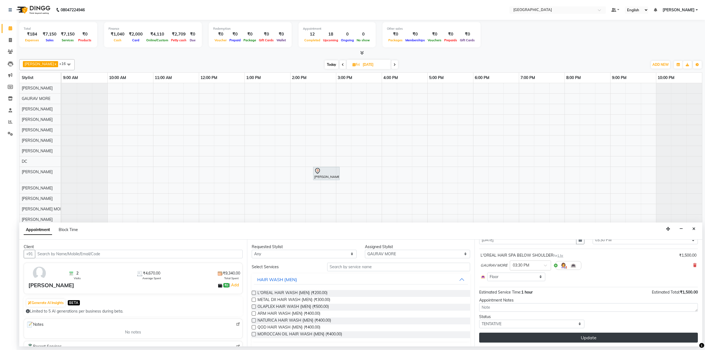
click at [583, 335] on button "Update" at bounding box center [588, 338] width 219 height 10
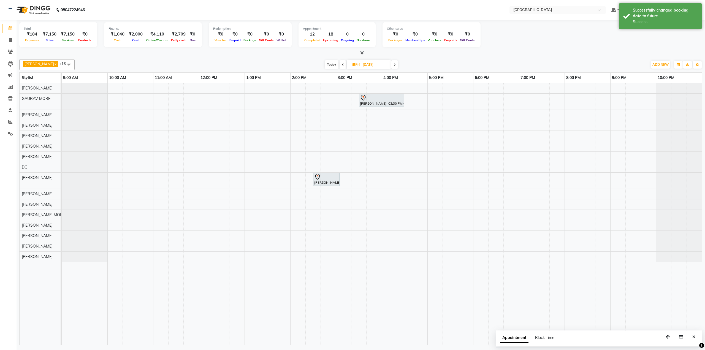
click at [326, 66] on span "Today" at bounding box center [332, 64] width 14 height 9
type input "[DATE]"
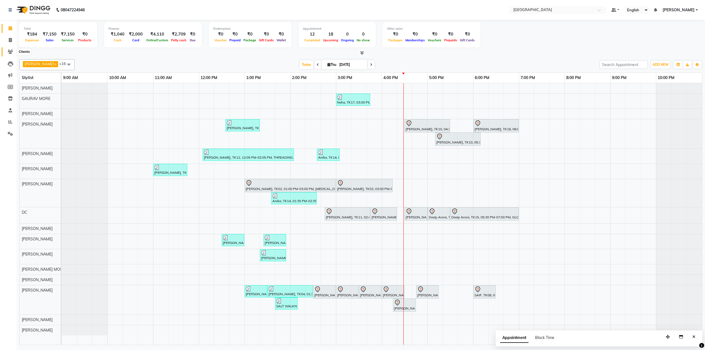
click at [9, 52] on icon at bounding box center [10, 52] width 5 height 4
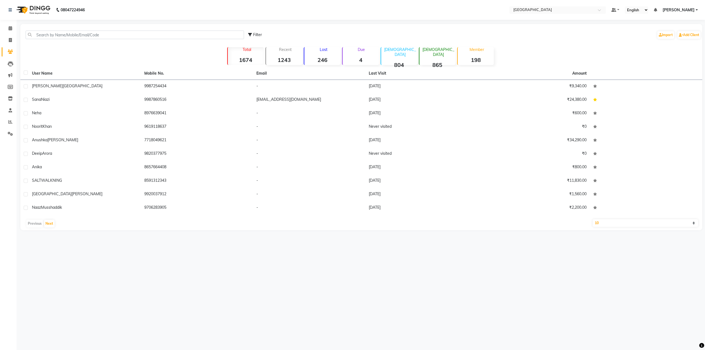
drag, startPoint x: 9, startPoint y: 52, endPoint x: 8, endPoint y: 60, distance: 8.1
click at [9, 52] on icon at bounding box center [10, 52] width 5 height 4
click at [11, 98] on icon at bounding box center [10, 98] width 5 height 4
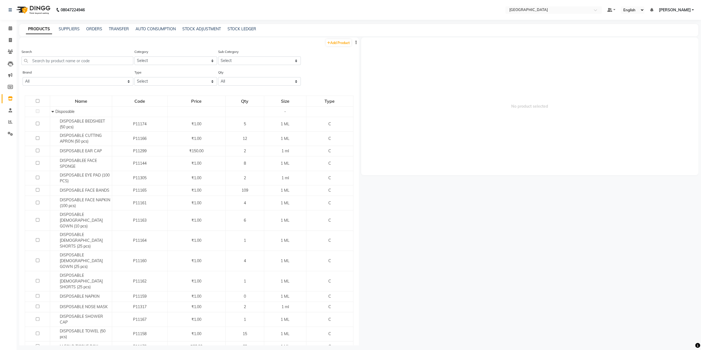
click at [41, 66] on div "Search" at bounding box center [77, 59] width 112 height 21
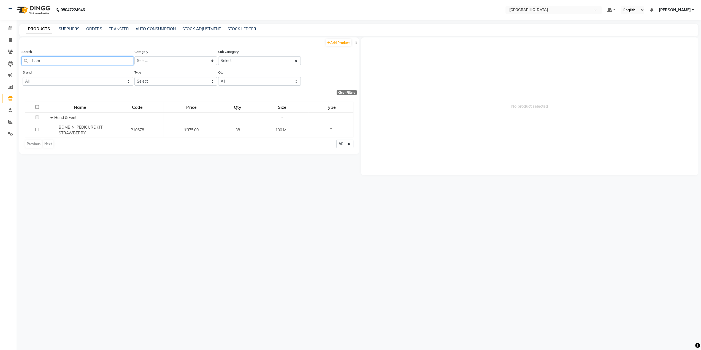
click at [41, 60] on input "bom" at bounding box center [77, 60] width 112 height 9
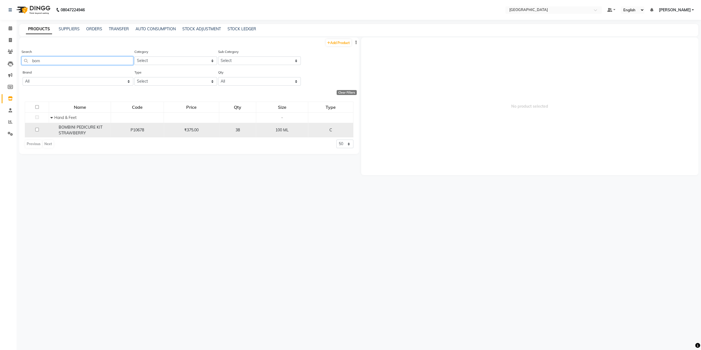
type input "bom"
click at [107, 126] on div "BOMBINI PEDICURE KIT STRAWBERRY" at bounding box center [79, 131] width 59 height 12
select select
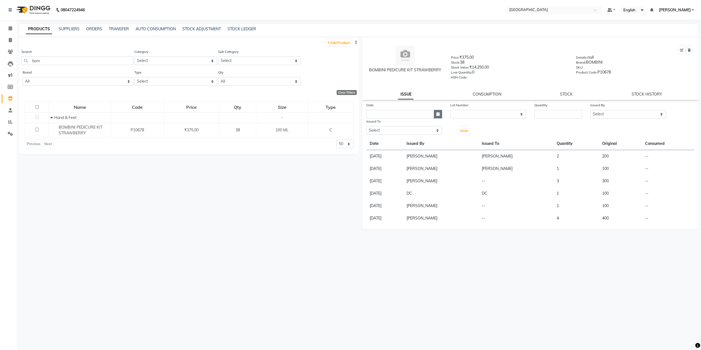
click at [435, 117] on button "button" at bounding box center [438, 114] width 8 height 9
select select "9"
select select "2025"
drag, startPoint x: 399, startPoint y: 143, endPoint x: 401, endPoint y: 139, distance: 5.1
click at [399, 142] on div "4" at bounding box center [398, 142] width 9 height 9
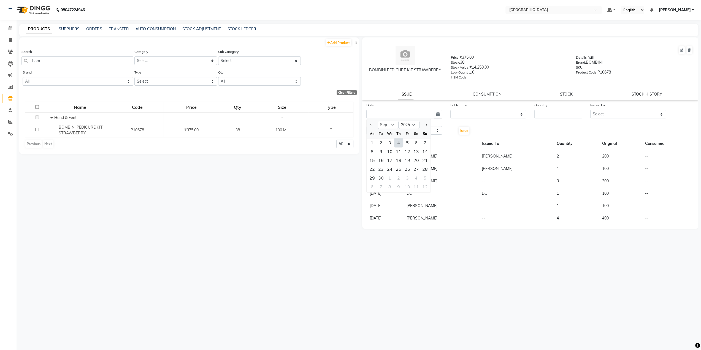
type input "[DATE]"
click at [469, 112] on select "None" at bounding box center [488, 114] width 76 height 9
select select "0: null"
click at [450, 110] on select "None" at bounding box center [488, 114] width 76 height 9
drag, startPoint x: 529, startPoint y: 116, endPoint x: 532, endPoint y: 116, distance: 3.6
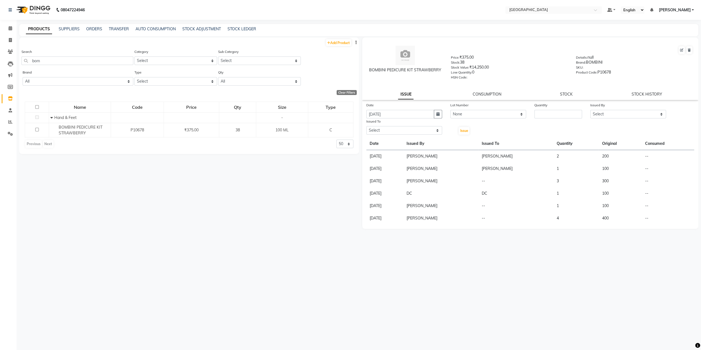
click at [530, 116] on div "Lot Number None" at bounding box center [488, 110] width 84 height 16
click at [564, 114] on input "number" at bounding box center [559, 114] width 48 height 9
type input "1"
click at [608, 117] on select "Select AARTI SURI ABDUL KALAM ANITA JHADAV APEKSHA MORE DC DEEPIKA SHETTY DILSH…" at bounding box center [628, 114] width 76 height 9
select select "77194"
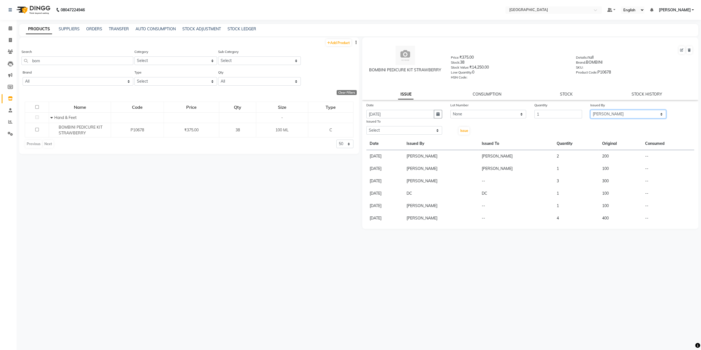
click at [590, 110] on select "Select AARTI SURI ABDUL KALAM ANITA JHADAV APEKSHA MORE DC DEEPIKA SHETTY DILSH…" at bounding box center [628, 114] width 76 height 9
click at [384, 134] on select "Select AARTI SURI ABDUL KALAM ANITA JHADAV APEKSHA MORE DC DEEPIKA SHETTY DILSH…" at bounding box center [404, 130] width 76 height 9
select select "77532"
click at [366, 126] on select "Select AARTI SURI ABDUL KALAM ANITA JHADAV APEKSHA MORE DC DEEPIKA SHETTY DILSH…" at bounding box center [404, 130] width 76 height 9
click at [463, 133] on span "Issue" at bounding box center [464, 131] width 8 height 4
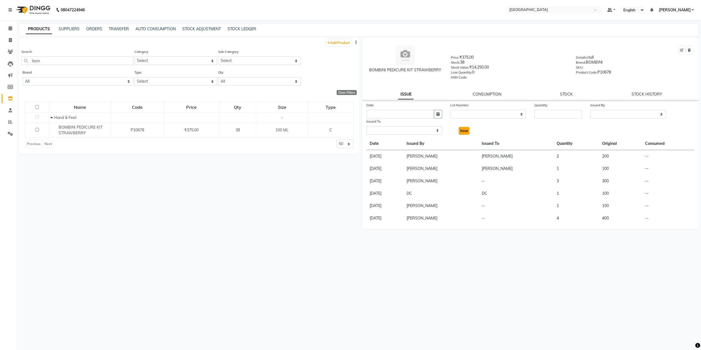
select select
click at [9, 8] on icon at bounding box center [10, 10] width 3 height 4
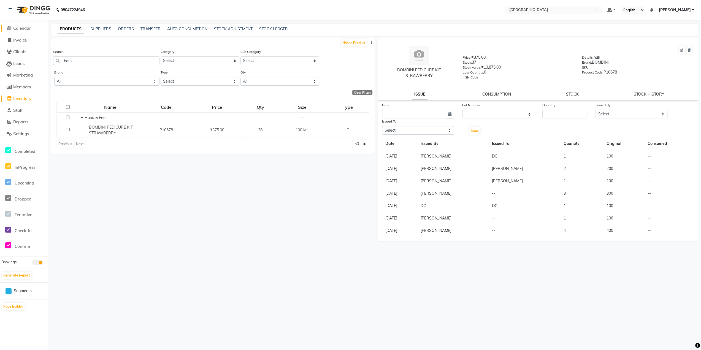
click at [30, 28] on span "Calendar" at bounding box center [22, 28] width 18 height 5
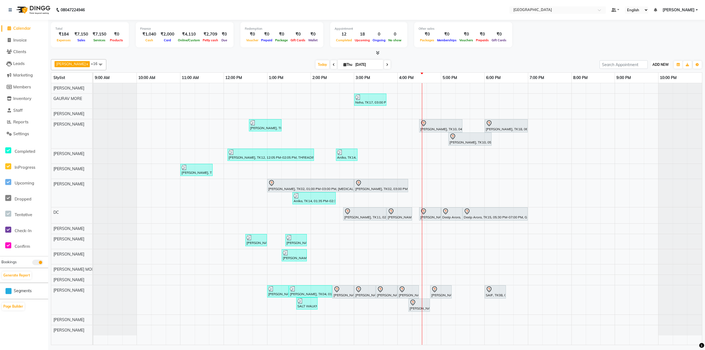
click at [663, 64] on span "ADD NEW" at bounding box center [661, 65] width 16 height 4
click at [680, 62] on button "button" at bounding box center [678, 65] width 9 height 8
click at [647, 113] on div "Vertical" at bounding box center [657, 112] width 49 height 7
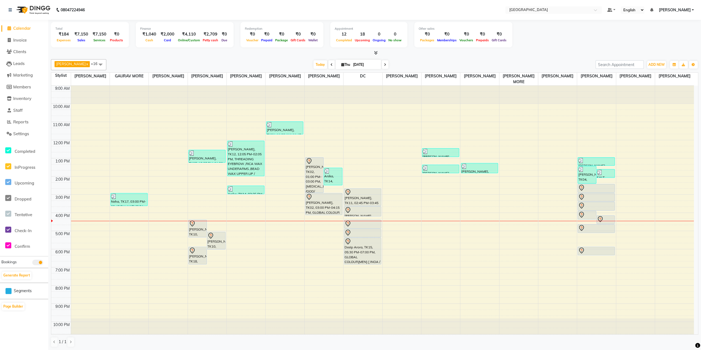
click at [362, 274] on div "9:00 AM 10:00 AM 11:00 AM 12:00 PM 1:00 PM 2:00 PM 3:00 PM 4:00 PM 5:00 PM 6:00…" at bounding box center [372, 213] width 643 height 254
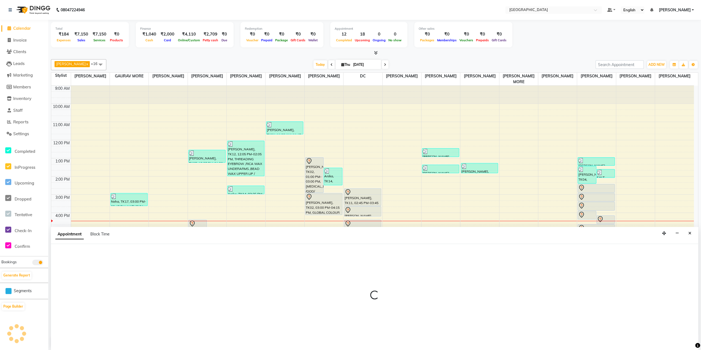
select select "77532"
select select "tentative"
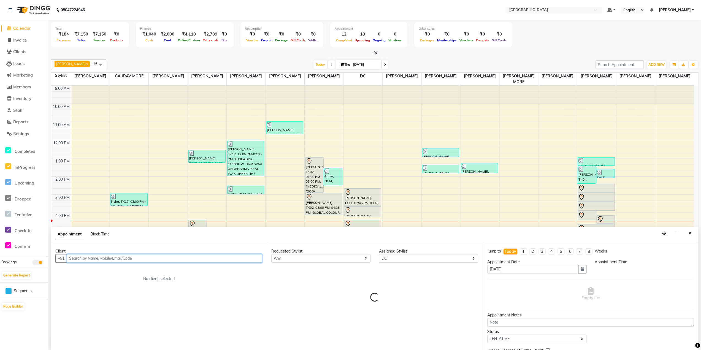
select select "1155"
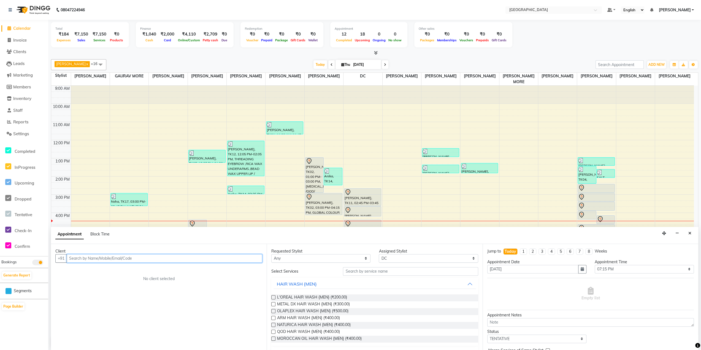
click at [123, 260] on input "text" at bounding box center [165, 258] width 196 height 9
type input "s"
click at [78, 257] on input "740057860" at bounding box center [153, 258] width 173 height 9
type input "7400057860"
click at [116, 265] on div "Client +91 7400057860 Add Client No client selected" at bounding box center [159, 297] width 216 height 107
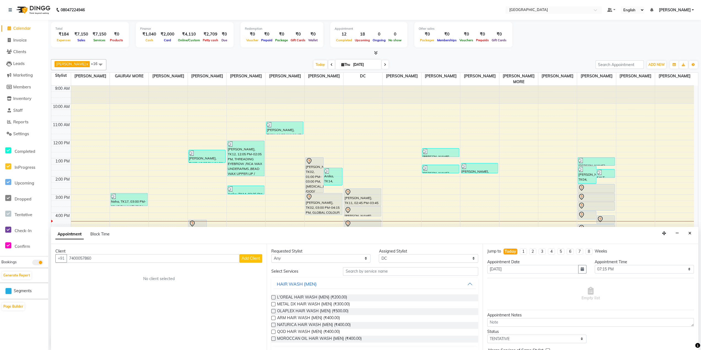
click at [249, 256] on span "Add Client" at bounding box center [251, 258] width 18 height 5
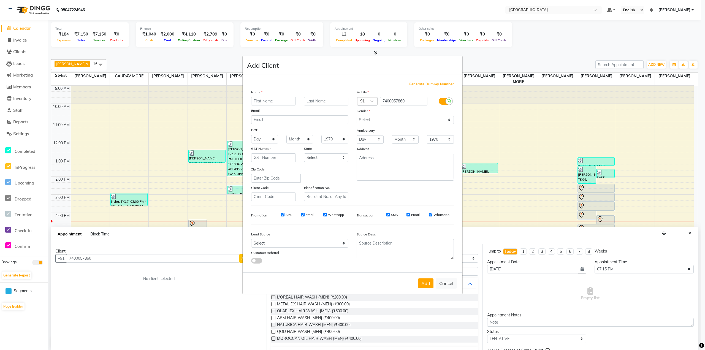
click at [282, 101] on input "text" at bounding box center [273, 101] width 45 height 9
type input "Saba"
click at [326, 102] on input "text" at bounding box center [326, 101] width 45 height 9
click at [323, 105] on input "text" at bounding box center [326, 101] width 45 height 9
type input "Shaikh"
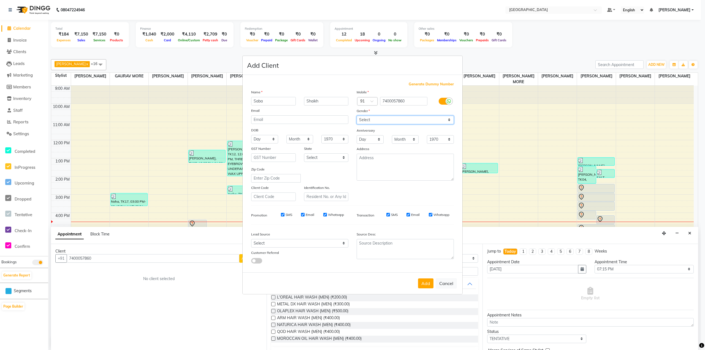
click at [380, 122] on select "Select Male Female Other Prefer Not To Say" at bounding box center [405, 120] width 97 height 9
select select "female"
click at [357, 116] on select "Select Male Female Other Prefer Not To Say" at bounding box center [405, 120] width 97 height 9
click at [427, 286] on button "Add" at bounding box center [425, 284] width 15 height 10
select select
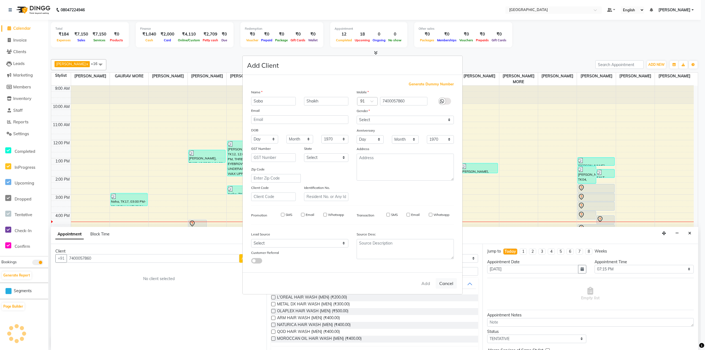
select select
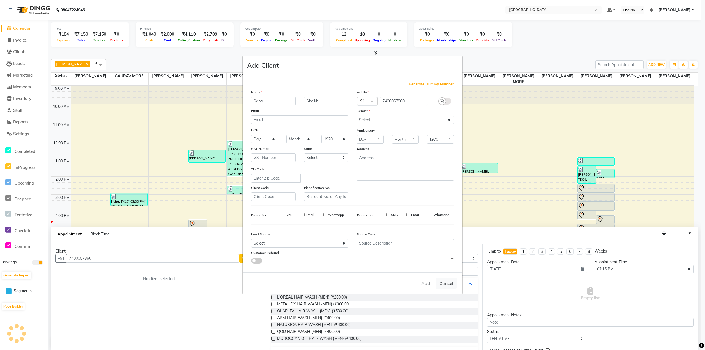
select select
checkbox input "false"
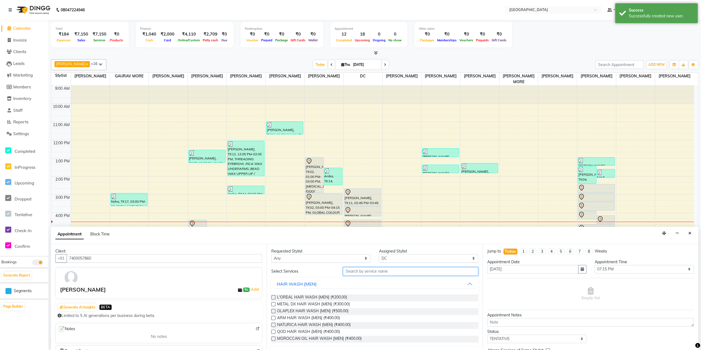
click at [367, 271] on input "text" at bounding box center [410, 271] width 135 height 9
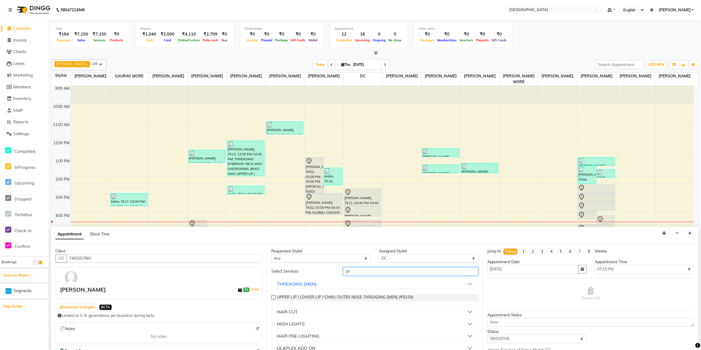
drag, startPoint x: 351, startPoint y: 270, endPoint x: 171, endPoint y: 301, distance: 182.4
type input "miner"
click at [274, 296] on label at bounding box center [273, 297] width 4 height 4
click at [274, 296] on input "checkbox" at bounding box center [273, 298] width 4 height 4
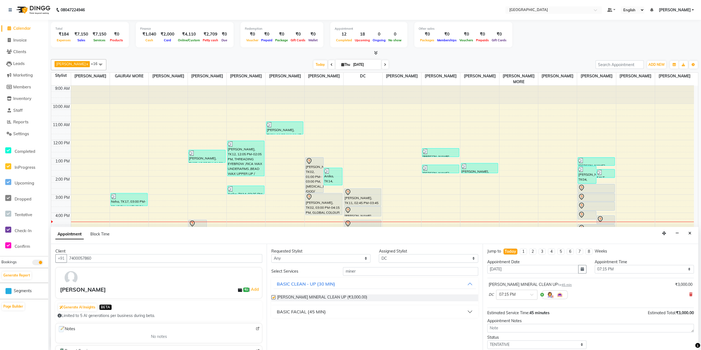
checkbox input "false"
drag, startPoint x: 361, startPoint y: 269, endPoint x: 0, endPoint y: 237, distance: 362.8
click at [176, 271] on div "Client +91 7400057860 Saba Shaikh ₹0 | Add Generate AI Insights BETA Limited to…" at bounding box center [374, 297] width 647 height 107
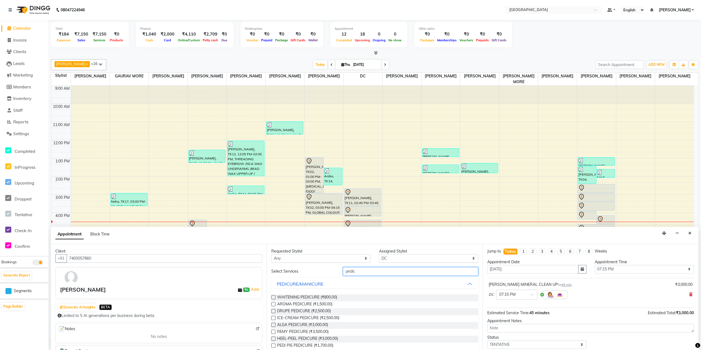
type input "pedic"
click at [273, 296] on label at bounding box center [273, 297] width 4 height 4
click at [273, 296] on input "checkbox" at bounding box center [273, 298] width 4 height 4
checkbox input "false"
click at [273, 304] on label at bounding box center [273, 304] width 4 height 4
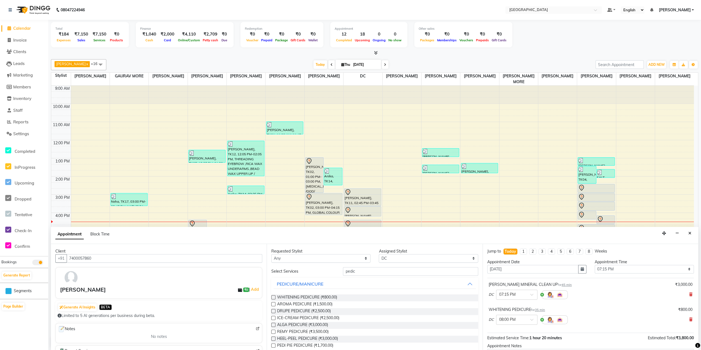
click at [273, 304] on input "checkbox" at bounding box center [273, 305] width 4 height 4
checkbox input "false"
click at [689, 318] on icon at bounding box center [690, 320] width 3 height 4
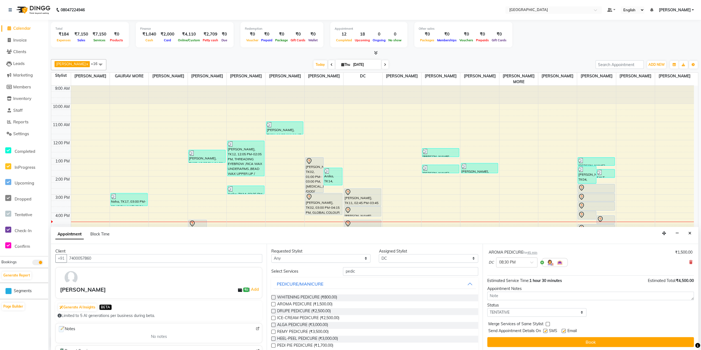
scroll to position [30, 0]
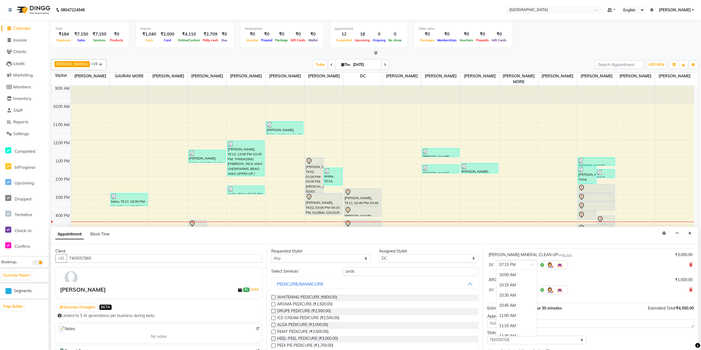
click at [519, 262] on input "text" at bounding box center [511, 265] width 24 height 6
click at [518, 272] on span "(Booked)" at bounding box center [524, 274] width 16 height 5
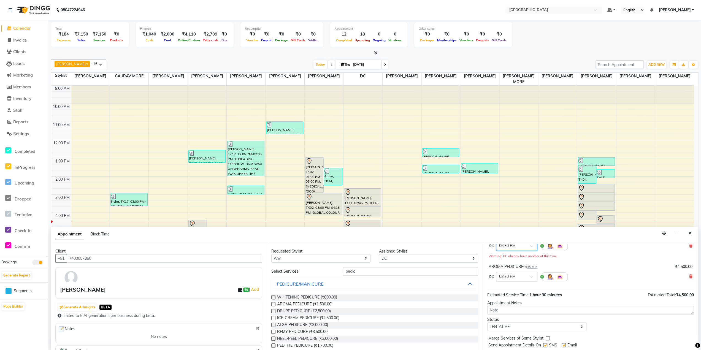
scroll to position [57, 0]
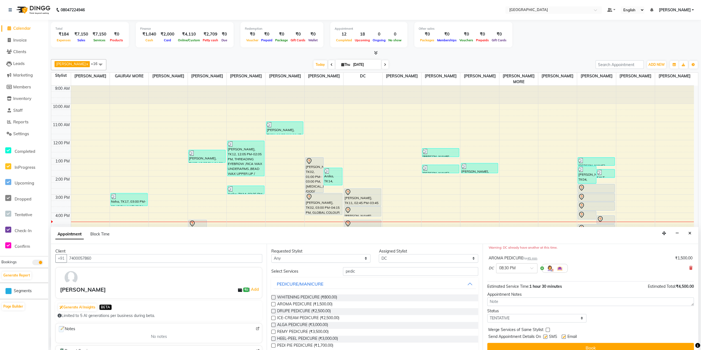
click at [536, 343] on button "Book" at bounding box center [590, 348] width 207 height 10
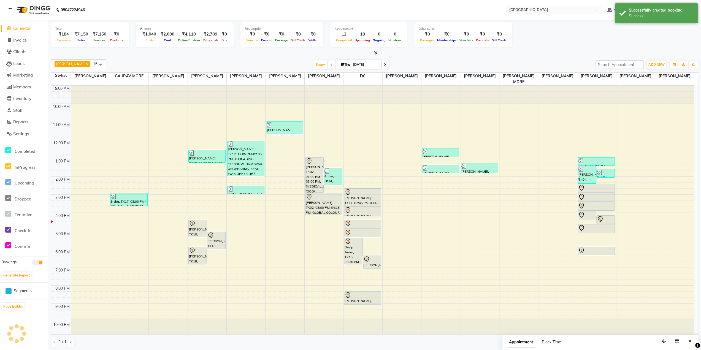
scroll to position [0, 0]
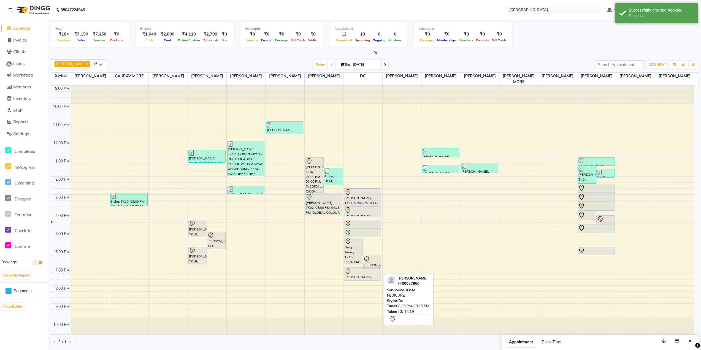
drag, startPoint x: 369, startPoint y: 298, endPoint x: 351, endPoint y: 273, distance: 30.8
click at [351, 273] on div "Deeip Arora, TK15, 05:30 PM-07:00 PM, GLOBAL COLOUR{MEN} [ INOA / MAJIREL] Saba…" at bounding box center [363, 213] width 39 height 254
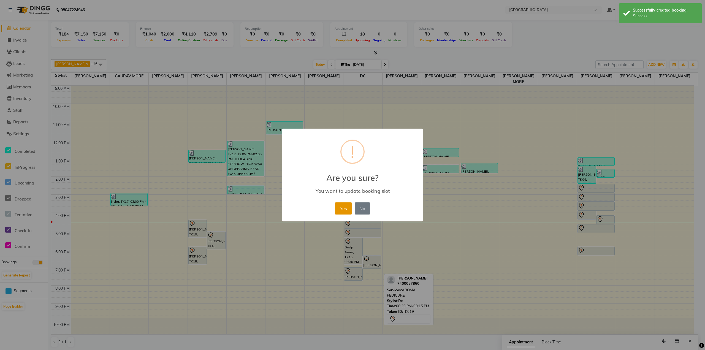
click at [344, 208] on button "Yes" at bounding box center [343, 209] width 17 height 12
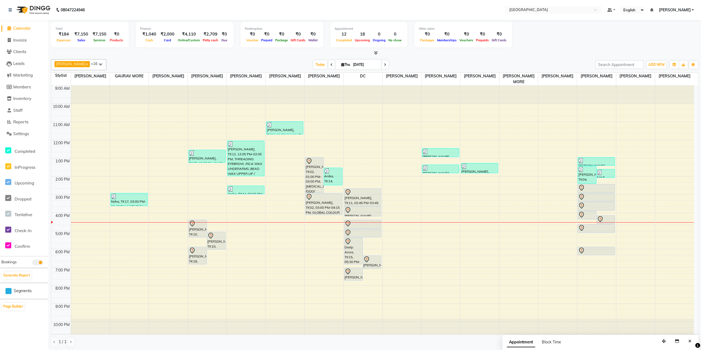
click at [28, 130] on li "Settings" at bounding box center [24, 134] width 48 height 12
click at [26, 133] on span "Settings" at bounding box center [21, 133] width 16 height 5
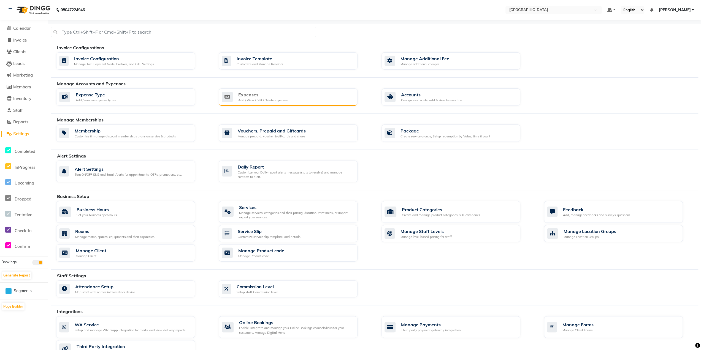
click at [247, 92] on div "Expenses" at bounding box center [262, 94] width 49 height 7
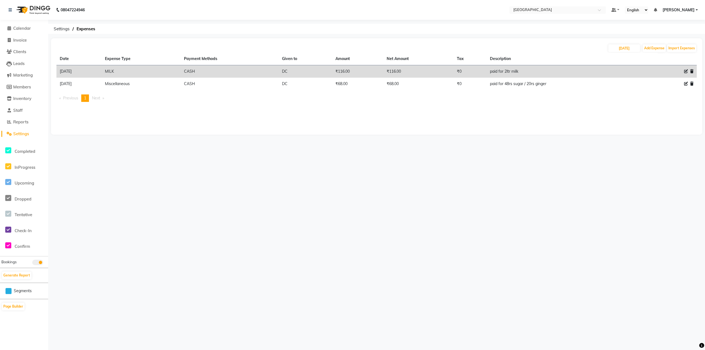
click at [685, 72] on icon at bounding box center [686, 71] width 4 height 4
select select "21804"
select select "1"
select select "7224"
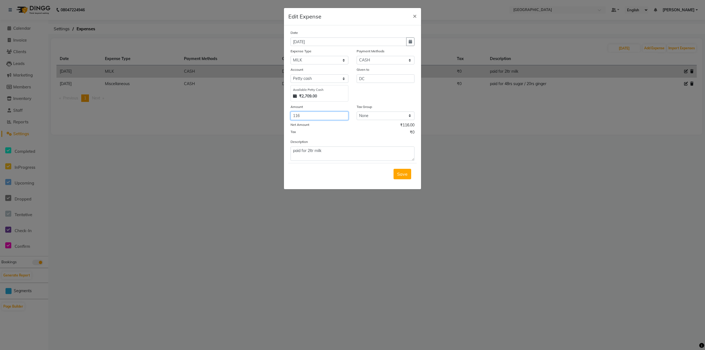
drag, startPoint x: 310, startPoint y: 112, endPoint x: 305, endPoint y: 114, distance: 6.0
click at [306, 113] on input "116" at bounding box center [320, 116] width 58 height 9
type input "1"
type input "232"
click at [405, 172] on span "Save" at bounding box center [402, 174] width 10 height 6
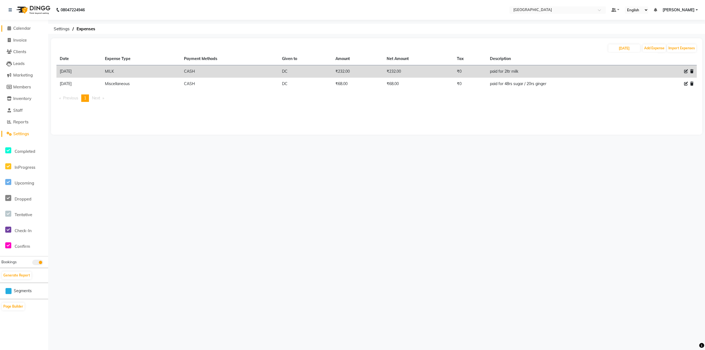
click at [7, 27] on icon at bounding box center [9, 28] width 4 height 4
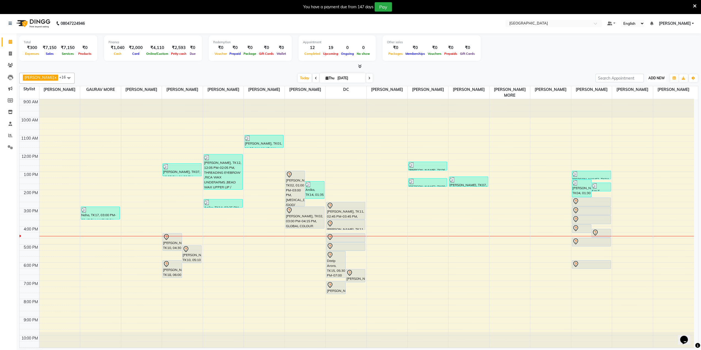
click at [664, 77] on span "ADD NEW" at bounding box center [657, 78] width 16 height 4
click at [660, 55] on div "Total ₹300 Expenses ₹7,150 Sales ₹7,150 Services ₹0 Products Finance ₹1,040 Cas…" at bounding box center [358, 49] width 679 height 27
click at [676, 77] on icon "button" at bounding box center [674, 78] width 3 height 3
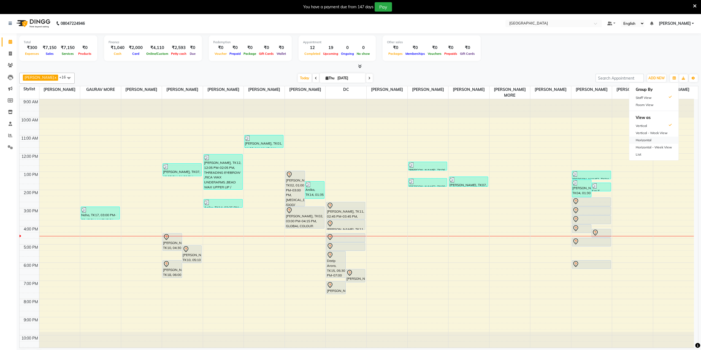
click at [646, 139] on div "Horizontal" at bounding box center [653, 140] width 49 height 7
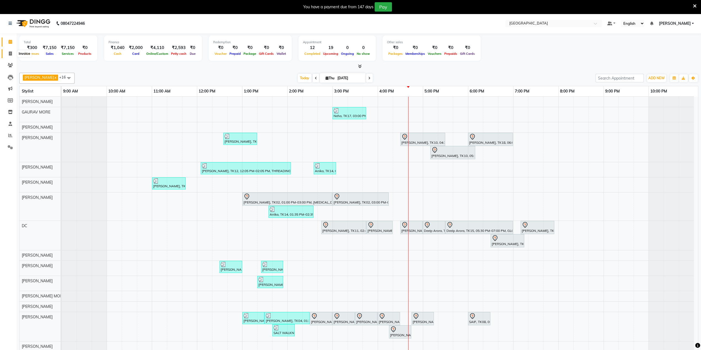
click at [10, 52] on icon at bounding box center [10, 54] width 3 height 4
select select "8096"
select select "service"
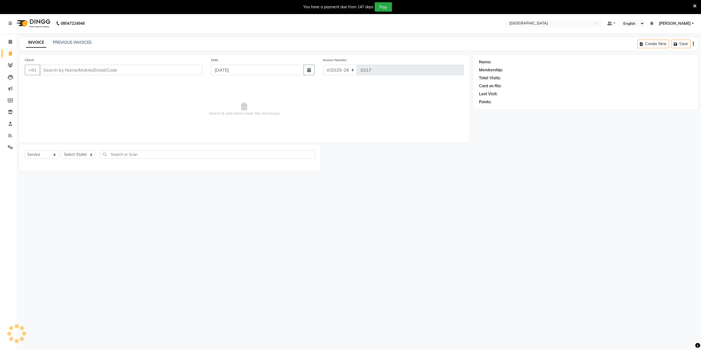
click at [45, 65] on input "Client" at bounding box center [121, 70] width 163 height 10
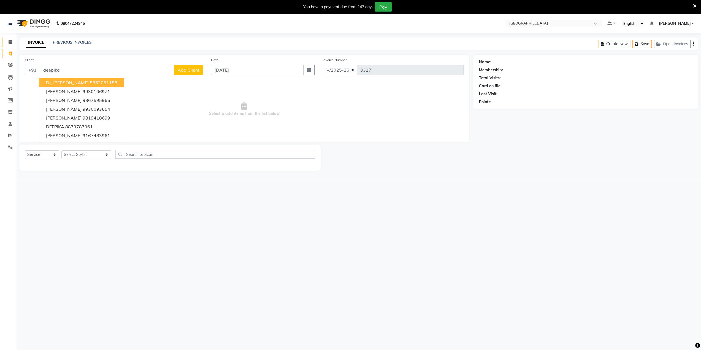
type input "deepika"
click at [13, 42] on span at bounding box center [11, 42] width 10 height 6
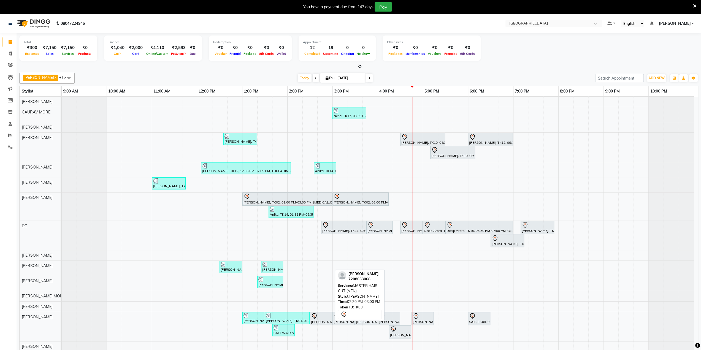
click at [322, 317] on div at bounding box center [321, 316] width 20 height 7
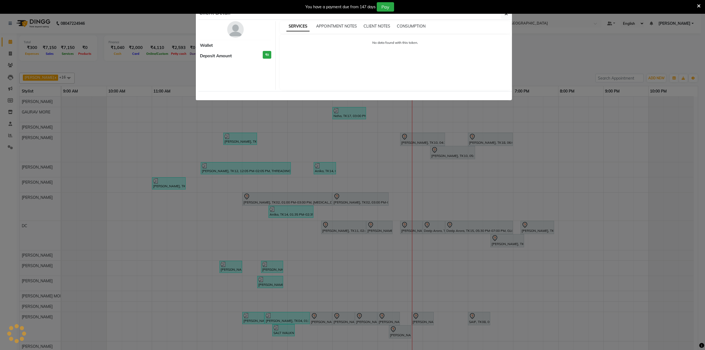
select select "7"
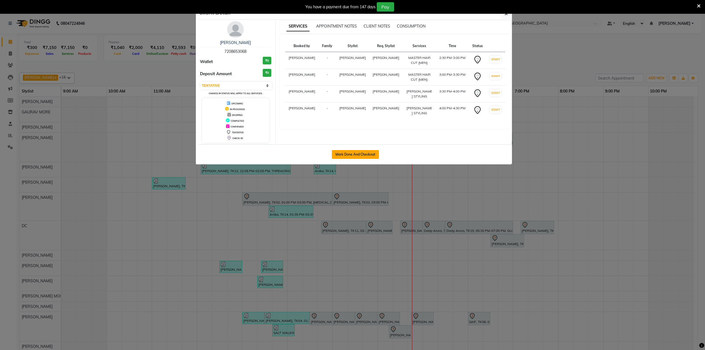
click at [345, 153] on button "Mark Done And Checkout" at bounding box center [355, 154] width 47 height 9
select select "service"
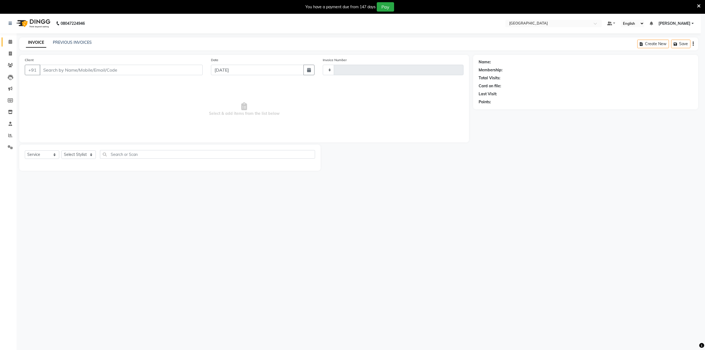
type input "3317"
select select "8096"
type input "7208653068"
select select "85941"
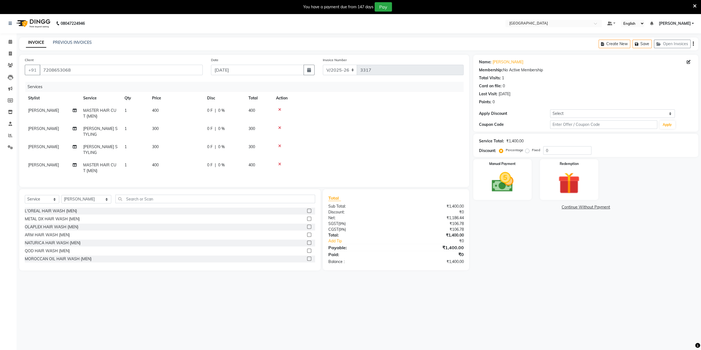
click at [280, 144] on icon at bounding box center [279, 146] width 3 height 4
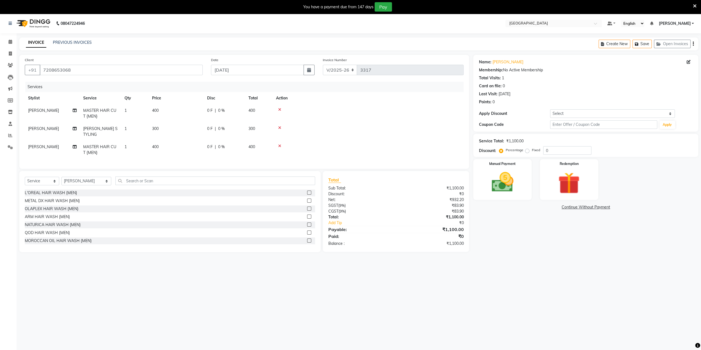
click at [280, 144] on icon at bounding box center [279, 146] width 3 height 4
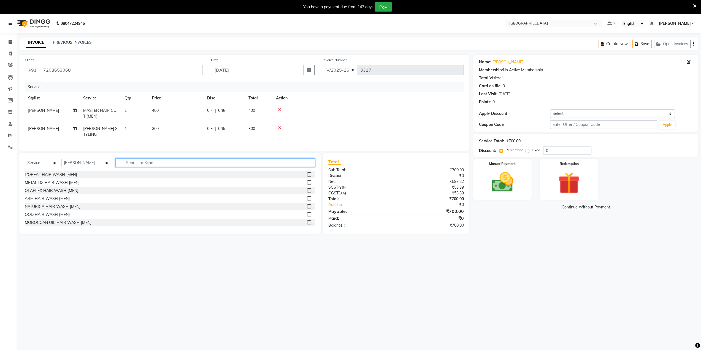
click at [122, 162] on input "text" at bounding box center [215, 162] width 200 height 9
click at [127, 129] on td "1" at bounding box center [135, 132] width 28 height 18
select select "85941"
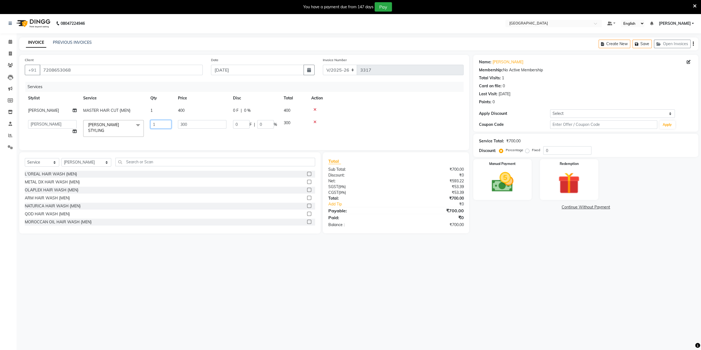
click at [160, 125] on input "1" at bounding box center [160, 124] width 21 height 9
type input "2"
click at [346, 112] on td at bounding box center [368, 113] width 191 height 18
click at [544, 150] on input "0" at bounding box center [567, 150] width 48 height 9
type input "20"
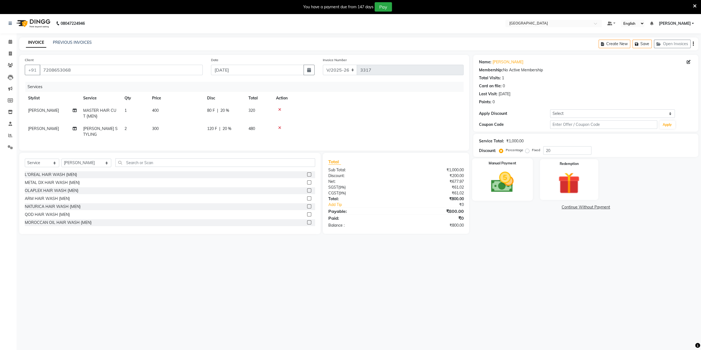
click at [497, 180] on img at bounding box center [502, 182] width 37 height 26
click at [570, 206] on span "GPay" at bounding box center [573, 207] width 11 height 6
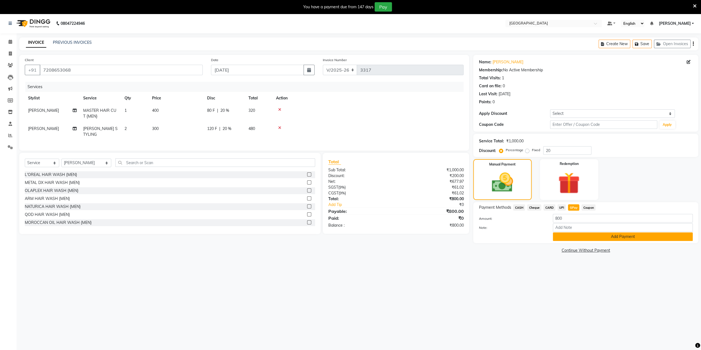
click at [589, 235] on button "Add Payment" at bounding box center [623, 237] width 140 height 9
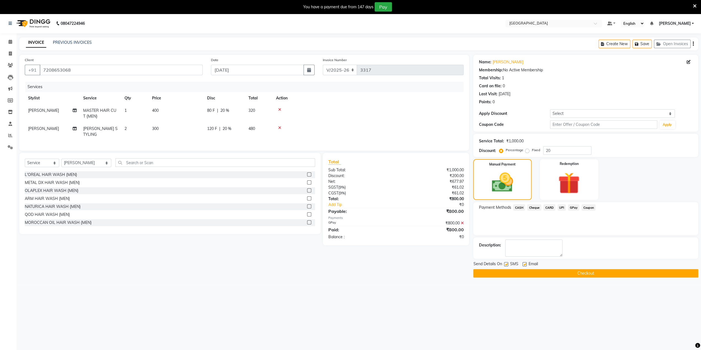
click at [576, 271] on button "Checkout" at bounding box center [585, 273] width 225 height 9
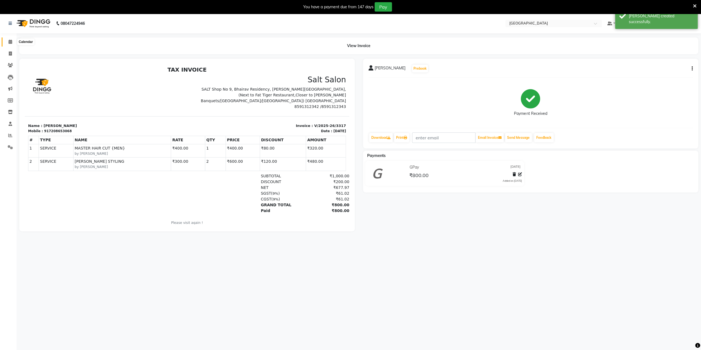
click at [8, 42] on span at bounding box center [11, 42] width 10 height 6
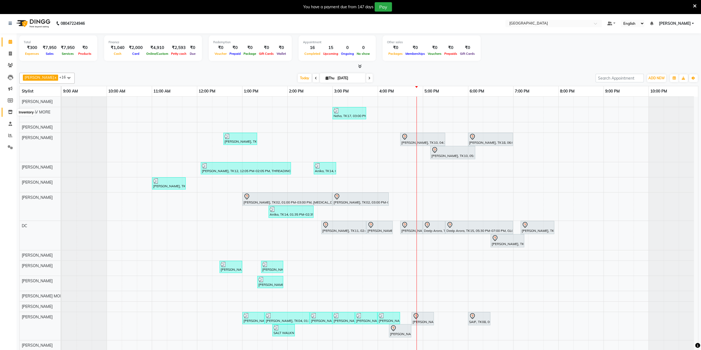
click at [10, 112] on icon at bounding box center [10, 112] width 5 height 4
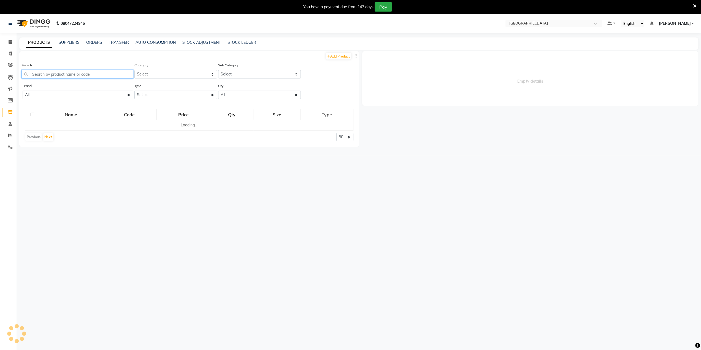
click at [49, 76] on input "text" at bounding box center [77, 74] width 112 height 9
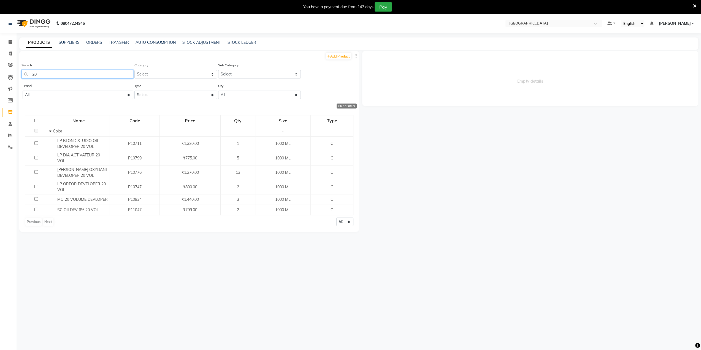
type input "2"
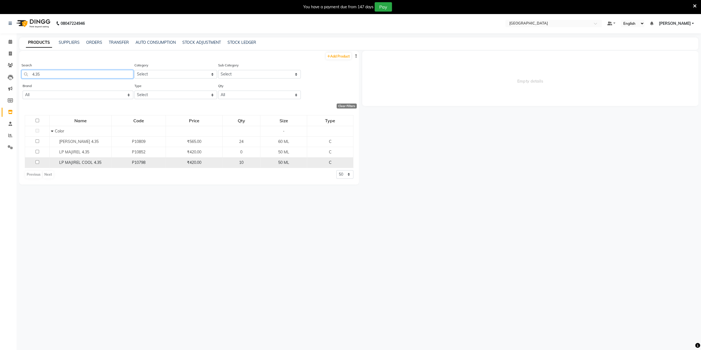
type input "4.35"
click at [74, 163] on span "LP MAJIREL COOL 4.35" at bounding box center [80, 162] width 42 height 5
select select
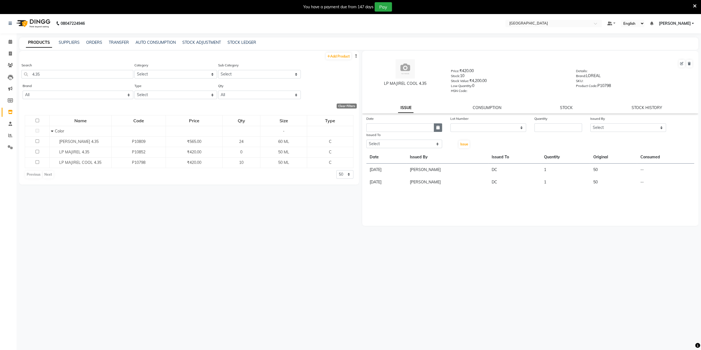
click at [434, 127] on button "button" at bounding box center [438, 127] width 8 height 9
select select "9"
select select "2025"
click at [395, 155] on div "4" at bounding box center [398, 156] width 9 height 9
type input "[DATE]"
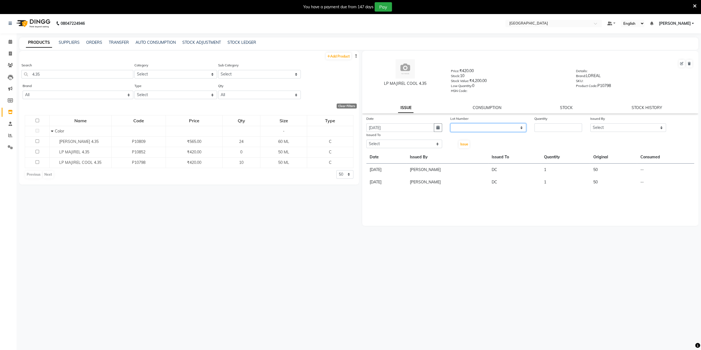
click at [460, 129] on select "None" at bounding box center [488, 127] width 76 height 9
select select "0: null"
click at [450, 123] on select "None" at bounding box center [488, 127] width 76 height 9
click at [552, 130] on input "number" at bounding box center [559, 127] width 48 height 9
type input "2"
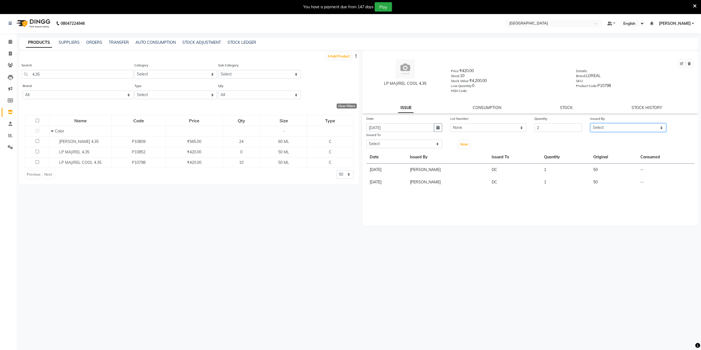
click at [601, 127] on select "Select AARTI SURI [PERSON_NAME] [PERSON_NAME] [PERSON_NAME] MORE DC [PERSON_NAM…" at bounding box center [628, 127] width 76 height 9
select select "78946"
click at [590, 123] on select "Select AARTI SURI [PERSON_NAME] [PERSON_NAME] [PERSON_NAME] MORE DC [PERSON_NAM…" at bounding box center [628, 127] width 76 height 9
click at [383, 144] on select "Select AARTI SURI [PERSON_NAME] [PERSON_NAME] [PERSON_NAME] MORE DC [PERSON_NAM…" at bounding box center [404, 144] width 76 height 9
select select "77532"
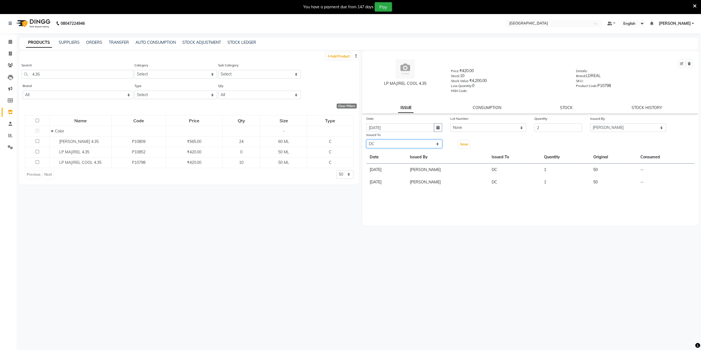
click at [366, 140] on select "Select AARTI SURI [PERSON_NAME] [PERSON_NAME] [PERSON_NAME] MORE DC [PERSON_NAM…" at bounding box center [404, 144] width 76 height 9
click at [462, 145] on span "Issue" at bounding box center [464, 144] width 8 height 4
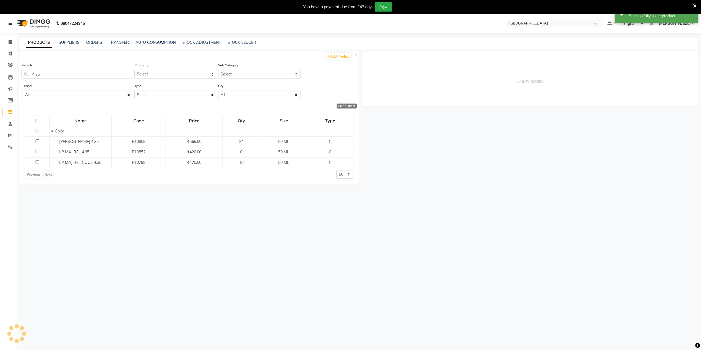
select select
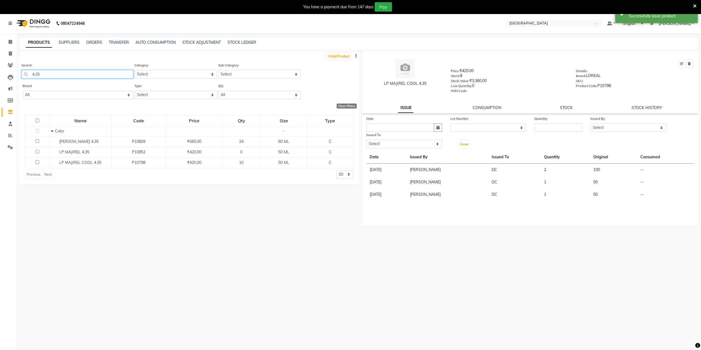
click at [82, 76] on input "4.35" at bounding box center [77, 74] width 112 height 9
type input "4"
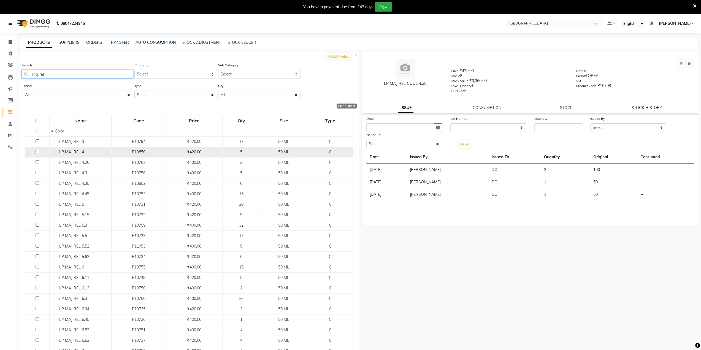
type input "majirel"
click at [71, 153] on span "LP MAJIREL 4" at bounding box center [71, 152] width 25 height 5
select select
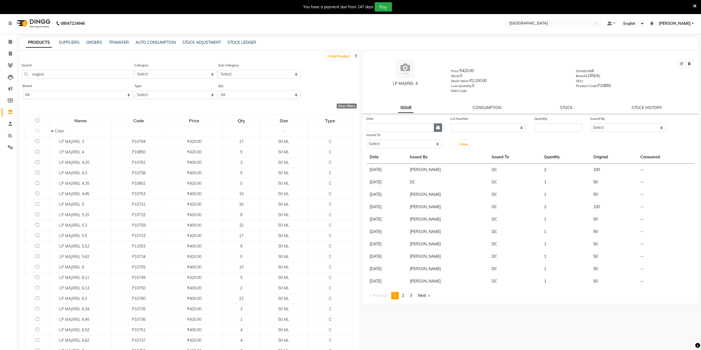
click at [439, 129] on button "button" at bounding box center [438, 127] width 8 height 9
select select "9"
select select "2025"
click at [400, 157] on div "4" at bounding box center [398, 156] width 9 height 9
type input "[DATE]"
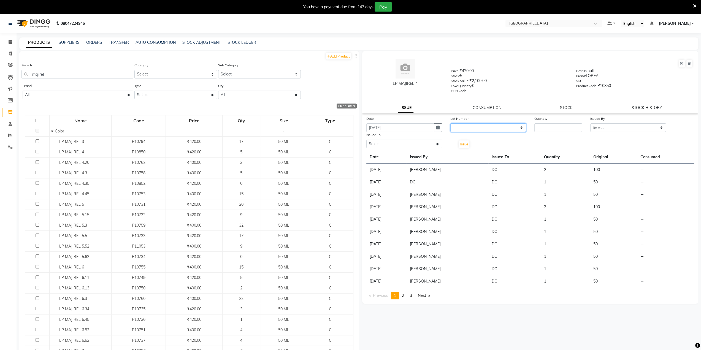
click at [463, 126] on select "None" at bounding box center [488, 127] width 76 height 9
select select "0: null"
click at [450, 123] on select "None" at bounding box center [488, 127] width 76 height 9
click at [552, 124] on input "number" at bounding box center [559, 127] width 48 height 9
type input "1"
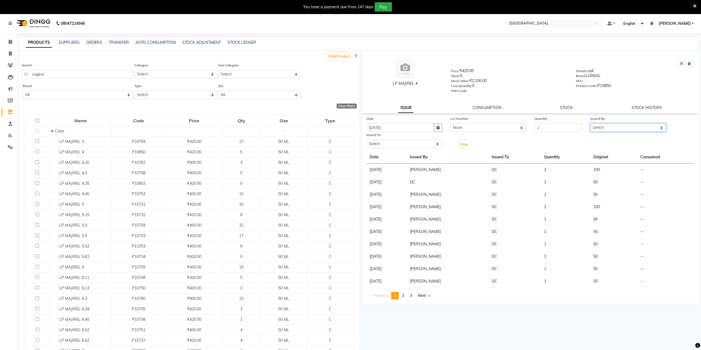
click at [614, 124] on select "Select AARTI SURI [PERSON_NAME] [PERSON_NAME] [PERSON_NAME] MORE DC [PERSON_NAM…" at bounding box center [628, 127] width 76 height 9
select select "78946"
click at [590, 123] on select "Select AARTI SURI [PERSON_NAME] [PERSON_NAME] [PERSON_NAME] MORE DC [PERSON_NAM…" at bounding box center [628, 127] width 76 height 9
click at [379, 142] on select "Select AARTI SURI [PERSON_NAME] [PERSON_NAME] [PERSON_NAME] MORE DC [PERSON_NAM…" at bounding box center [404, 144] width 76 height 9
select select "77532"
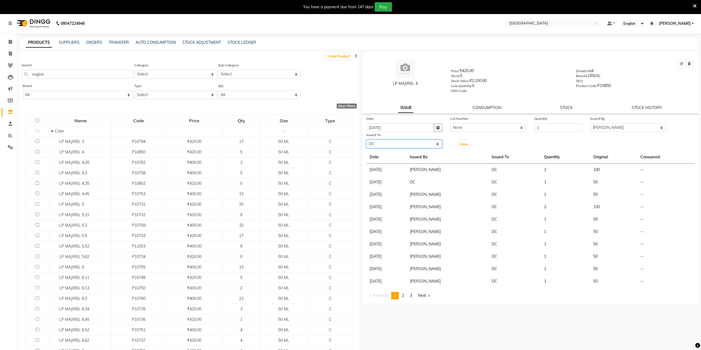
click at [366, 140] on select "Select AARTI SURI [PERSON_NAME] [PERSON_NAME] [PERSON_NAME] MORE DC [PERSON_NAM…" at bounding box center [404, 144] width 76 height 9
click at [463, 142] on button "Issue" at bounding box center [464, 145] width 11 height 8
select select
click at [10, 43] on icon at bounding box center [11, 42] width 4 height 4
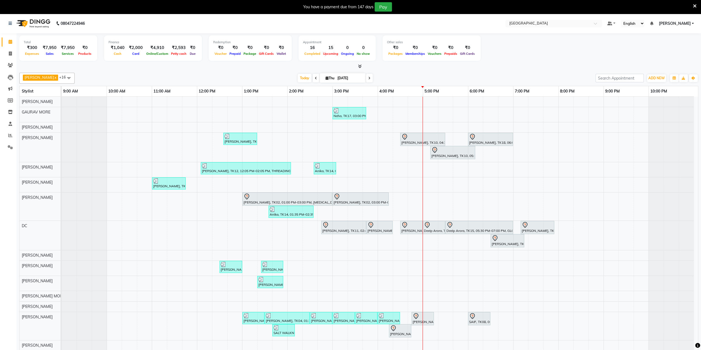
click at [2, 37] on link "Calendar" at bounding box center [8, 41] width 13 height 9
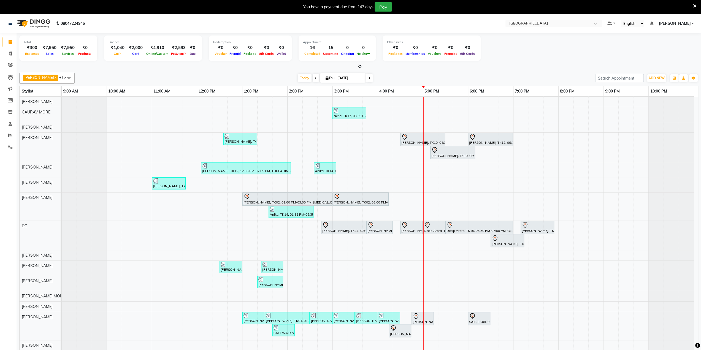
click at [694, 5] on icon at bounding box center [695, 6] width 4 height 5
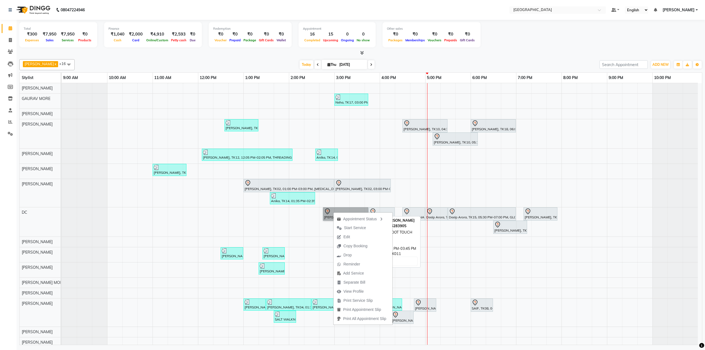
click at [337, 210] on link "[PERSON_NAME], TK11, 02:45 PM-03:45 PM, ROOT TOUCH UP 1 INCH" at bounding box center [345, 213] width 45 height 13
select select "7"
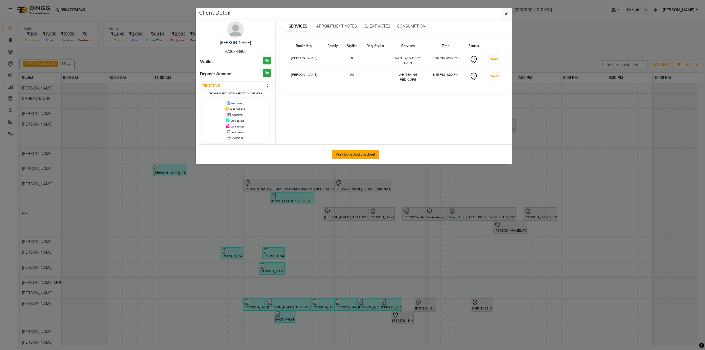
click at [339, 154] on button "Mark Done And Checkout" at bounding box center [355, 154] width 47 height 9
select select "service"
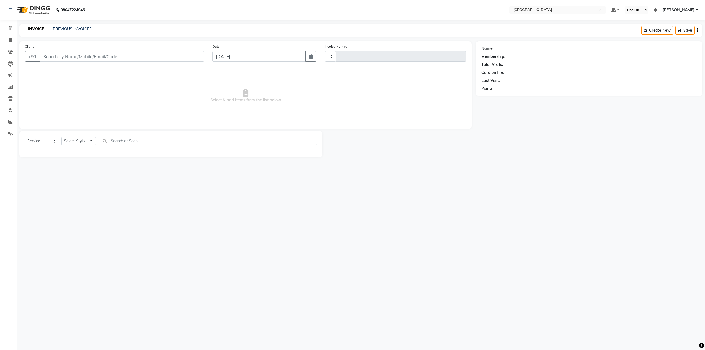
type input "3318"
select select "8096"
type input "9706283905"
select select "77532"
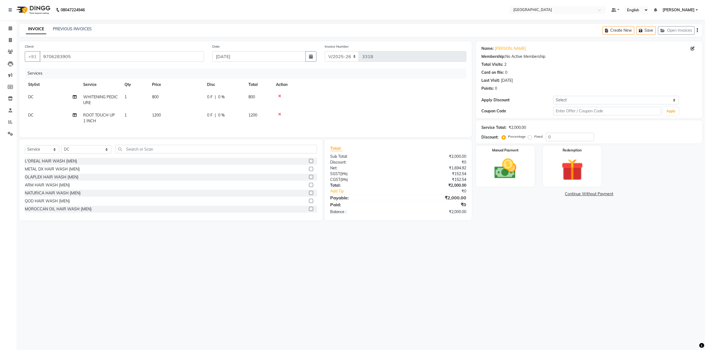
click at [29, 117] on span "DC" at bounding box center [31, 115] width 6 height 5
select select "77532"
click at [41, 109] on select "[PERSON_NAME] [PERSON_NAME] [PERSON_NAME] [PERSON_NAME] MORE DC [PERSON_NAME] […" at bounding box center [52, 111] width 48 height 9
select select "77222"
click at [503, 49] on link "[PERSON_NAME]" at bounding box center [510, 49] width 31 height 6
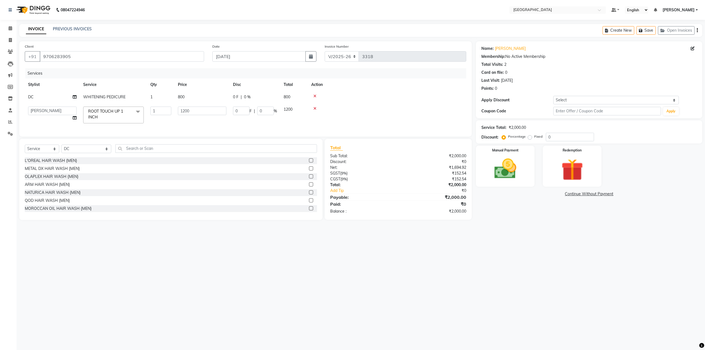
click at [30, 95] on span "DC" at bounding box center [31, 97] width 6 height 5
select select "77532"
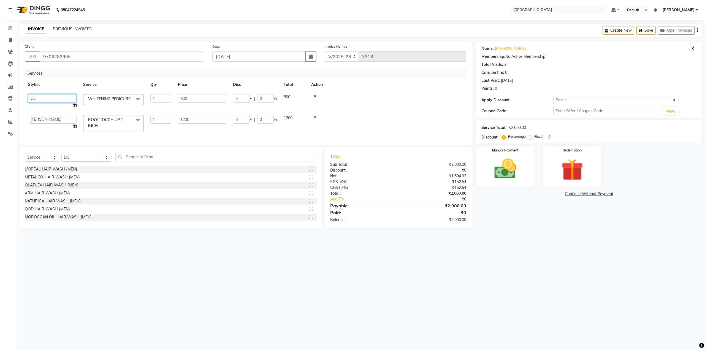
click at [32, 95] on select "AARTI SURI ABDUL KALAM ANITA JHADAV APEKSHA MORE DC DEEPIKA SHETTY DILSHAD ALI …" at bounding box center [52, 98] width 48 height 9
select select "80712"
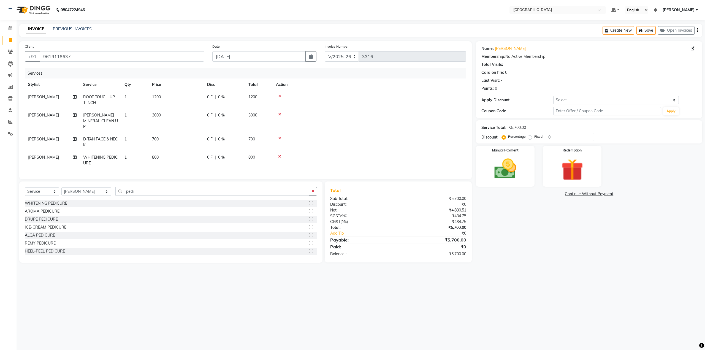
select select "8096"
select select "service"
select select "80712"
click at [99, 117] on span "[PERSON_NAME] MINERAL CLEAN UP" at bounding box center [100, 121] width 35 height 17
select select "77224"
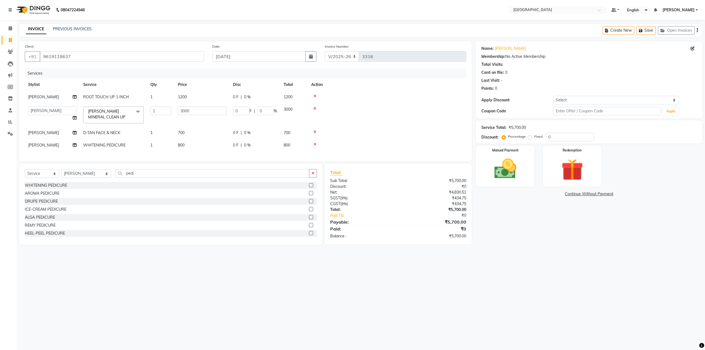
click at [105, 114] on span "REMY LAURE MINERAL CLEAN UP x" at bounding box center [111, 115] width 48 height 12
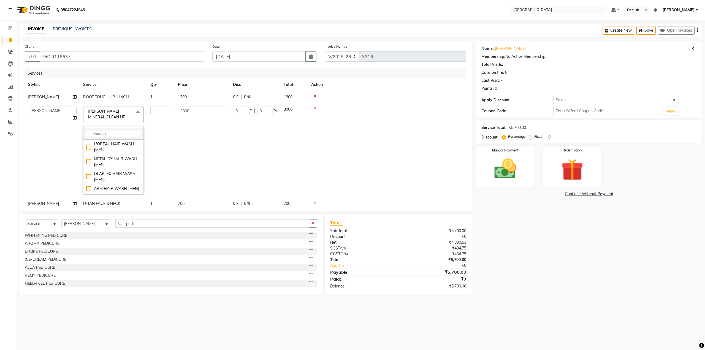
click at [122, 131] on input "multiselect-search" at bounding box center [113, 134] width 55 height 6
type input "h"
type input "facia"
drag, startPoint x: 90, startPoint y: 190, endPoint x: 97, endPoint y: 188, distance: 7.3
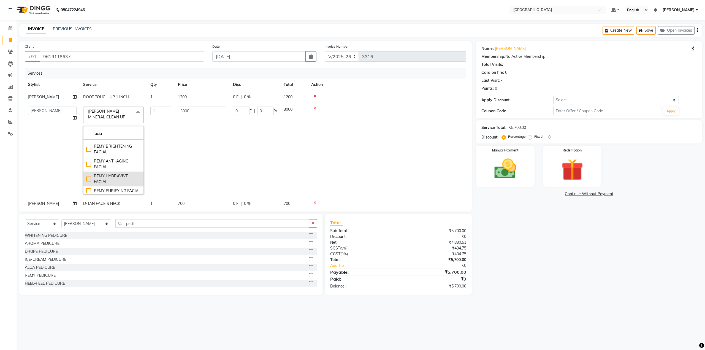
click at [90, 185] on div "REMY HYDRAVIVE FACIAL" at bounding box center [113, 179] width 55 height 12
type input "8500"
checkbox input "true"
click at [252, 170] on td "0 F | 0 %" at bounding box center [255, 150] width 51 height 94
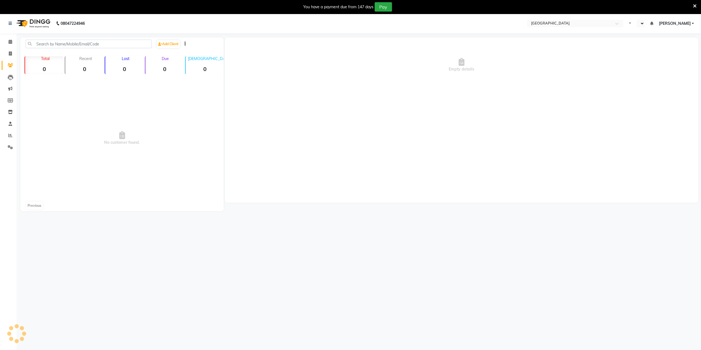
select select "en"
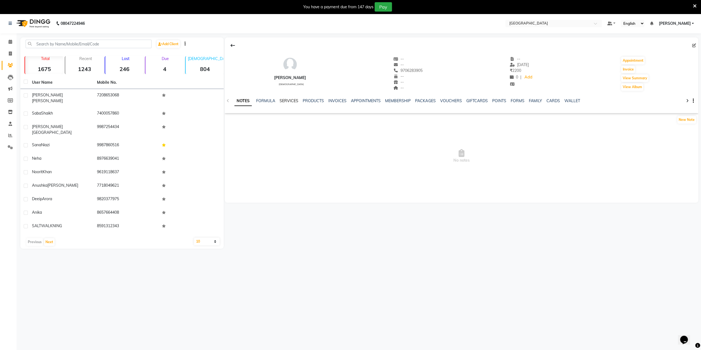
click at [292, 103] on link "SERVICES" at bounding box center [289, 100] width 19 height 5
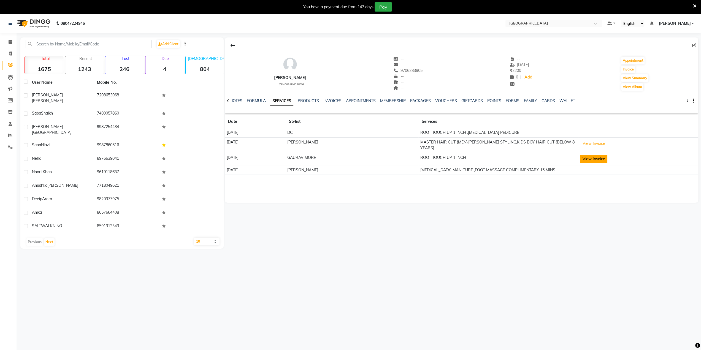
click at [594, 161] on button "View Invoice" at bounding box center [594, 159] width 28 height 9
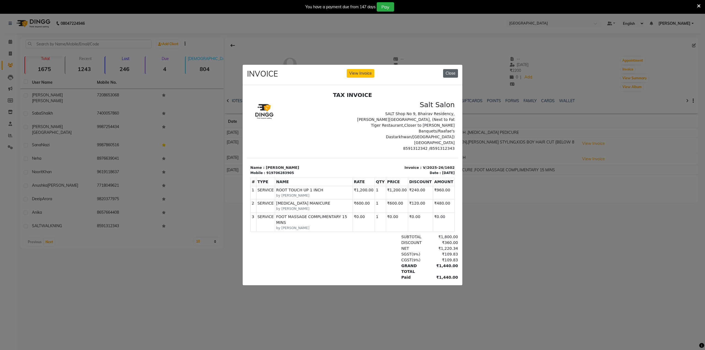
click at [454, 69] on button "Close" at bounding box center [450, 73] width 15 height 9
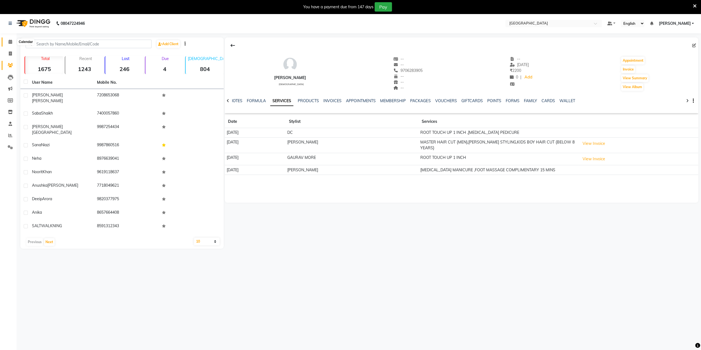
click at [10, 42] on icon at bounding box center [11, 42] width 4 height 4
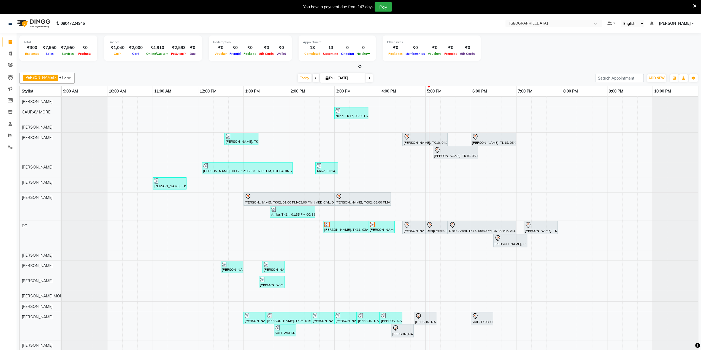
click at [694, 5] on icon at bounding box center [695, 6] width 4 height 5
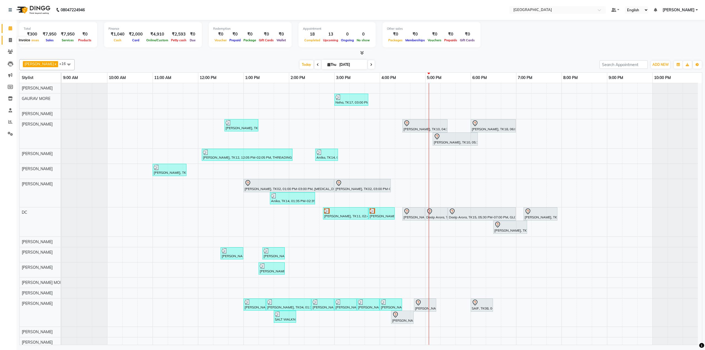
click at [8, 40] on span at bounding box center [11, 40] width 10 height 6
select select "8096"
select select "service"
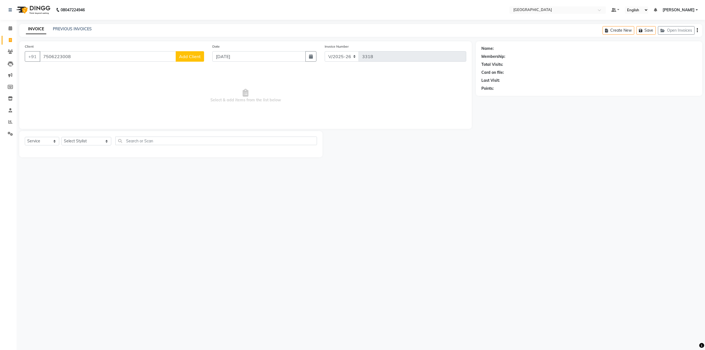
type input "7506223008"
click at [183, 55] on span "Add Client" at bounding box center [190, 57] width 22 height 6
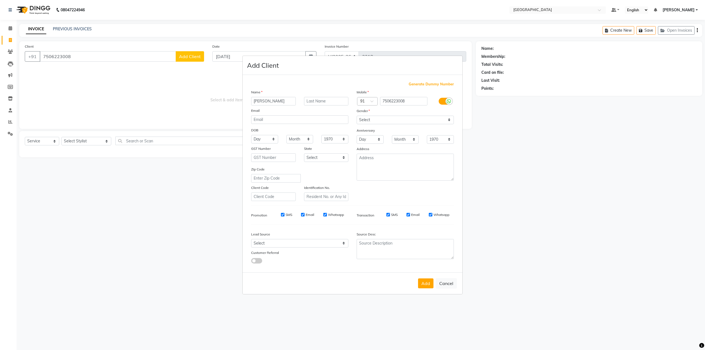
type input "[PERSON_NAME]"
click at [322, 102] on input "text" at bounding box center [326, 101] width 45 height 9
type input "Shaikh"
click at [365, 117] on select "Select [DEMOGRAPHIC_DATA] [DEMOGRAPHIC_DATA] Other Prefer Not To Say" at bounding box center [405, 120] width 97 height 9
select select "[DEMOGRAPHIC_DATA]"
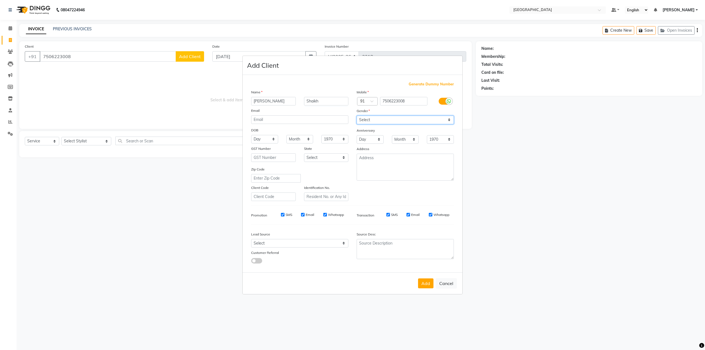
click at [357, 116] on select "Select [DEMOGRAPHIC_DATA] [DEMOGRAPHIC_DATA] Other Prefer Not To Say" at bounding box center [405, 120] width 97 height 9
click at [425, 282] on button "Add" at bounding box center [425, 284] width 15 height 10
select select
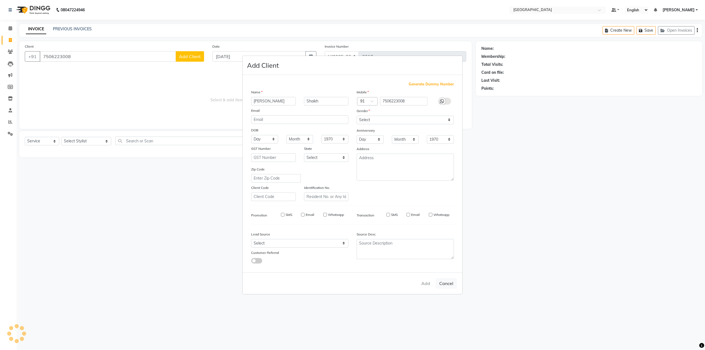
select select
checkbox input "false"
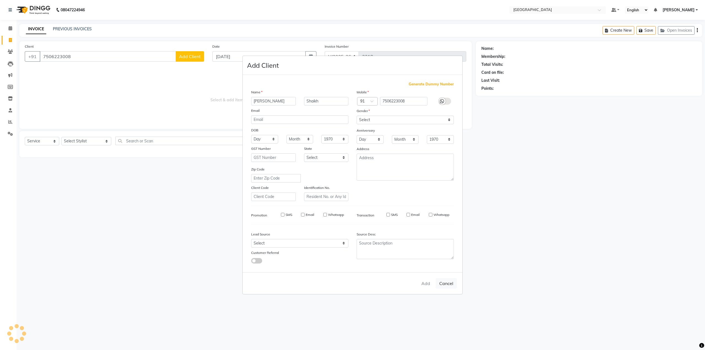
checkbox input "false"
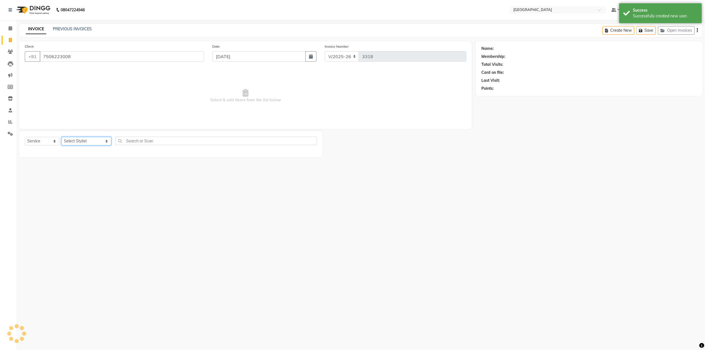
click at [84, 138] on select "Select Stylist [PERSON_NAME] [PERSON_NAME] [PERSON_NAME] [PERSON_NAME] MORE DC …" at bounding box center [86, 141] width 50 height 9
select select "77227"
click at [61, 137] on select "Select Stylist [PERSON_NAME] [PERSON_NAME] [PERSON_NAME] [PERSON_NAME] MORE DC …" at bounding box center [86, 141] width 50 height 9
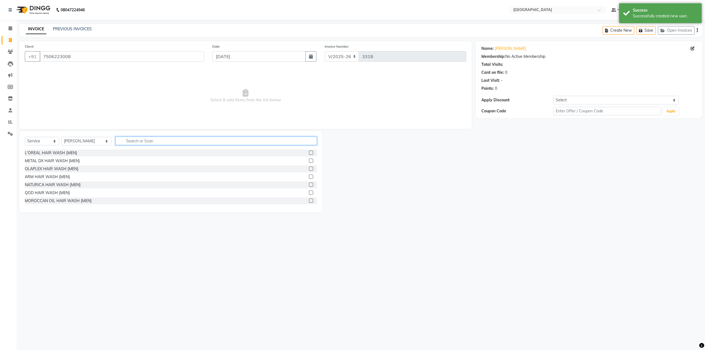
click at [123, 139] on input "text" at bounding box center [215, 141] width 201 height 9
type input "fri"
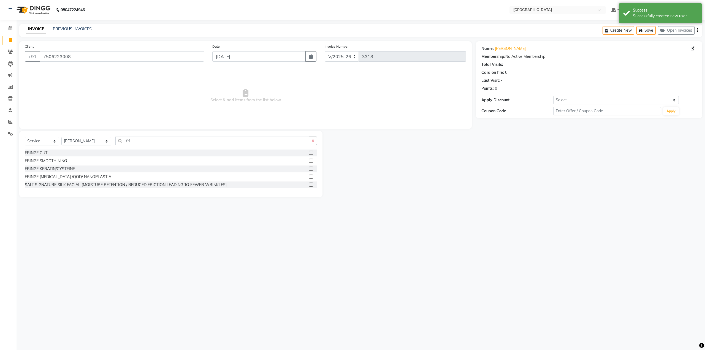
click at [312, 152] on label at bounding box center [311, 153] width 4 height 4
click at [312, 152] on input "checkbox" at bounding box center [311, 153] width 4 height 4
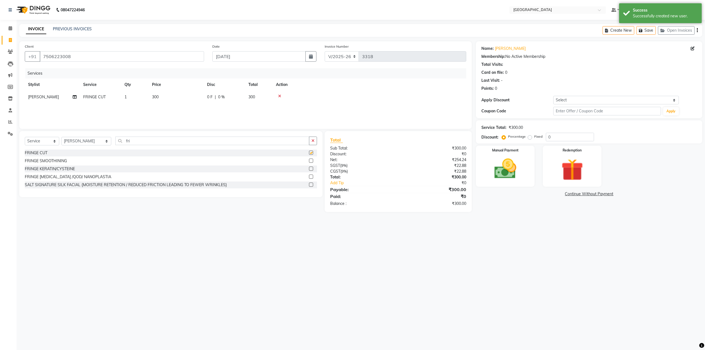
checkbox input "false"
click at [547, 137] on input "0" at bounding box center [570, 137] width 48 height 9
type input "20"
click at [504, 161] on img at bounding box center [505, 169] width 37 height 26
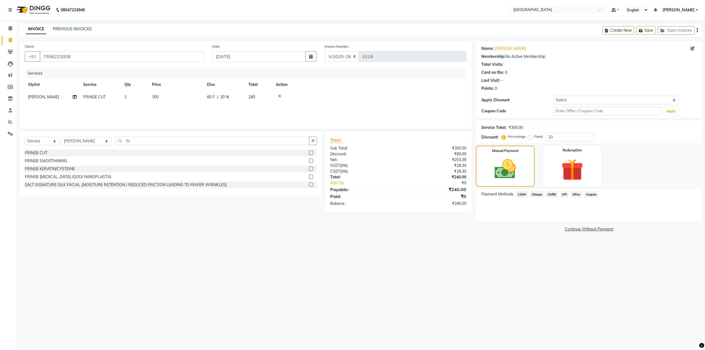
click at [570, 193] on div "GPay" at bounding box center [576, 194] width 14 height 7
click at [573, 194] on span "GPay" at bounding box center [576, 194] width 11 height 6
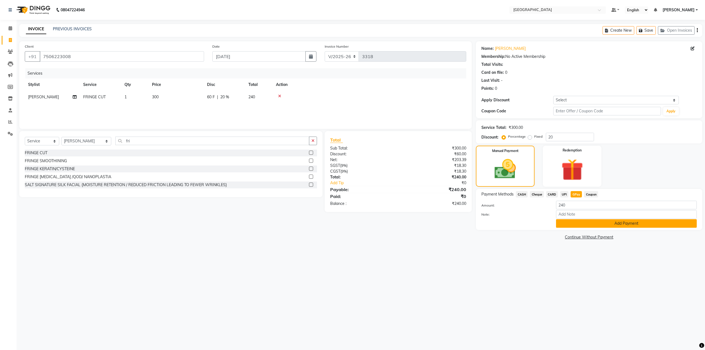
click at [565, 224] on button "Add Payment" at bounding box center [626, 223] width 141 height 9
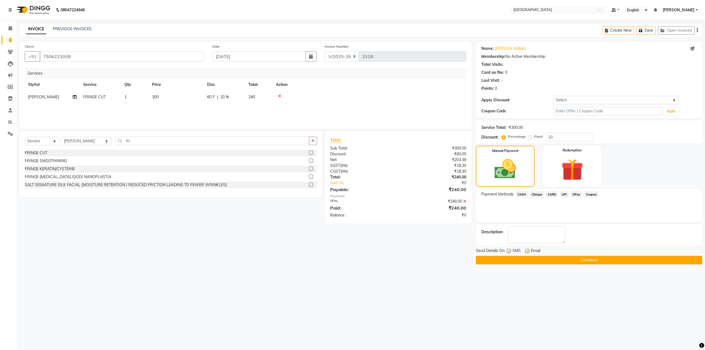
click at [550, 260] on button "Checkout" at bounding box center [589, 260] width 226 height 9
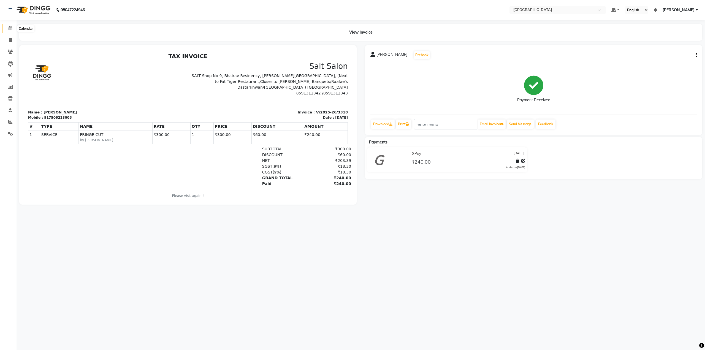
click at [8, 29] on span at bounding box center [11, 28] width 10 height 6
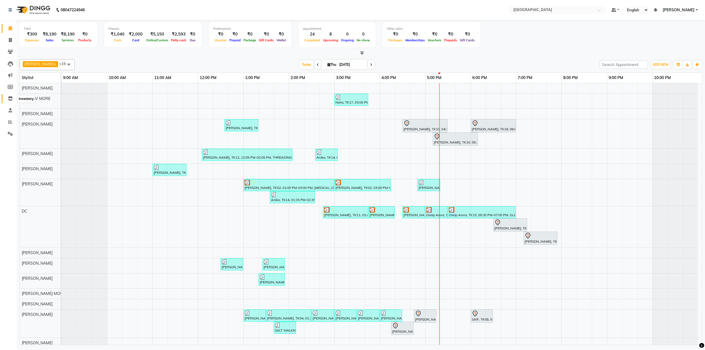
click at [10, 98] on icon at bounding box center [10, 98] width 5 height 4
select select
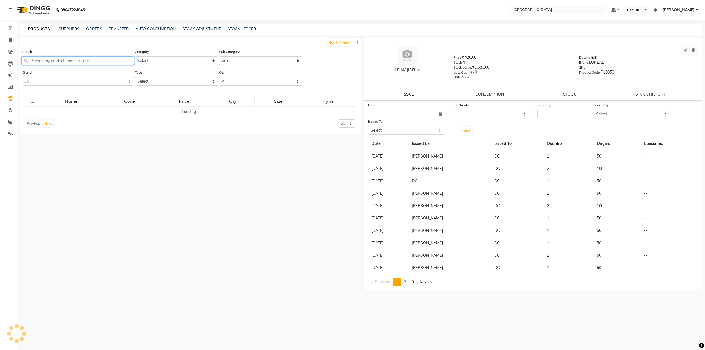
click at [50, 62] on input "text" at bounding box center [77, 60] width 112 height 9
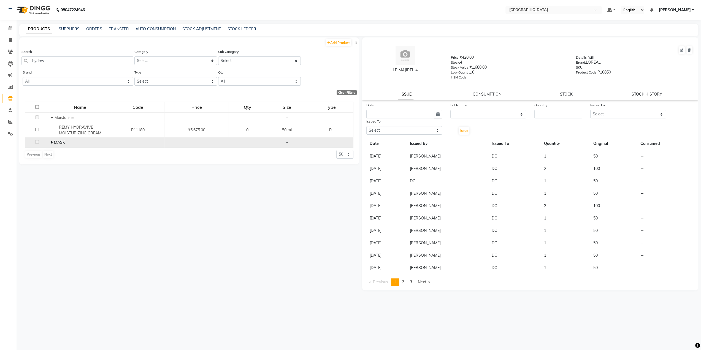
click at [51, 141] on icon at bounding box center [52, 143] width 2 height 4
click at [57, 63] on input "hydrav" at bounding box center [77, 60] width 112 height 9
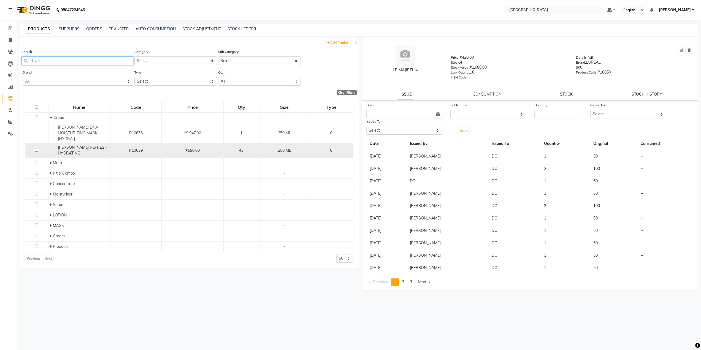
type input "hydr"
click at [69, 150] on div "REMY LAURE REFRESH HYDRATING" at bounding box center [79, 151] width 59 height 12
select select
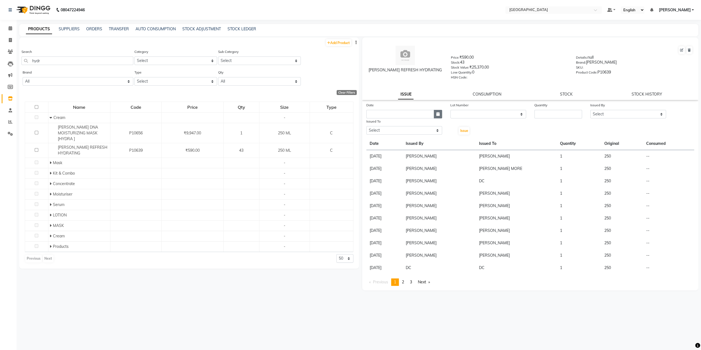
click at [438, 112] on button "button" at bounding box center [438, 114] width 8 height 9
select select "9"
select select "2025"
click at [400, 142] on div "4" at bounding box center [398, 142] width 9 height 9
type input "[DATE]"
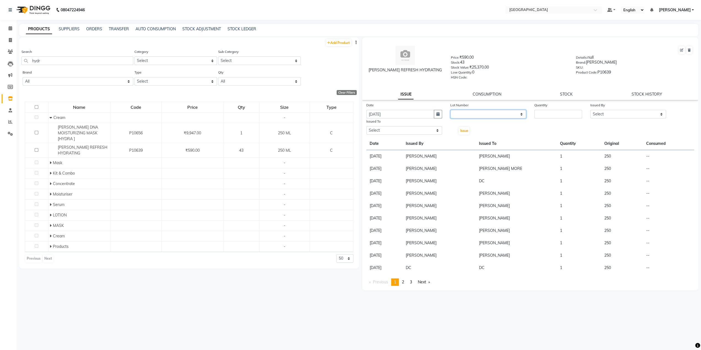
click at [477, 112] on select "None" at bounding box center [488, 114] width 76 height 9
select select "0: null"
click at [450, 110] on select "None" at bounding box center [488, 114] width 76 height 9
click at [550, 115] on input "number" at bounding box center [559, 114] width 48 height 9
type input "1"
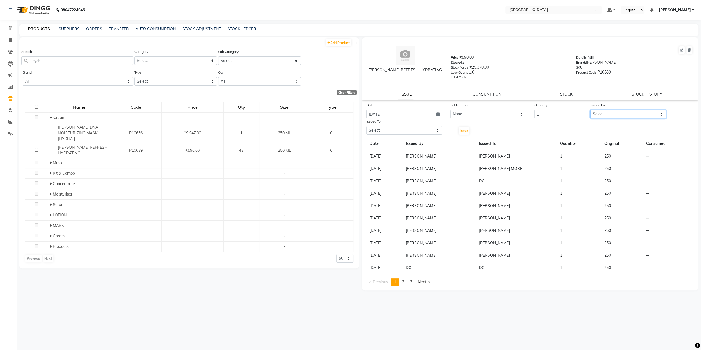
click at [599, 114] on select "Select AARTI SURI ABDUL KALAM ANITA JHADAV APEKSHA MORE DC DEEPIKA SHETTY DILSH…" at bounding box center [628, 114] width 76 height 9
select select "78946"
click at [590, 110] on select "Select AARTI SURI ABDUL KALAM ANITA JHADAV APEKSHA MORE DC DEEPIKA SHETTY DILSH…" at bounding box center [628, 114] width 76 height 9
click at [412, 128] on select "Select AARTI SURI ABDUL KALAM ANITA JHADAV APEKSHA MORE DC DEEPIKA SHETTY DILSH…" at bounding box center [404, 130] width 76 height 9
select select "77224"
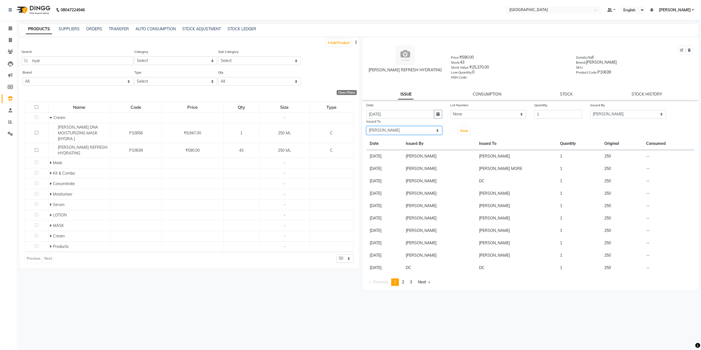
click at [366, 126] on select "Select AARTI SURI ABDUL KALAM ANITA JHADAV APEKSHA MORE DC DEEPIKA SHETTY DILSH…" at bounding box center [404, 130] width 76 height 9
click at [467, 131] on span "Issue" at bounding box center [464, 131] width 8 height 4
select select
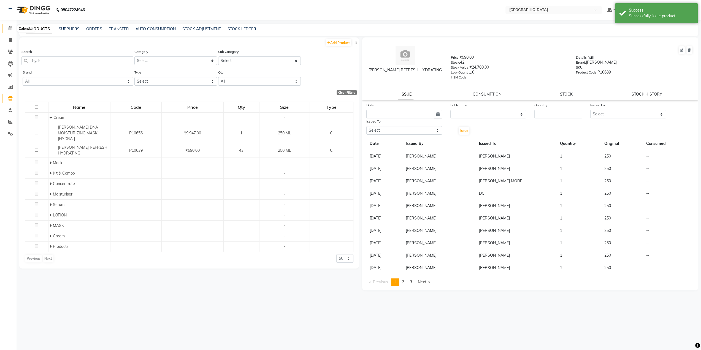
click at [10, 27] on icon at bounding box center [11, 28] width 4 height 4
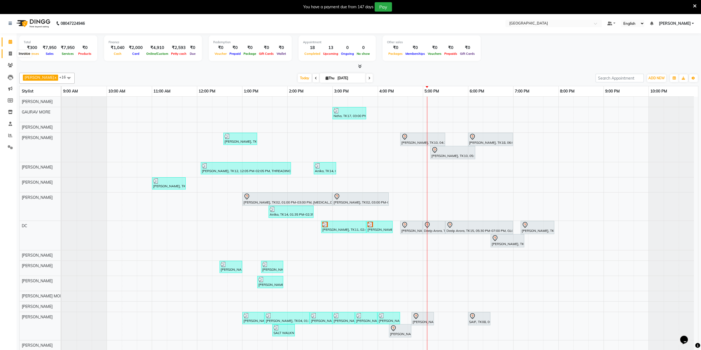
click at [8, 53] on span at bounding box center [11, 54] width 10 height 6
select select "8096"
select select "service"
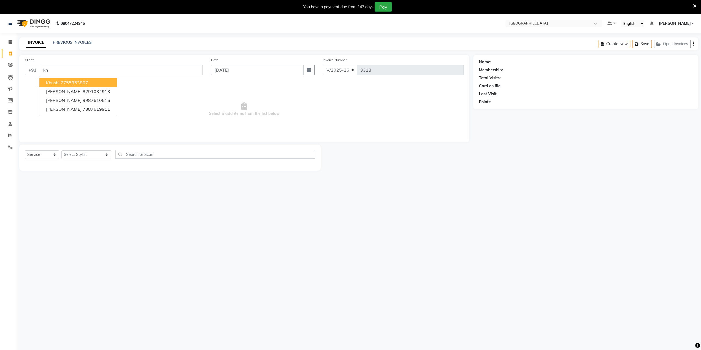
type input "k"
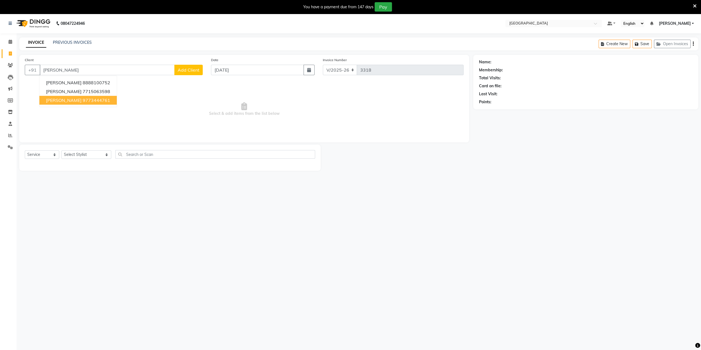
click at [65, 102] on span "[PERSON_NAME]" at bounding box center [64, 101] width 36 height 6
type input "9773444761"
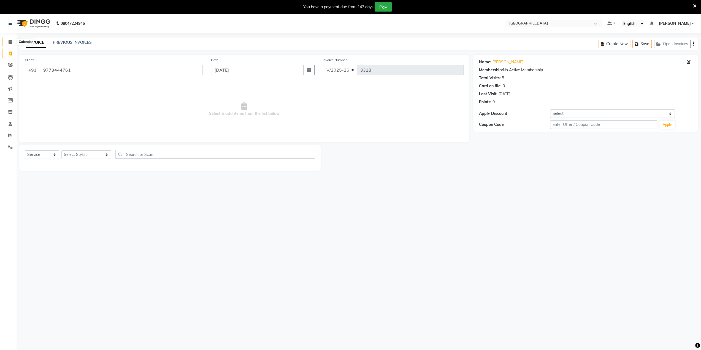
click at [12, 41] on icon at bounding box center [11, 42] width 4 height 4
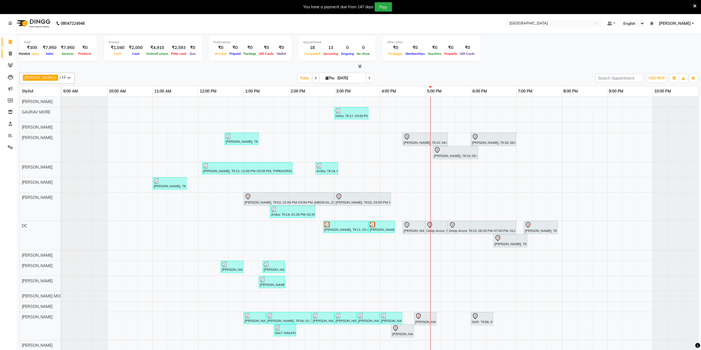
click at [9, 54] on icon at bounding box center [10, 54] width 3 height 4
select select "8096"
select select "service"
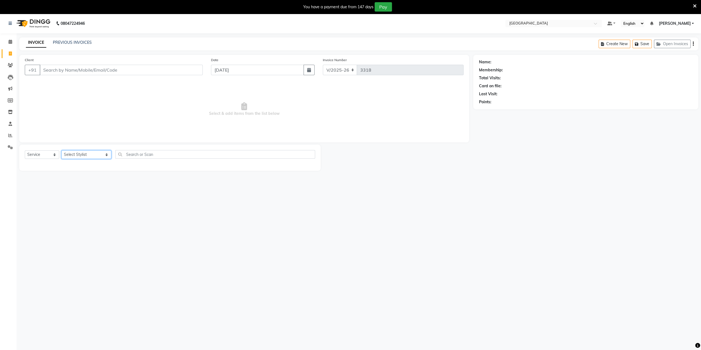
click at [75, 152] on select "Select Stylist [PERSON_NAME] [PERSON_NAME] [PERSON_NAME] [PERSON_NAME] MORE DC …" at bounding box center [86, 154] width 50 height 9
select select "77214"
click at [61, 150] on select "Select Stylist [PERSON_NAME] [PERSON_NAME] [PERSON_NAME] [PERSON_NAME] MORE DC …" at bounding box center [86, 154] width 50 height 9
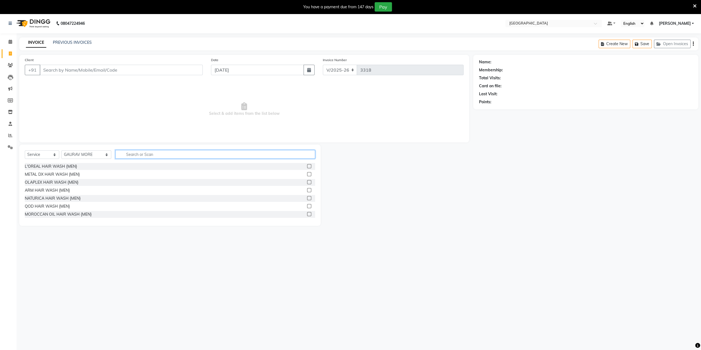
click at [122, 156] on input "text" at bounding box center [215, 154] width 200 height 9
type input "roo"
click at [30, 174] on div "ROOT TOUCH UP 1 INCH" at bounding box center [48, 175] width 46 height 6
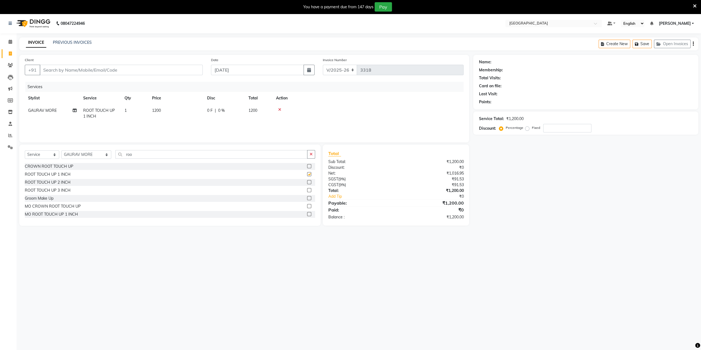
checkbox input "false"
click at [60, 68] on input "Client" at bounding box center [121, 70] width 163 height 10
type input "9"
type input "0"
type input "9987523923"
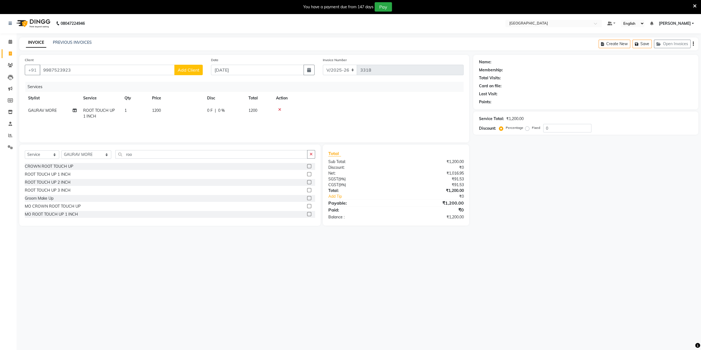
click at [178, 69] on button "Add Client" at bounding box center [188, 70] width 28 height 10
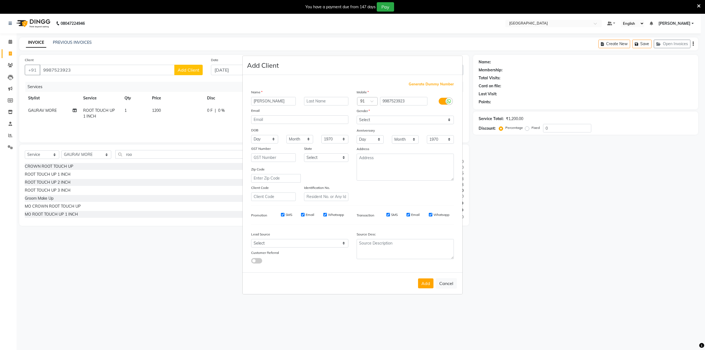
type input "[PERSON_NAME]"
click at [376, 119] on select "Select [DEMOGRAPHIC_DATA] [DEMOGRAPHIC_DATA] Other Prefer Not To Say" at bounding box center [405, 120] width 97 height 9
select select "[DEMOGRAPHIC_DATA]"
click at [357, 116] on select "Select [DEMOGRAPHIC_DATA] [DEMOGRAPHIC_DATA] Other Prefer Not To Say" at bounding box center [405, 120] width 97 height 9
click at [426, 280] on button "Add" at bounding box center [425, 284] width 15 height 10
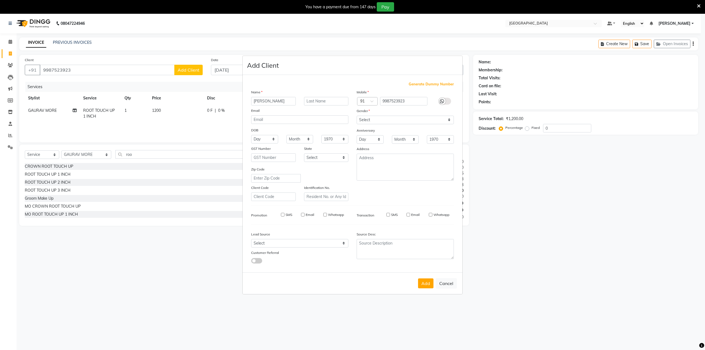
select select
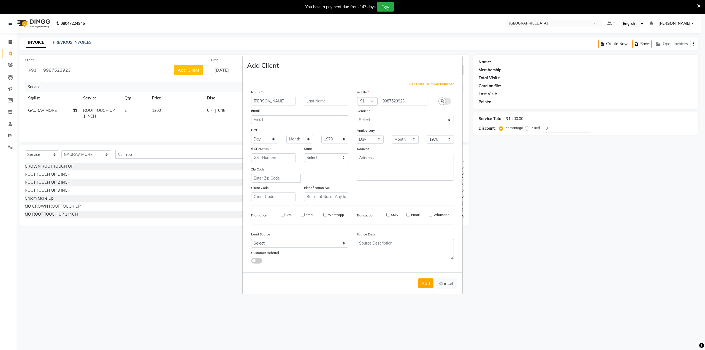
select select
checkbox input "false"
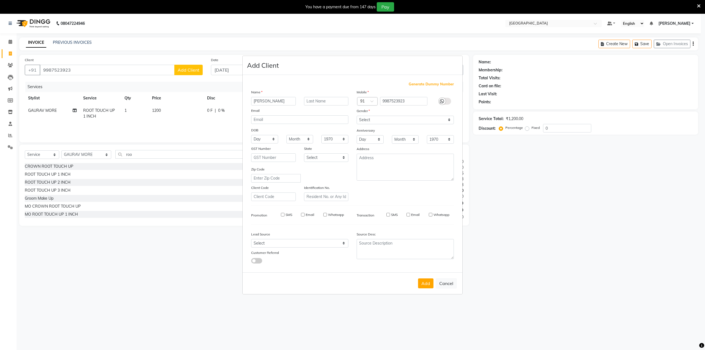
checkbox input "false"
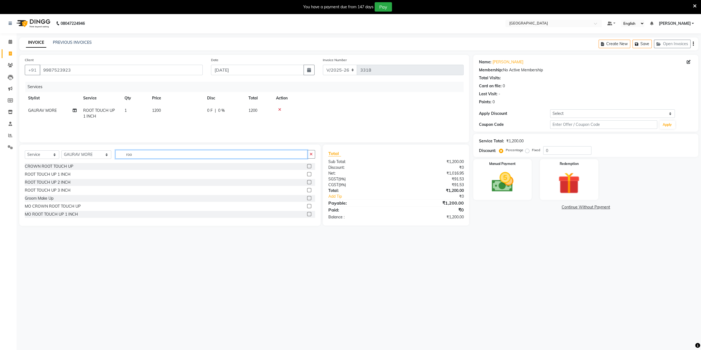
click at [134, 154] on input "roo" at bounding box center [211, 154] width 192 height 9
type input "r"
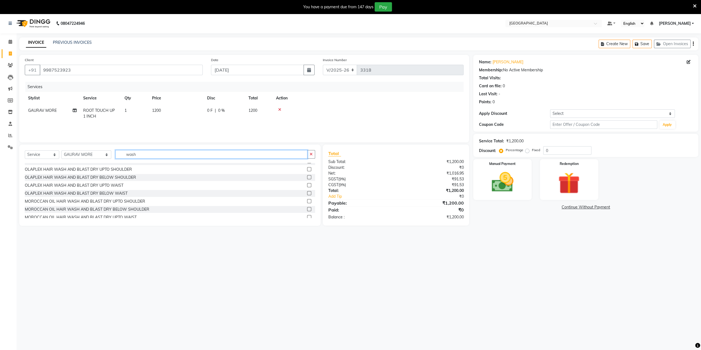
scroll to position [165, 0]
type input "wash"
click at [307, 217] on label at bounding box center [309, 217] width 4 height 4
click at [307, 217] on input "checkbox" at bounding box center [309, 217] width 4 height 4
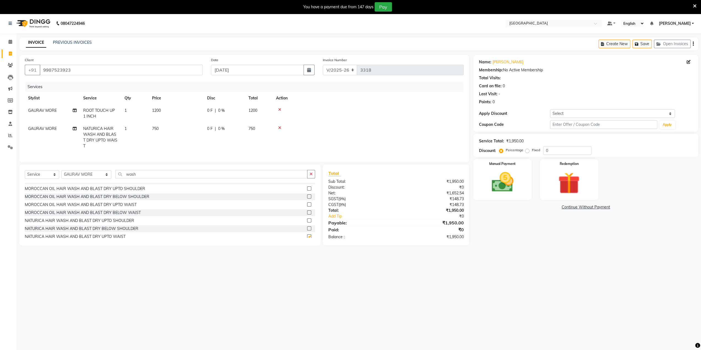
checkbox input "false"
click at [542, 149] on div "Percentage Fixed" at bounding box center [521, 150] width 43 height 7
click at [544, 151] on input "0" at bounding box center [567, 150] width 48 height 9
type input "20"
click at [523, 179] on div "Manual Payment" at bounding box center [502, 179] width 61 height 42
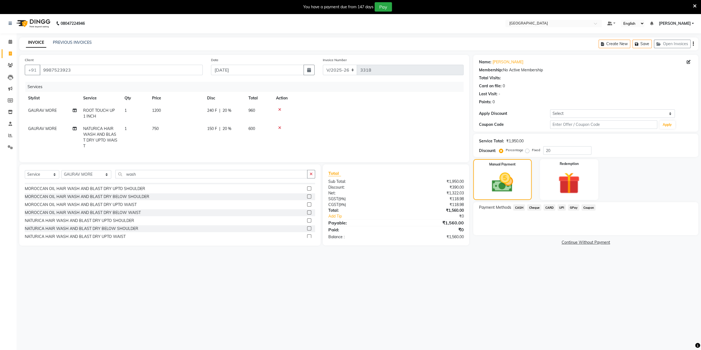
click at [569, 207] on span "GPay" at bounding box center [573, 207] width 11 height 6
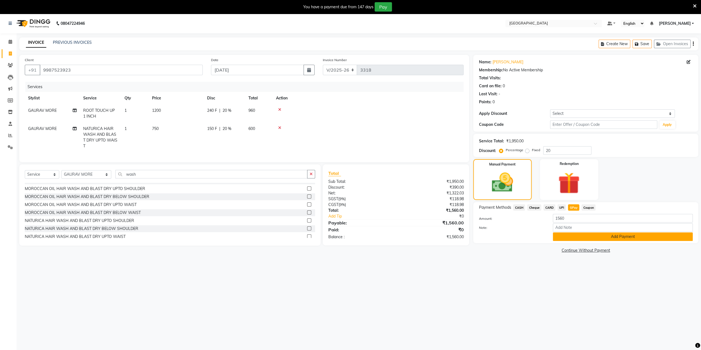
click at [580, 236] on button "Add Payment" at bounding box center [623, 237] width 140 height 9
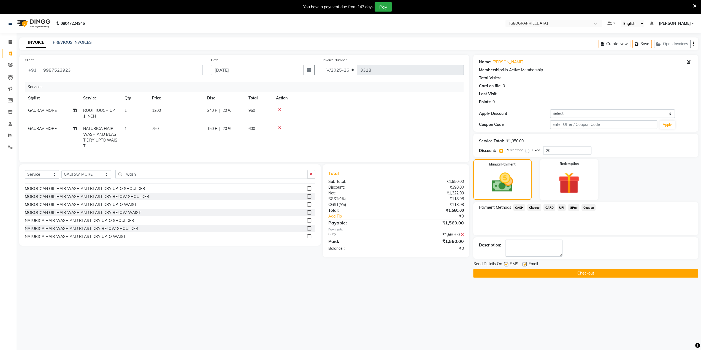
click at [567, 274] on button "Checkout" at bounding box center [585, 273] width 225 height 9
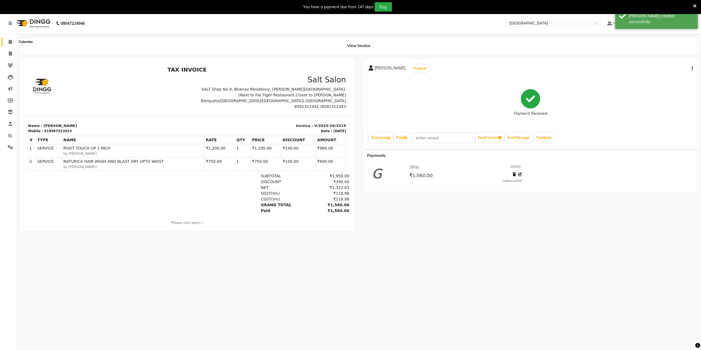
click at [12, 42] on span at bounding box center [11, 42] width 10 height 6
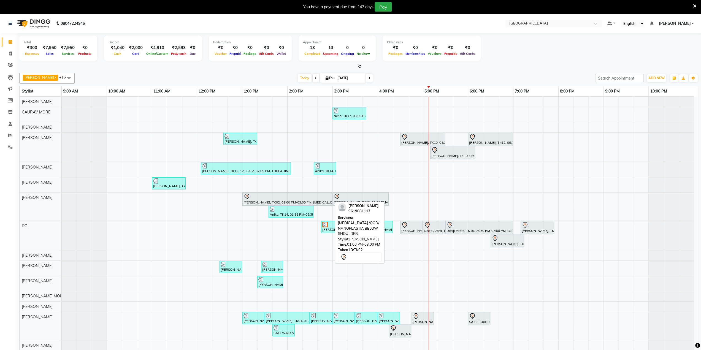
click at [315, 197] on div at bounding box center [288, 196] width 88 height 7
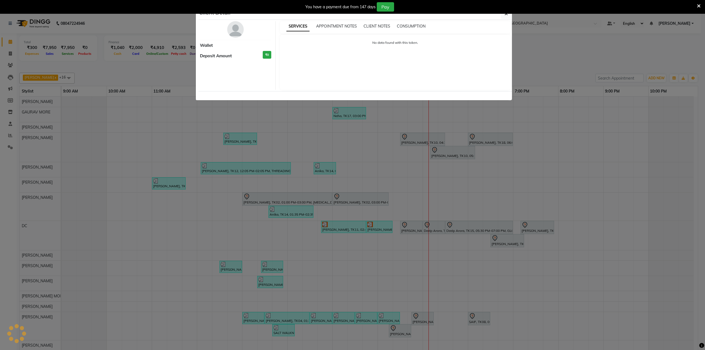
select select "7"
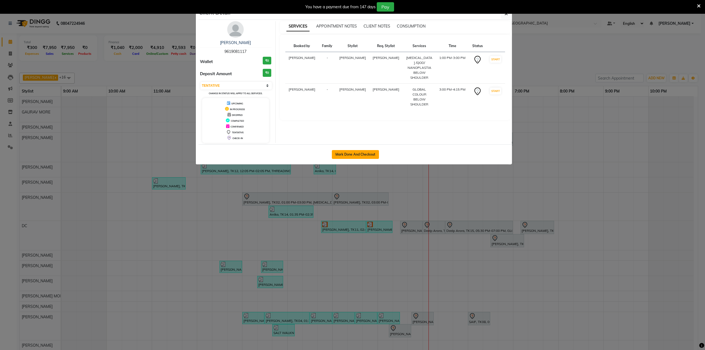
click at [339, 156] on button "Mark Done And Checkout" at bounding box center [355, 154] width 47 height 9
select select "8096"
select select "service"
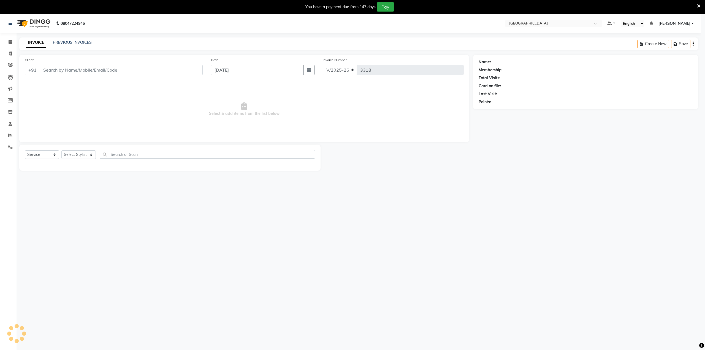
select select "3"
type input "9619081117"
select select "77227"
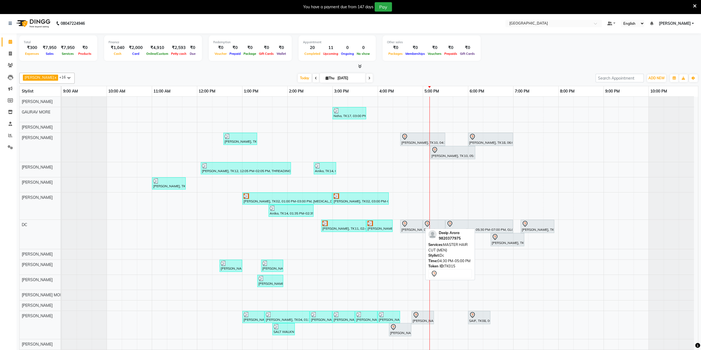
click at [420, 227] on div "[PERSON_NAME], TK15, 04:30 PM-05:00 PM, MASTER HAIR CUT {MEN}" at bounding box center [411, 227] width 21 height 12
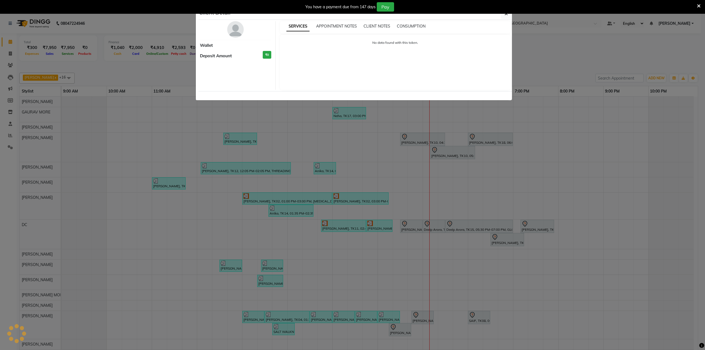
select select "7"
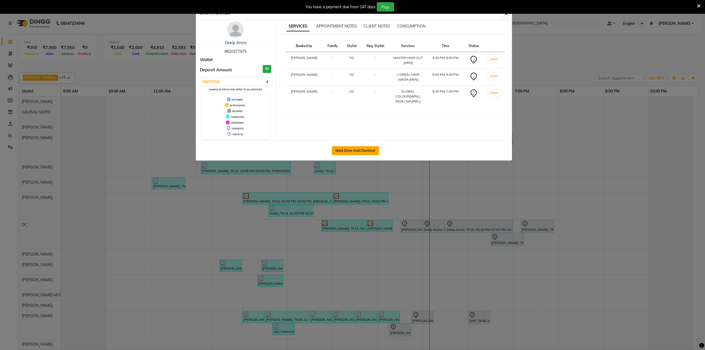
click at [364, 152] on button "Mark Done And Checkout" at bounding box center [355, 150] width 47 height 9
select select "service"
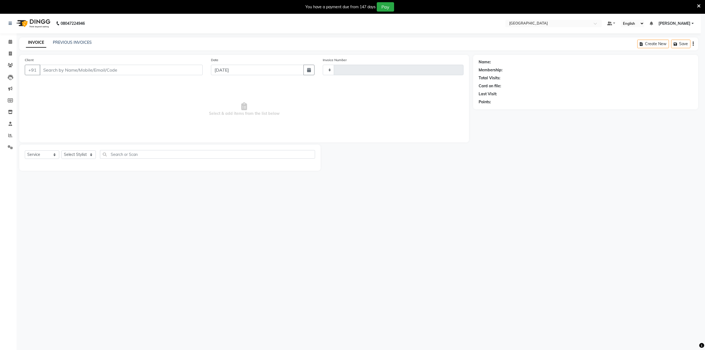
type input "3318"
select select "8096"
select select "3"
type input "9820377975"
select select "77532"
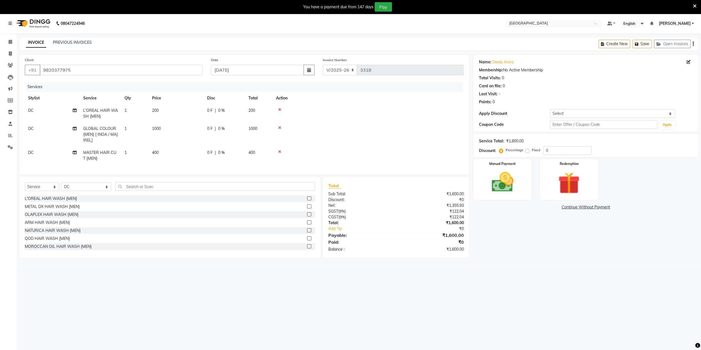
click at [31, 110] on span "DC" at bounding box center [31, 110] width 6 height 5
select select "77532"
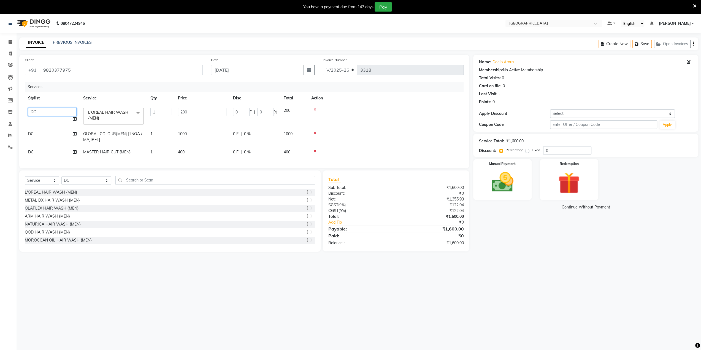
click at [31, 110] on select "AARTI SURI ABDUL KALAM ANITA JHADAV APEKSHA MORE DC DEEPIKA SHETTY DILSHAD ALI …" at bounding box center [52, 112] width 48 height 9
select select "78951"
click at [33, 133] on span "DC" at bounding box center [31, 133] width 6 height 5
select select "77532"
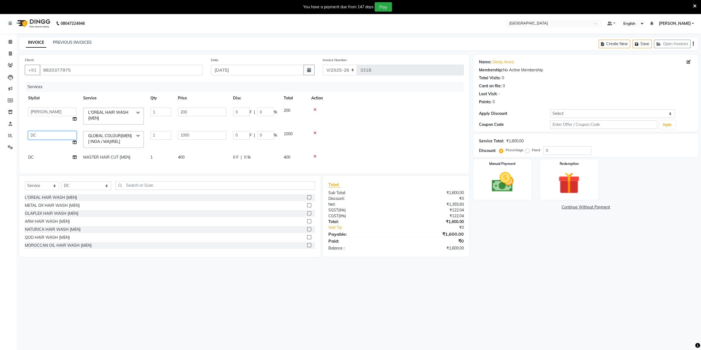
click at [33, 133] on select "AARTI SURI ABDUL KALAM ANITA JHADAV APEKSHA MORE DC DEEPIKA SHETTY DILSHAD ALI …" at bounding box center [52, 135] width 48 height 9
select select "78951"
click at [29, 158] on span "DC" at bounding box center [31, 157] width 6 height 5
select select "77532"
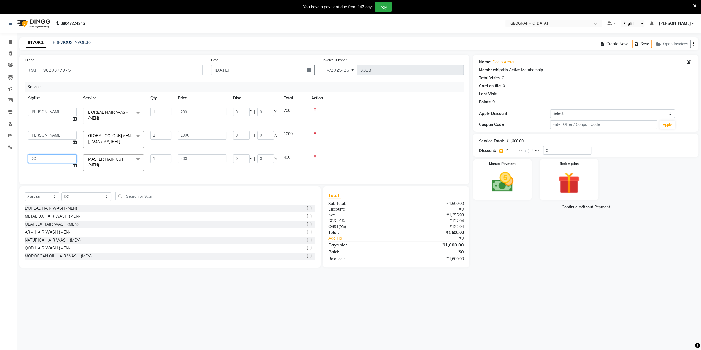
click at [33, 158] on select "AARTI SURI ABDUL KALAM ANITA JHADAV APEKSHA MORE DC DEEPIKA SHETTY DILSHAD ALI …" at bounding box center [52, 159] width 48 height 9
select select "78951"
click at [79, 199] on select "Select Stylist [PERSON_NAME] [PERSON_NAME] [PERSON_NAME] [PERSON_NAME] MORE DC …" at bounding box center [86, 197] width 50 height 9
select select "78951"
click at [61, 196] on select "Select Stylist [PERSON_NAME] [PERSON_NAME] [PERSON_NAME] [PERSON_NAME] MORE DC …" at bounding box center [86, 197] width 50 height 9
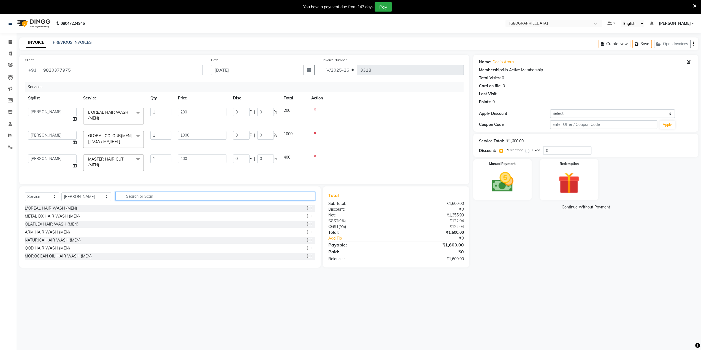
click at [119, 201] on input "text" at bounding box center [215, 196] width 200 height 9
type input "shav"
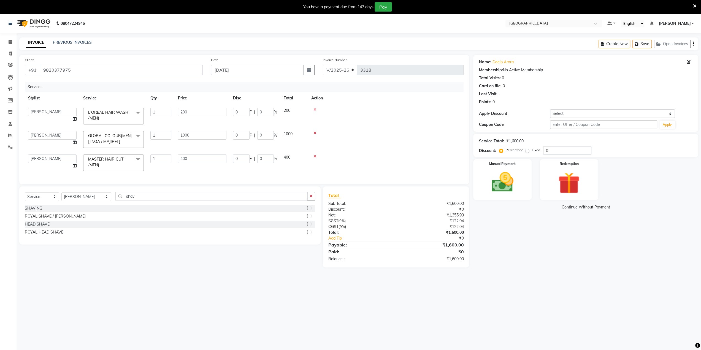
click at [310, 210] on label at bounding box center [309, 208] width 4 height 4
click at [310, 210] on input "checkbox" at bounding box center [309, 209] width 4 height 4
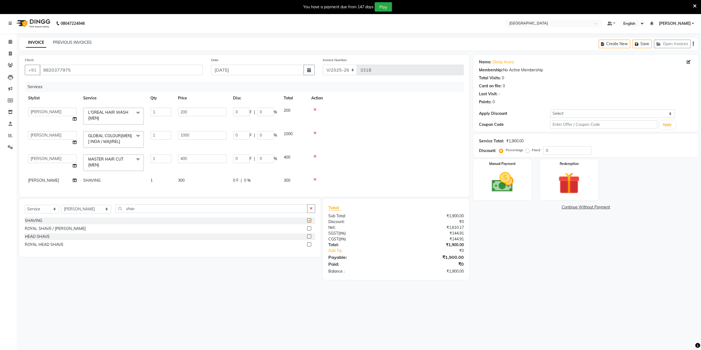
checkbox input "false"
click at [314, 108] on icon at bounding box center [315, 110] width 3 height 4
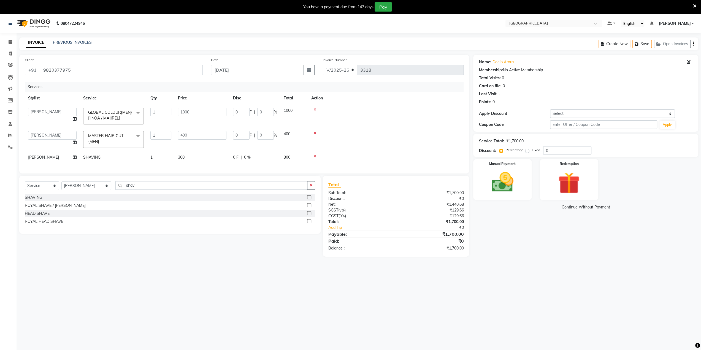
click at [695, 4] on icon at bounding box center [695, 6] width 4 height 5
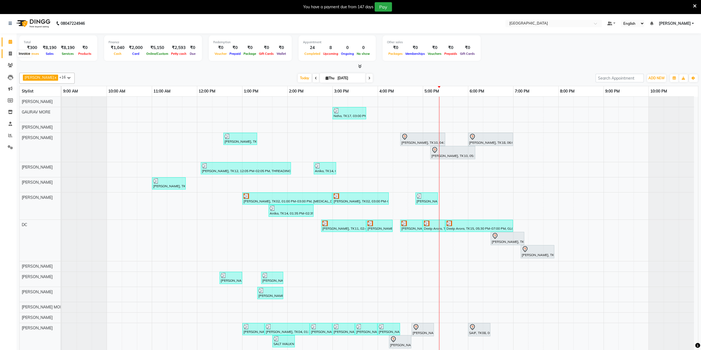
click at [9, 55] on icon at bounding box center [10, 54] width 3 height 4
select select "8096"
select select "service"
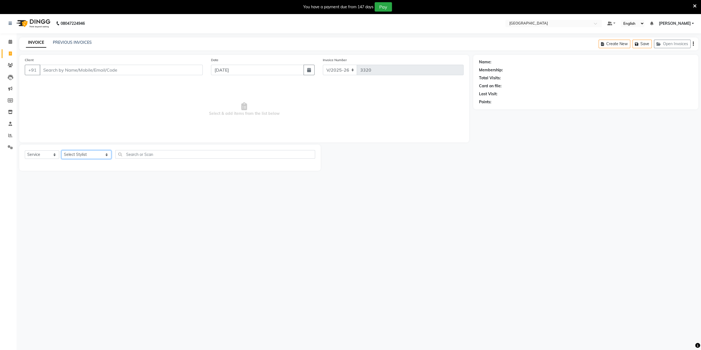
click at [72, 156] on select "Select Stylist [PERSON_NAME] [PERSON_NAME] [PERSON_NAME] [PERSON_NAME] MORE DC …" at bounding box center [86, 154] width 50 height 9
select select "82508"
click at [61, 150] on select "Select Stylist [PERSON_NAME] [PERSON_NAME] [PERSON_NAME] [PERSON_NAME] MORE DC …" at bounding box center [86, 154] width 50 height 9
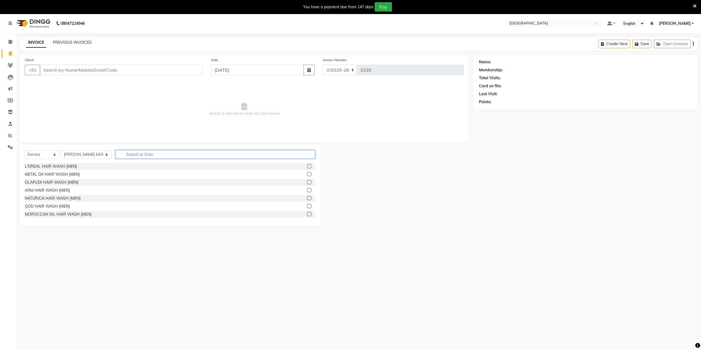
click at [143, 155] on input "text" at bounding box center [215, 154] width 200 height 9
type input "eyeb"
click at [307, 188] on label at bounding box center [309, 190] width 4 height 4
click at [307, 189] on input "checkbox" at bounding box center [309, 191] width 4 height 4
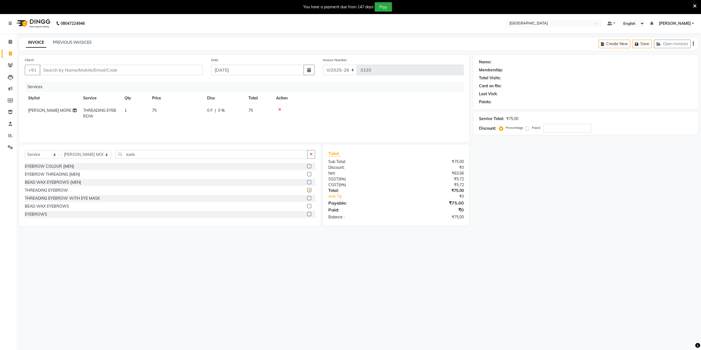
checkbox input "false"
click at [96, 69] on input "Client" at bounding box center [121, 70] width 163 height 10
type input "9"
type input "0"
click at [84, 81] on span "9773263" at bounding box center [93, 83] width 19 height 6
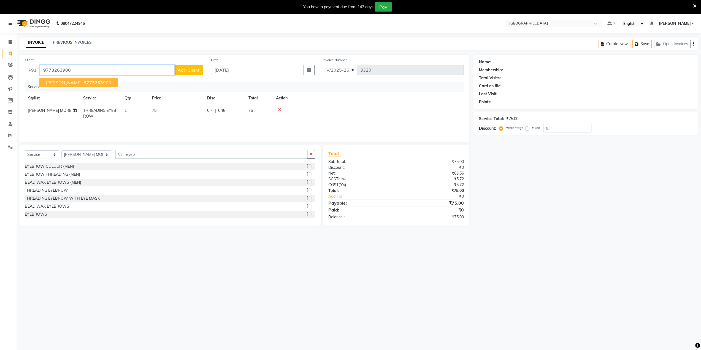
type input "9773263900"
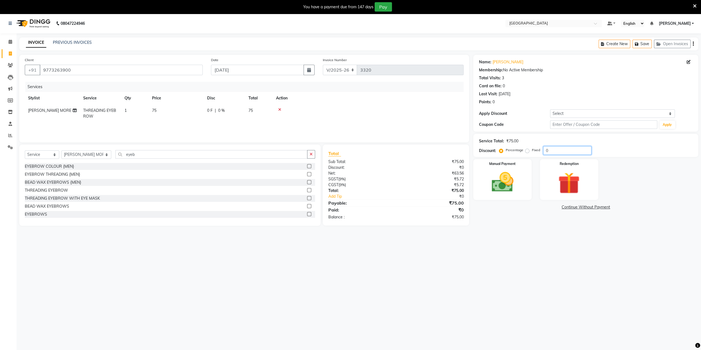
click at [546, 150] on input "0" at bounding box center [567, 150] width 48 height 9
type input "20"
click at [511, 176] on img at bounding box center [502, 182] width 37 height 26
click at [575, 207] on span "GPay" at bounding box center [573, 207] width 11 height 6
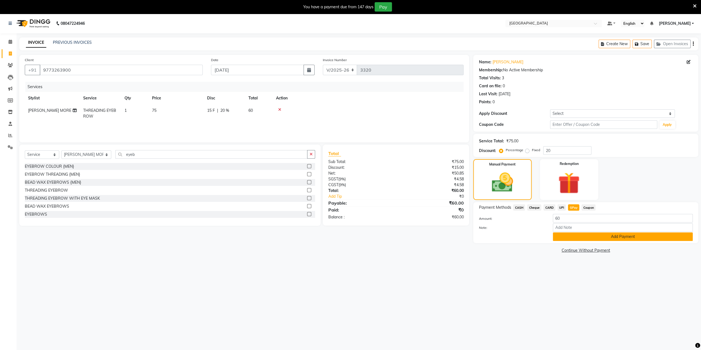
click at [566, 235] on button "Add Payment" at bounding box center [623, 237] width 140 height 9
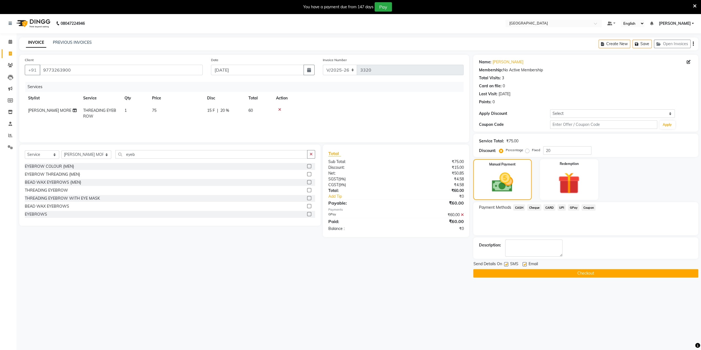
click at [544, 274] on button "Checkout" at bounding box center [585, 273] width 225 height 9
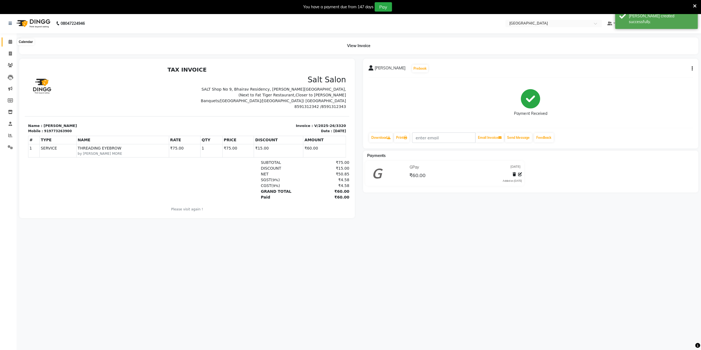
click at [10, 41] on icon at bounding box center [11, 42] width 4 height 4
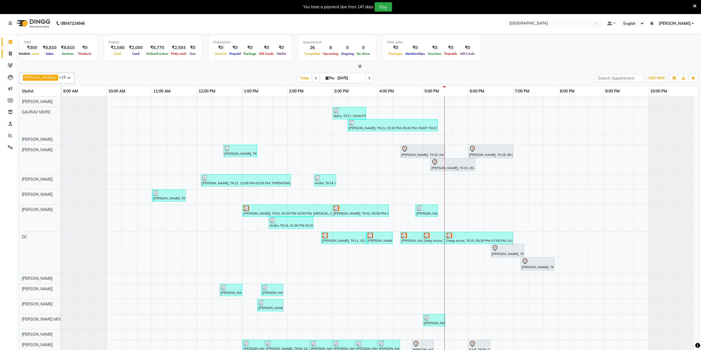
click at [10, 52] on icon at bounding box center [10, 54] width 3 height 4
select select "8096"
select select "service"
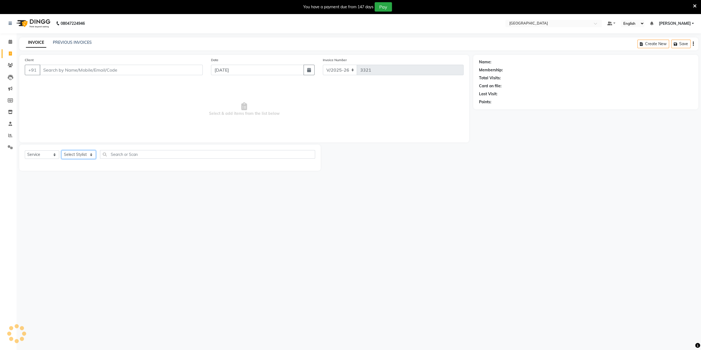
click at [68, 155] on select "Select Stylist" at bounding box center [78, 154] width 34 height 9
select select "77235"
click at [61, 150] on select "Select Stylist [PERSON_NAME] [PERSON_NAME] [PERSON_NAME] [PERSON_NAME] MORE DC …" at bounding box center [86, 154] width 50 height 9
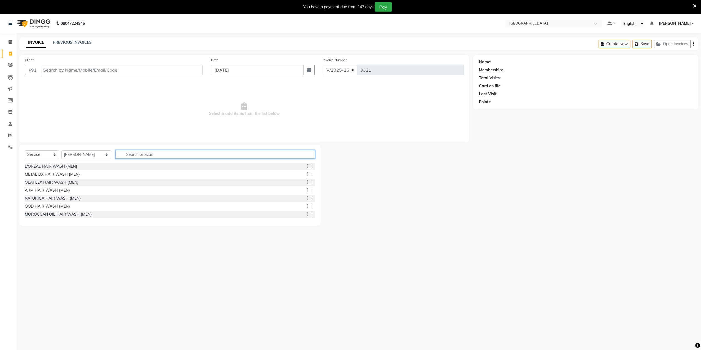
click at [124, 156] on input "text" at bounding box center [215, 154] width 200 height 9
type input "mo"
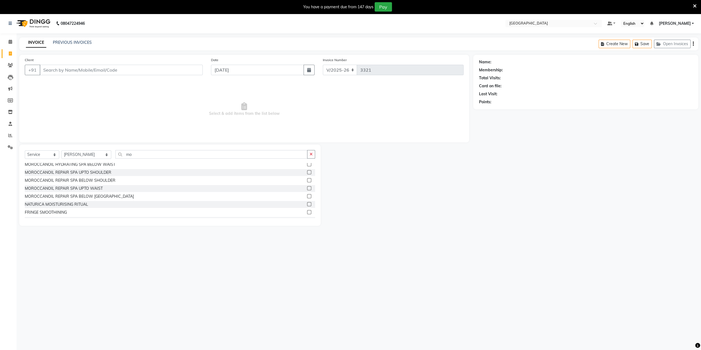
click at [307, 189] on label at bounding box center [309, 188] width 4 height 4
click at [307, 189] on input "checkbox" at bounding box center [309, 189] width 4 height 4
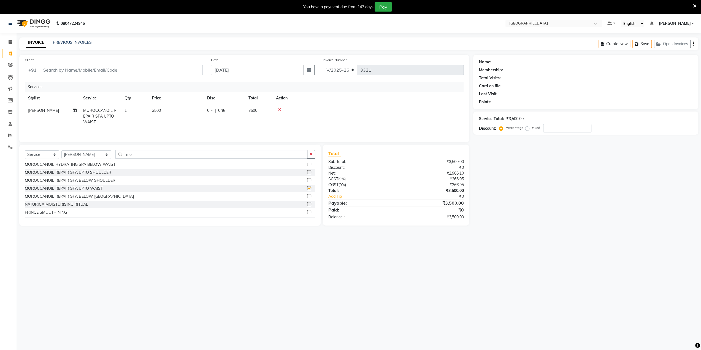
checkbox input "false"
click at [695, 6] on icon at bounding box center [695, 6] width 4 height 5
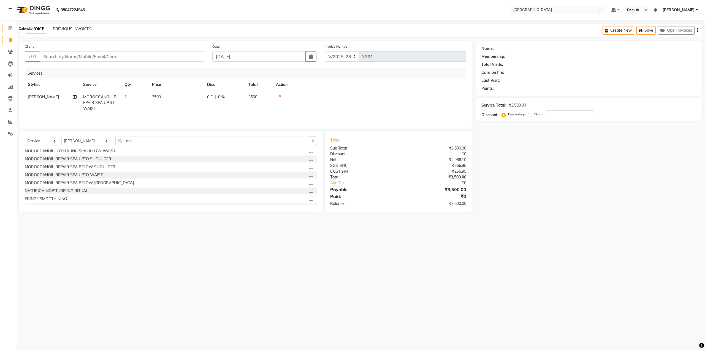
click at [8, 29] on span at bounding box center [11, 28] width 10 height 6
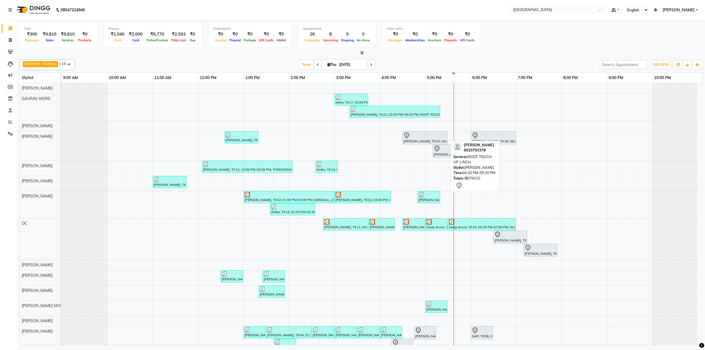
click at [414, 143] on link "[PERSON_NAME], TK10, 04:30 PM-05:30 PM, ROOT TOUCH UP 1 INCH" at bounding box center [425, 137] width 45 height 13
select select "7"
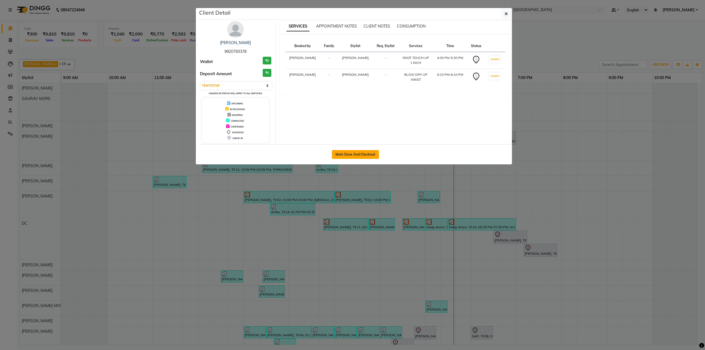
click at [346, 153] on button "Mark Done And Checkout" at bounding box center [355, 154] width 47 height 9
select select "service"
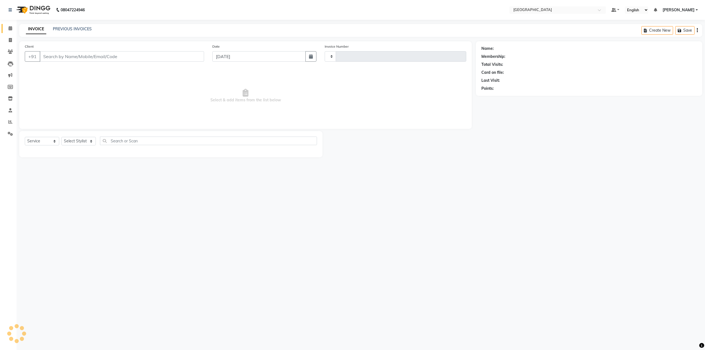
type input "3321"
select select "3"
select select "8096"
type input "9920793378"
select select "77222"
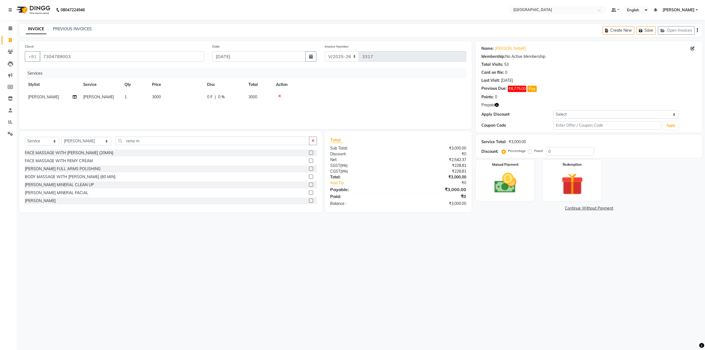
select select "8096"
select select "service"
select select "80712"
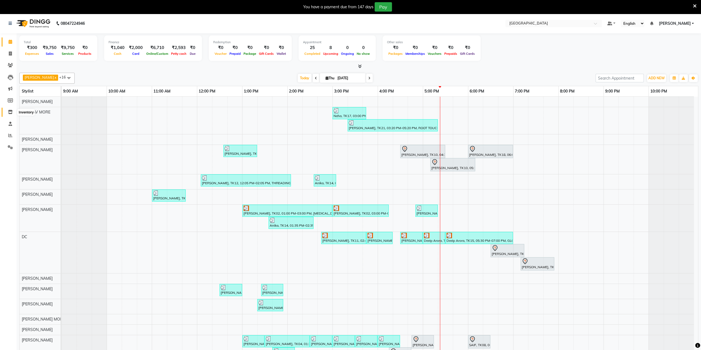
click at [10, 112] on icon at bounding box center [10, 112] width 5 height 4
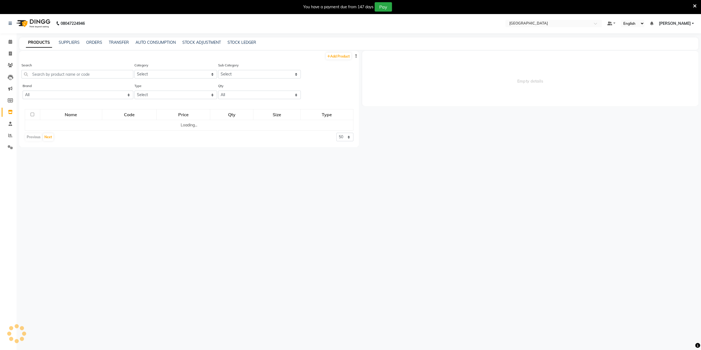
select select
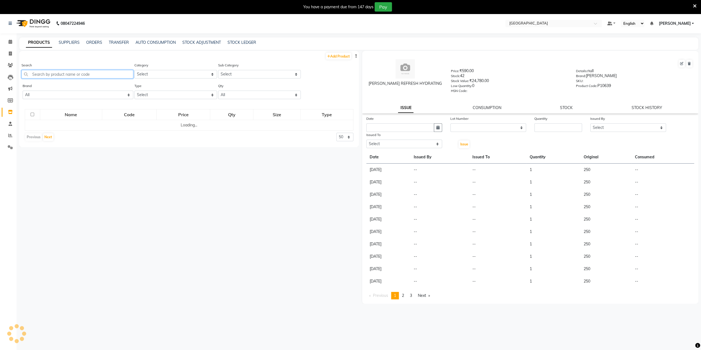
click at [59, 73] on input "text" at bounding box center [77, 74] width 112 height 9
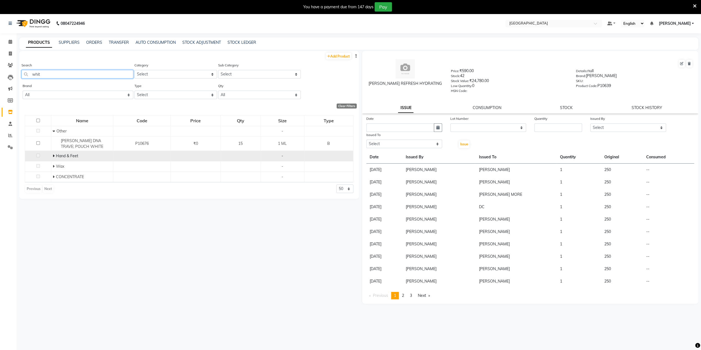
type input "whit"
click at [54, 156] on icon at bounding box center [54, 156] width 2 height 4
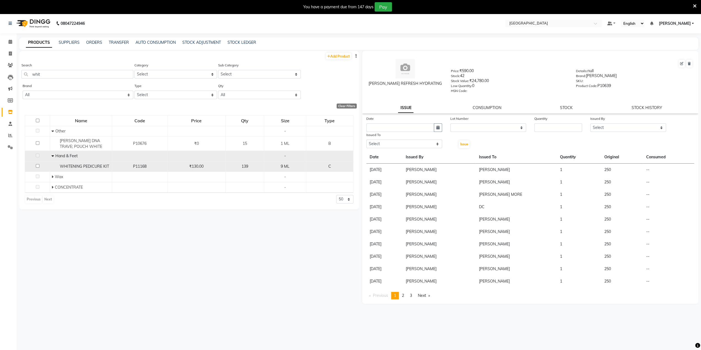
click at [39, 165] on input "checkbox" at bounding box center [38, 166] width 4 height 4
checkbox input "true"
select select
click at [438, 127] on icon "button" at bounding box center [437, 128] width 3 height 4
select select "9"
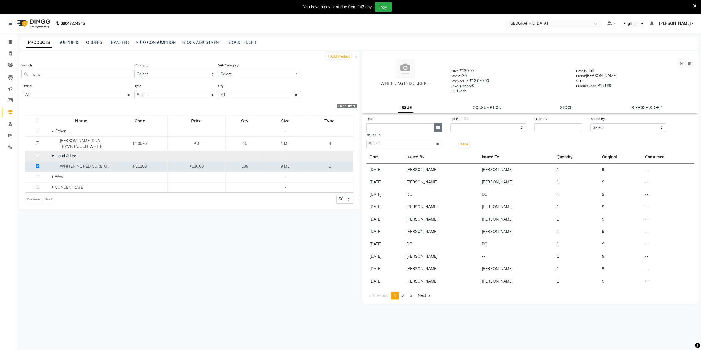
select select "2025"
click at [401, 155] on div "4" at bounding box center [398, 156] width 9 height 9
type input "[DATE]"
click at [476, 127] on select "None" at bounding box center [488, 127] width 76 height 9
select select "0: null"
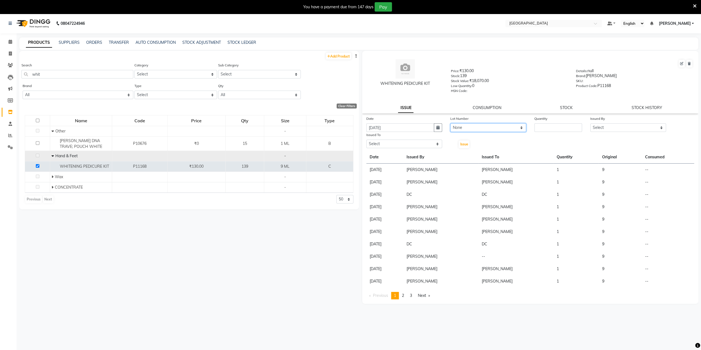
click at [450, 123] on select "None" at bounding box center [488, 127] width 76 height 9
click at [546, 127] on input "number" at bounding box center [559, 127] width 48 height 9
type input "2"
click at [596, 129] on select "Select AARTI SURI ABDUL KALAM ANITA JHADAV APEKSHA MORE DC DEEPIKA SHETTY DILSH…" at bounding box center [628, 127] width 76 height 9
select select "78946"
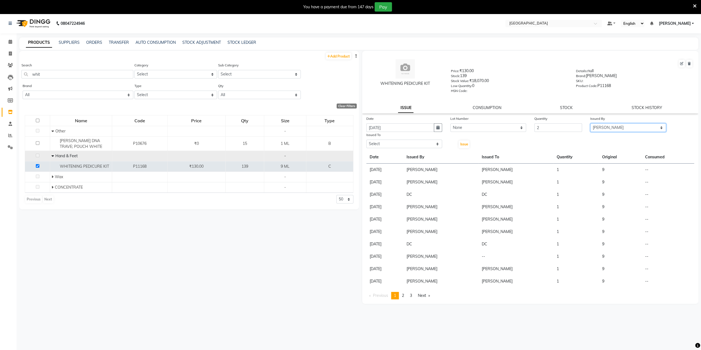
click at [590, 123] on select "Select AARTI SURI ABDUL KALAM ANITA JHADAV APEKSHA MORE DC DEEPIKA SHETTY DILSH…" at bounding box center [628, 127] width 76 height 9
click at [415, 142] on select "Select AARTI SURI ABDUL KALAM ANITA JHADAV APEKSHA MORE DC DEEPIKA SHETTY DILSH…" at bounding box center [404, 144] width 76 height 9
select select "80712"
click at [366, 140] on select "Select AARTI SURI ABDUL KALAM ANITA JHADAV APEKSHA MORE DC DEEPIKA SHETTY DILSH…" at bounding box center [404, 144] width 76 height 9
click at [462, 147] on button "Issue" at bounding box center [464, 145] width 11 height 8
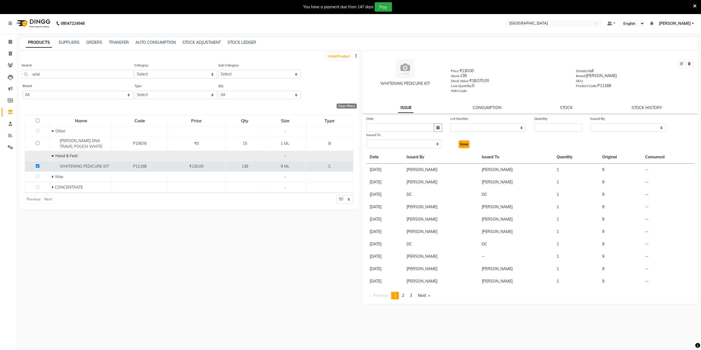
select select
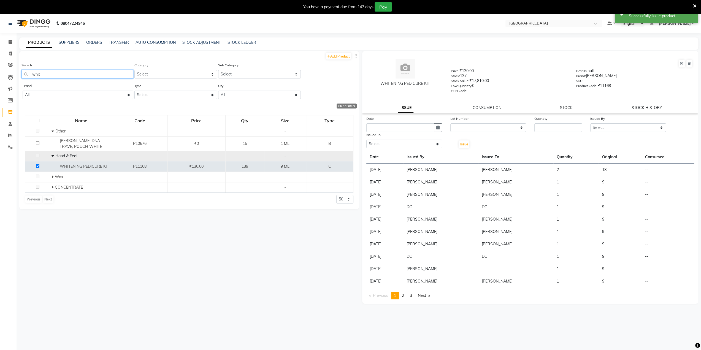
click at [48, 70] on input "whit" at bounding box center [77, 74] width 112 height 9
type input "w"
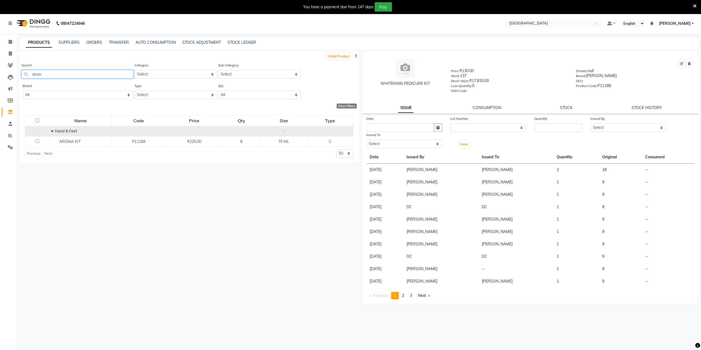
type input "arom"
click at [51, 130] on icon at bounding box center [52, 131] width 2 height 4
click at [56, 130] on span at bounding box center [54, 131] width 3 height 5
click at [37, 140] on input "checkbox" at bounding box center [38, 141] width 4 height 4
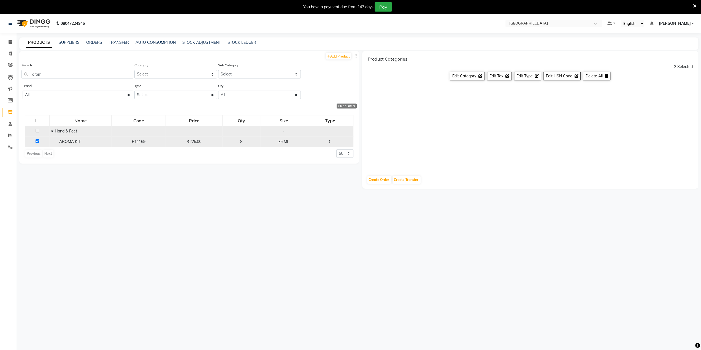
click at [60, 142] on span "AROMA KIT" at bounding box center [69, 141] width 21 height 5
click at [36, 141] on input "checkbox" at bounding box center [38, 141] width 4 height 4
checkbox input "false"
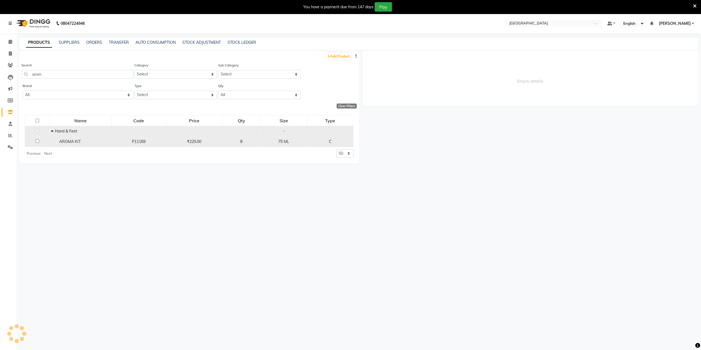
select select
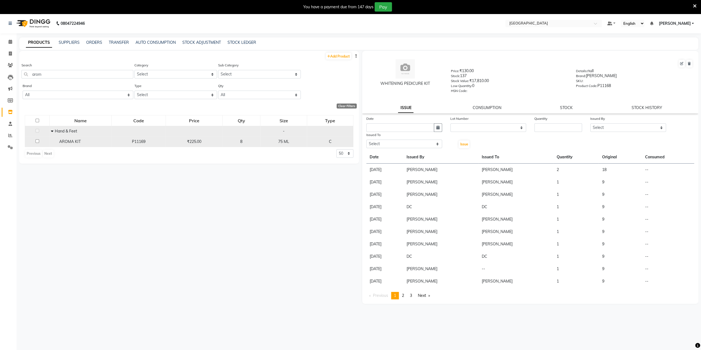
click at [80, 141] on span "AROMA KIT" at bounding box center [69, 141] width 21 height 5
select select
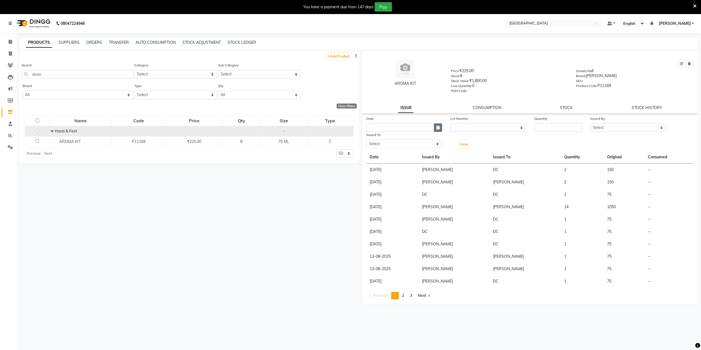
click at [435, 127] on button "button" at bounding box center [438, 127] width 8 height 9
select select "9"
select select "2025"
drag, startPoint x: 397, startPoint y: 154, endPoint x: 409, endPoint y: 154, distance: 12.1
click at [397, 155] on div "4" at bounding box center [398, 156] width 9 height 9
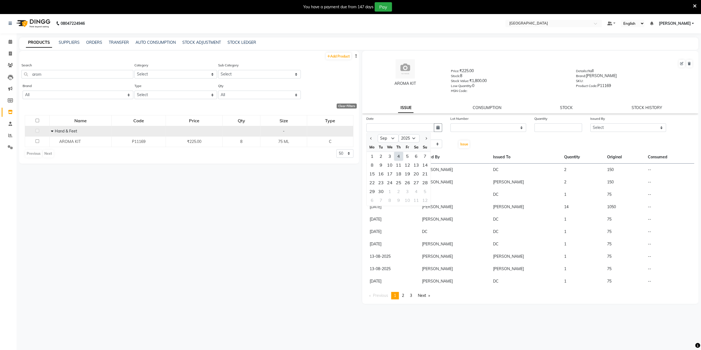
type input "[DATE]"
click at [462, 128] on select "None" at bounding box center [488, 127] width 76 height 9
select select "0: null"
click at [450, 123] on select "None" at bounding box center [488, 127] width 76 height 9
click at [552, 130] on input "number" at bounding box center [559, 127] width 48 height 9
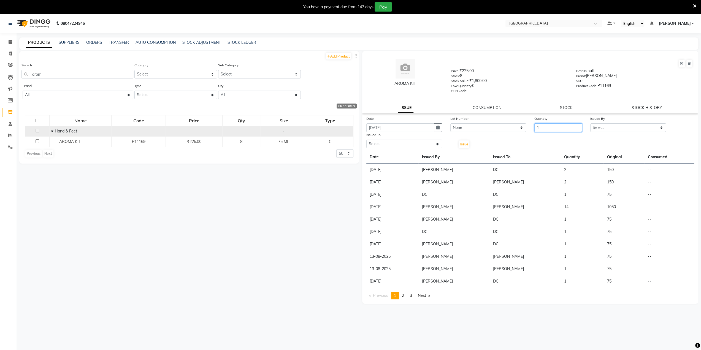
type input "1"
click at [596, 127] on select "Select AARTI SURI ABDUL KALAM ANITA JHADAV APEKSHA MORE DC DEEPIKA SHETTY DILSH…" at bounding box center [628, 127] width 76 height 9
select select "78946"
click at [590, 123] on select "Select AARTI SURI ABDUL KALAM ANITA JHADAV APEKSHA MORE DC DEEPIKA SHETTY DILSH…" at bounding box center [628, 127] width 76 height 9
click at [418, 143] on select "Select AARTI SURI ABDUL KALAM ANITA JHADAV APEKSHA MORE DC DEEPIKA SHETTY DILSH…" at bounding box center [404, 144] width 76 height 9
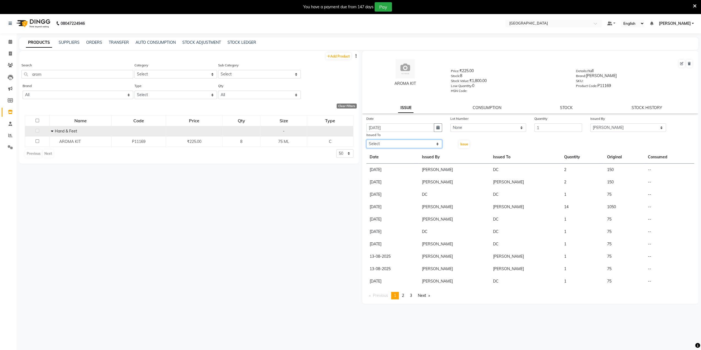
select select "80712"
click at [366, 140] on select "Select AARTI SURI ABDUL KALAM ANITA JHADAV APEKSHA MORE DC DEEPIKA SHETTY DILSH…" at bounding box center [404, 144] width 76 height 9
click at [459, 144] on button "Issue" at bounding box center [464, 145] width 11 height 8
select select
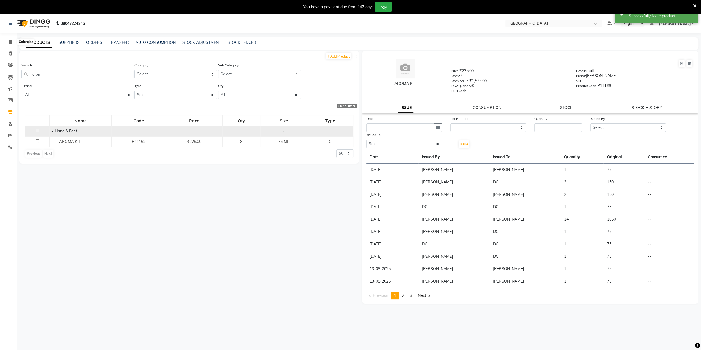
drag, startPoint x: 9, startPoint y: 40, endPoint x: 10, endPoint y: 37, distance: 3.8
click at [9, 40] on icon at bounding box center [11, 42] width 4 height 4
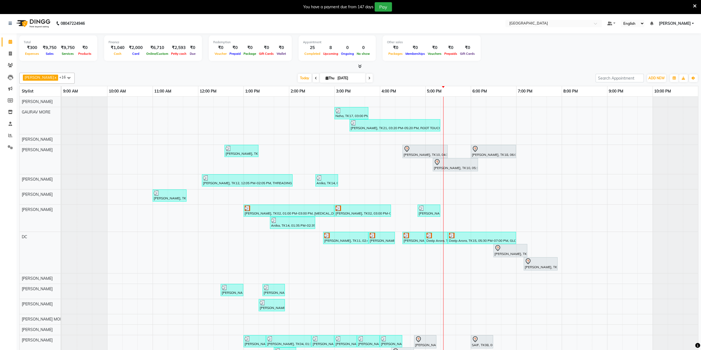
click at [694, 5] on icon at bounding box center [695, 6] width 4 height 5
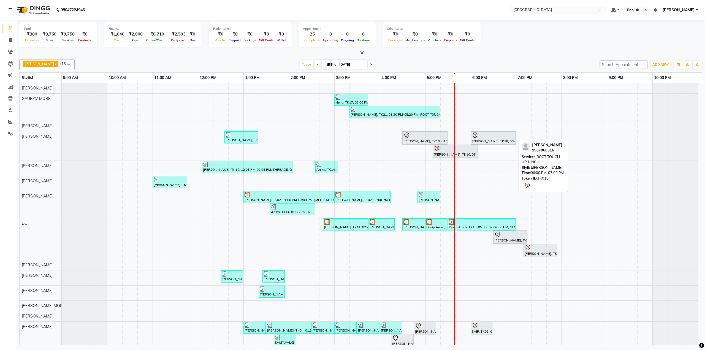
click at [492, 138] on div "[PERSON_NAME], TK18, 06:00 PM-07:00 PM, ROOT TOUCH UP 1 INCH" at bounding box center [493, 138] width 44 height 12
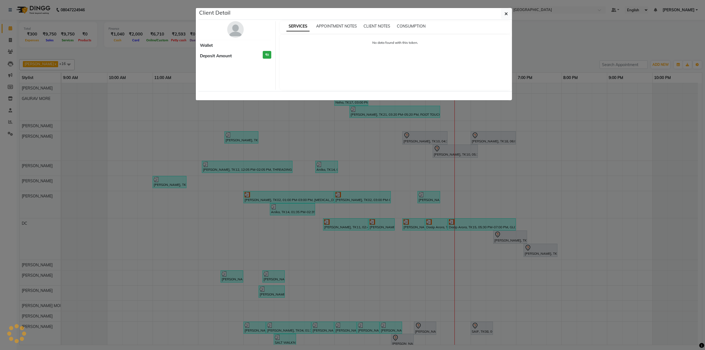
select select "7"
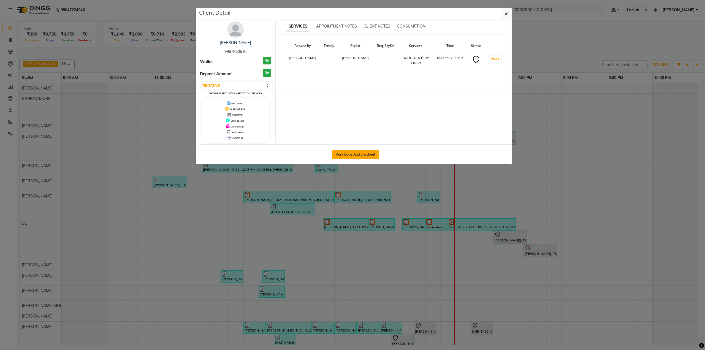
click at [339, 153] on button "Mark Done And Checkout" at bounding box center [355, 154] width 47 height 9
select select "8096"
select select "service"
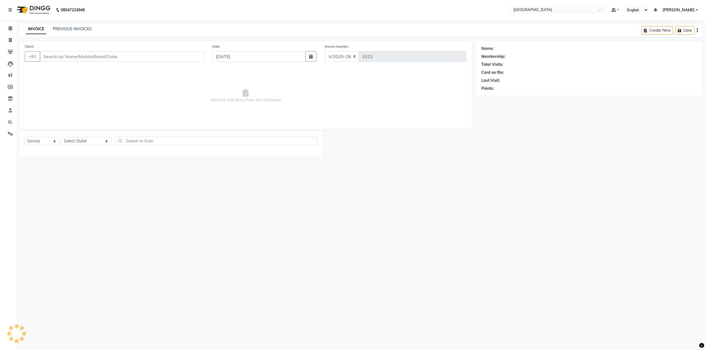
type input "9987860516"
select select "77222"
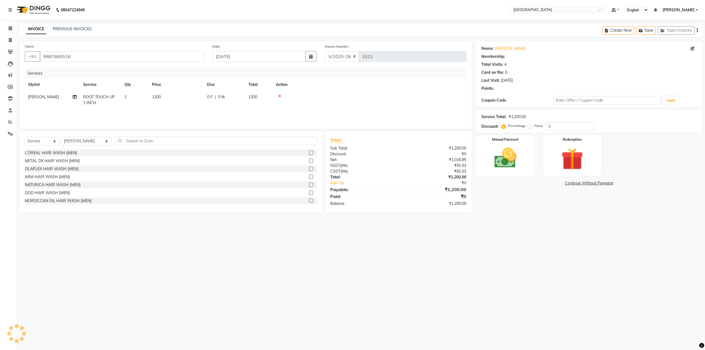
type input "20"
select select "2: Object"
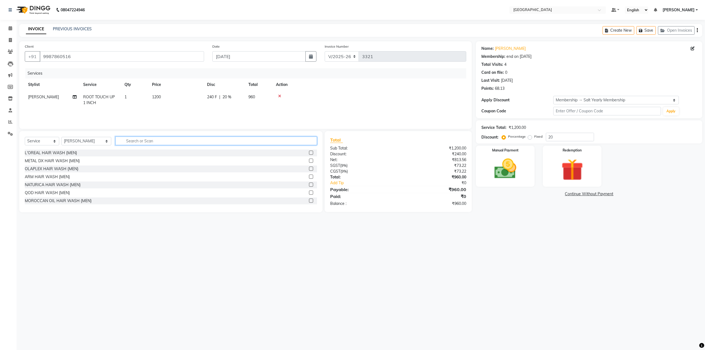
click at [136, 138] on input "text" at bounding box center [215, 141] width 201 height 9
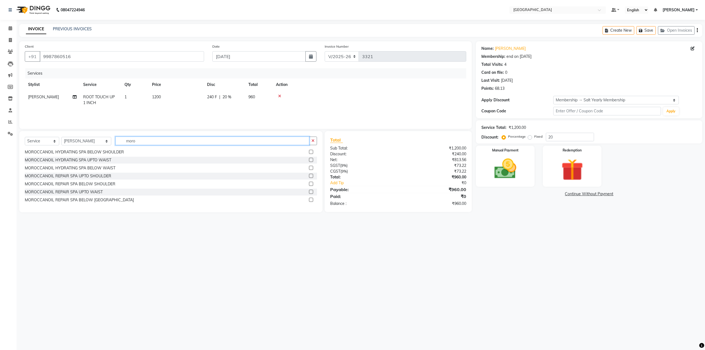
type input "moro"
click at [309, 193] on label at bounding box center [311, 192] width 4 height 4
click at [309, 193] on input "checkbox" at bounding box center [311, 192] width 4 height 4
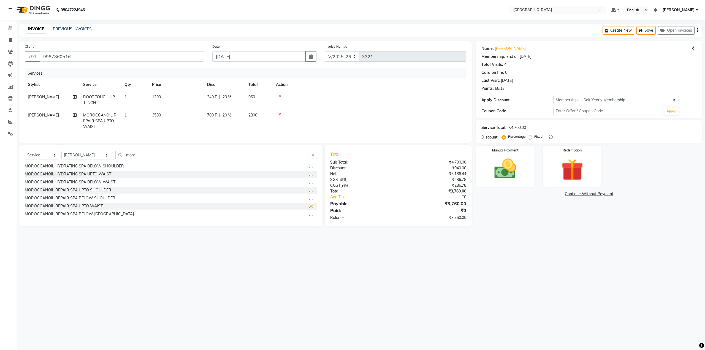
checkbox input "false"
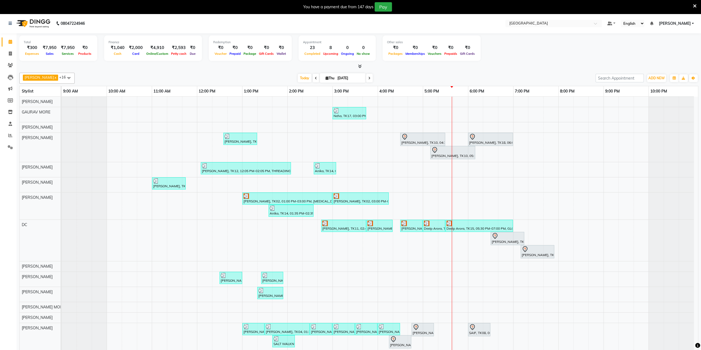
click at [694, 4] on icon at bounding box center [695, 6] width 4 height 5
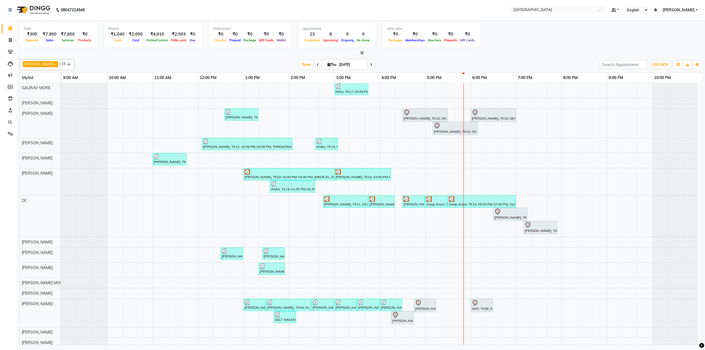
scroll to position [16, 0]
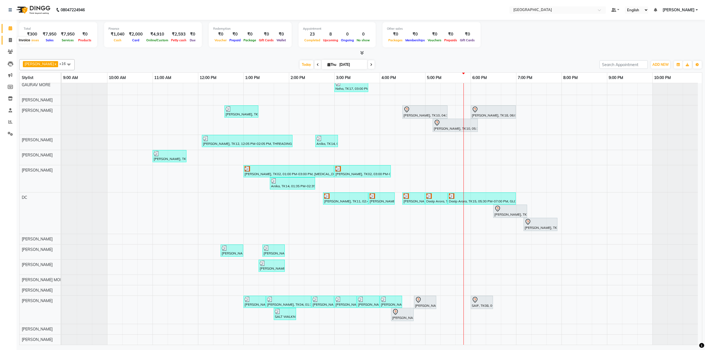
click at [8, 40] on span at bounding box center [11, 40] width 10 height 6
select select "service"
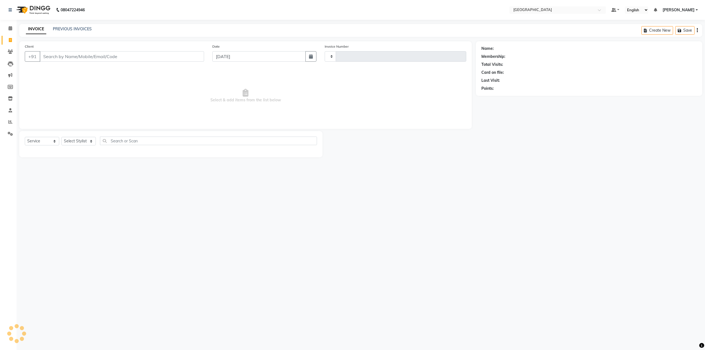
type input "3321"
select select "8096"
click at [71, 29] on link "PREVIOUS INVOICES" at bounding box center [72, 28] width 39 height 5
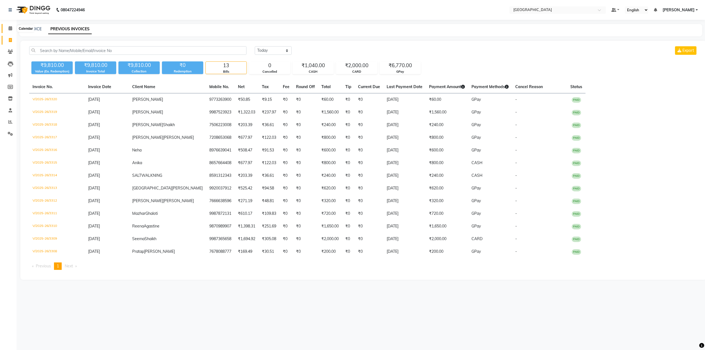
click at [7, 26] on span at bounding box center [11, 28] width 10 height 6
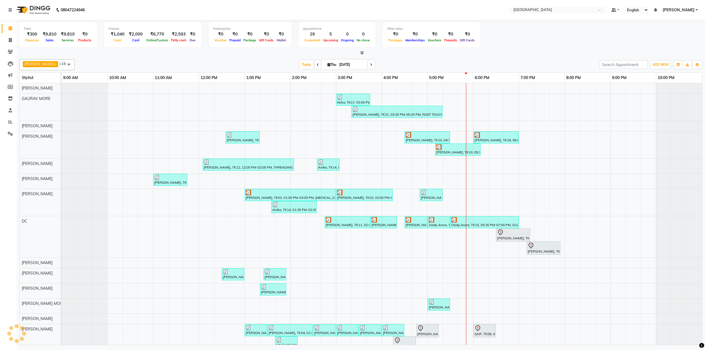
scroll to position [27, 0]
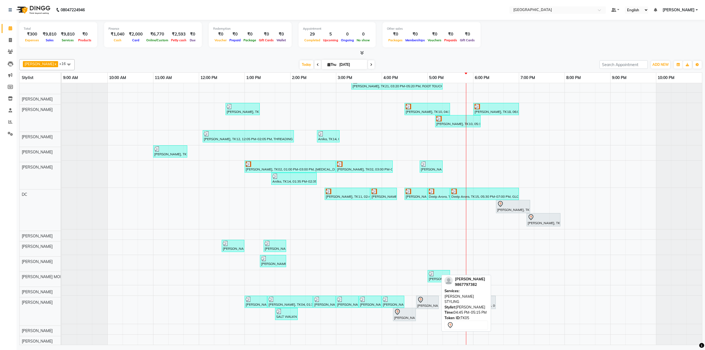
click at [428, 300] on div "Vivek Singh, TK05, 04:45 PM-05:15 PM, BEARD STYLING" at bounding box center [427, 303] width 21 height 12
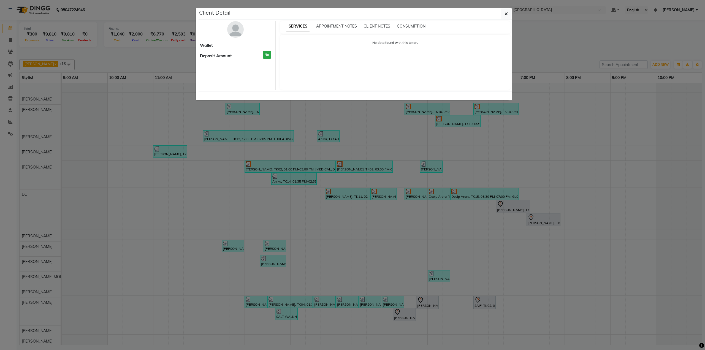
select select "7"
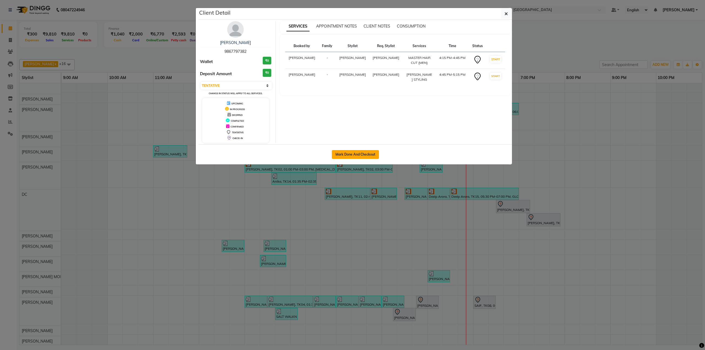
click at [352, 150] on button "Mark Done And Checkout" at bounding box center [355, 154] width 47 height 9
select select "8096"
select select "service"
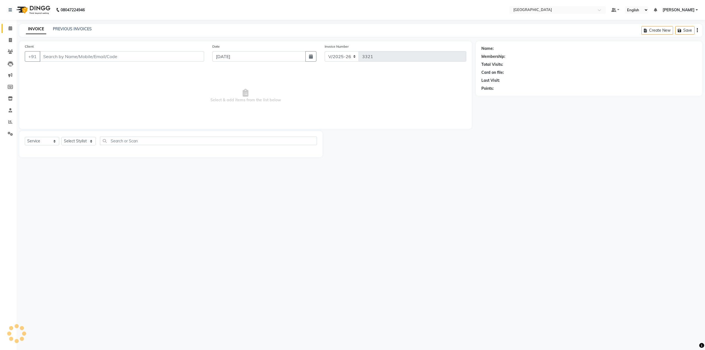
type input "9867797382"
select select "85941"
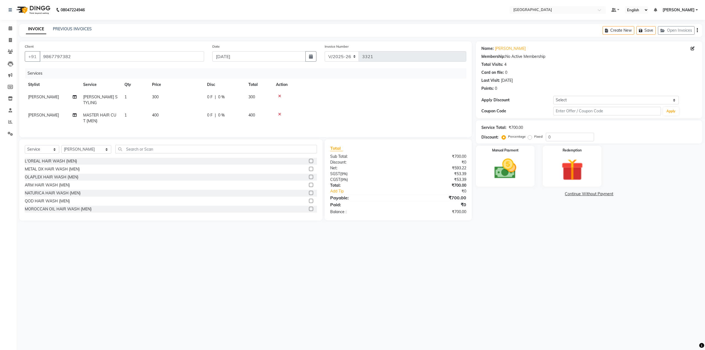
click at [281, 112] on icon at bounding box center [279, 114] width 3 height 4
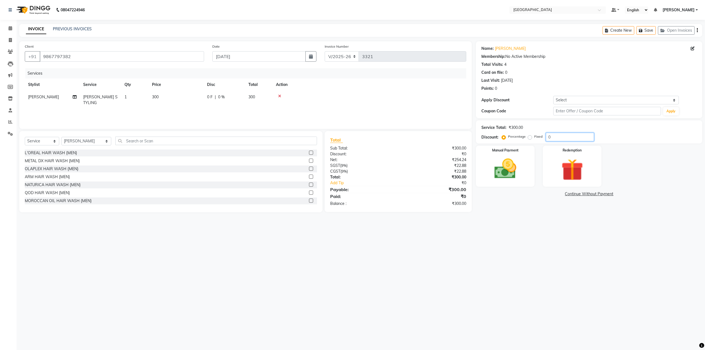
click at [549, 136] on input "0" at bounding box center [570, 137] width 48 height 9
type input "20"
click at [502, 174] on img at bounding box center [505, 169] width 37 height 26
click at [577, 193] on span "GPay" at bounding box center [576, 194] width 11 height 6
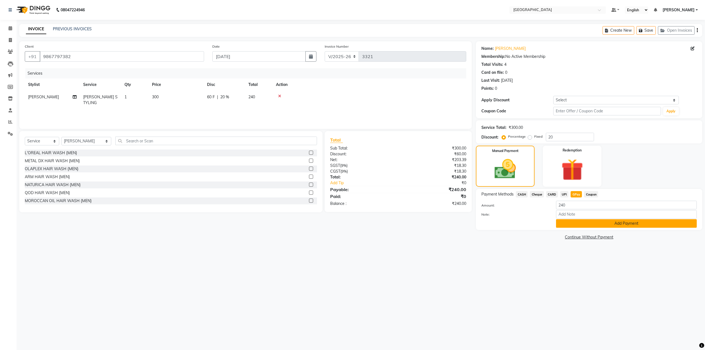
click at [581, 221] on button "Add Payment" at bounding box center [626, 223] width 141 height 9
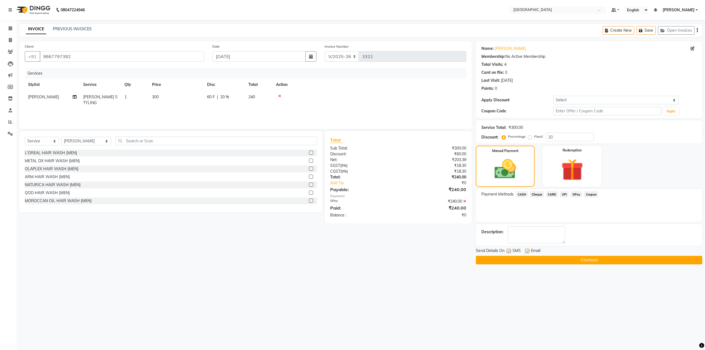
click at [556, 260] on button "Checkout" at bounding box center [589, 260] width 226 height 9
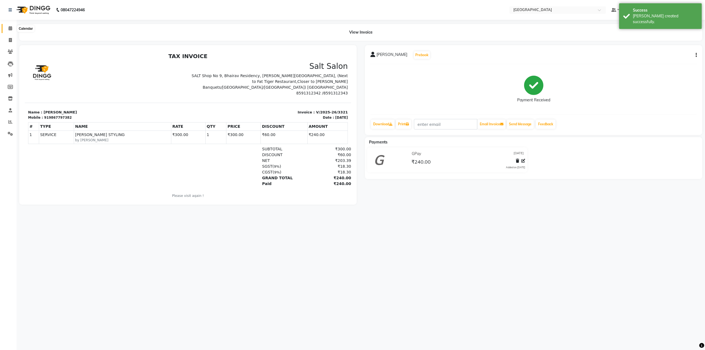
click at [9, 27] on icon at bounding box center [11, 28] width 4 height 4
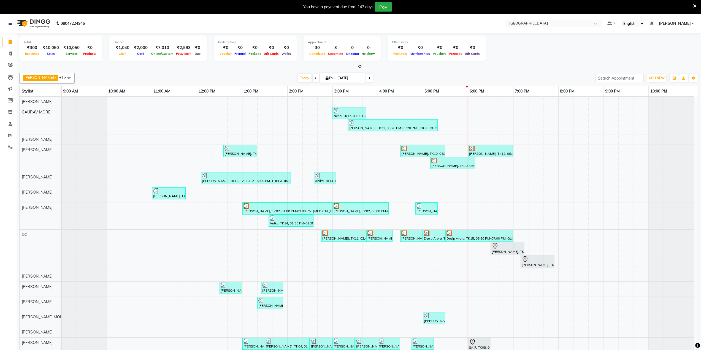
click at [695, 4] on icon at bounding box center [695, 6] width 4 height 5
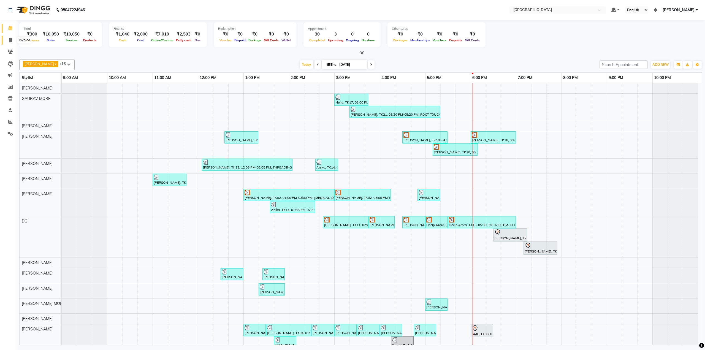
click at [9, 41] on icon at bounding box center [10, 40] width 3 height 4
select select "service"
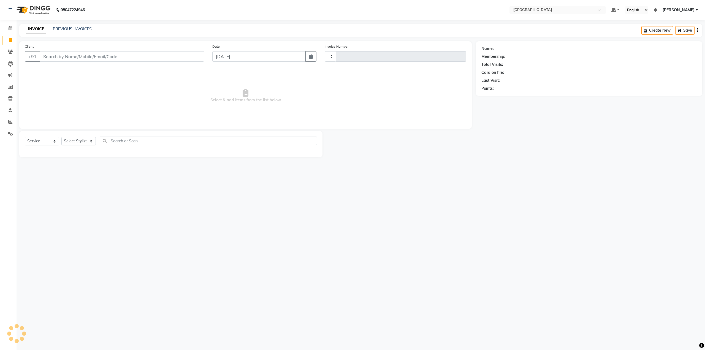
type input "3322"
select select "8096"
click at [55, 29] on link "PREVIOUS INVOICES" at bounding box center [72, 28] width 39 height 5
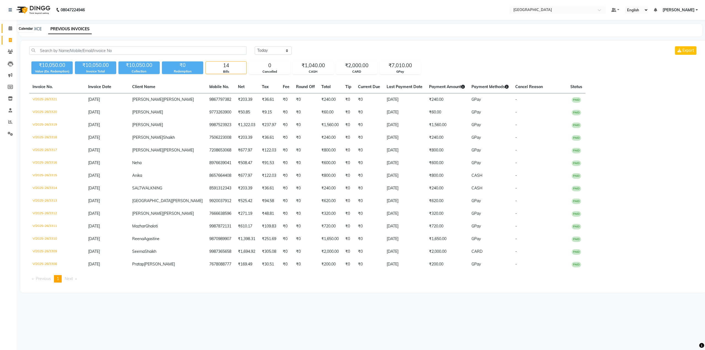
click at [9, 28] on icon at bounding box center [11, 28] width 4 height 4
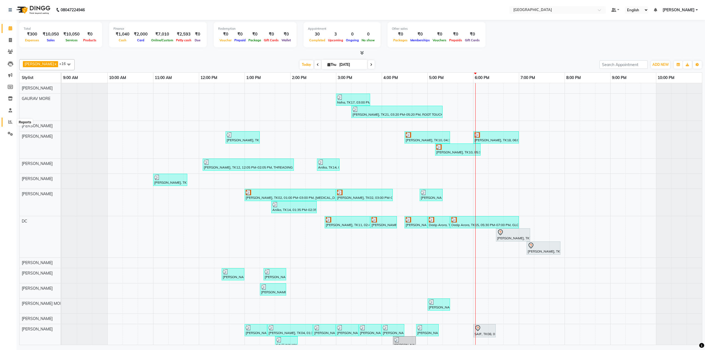
click at [10, 120] on span at bounding box center [11, 122] width 10 height 6
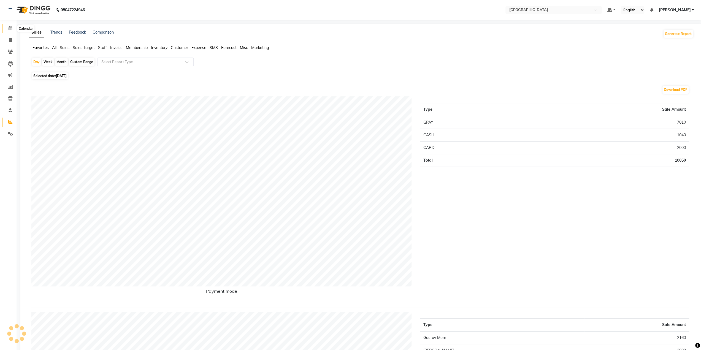
click at [11, 27] on icon at bounding box center [11, 28] width 4 height 4
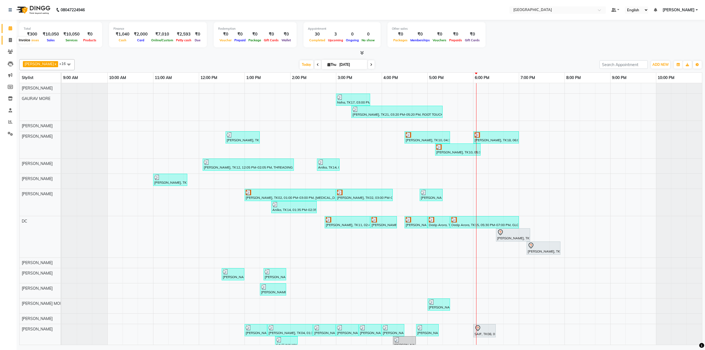
click at [11, 39] on icon at bounding box center [10, 40] width 3 height 4
select select "8096"
select select "service"
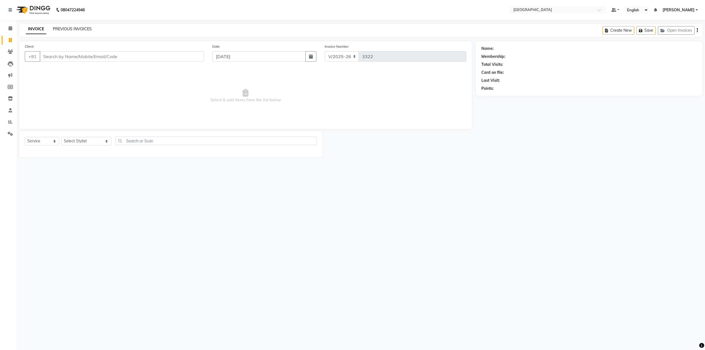
click at [81, 28] on link "PREVIOUS INVOICES" at bounding box center [72, 28] width 39 height 5
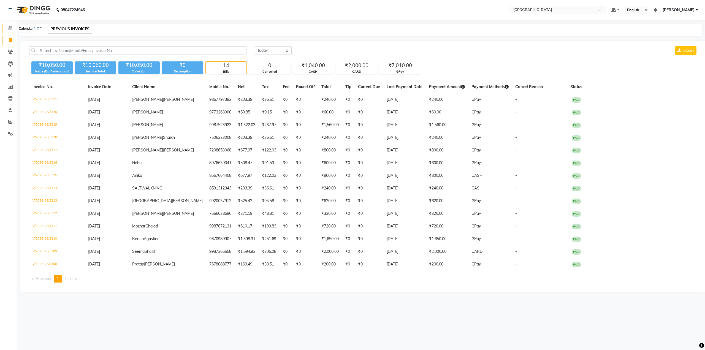
click at [13, 27] on span at bounding box center [11, 28] width 10 height 6
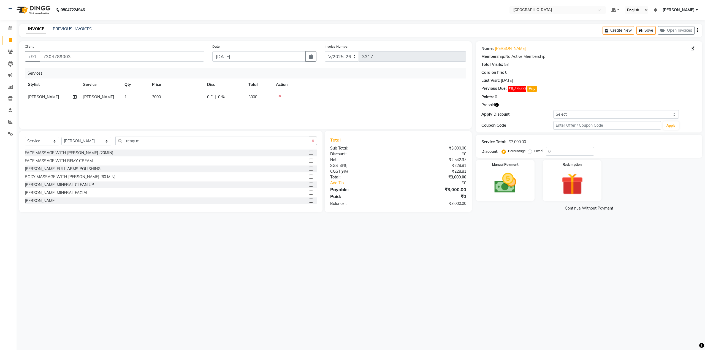
select select "8096"
select select "service"
select select "80712"
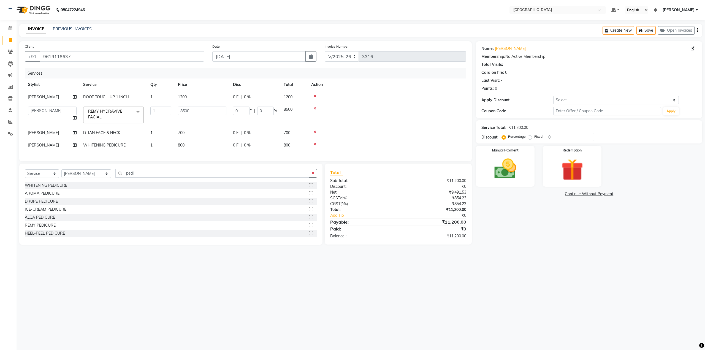
select select "8096"
select select "77224"
select select "service"
select select "80712"
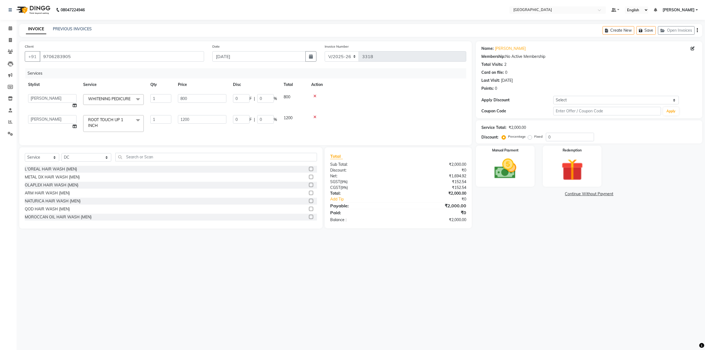
select select "8096"
select select "80712"
select select "77222"
select select "service"
select select "77532"
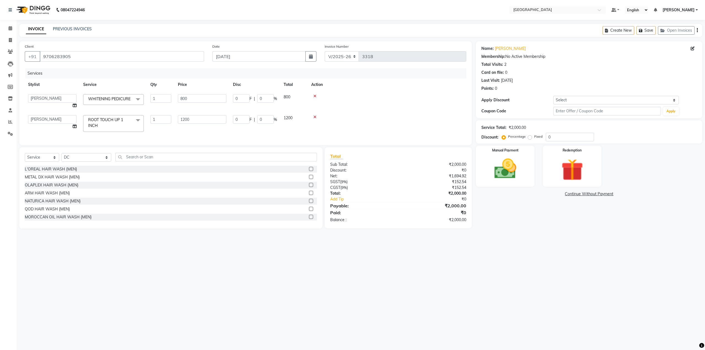
click at [136, 99] on span at bounding box center [138, 99] width 11 height 10
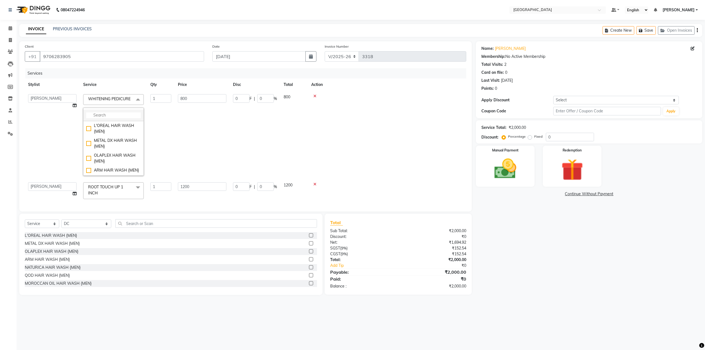
click at [112, 118] on input "multiselect-search" at bounding box center [113, 115] width 55 height 6
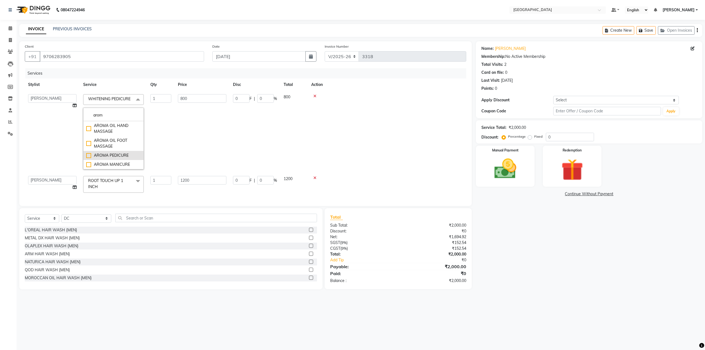
type input "arom"
click at [90, 158] on div "AROMA PEDICURE" at bounding box center [113, 156] width 55 height 6
checkbox input "true"
type input "1500"
click at [252, 126] on td "0 F | 0 %" at bounding box center [255, 132] width 51 height 82
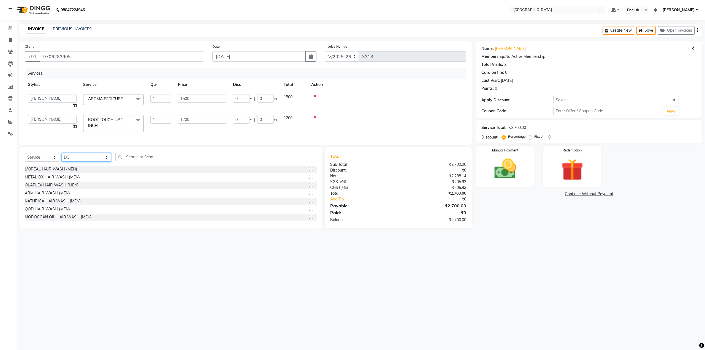
click at [86, 162] on select "Select Stylist [PERSON_NAME] [PERSON_NAME] [PERSON_NAME] [PERSON_NAME] MORE DC …" at bounding box center [86, 157] width 50 height 9
select select "85941"
click at [61, 157] on select "Select Stylist [PERSON_NAME] [PERSON_NAME] [PERSON_NAME] [PERSON_NAME] MORE DC …" at bounding box center [86, 157] width 50 height 9
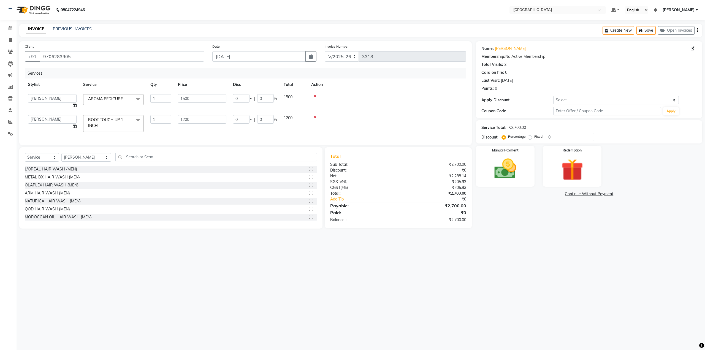
click at [88, 229] on div "Select Service Product Membership Package Voucher Prepaid Gift Card Select Styl…" at bounding box center [170, 187] width 303 height 81
click at [132, 161] on input "text" at bounding box center [215, 157] width 201 height 9
type input "trim"
click at [309, 219] on label at bounding box center [311, 217] width 4 height 4
click at [309, 219] on input "checkbox" at bounding box center [311, 217] width 4 height 4
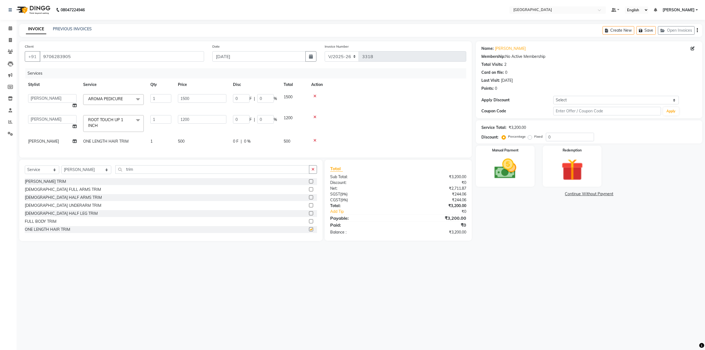
checkbox input "false"
